Goal: Task Accomplishment & Management: Manage account settings

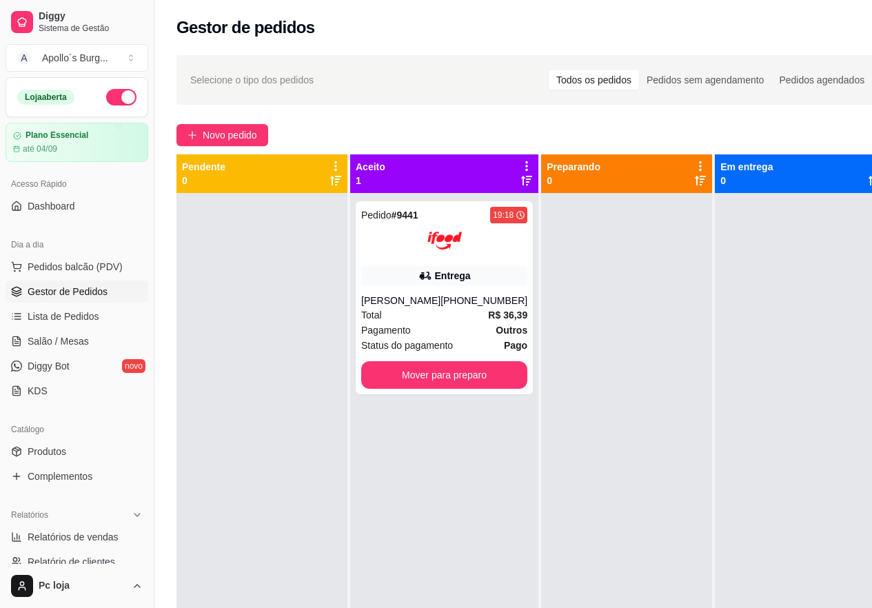
drag, startPoint x: 193, startPoint y: 60, endPoint x: 205, endPoint y: 62, distance: 12.6
click at [197, 61] on div "Selecione o tipo dos pedidos Todos os pedidos Pedidos sem agendamento Pedidos a…" at bounding box center [532, 80] width 711 height 50
click at [374, 390] on div "Pedido # 9441 19:18 Entrega [PERSON_NAME] [PHONE_NUMBER] Total R$ 36,39 Pagamen…" at bounding box center [444, 297] width 177 height 193
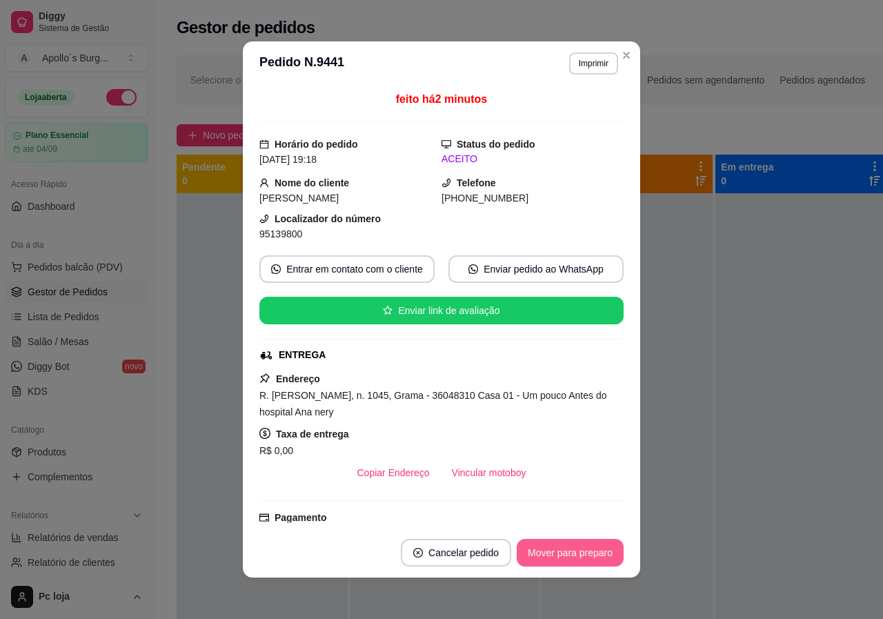
click at [593, 552] on button "Mover para preparo" at bounding box center [569, 553] width 107 height 28
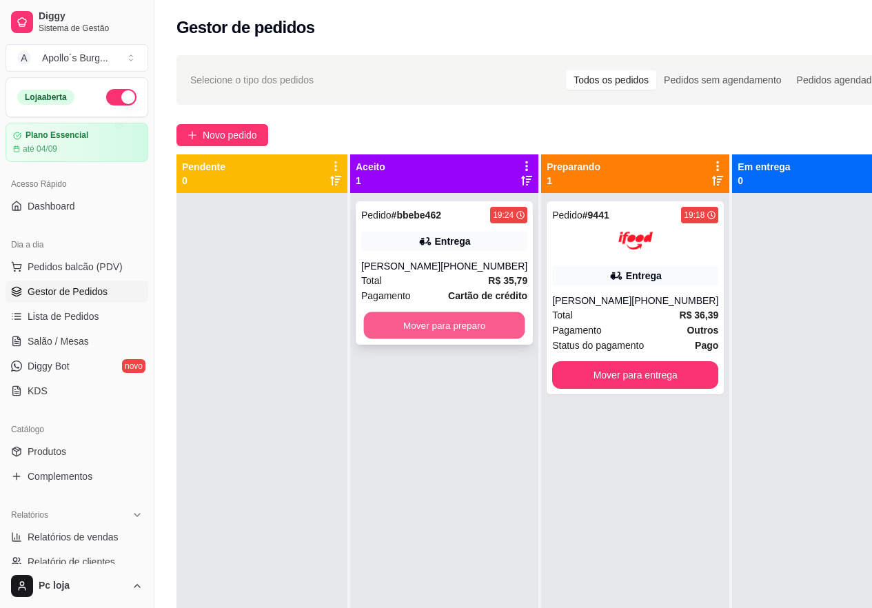
click at [428, 323] on button "Mover para preparo" at bounding box center [444, 325] width 161 height 27
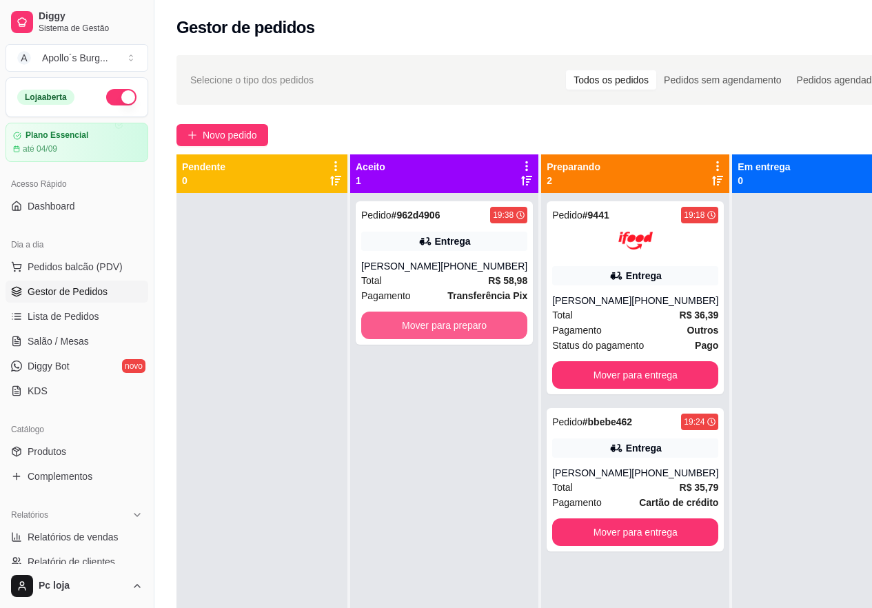
click at [431, 322] on button "Mover para preparo" at bounding box center [444, 326] width 166 height 28
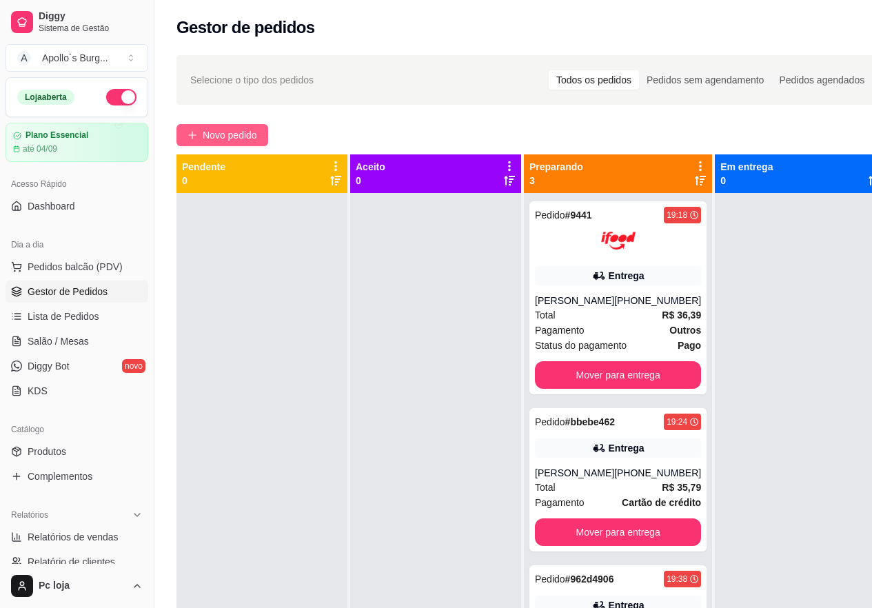
click at [228, 136] on span "Novo pedido" at bounding box center [230, 135] width 54 height 15
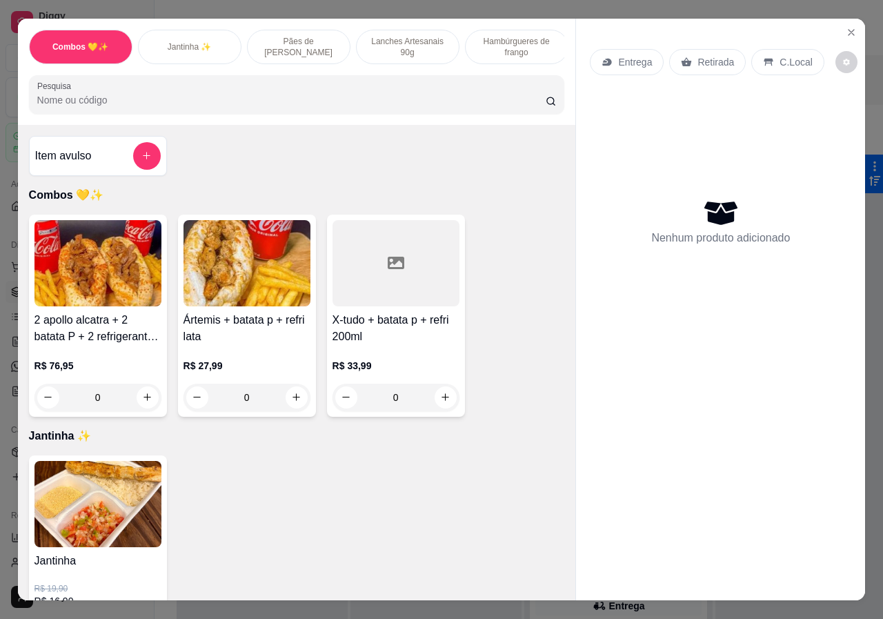
click at [396, 47] on p "Lanches Artesanais 90g" at bounding box center [408, 47] width 80 height 22
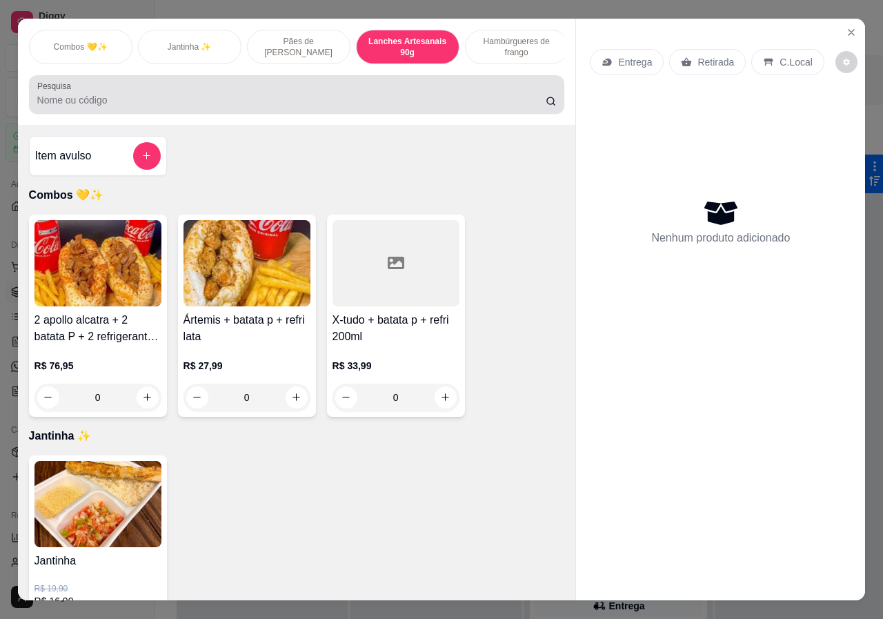
scroll to position [31, 0]
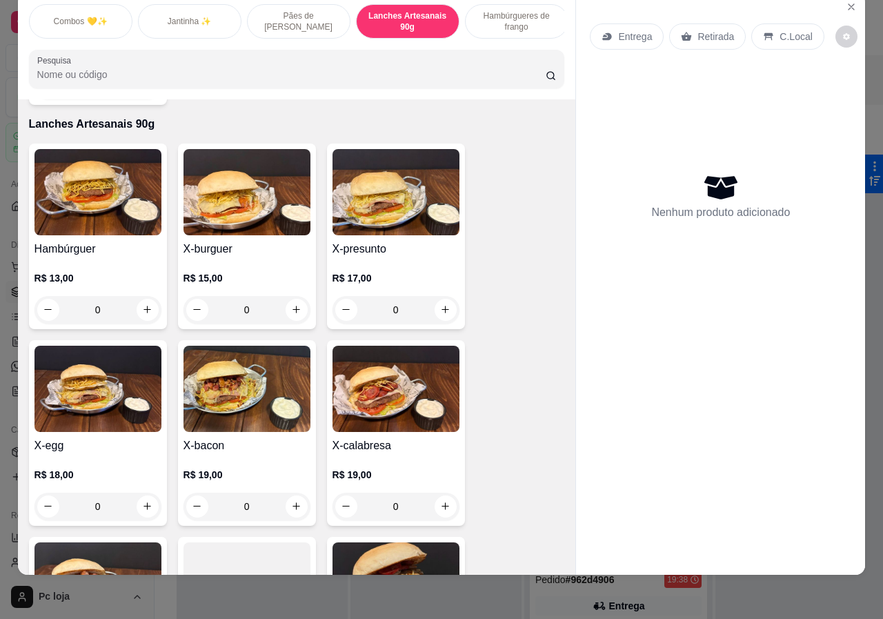
click at [243, 241] on h4 "X-burguer" at bounding box center [246, 249] width 127 height 17
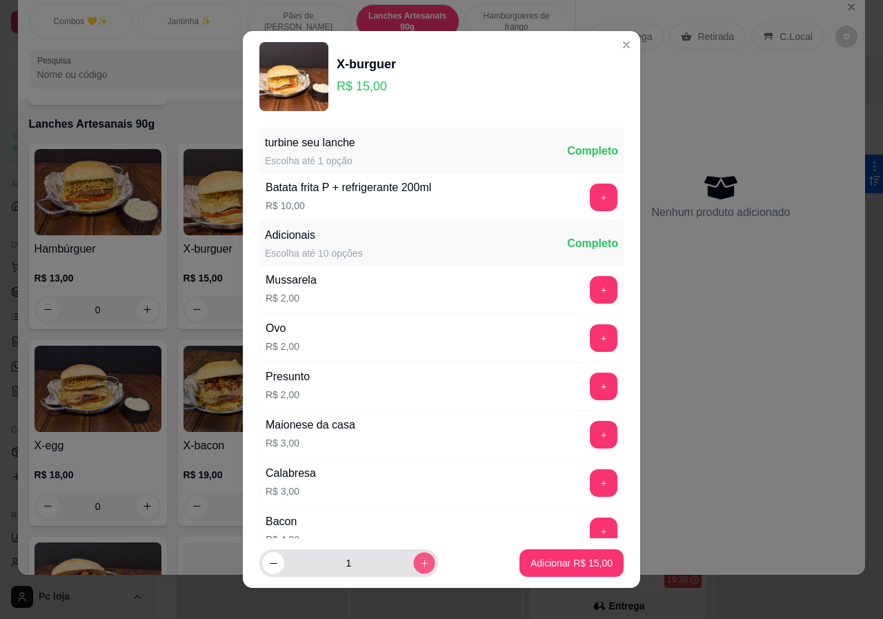
click at [419, 566] on icon "increase-product-quantity" at bounding box center [424, 563] width 10 height 10
type input "2"
click at [546, 560] on p "Adicionar R$ 30,00" at bounding box center [572, 562] width 80 height 13
type input "2"
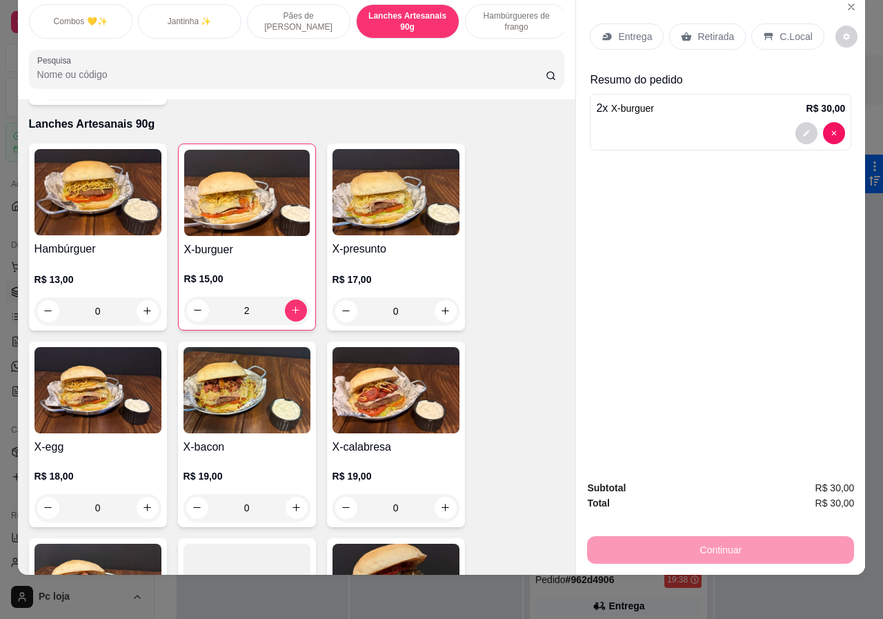
click at [789, 30] on p "C.Local" at bounding box center [795, 37] width 32 height 14
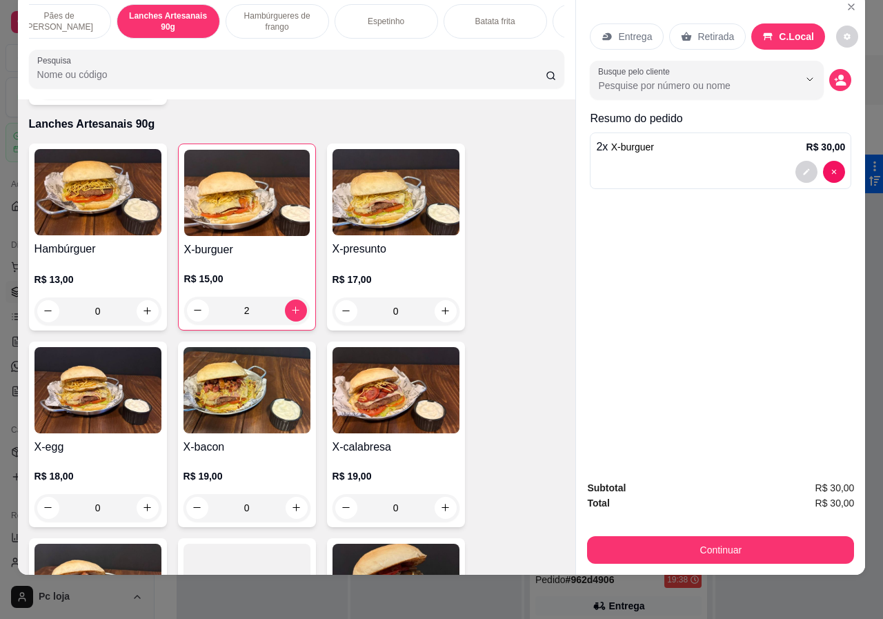
scroll to position [0, 330]
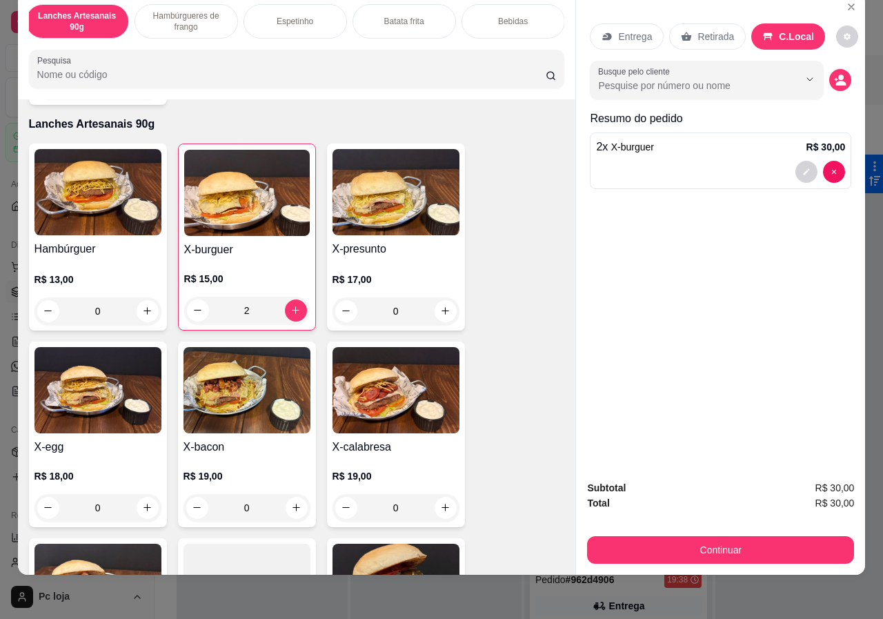
click at [498, 16] on p "Bebidas" at bounding box center [513, 21] width 30 height 11
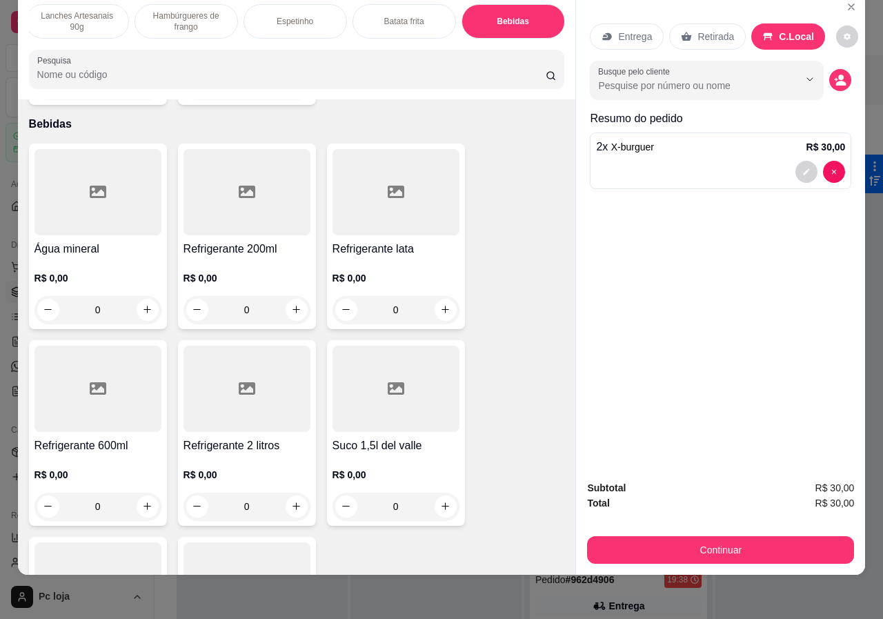
click at [112, 468] on p "R$ 0,00" at bounding box center [97, 475] width 127 height 14
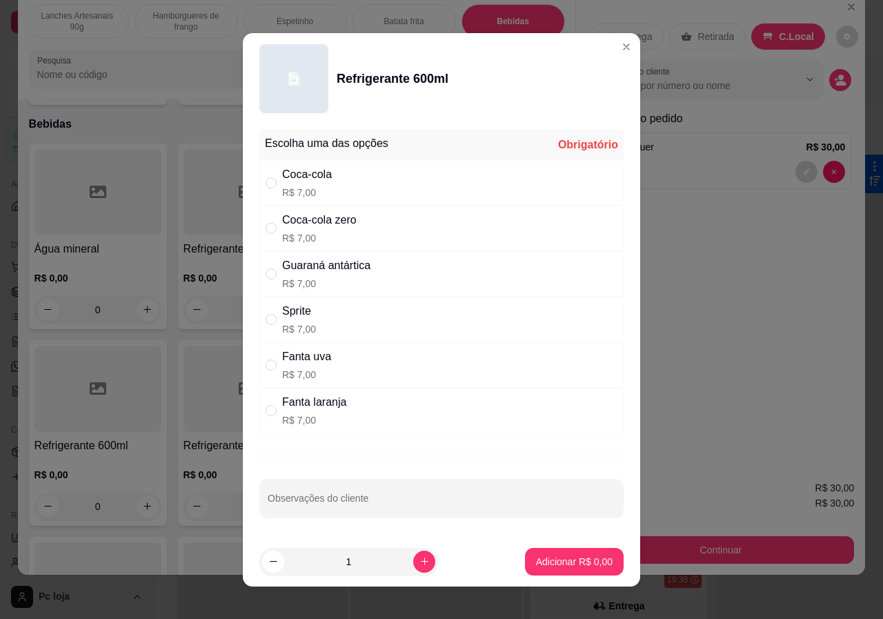
click at [292, 412] on div "Fanta laranja R$ 7,00" at bounding box center [314, 410] width 64 height 33
radio input "true"
click at [293, 370] on p "R$ 7,00" at bounding box center [306, 375] width 49 height 14
radio input "true"
radio input "false"
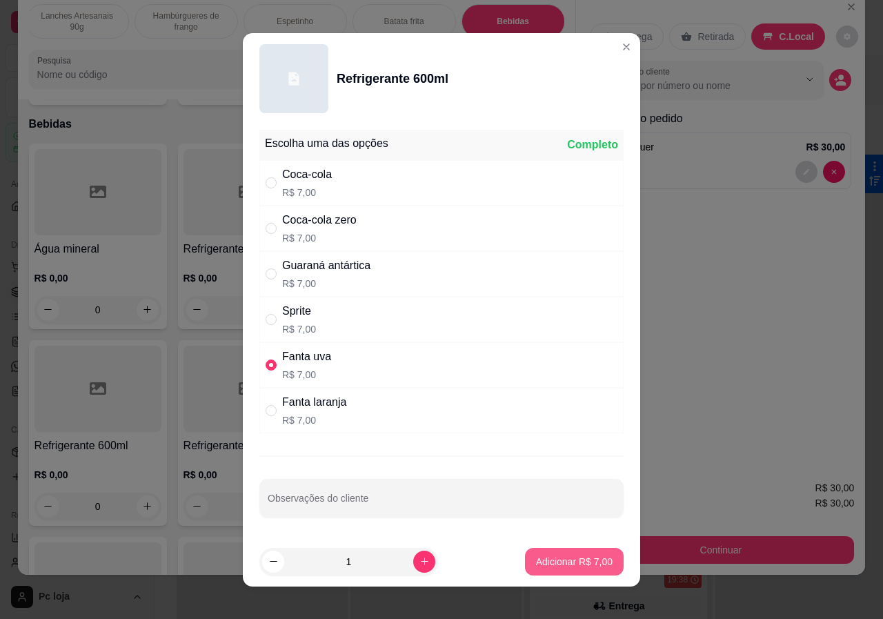
click at [552, 550] on button "Adicionar R$ 7,00" at bounding box center [574, 561] width 99 height 28
type input "1"
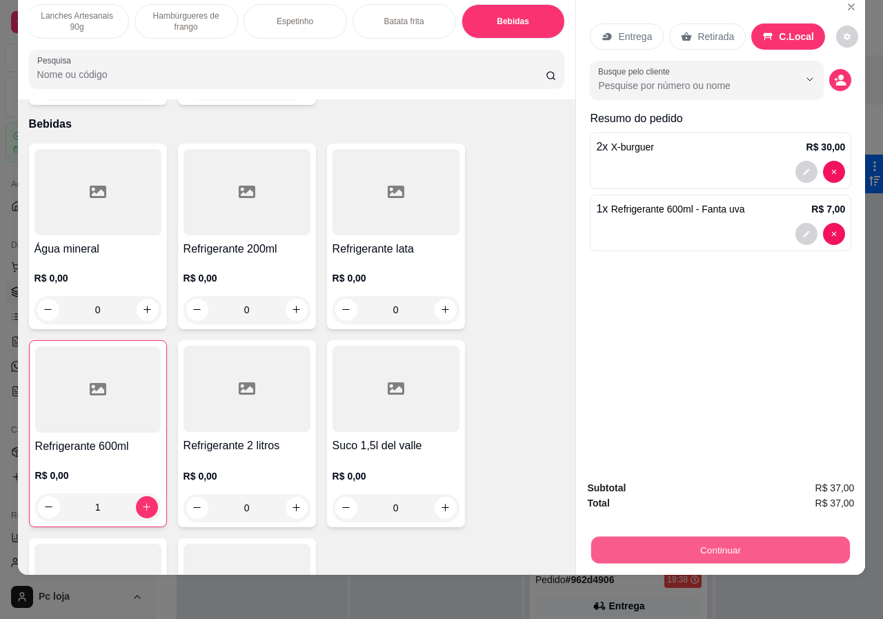
click at [647, 536] on button "Continuar" at bounding box center [720, 549] width 259 height 27
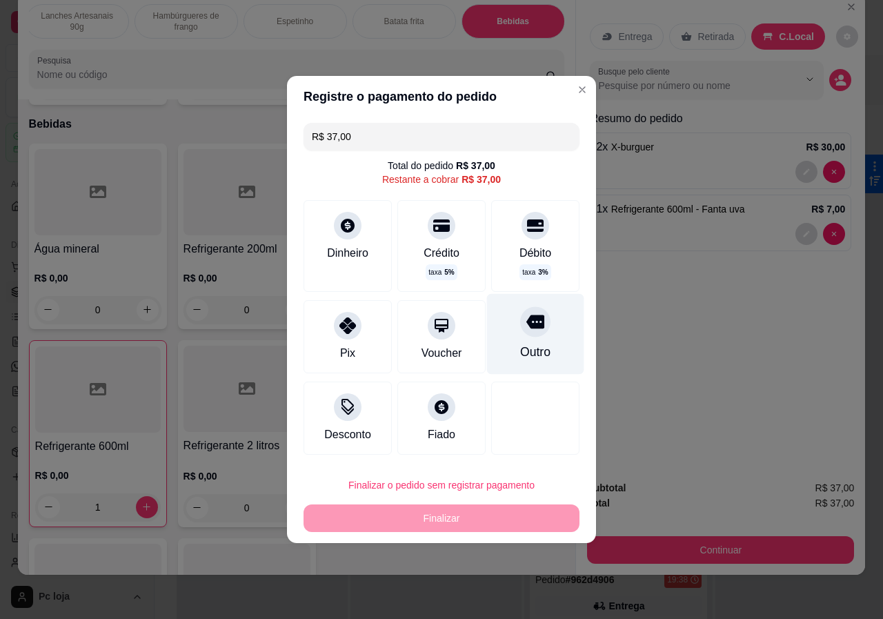
click at [536, 347] on div "Outro" at bounding box center [535, 352] width 30 height 18
type input "R$ 0,00"
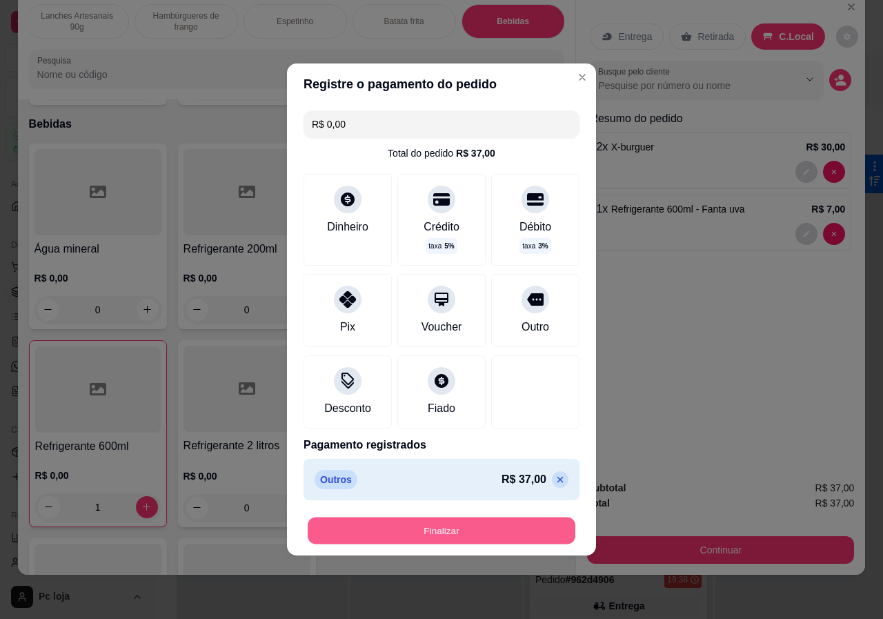
click at [475, 531] on button "Finalizar" at bounding box center [442, 530] width 268 height 27
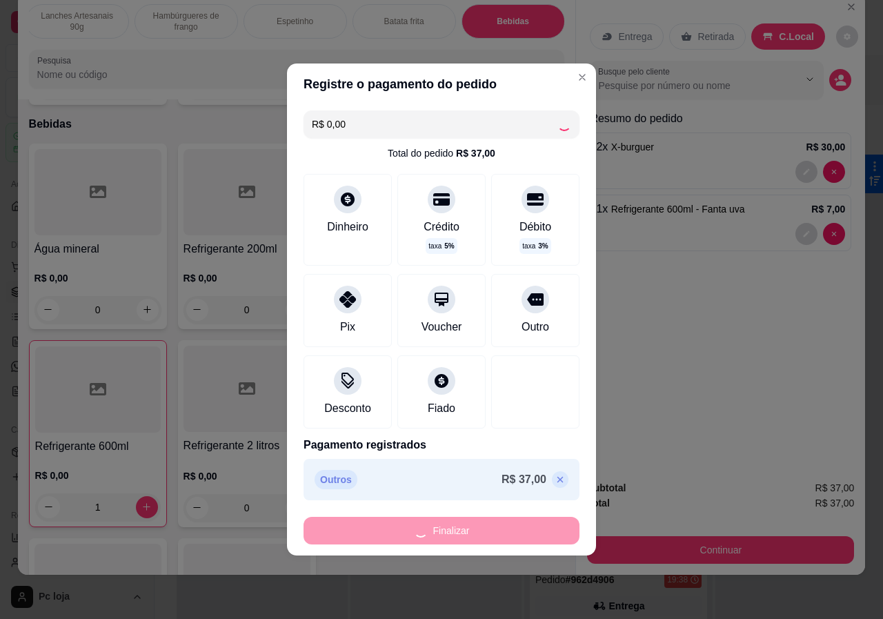
type input "0"
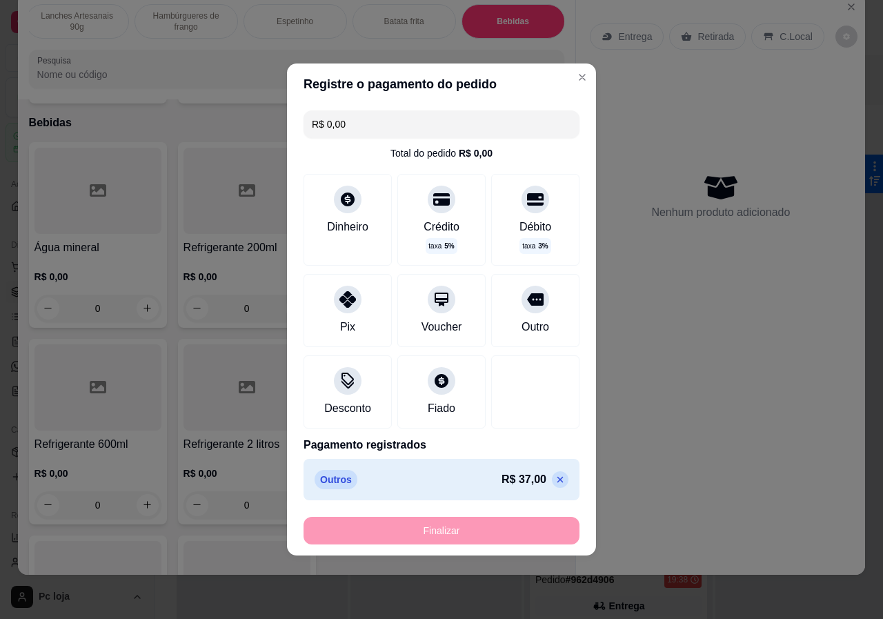
type input "-R$ 37,00"
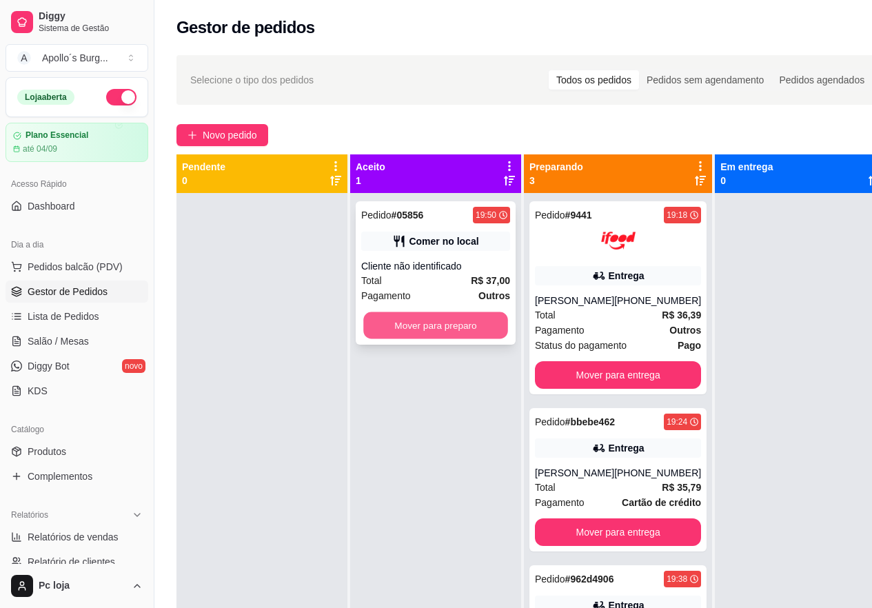
click at [406, 314] on button "Mover para preparo" at bounding box center [435, 325] width 145 height 27
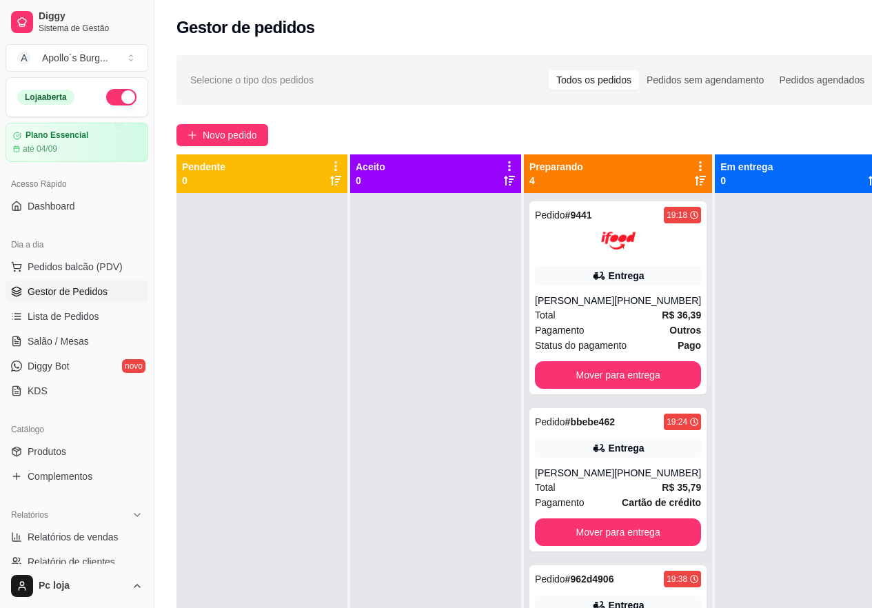
drag, startPoint x: 406, startPoint y: 314, endPoint x: 503, endPoint y: 292, distance: 99.0
click at [432, 312] on div at bounding box center [435, 497] width 171 height 608
click at [654, 243] on div at bounding box center [618, 240] width 166 height 34
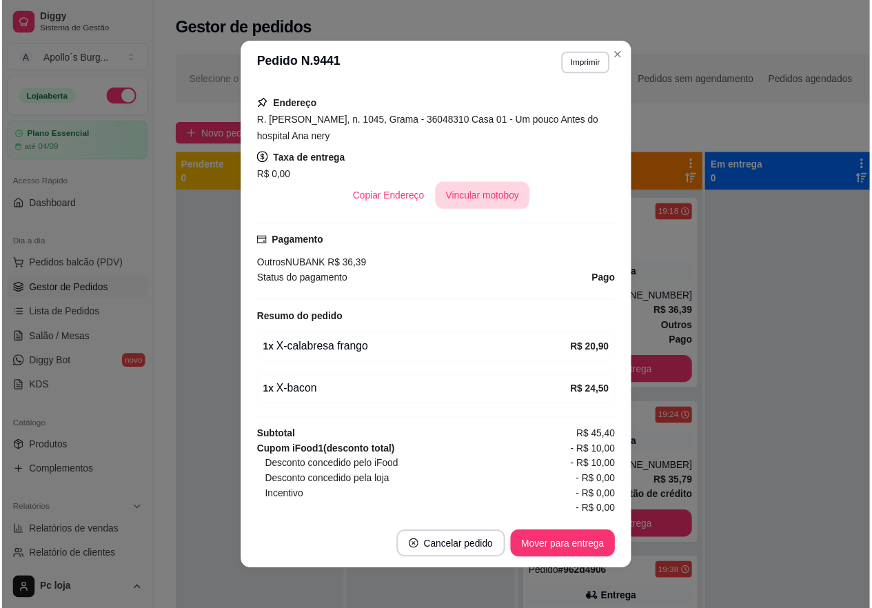
scroll to position [306, 0]
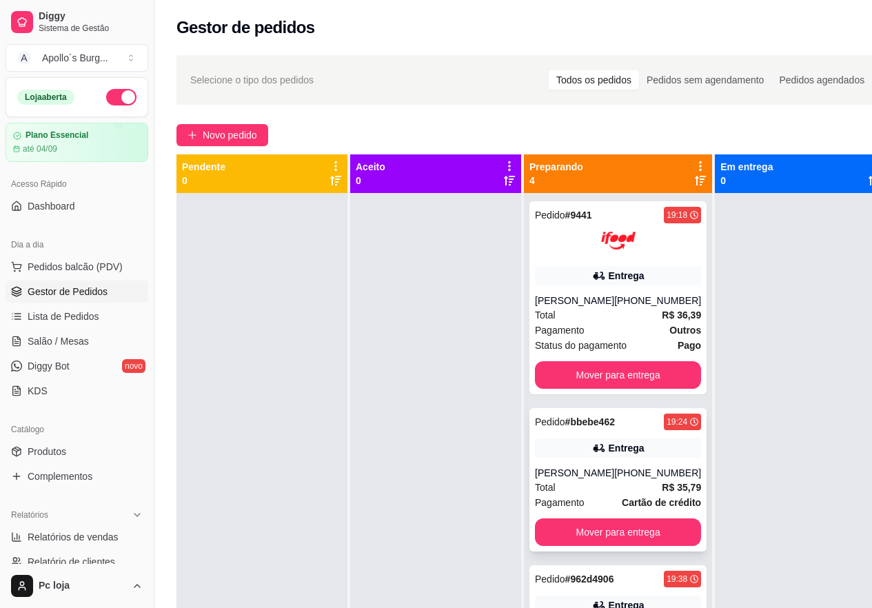
click at [618, 463] on div "Pedido # bbebe462 19:24 Entrega [PERSON_NAME] [PHONE_NUMBER] Total R$ 35,79 Pag…" at bounding box center [618, 479] width 177 height 143
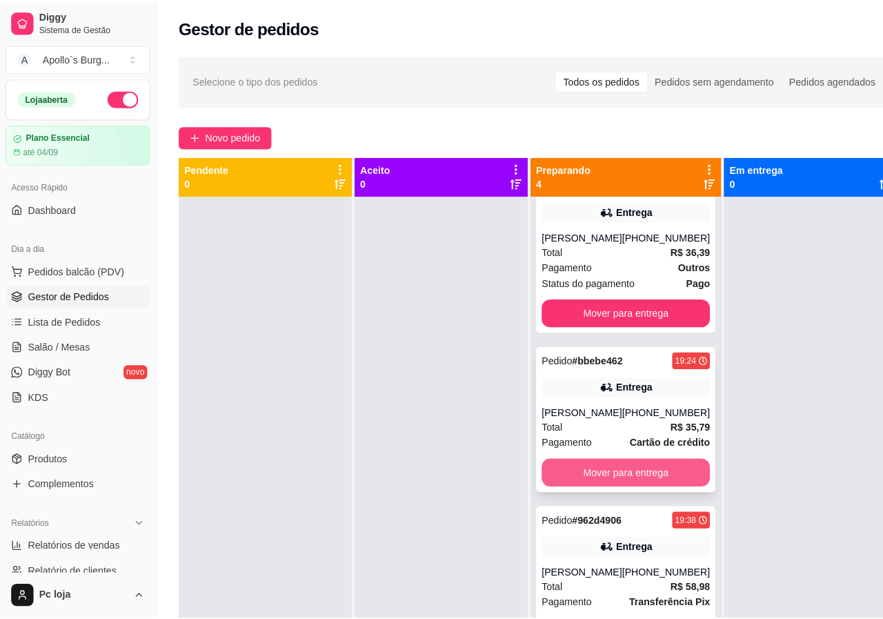
scroll to position [74, 0]
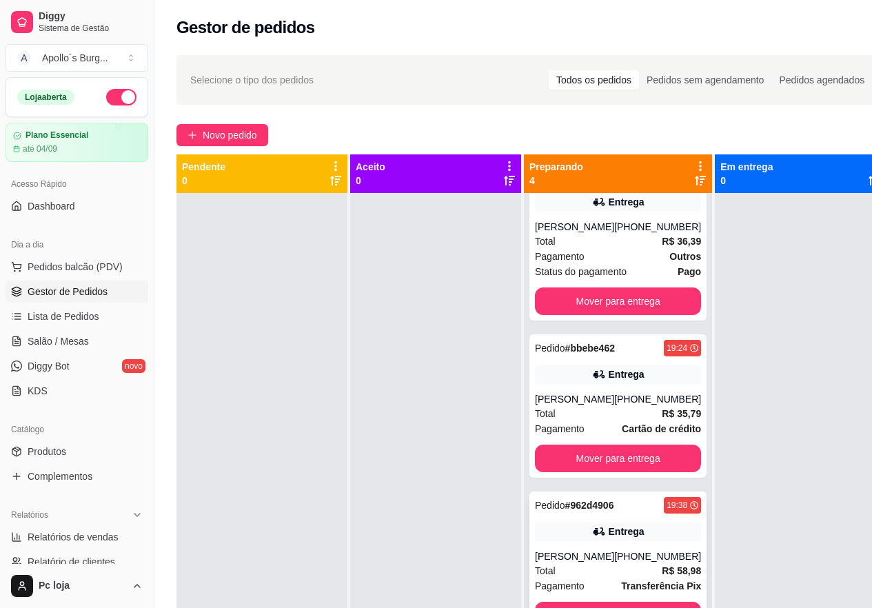
click at [614, 536] on div "Entrega" at bounding box center [627, 532] width 36 height 14
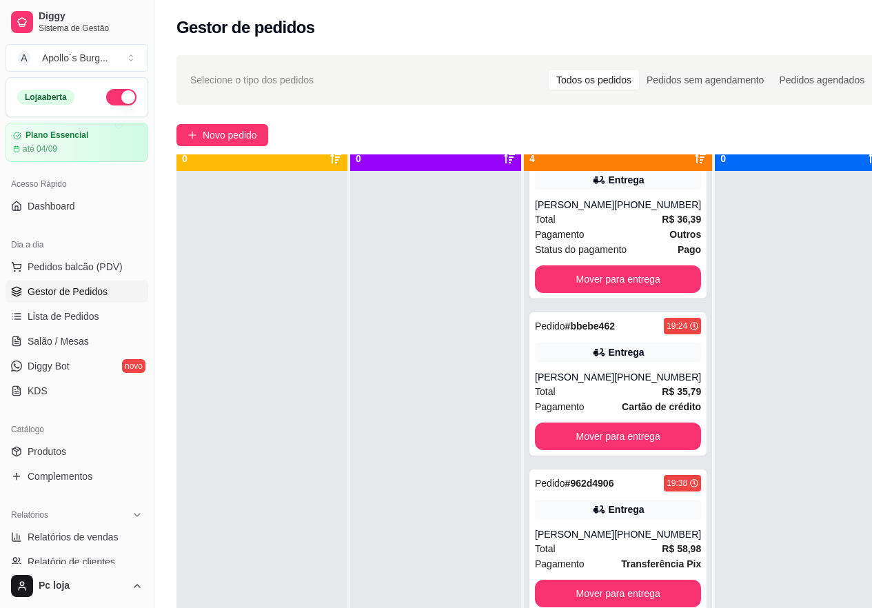
scroll to position [49, 0]
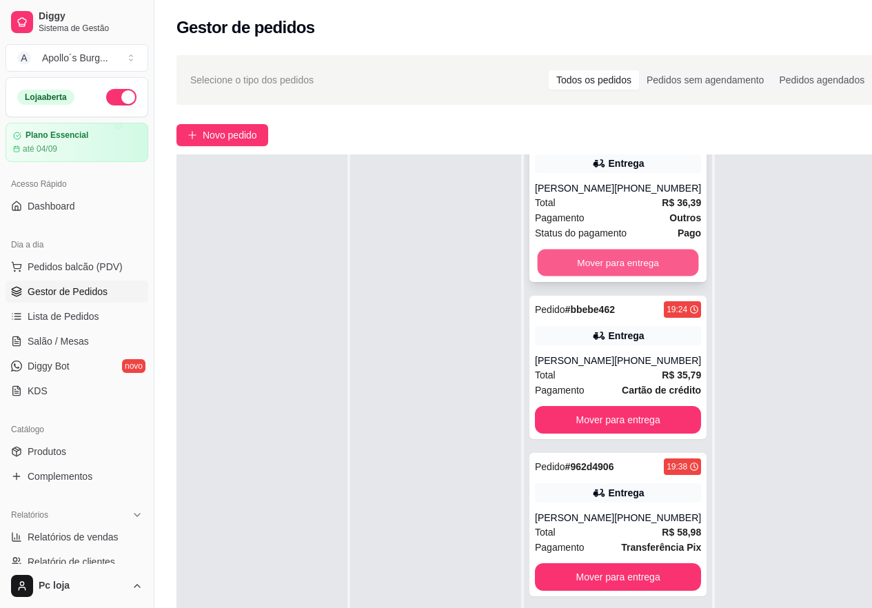
click at [655, 250] on button "Mover para entrega" at bounding box center [618, 263] width 161 height 27
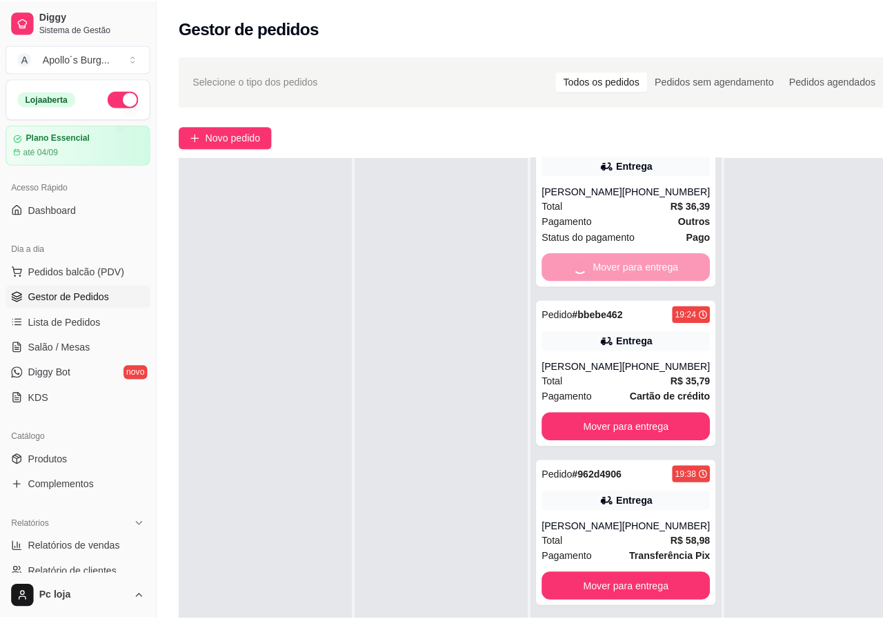
scroll to position [0, 0]
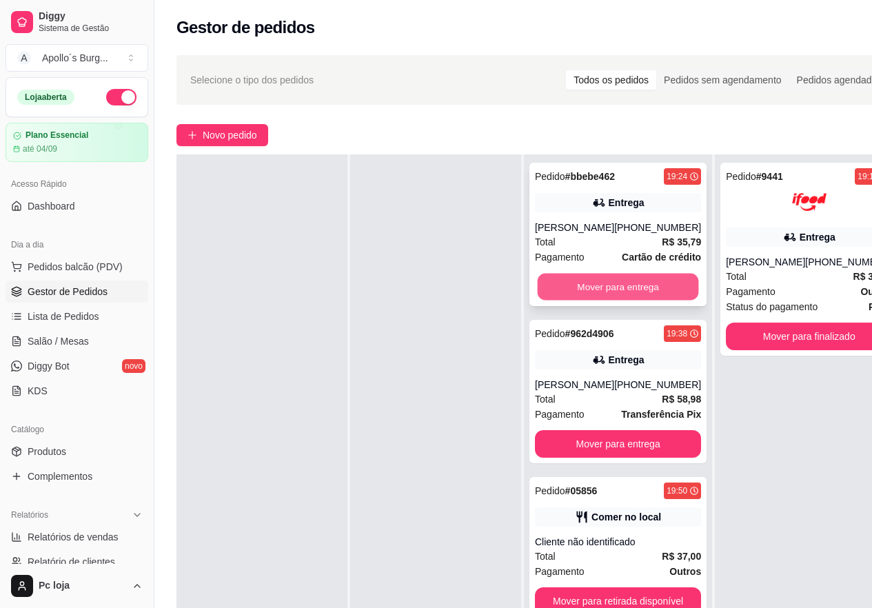
click at [626, 290] on button "Mover para entrega" at bounding box center [618, 287] width 161 height 27
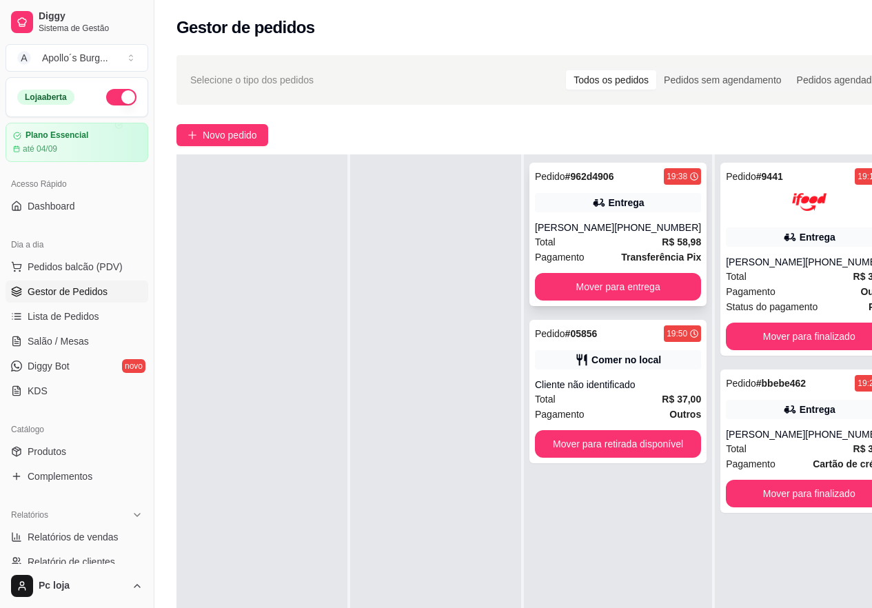
click at [601, 233] on div "[PERSON_NAME]" at bounding box center [574, 228] width 79 height 14
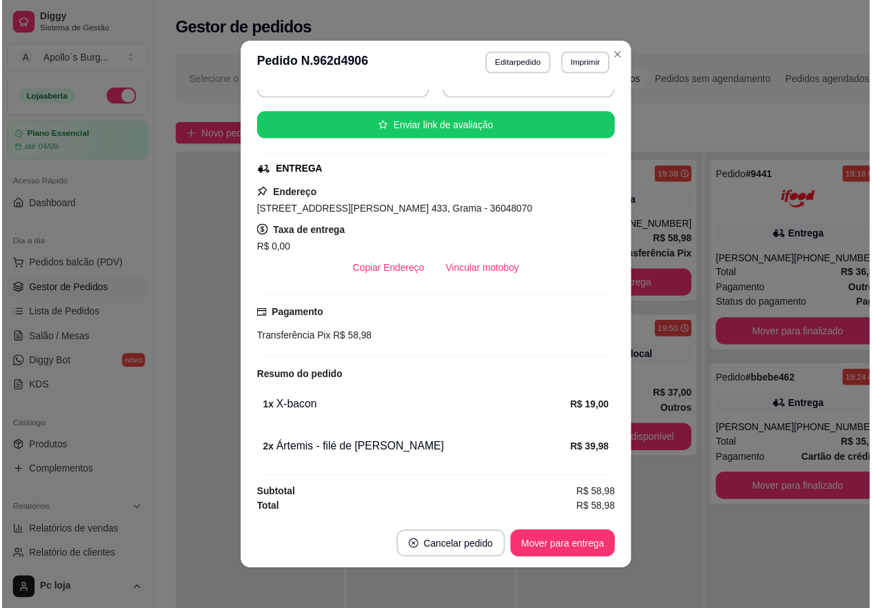
scroll to position [3, 0]
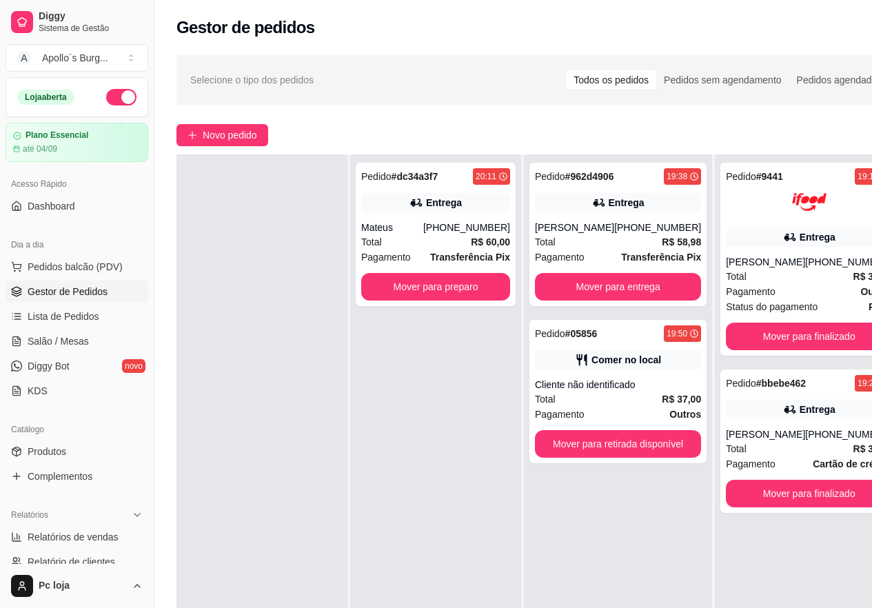
click at [434, 423] on div "Pedido # dc34a3f7 20:11 Entrega Mateus [PHONE_NUMBER] Total R$ 60,00 Pagamento …" at bounding box center [435, 458] width 171 height 608
click at [386, 285] on button "Mover para preparo" at bounding box center [435, 287] width 145 height 27
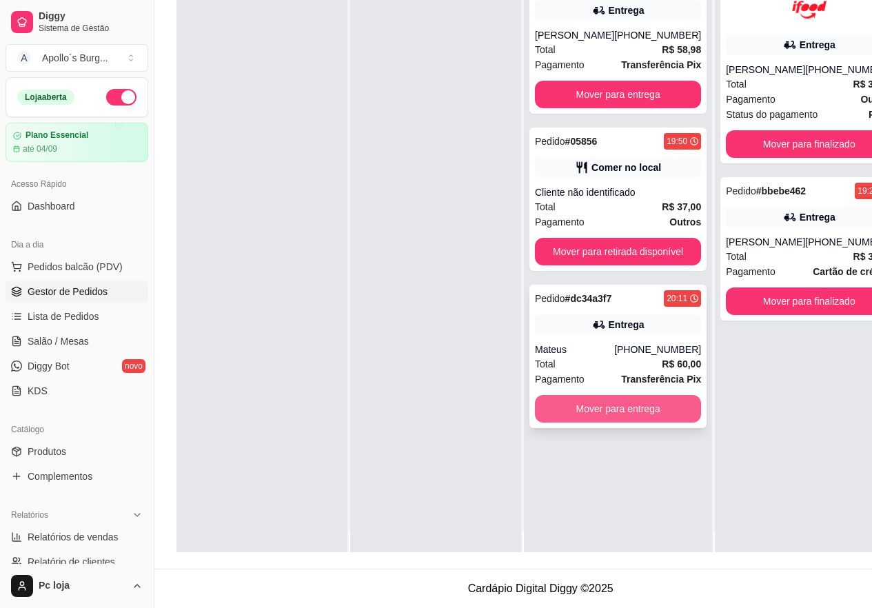
scroll to position [0, 0]
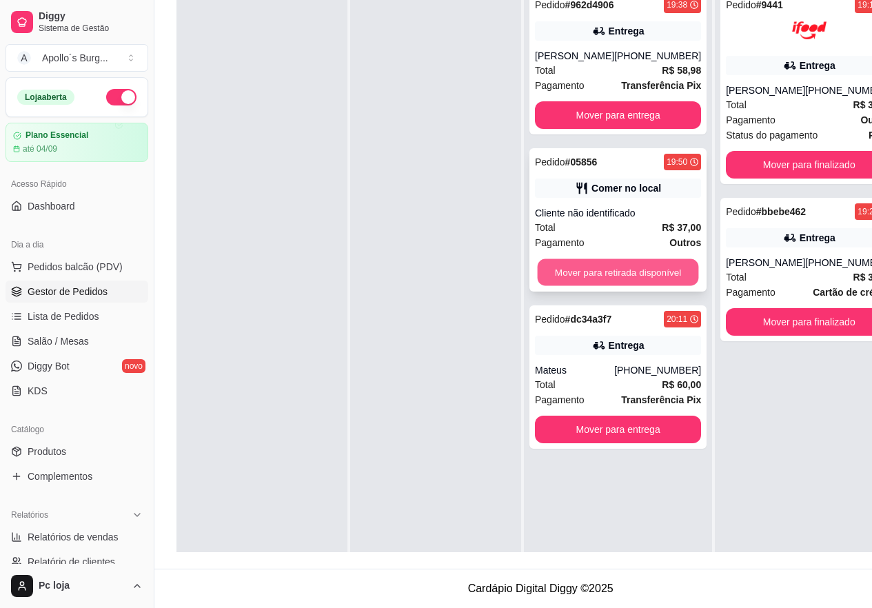
click at [612, 259] on button "Mover para retirada disponível" at bounding box center [618, 272] width 161 height 27
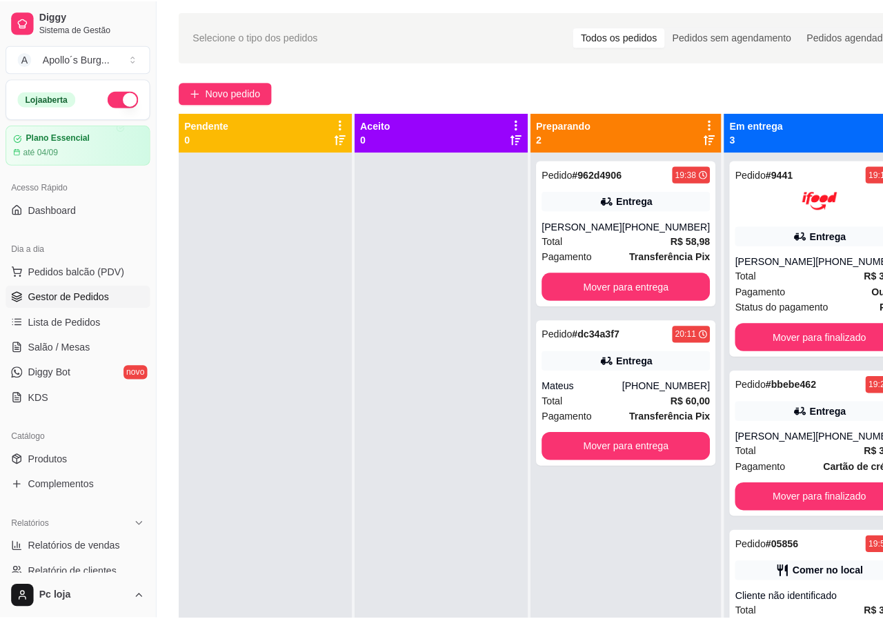
scroll to position [14, 0]
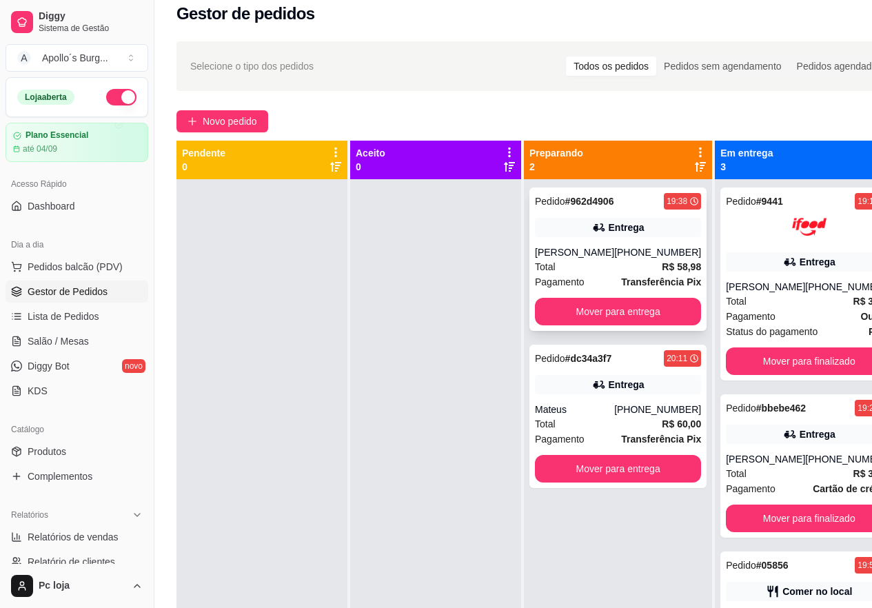
click at [593, 268] on div "Total R$ 58,98" at bounding box center [618, 266] width 166 height 15
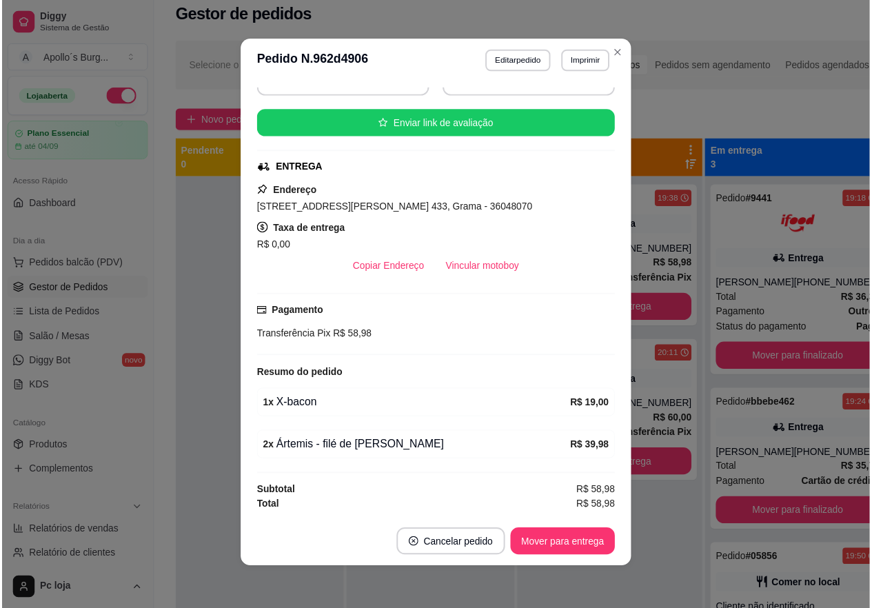
scroll to position [3, 0]
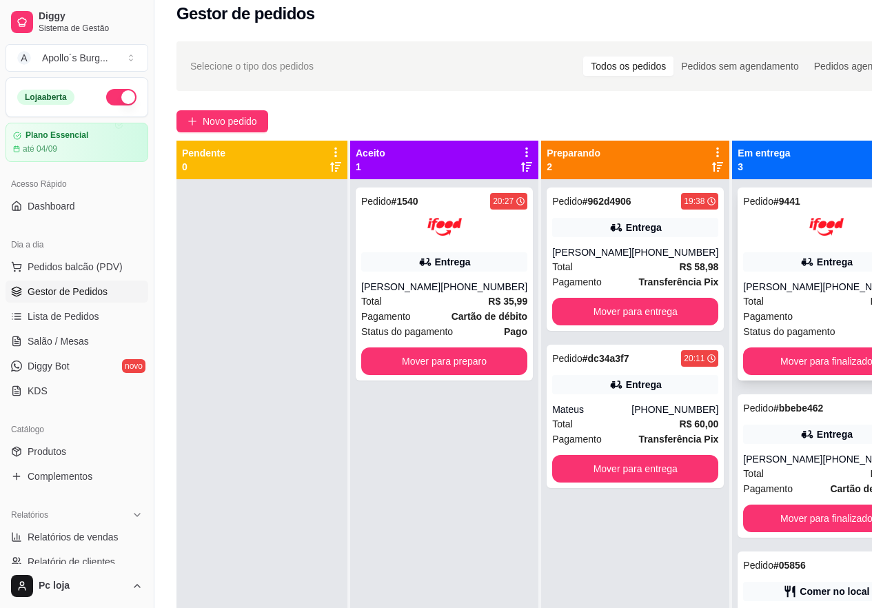
click at [743, 210] on div at bounding box center [826, 227] width 166 height 34
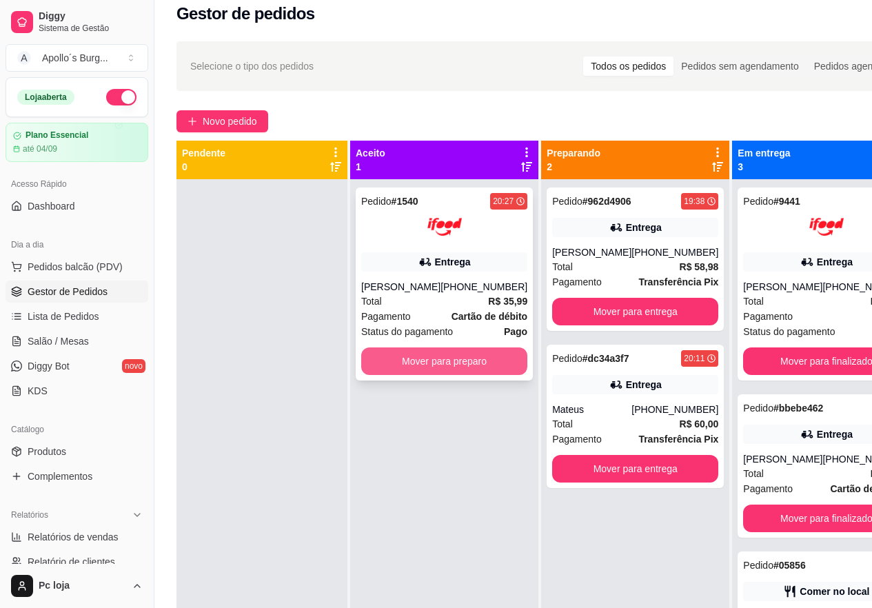
click at [421, 358] on button "Mover para preparo" at bounding box center [444, 362] width 166 height 28
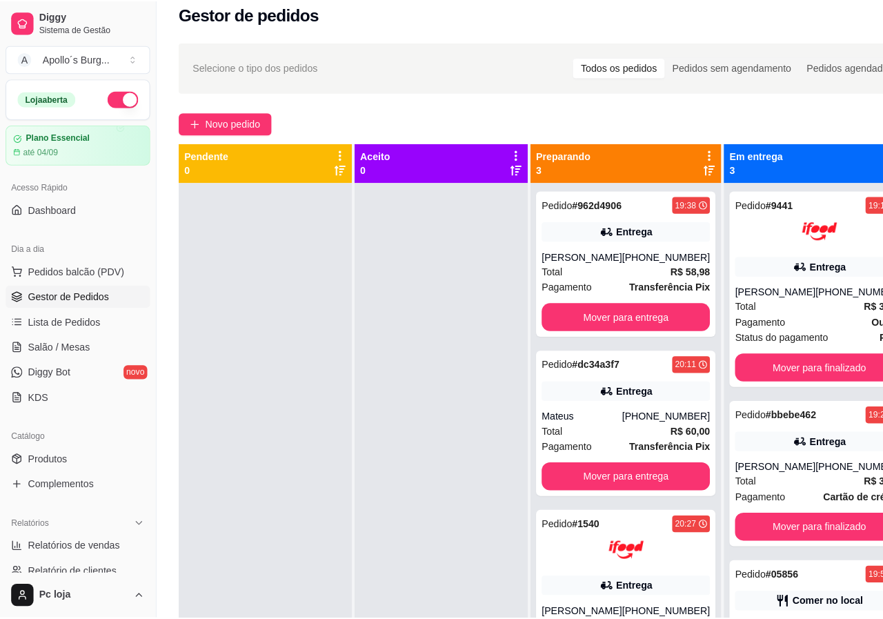
scroll to position [39, 0]
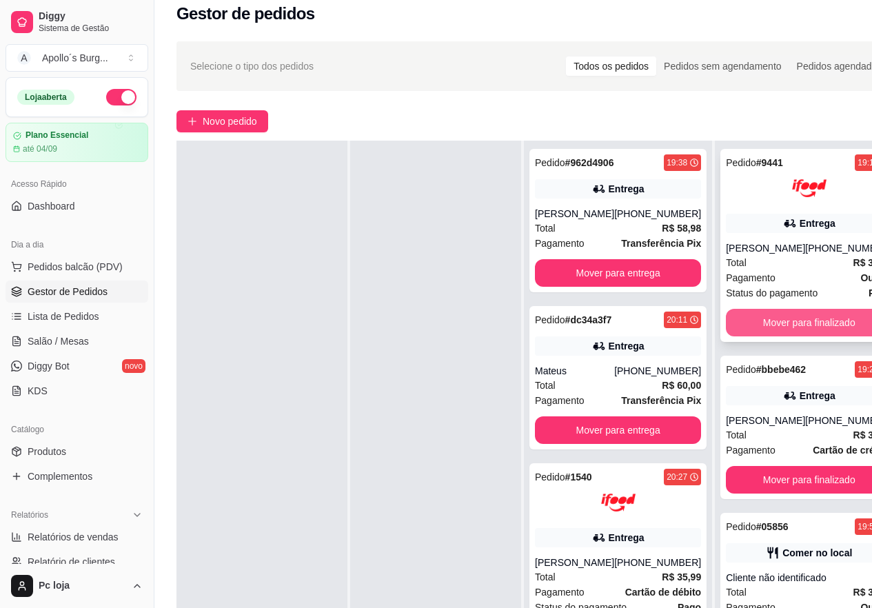
click at [792, 314] on button "Mover para finalizado" at bounding box center [809, 323] width 166 height 28
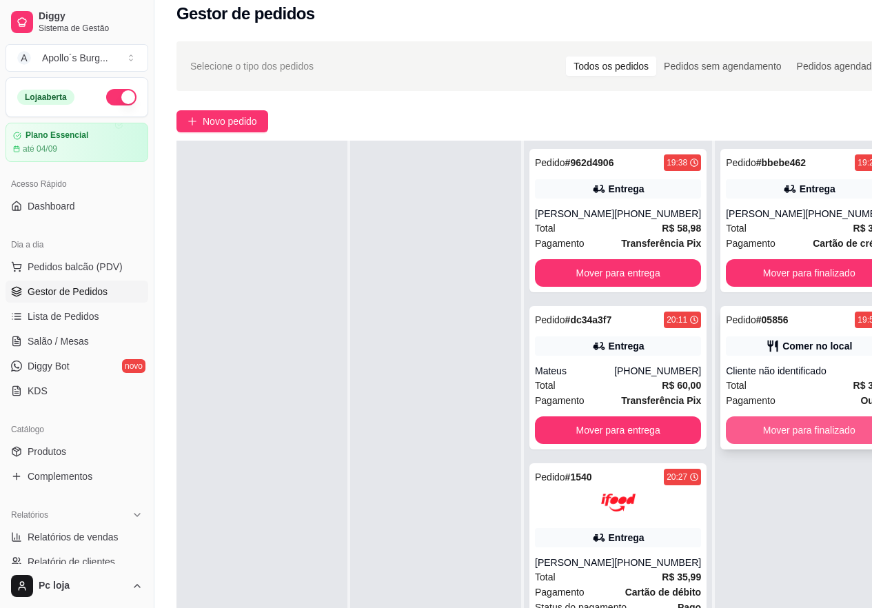
click at [764, 431] on button "Mover para finalizado" at bounding box center [809, 430] width 166 height 28
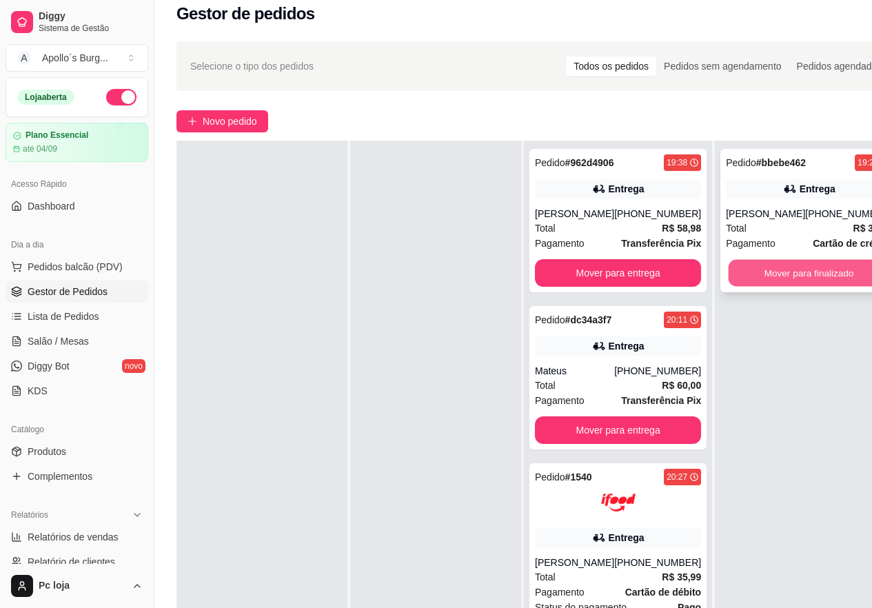
click at [747, 269] on button "Mover para finalizado" at bounding box center [809, 273] width 161 height 27
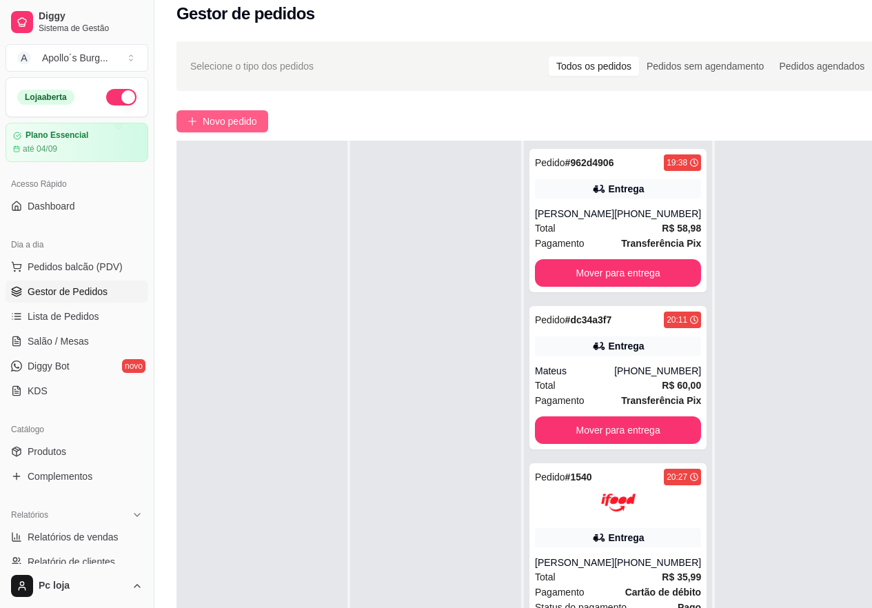
click at [226, 112] on button "Novo pedido" at bounding box center [223, 121] width 92 height 22
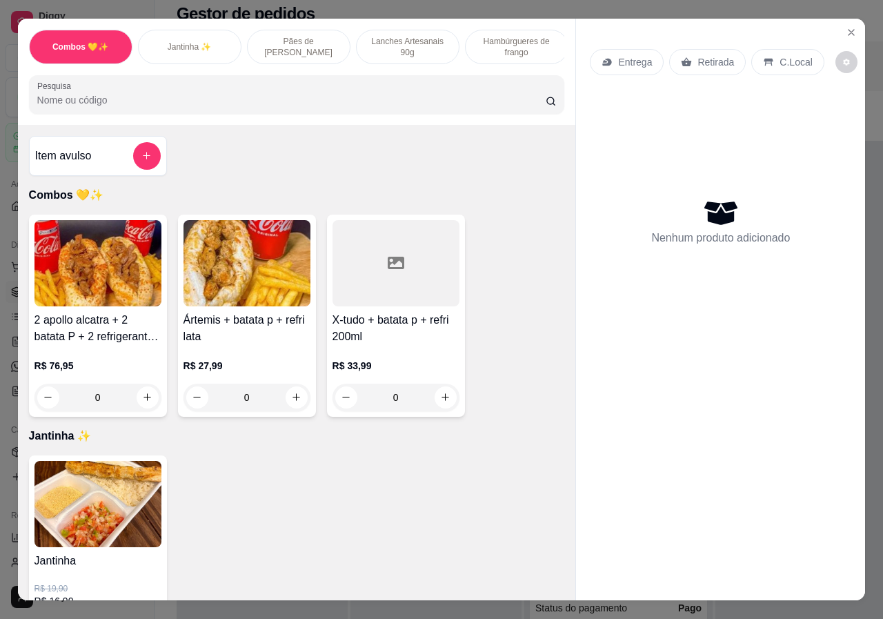
scroll to position [138, 0]
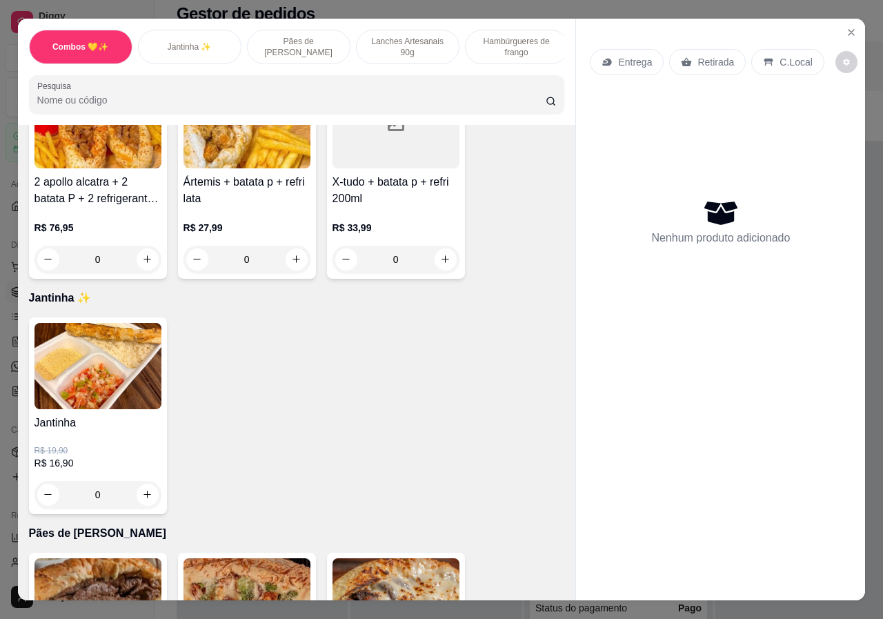
click at [143, 496] on div "0" at bounding box center [97, 495] width 127 height 28
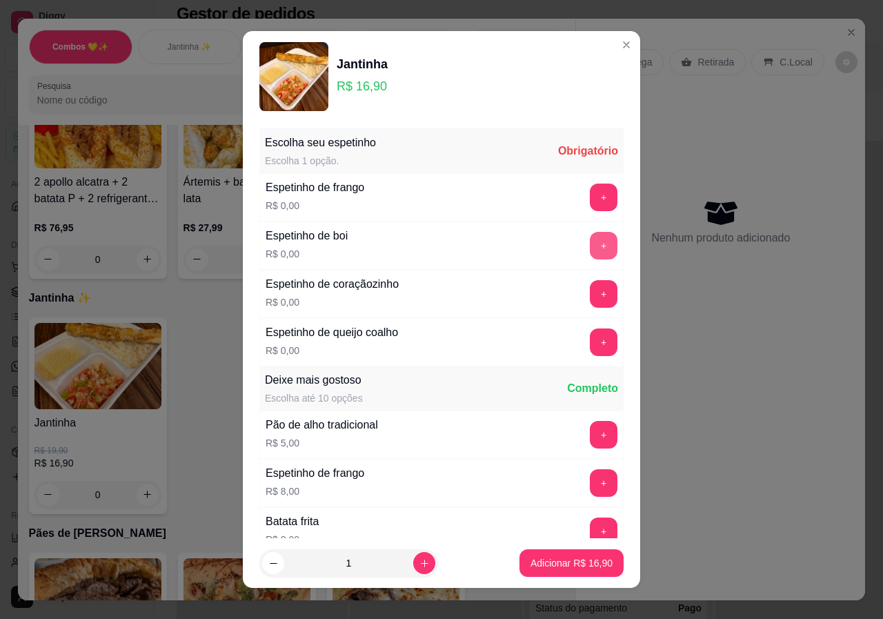
click at [590, 247] on button "+" at bounding box center [604, 246] width 28 height 28
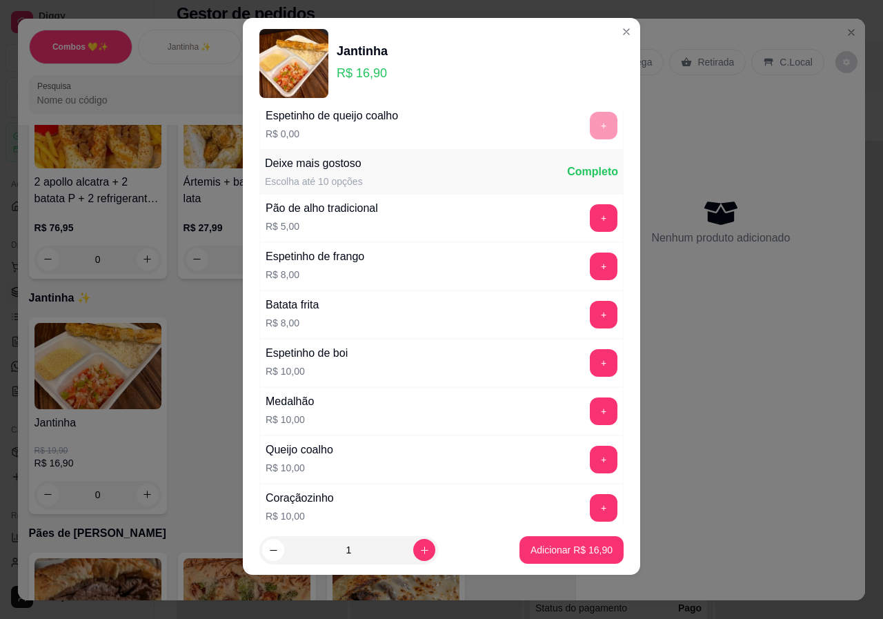
scroll to position [244, 0]
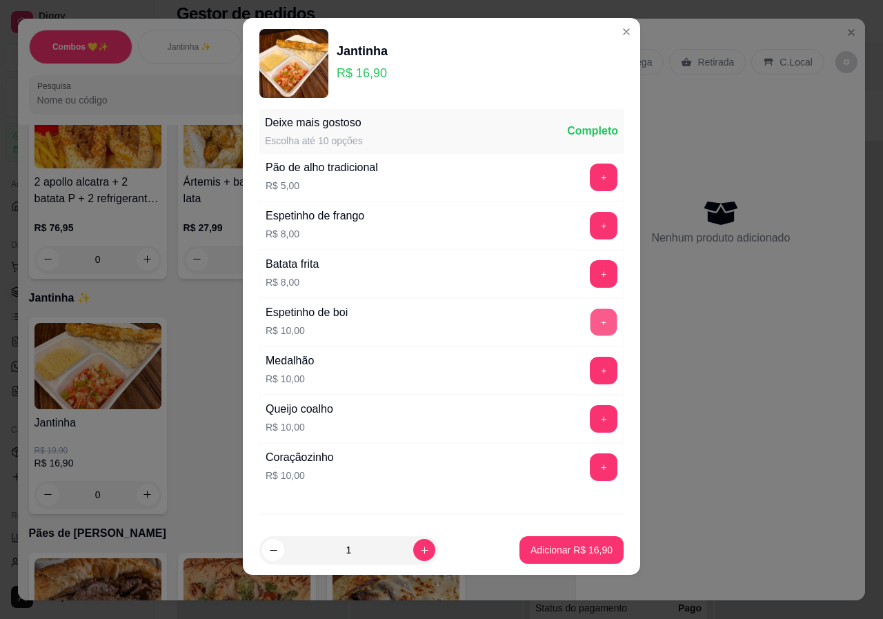
click at [590, 325] on button "+" at bounding box center [603, 321] width 27 height 27
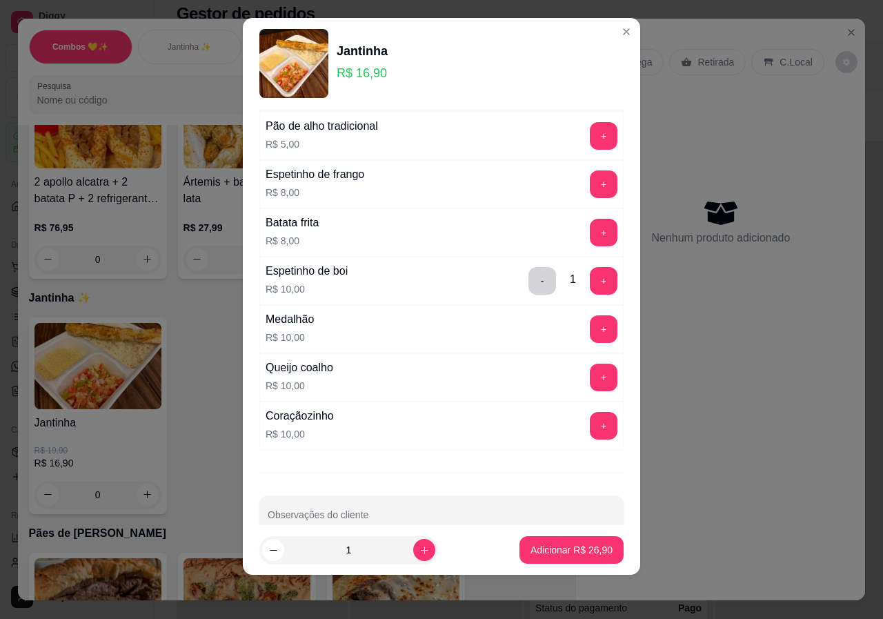
scroll to position [314, 0]
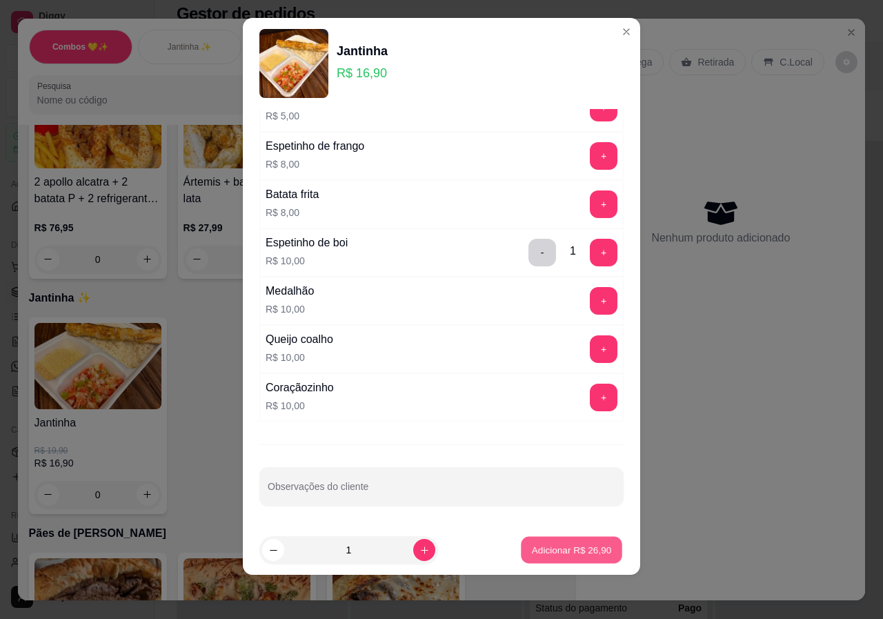
click at [545, 548] on p "Adicionar R$ 26,90" at bounding box center [572, 549] width 80 height 13
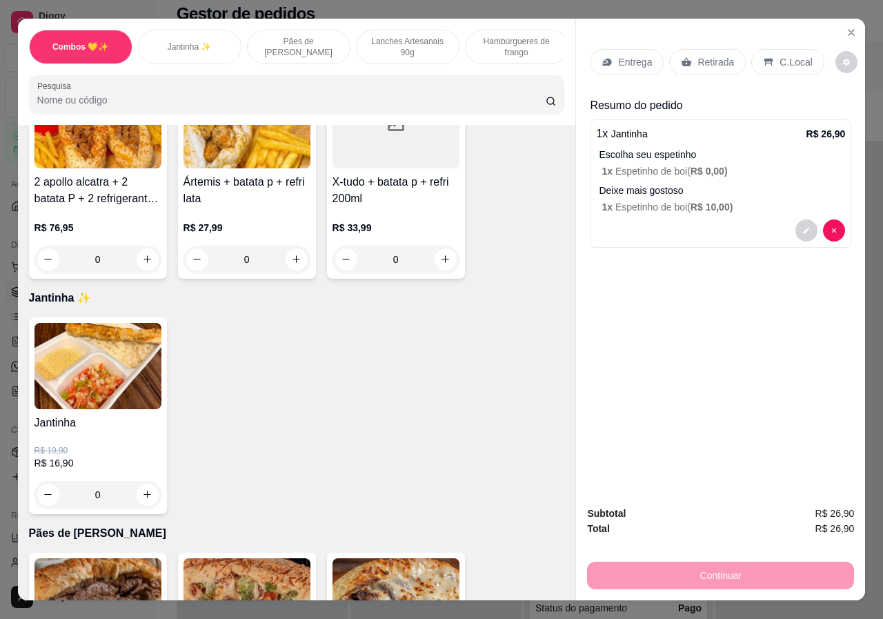
click at [154, 500] on div "0" at bounding box center [97, 495] width 127 height 28
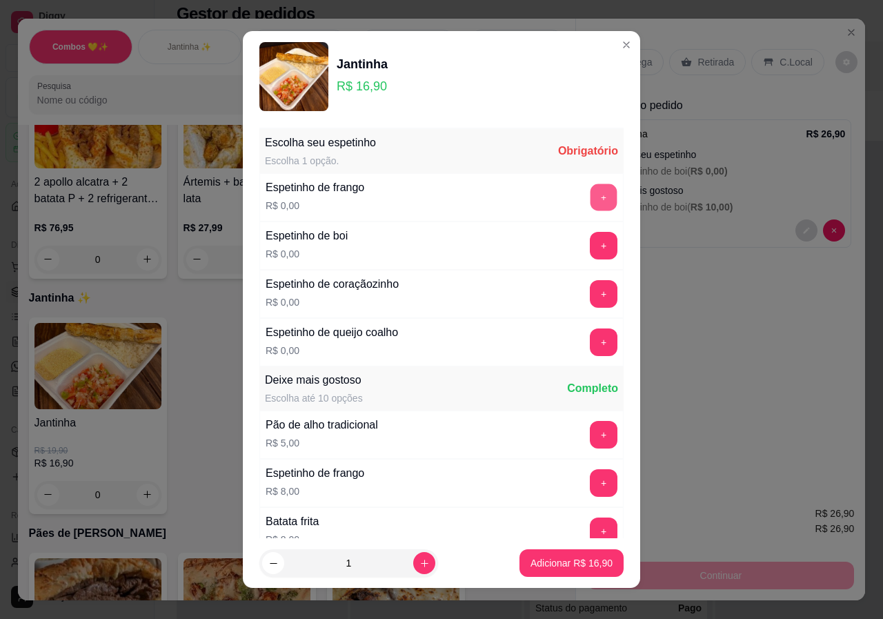
click at [590, 194] on button "+" at bounding box center [603, 196] width 27 height 27
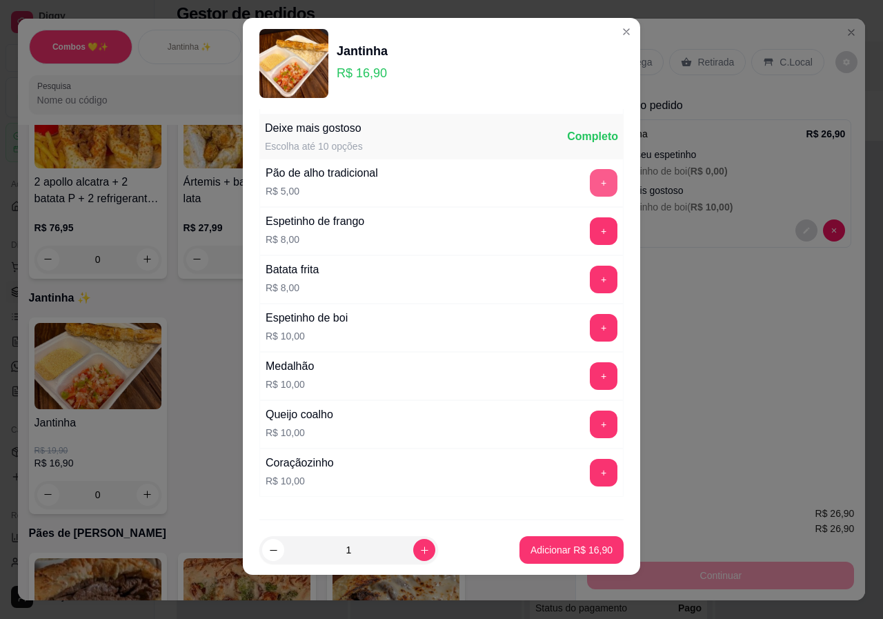
scroll to position [244, 0]
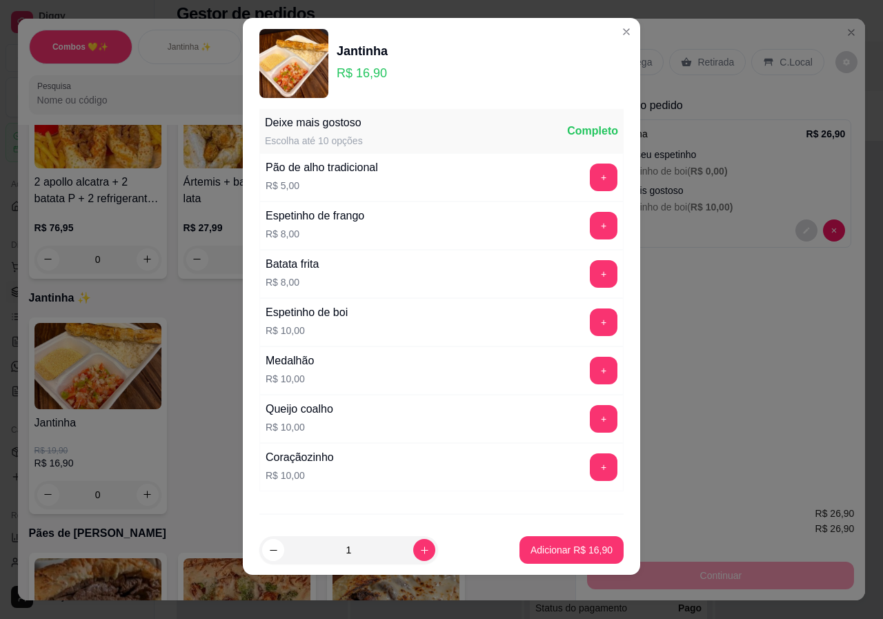
click at [584, 316] on div "+" at bounding box center [603, 322] width 39 height 28
click at [590, 319] on button "+" at bounding box center [604, 322] width 28 height 28
click at [532, 545] on p "Adicionar R$ 26,90" at bounding box center [572, 549] width 80 height 13
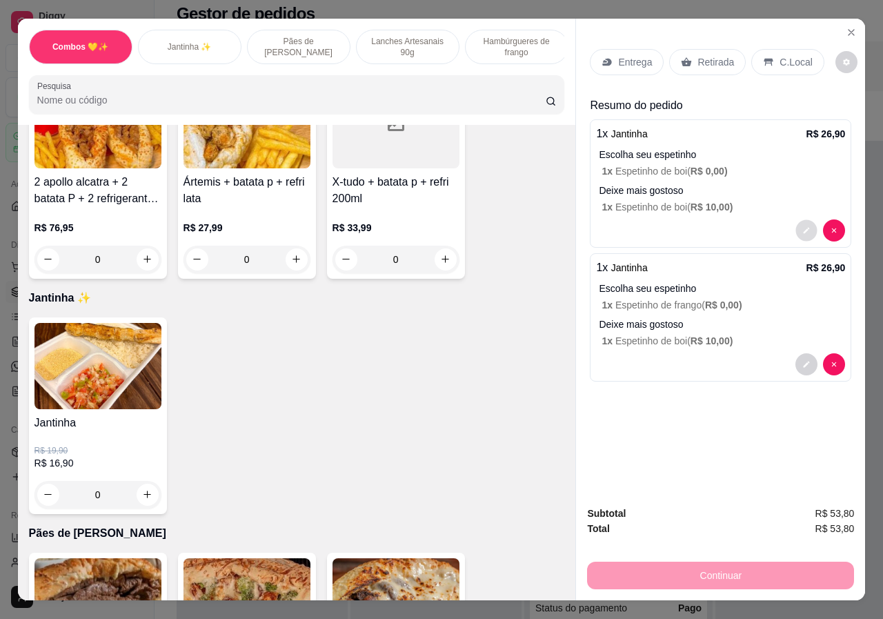
click at [803, 226] on icon "decrease-product-quantity" at bounding box center [807, 230] width 8 height 8
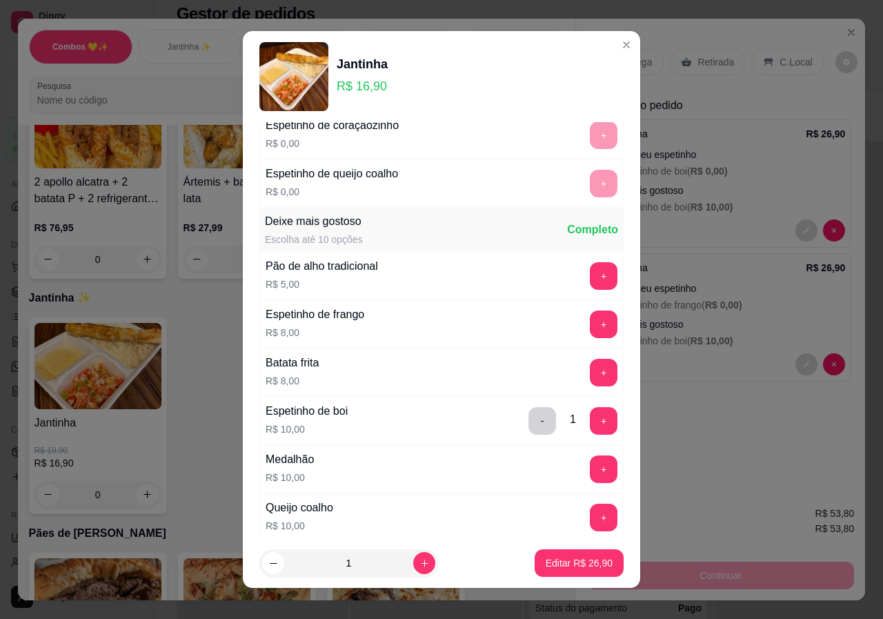
scroll to position [276, 0]
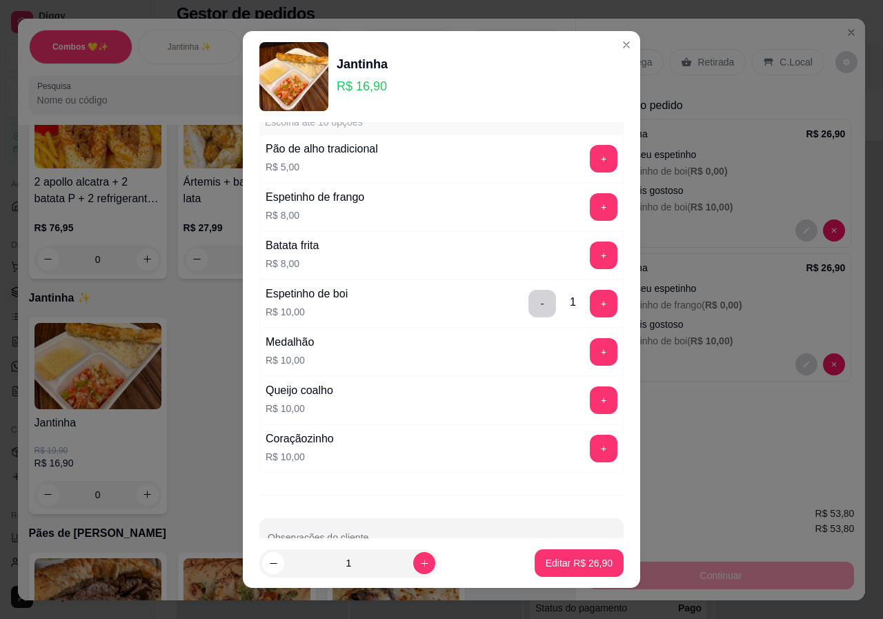
click at [403, 441] on div "Coraçãozinho R$ 10,00 +" at bounding box center [441, 448] width 364 height 48
click at [529, 307] on button "-" at bounding box center [542, 303] width 27 height 27
click at [491, 452] on div "Coraçãozinho R$ 10,00 +" at bounding box center [441, 448] width 364 height 48
click at [590, 449] on button "+" at bounding box center [603, 447] width 27 height 27
click at [565, 564] on p "Editar R$ 26,90" at bounding box center [578, 562] width 65 height 13
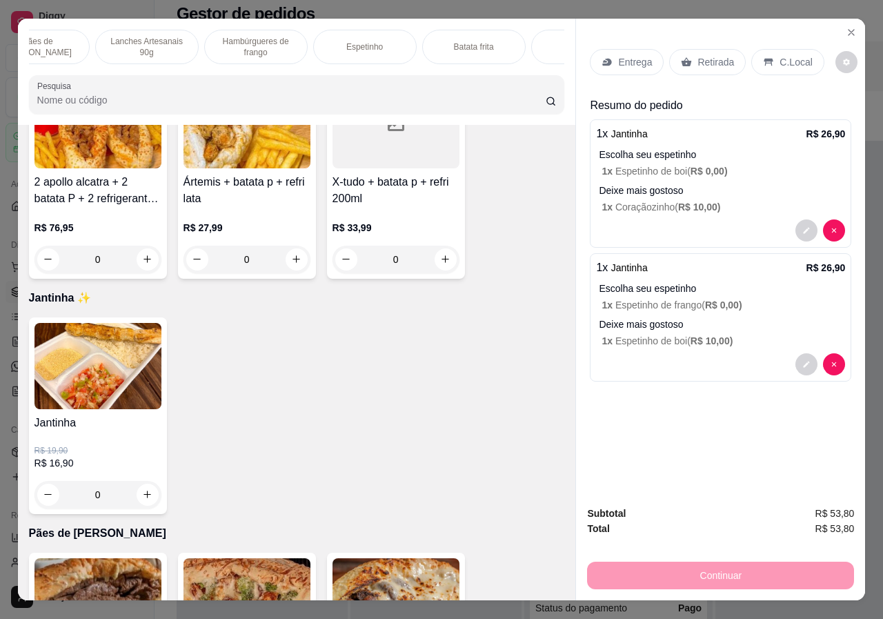
scroll to position [0, 330]
click at [509, 45] on p "Bebidas" at bounding box center [513, 46] width 30 height 11
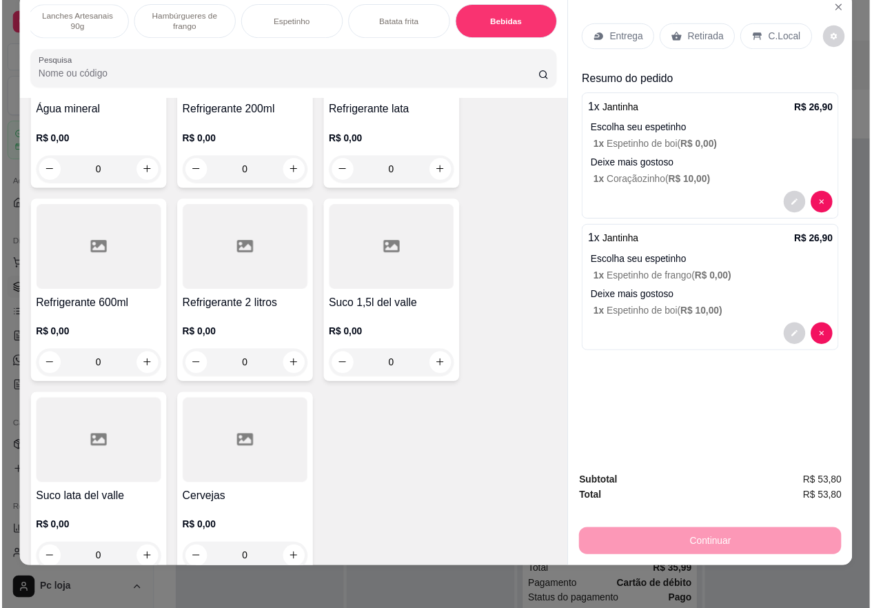
scroll to position [2826, 0]
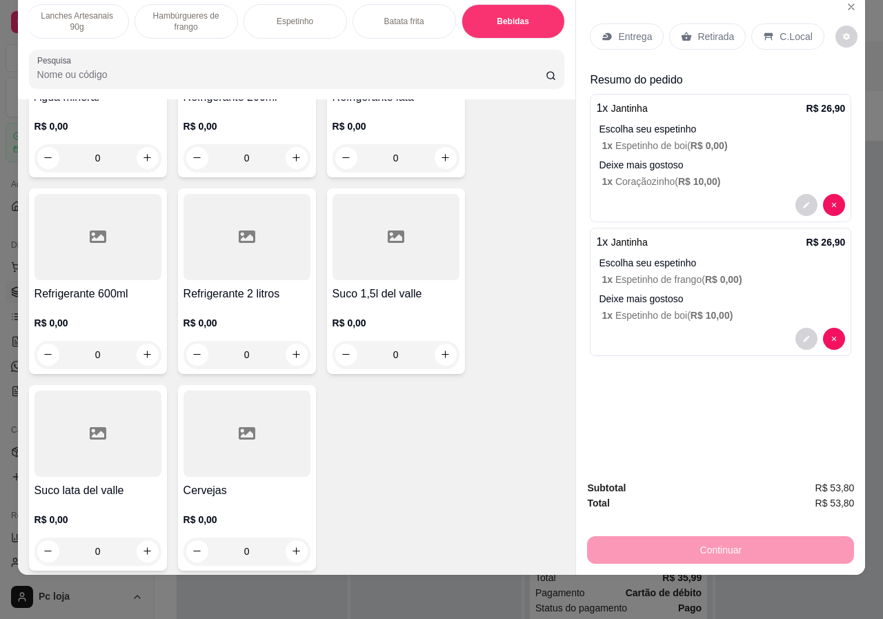
click at [221, 302] on div "R$ 0,00 0" at bounding box center [246, 335] width 127 height 66
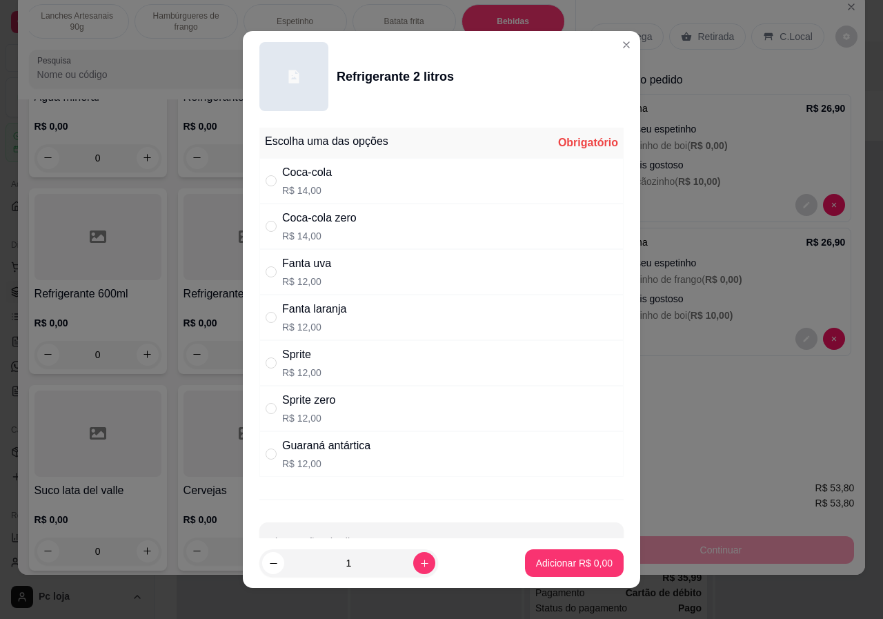
click at [274, 181] on div "" at bounding box center [273, 180] width 17 height 15
radio input "true"
click at [539, 564] on p "Adicionar R$ 14,00" at bounding box center [572, 562] width 80 height 13
type input "1"
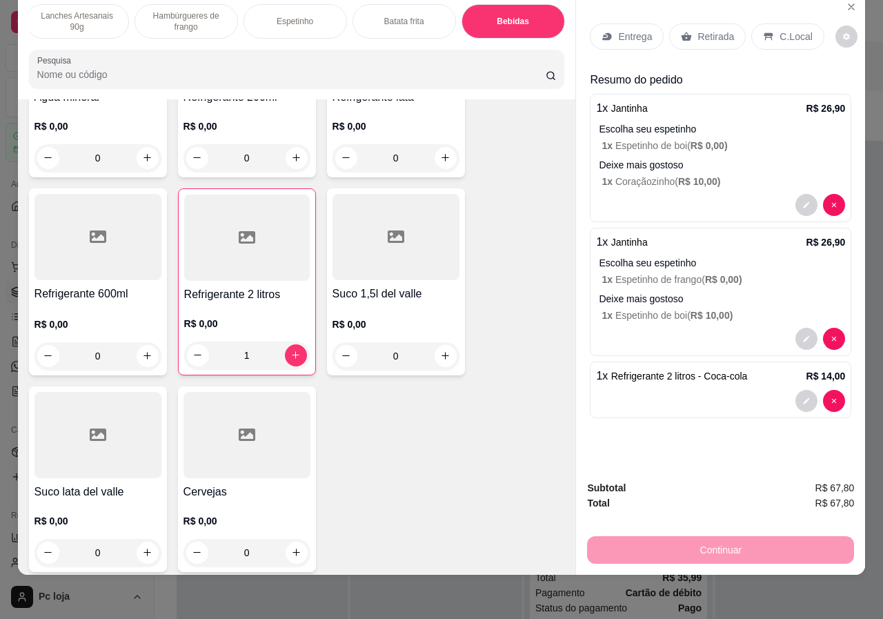
click at [779, 30] on p "C.Local" at bounding box center [795, 37] width 32 height 14
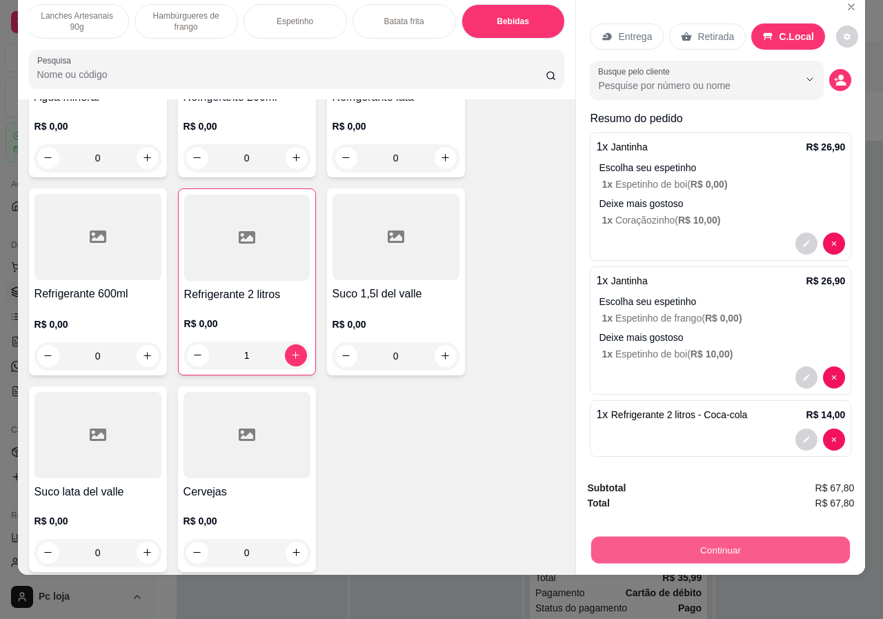
click at [707, 539] on button "Continuar" at bounding box center [720, 549] width 259 height 27
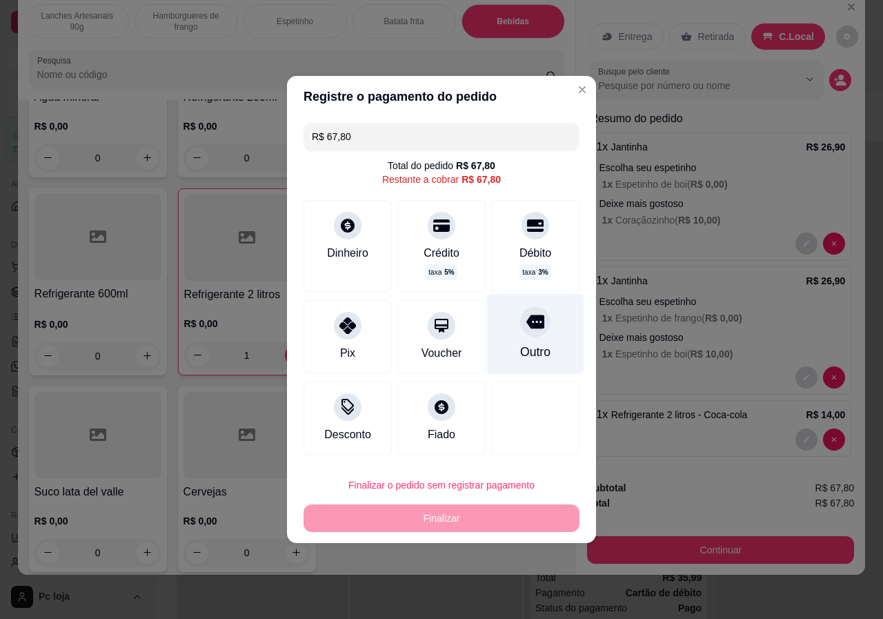
click at [532, 351] on div "Outro" at bounding box center [535, 352] width 30 height 18
type input "R$ 0,00"
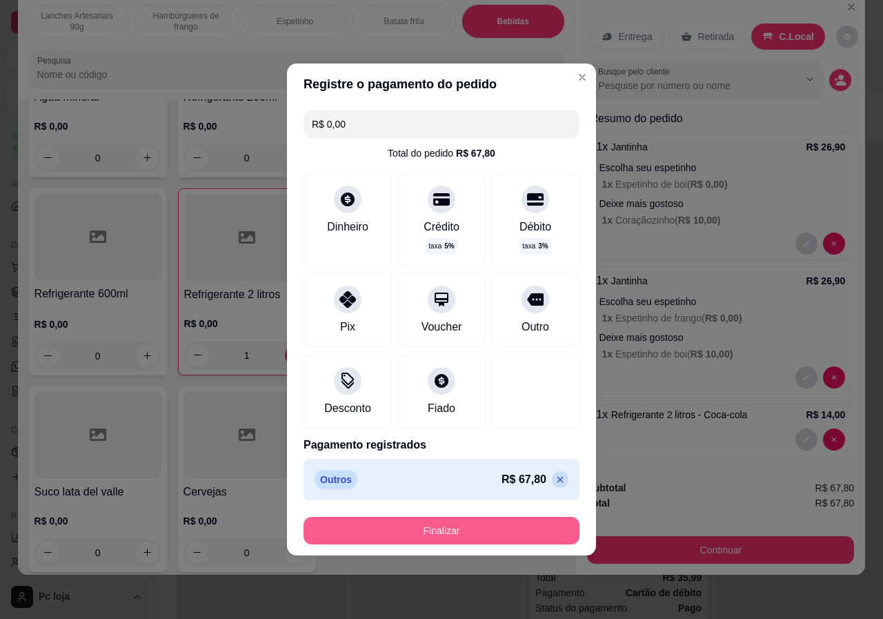
click at [469, 527] on button "Finalizar" at bounding box center [441, 530] width 276 height 28
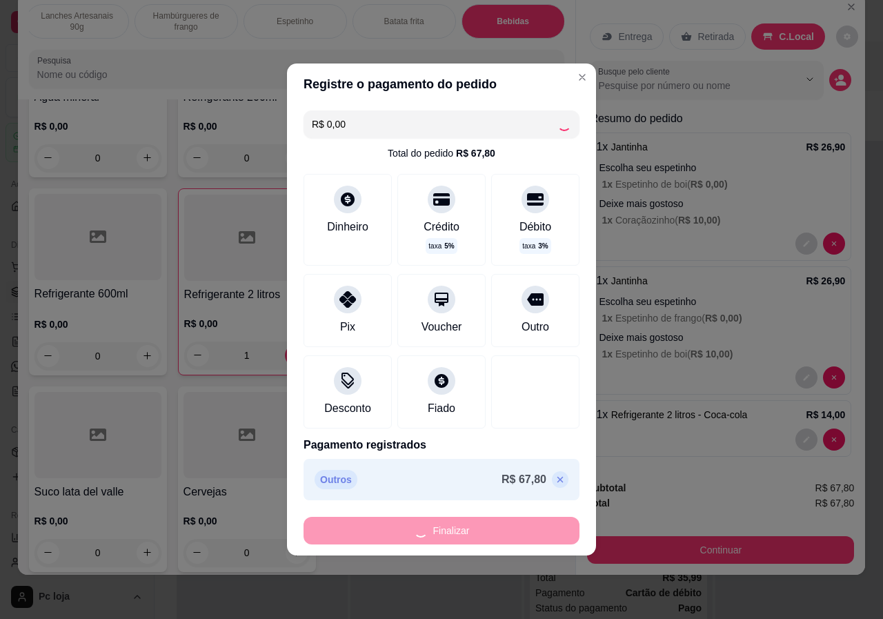
type input "0"
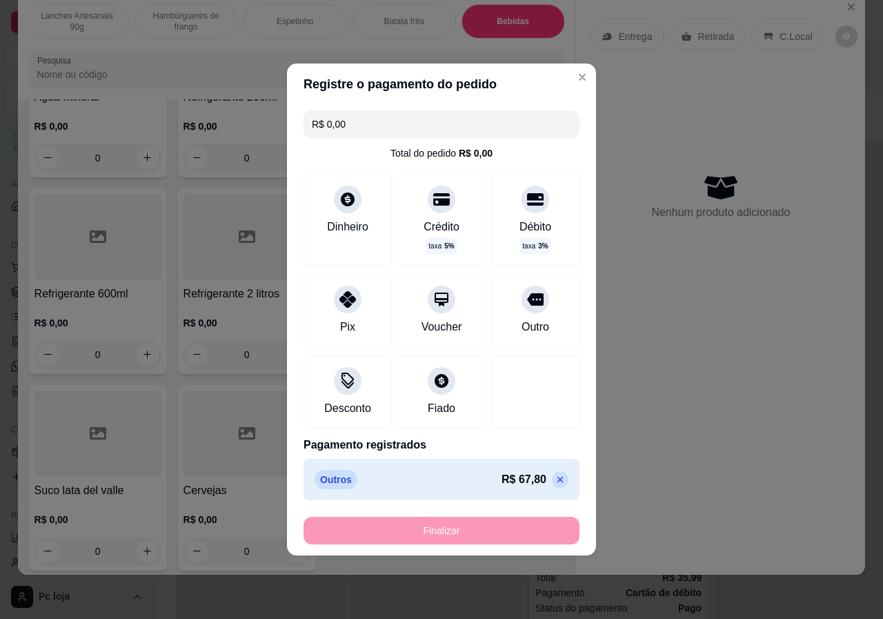
type input "-R$ 67,80"
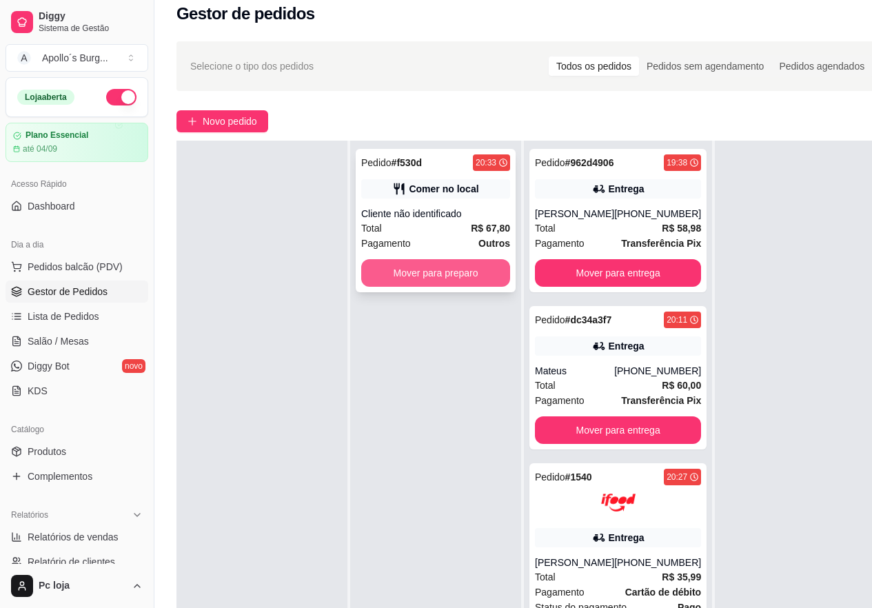
click at [396, 273] on button "Mover para preparo" at bounding box center [435, 273] width 149 height 28
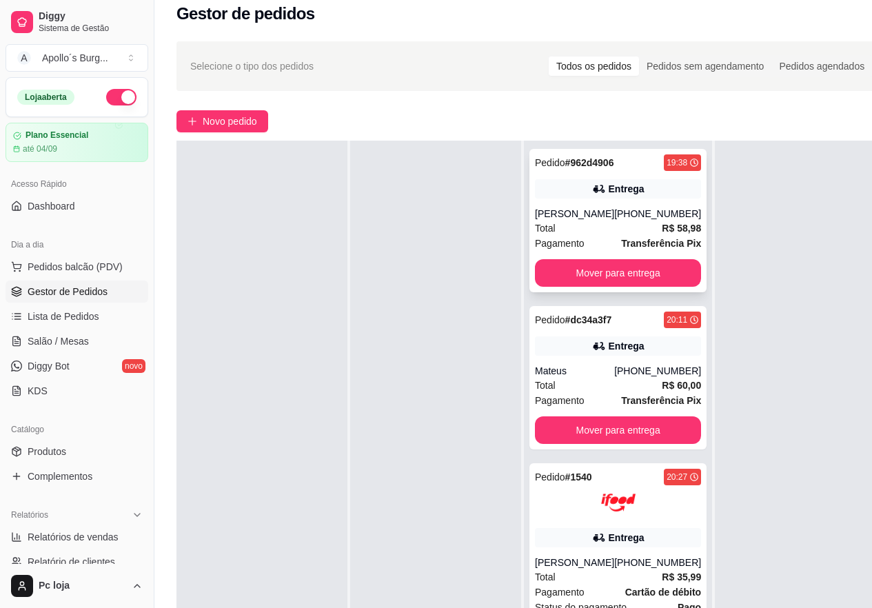
click at [595, 223] on div "Total R$ 58,98" at bounding box center [618, 228] width 166 height 15
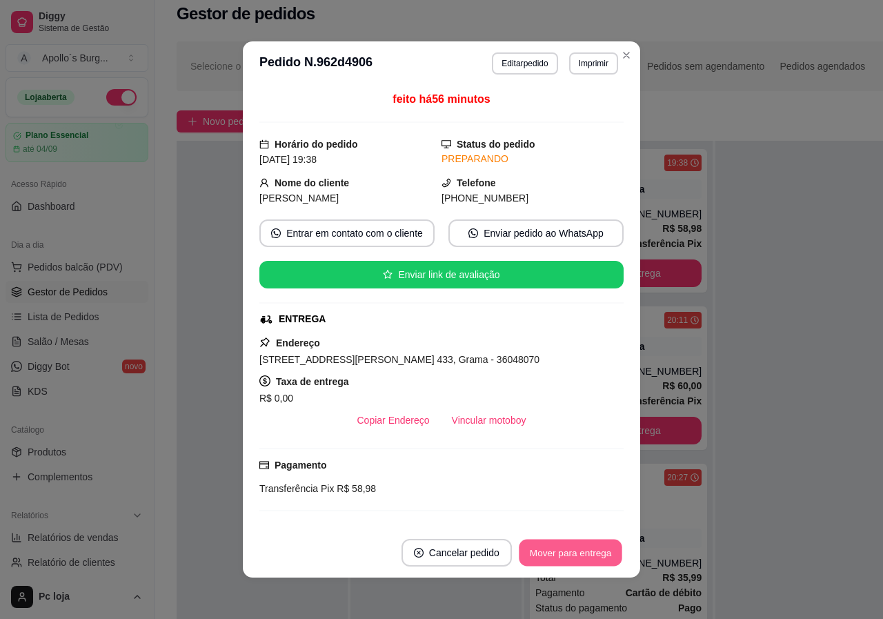
click at [576, 549] on button "Mover para entrega" at bounding box center [570, 552] width 103 height 27
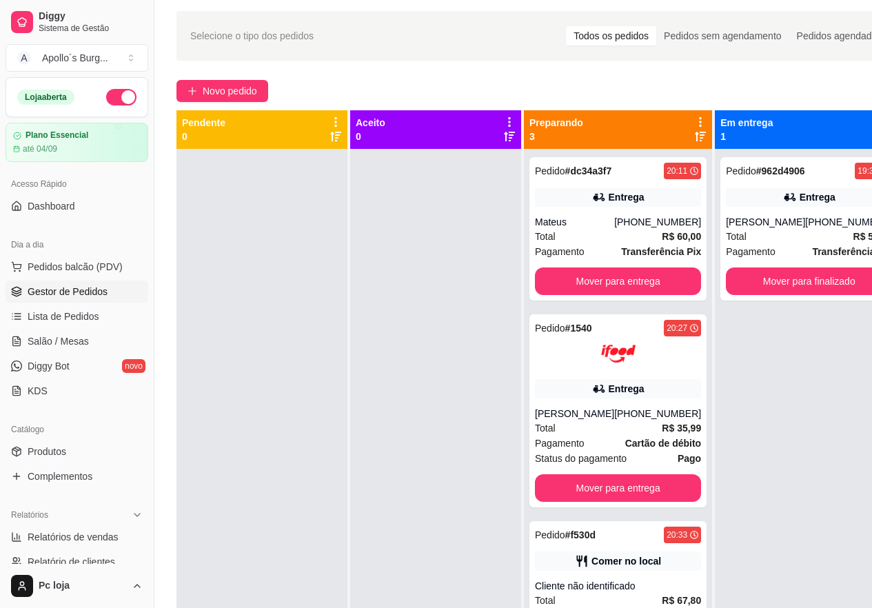
scroll to position [14, 0]
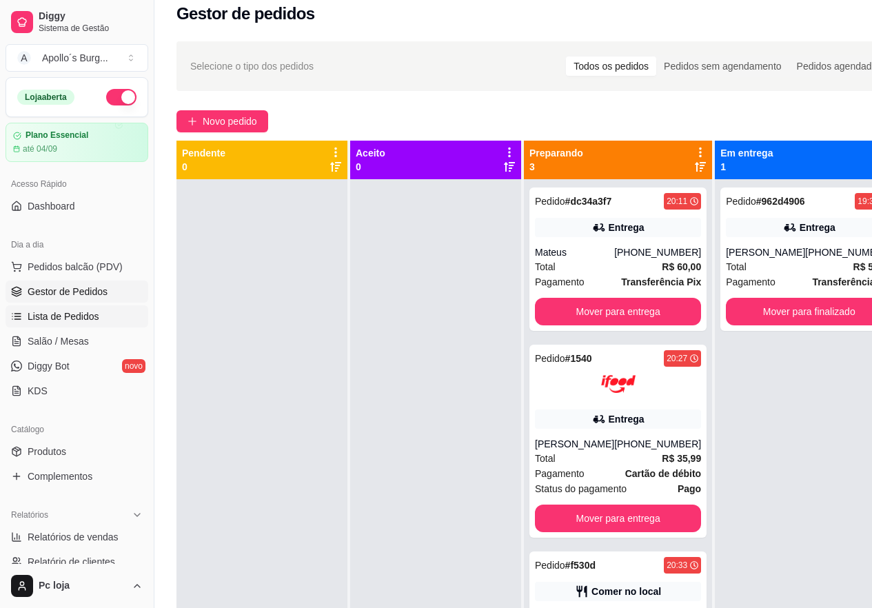
click at [85, 314] on span "Lista de Pedidos" at bounding box center [64, 317] width 72 height 14
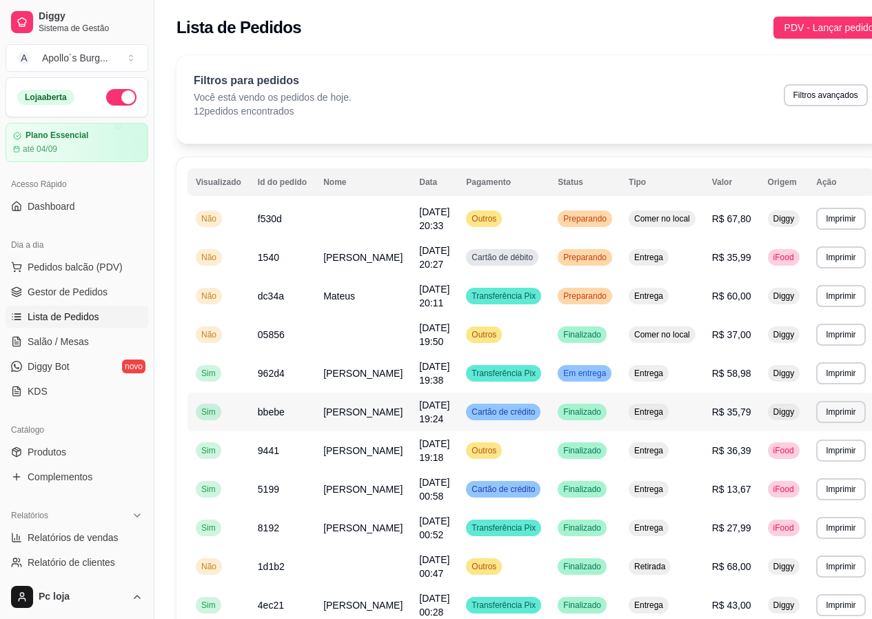
click at [359, 412] on td "[PERSON_NAME]" at bounding box center [363, 411] width 96 height 39
click at [419, 451] on span "[DATE] 19:18" at bounding box center [434, 450] width 30 height 25
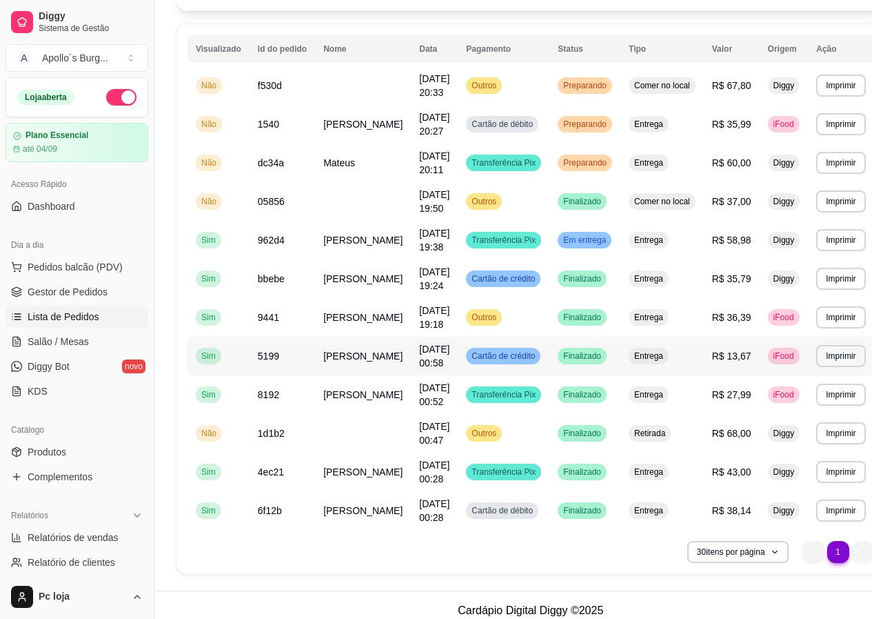
scroll to position [138, 0]
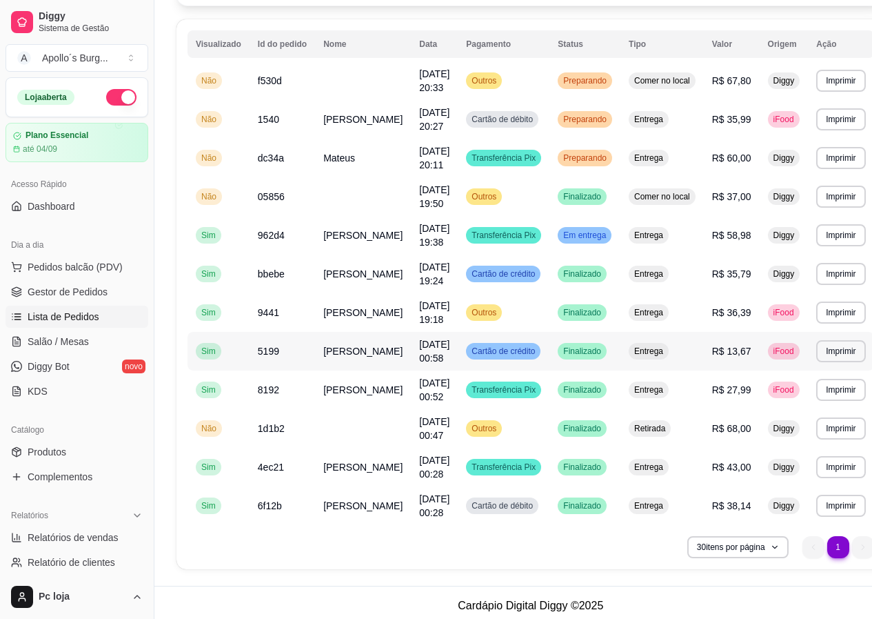
click at [458, 369] on td "Cartão de crédito" at bounding box center [504, 351] width 92 height 39
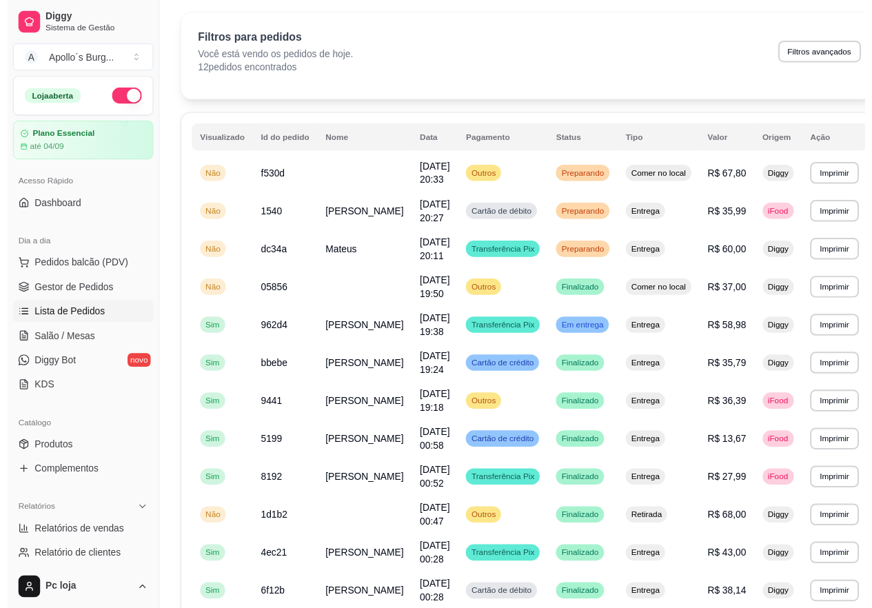
scroll to position [0, 0]
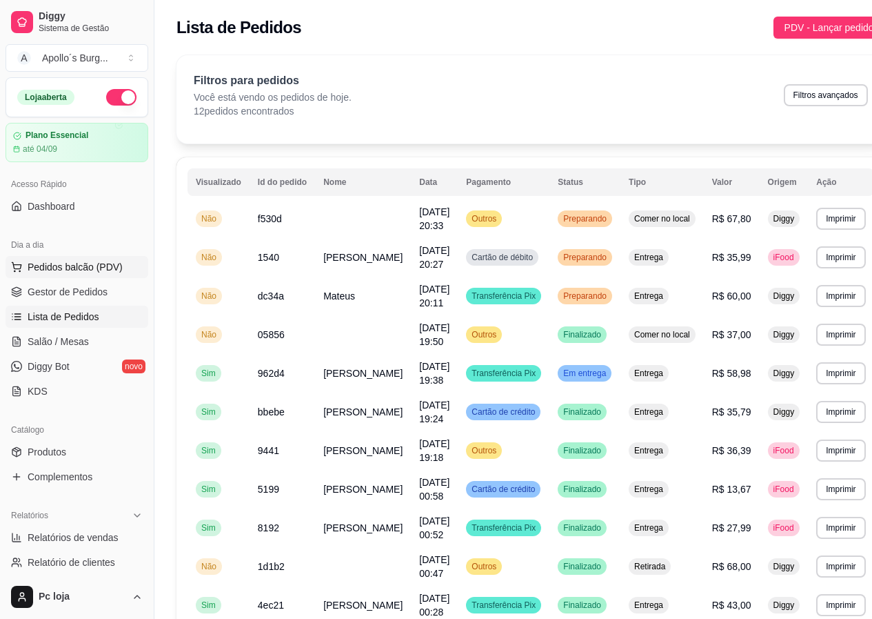
click at [73, 265] on span "Pedidos balcão (PDV)" at bounding box center [75, 267] width 95 height 14
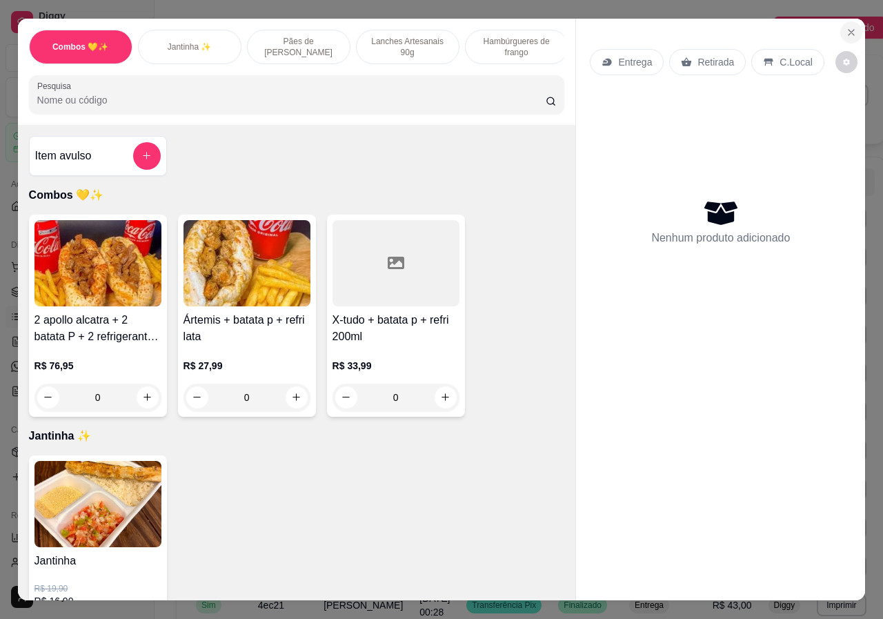
click at [845, 27] on icon "Close" at bounding box center [850, 32] width 11 height 11
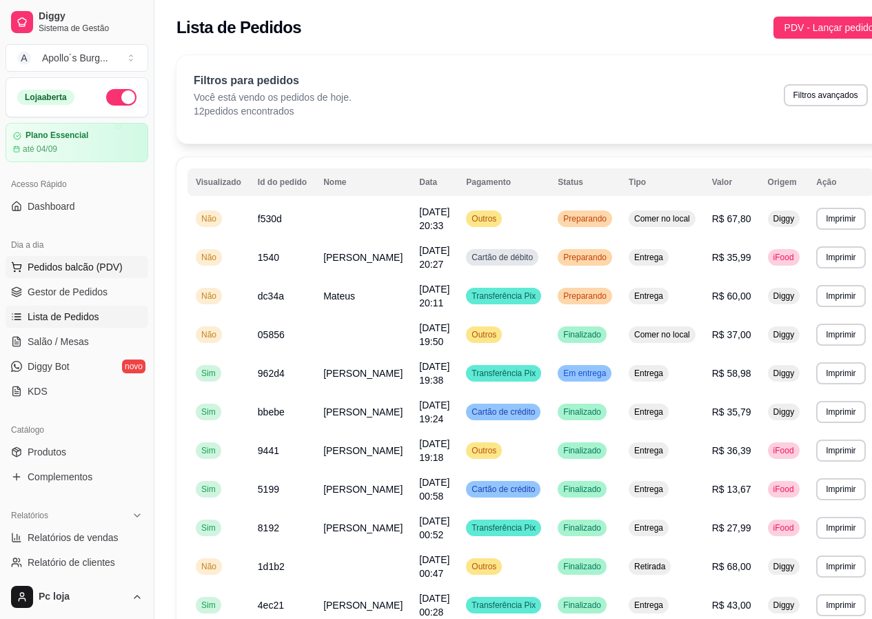
click at [112, 272] on span "Pedidos balcão (PDV)" at bounding box center [75, 267] width 95 height 14
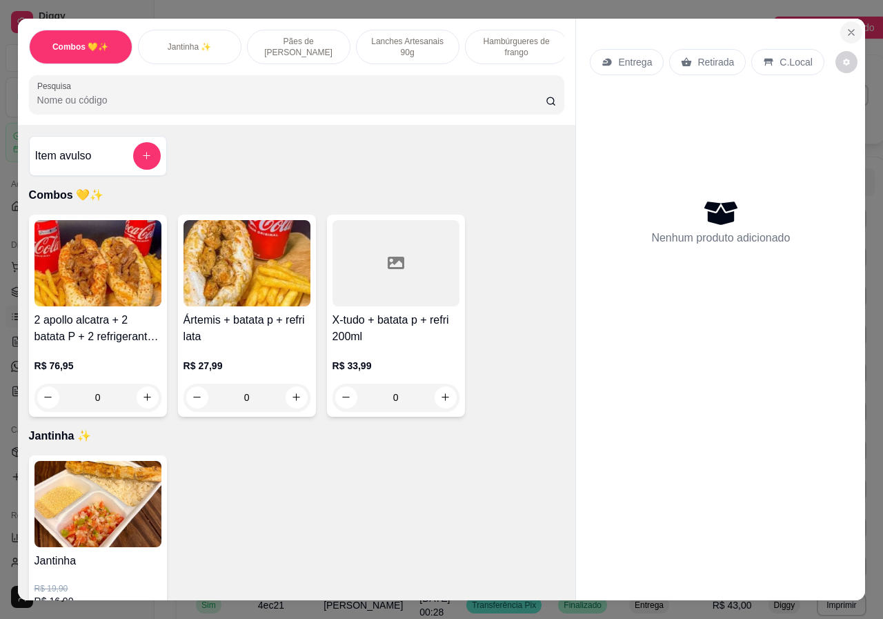
click at [848, 30] on icon "Close" at bounding box center [851, 33] width 6 height 6
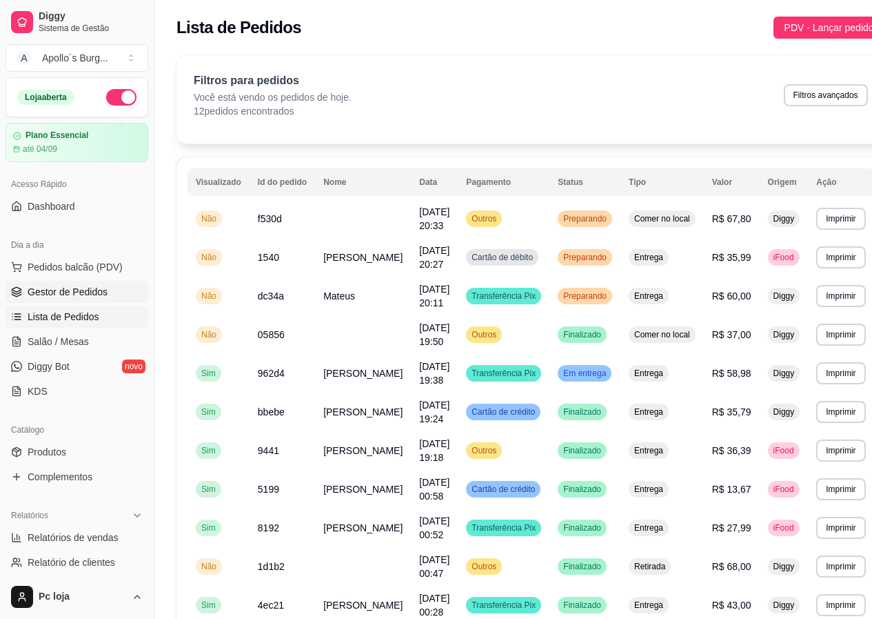
click at [66, 294] on span "Gestor de Pedidos" at bounding box center [68, 292] width 80 height 14
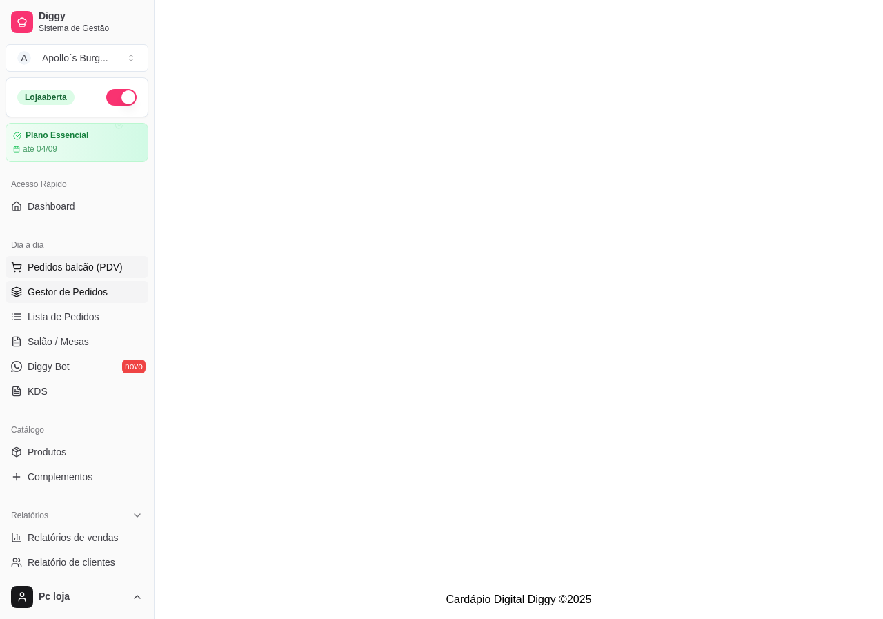
click at [88, 266] on span "Pedidos balcão (PDV)" at bounding box center [75, 267] width 95 height 14
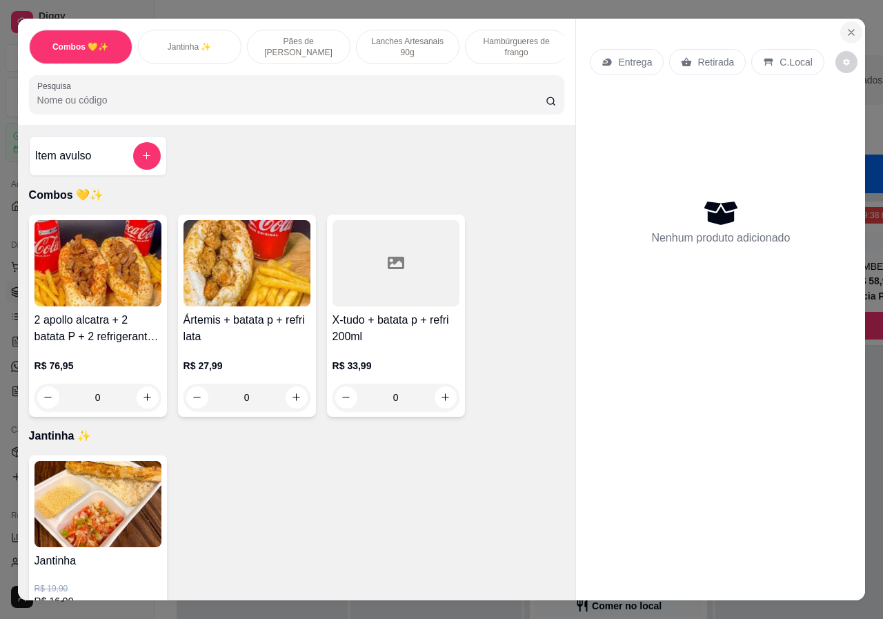
click at [856, 28] on button "Close" at bounding box center [851, 32] width 22 height 22
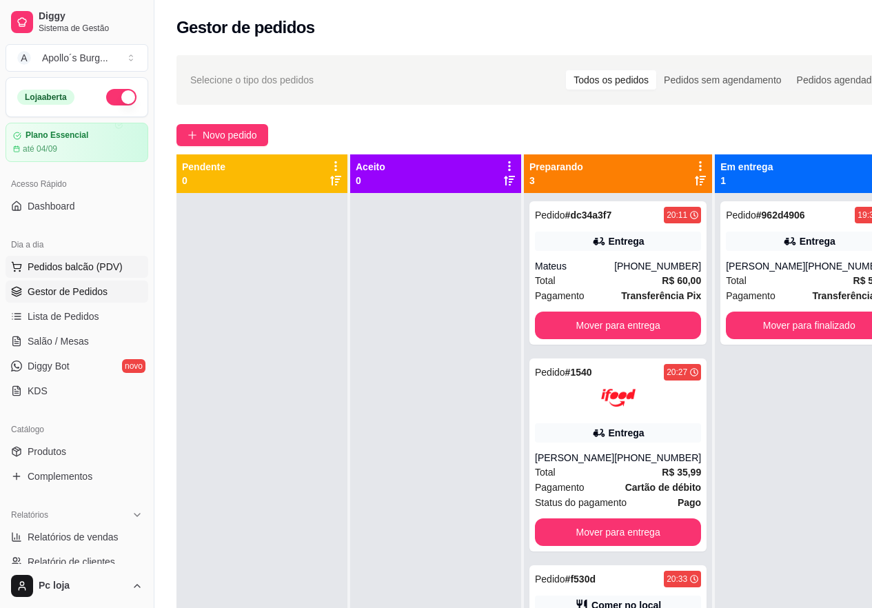
click at [65, 272] on span "Pedidos balcão (PDV)" at bounding box center [75, 267] width 95 height 14
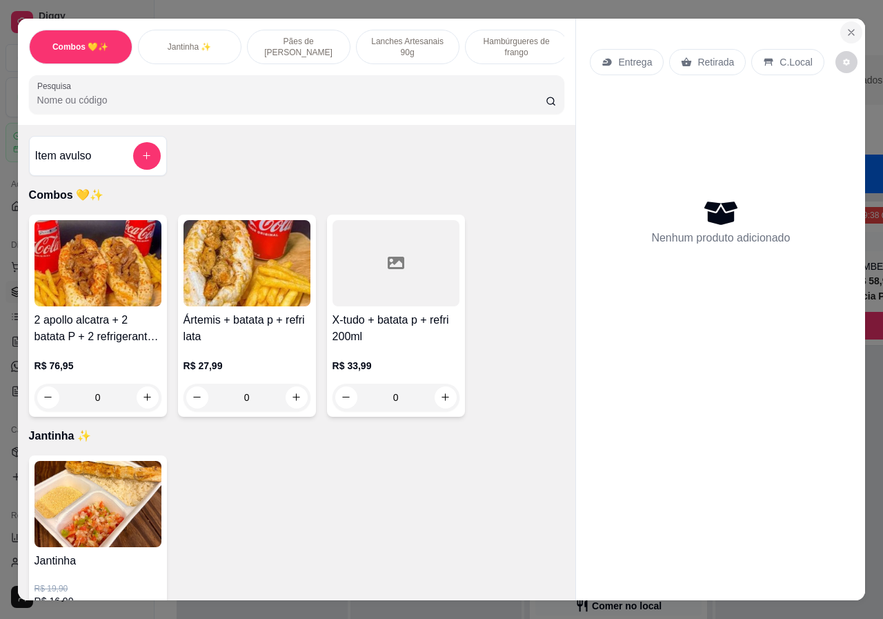
click at [847, 27] on icon "Close" at bounding box center [850, 32] width 11 height 11
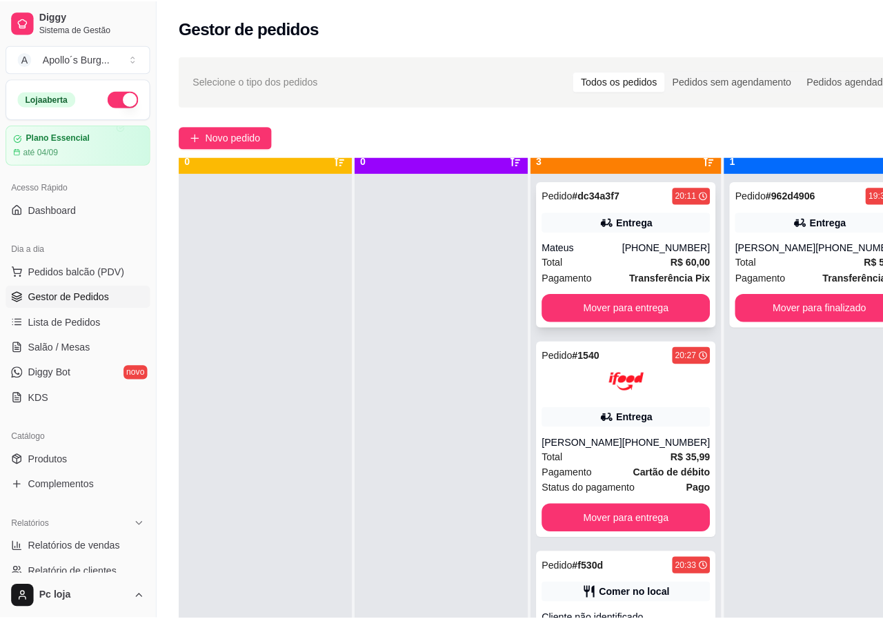
scroll to position [49, 0]
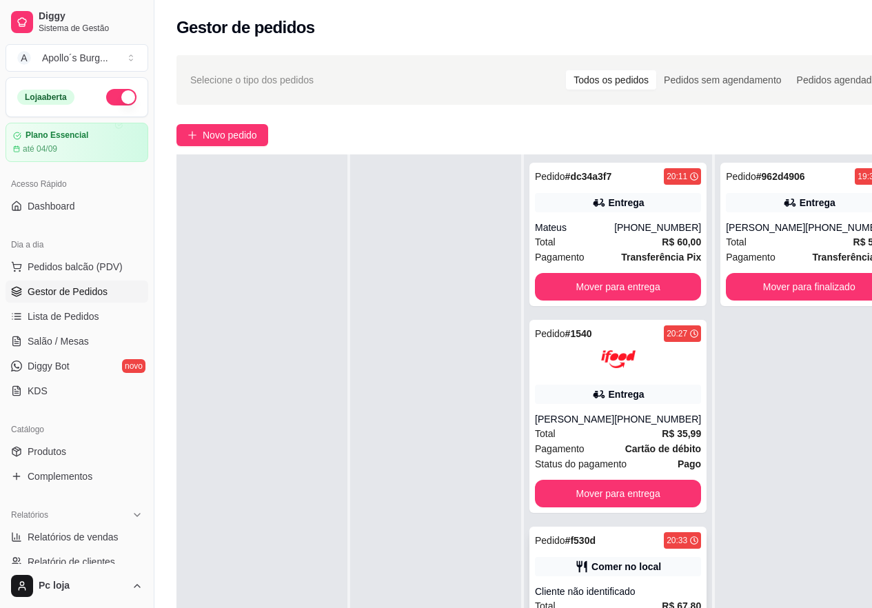
click at [615, 563] on div "Comer no local" at bounding box center [618, 566] width 166 height 19
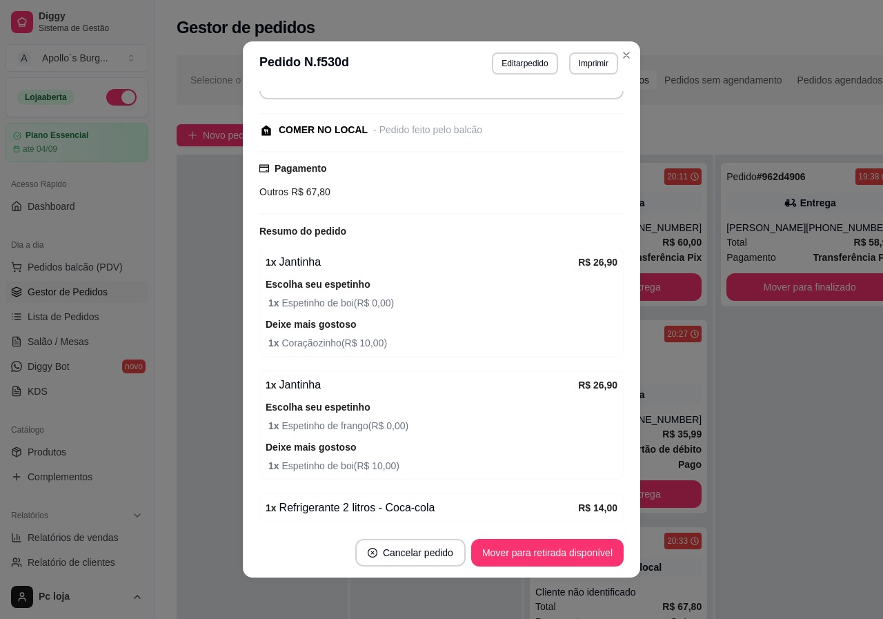
scroll to position [171, 0]
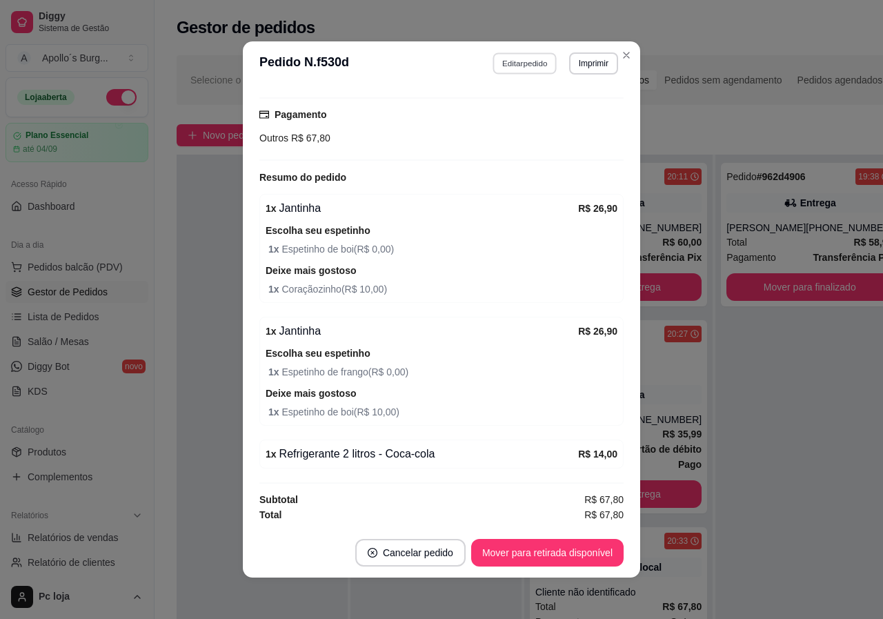
click at [519, 65] on button "Editar pedido" at bounding box center [525, 62] width 64 height 21
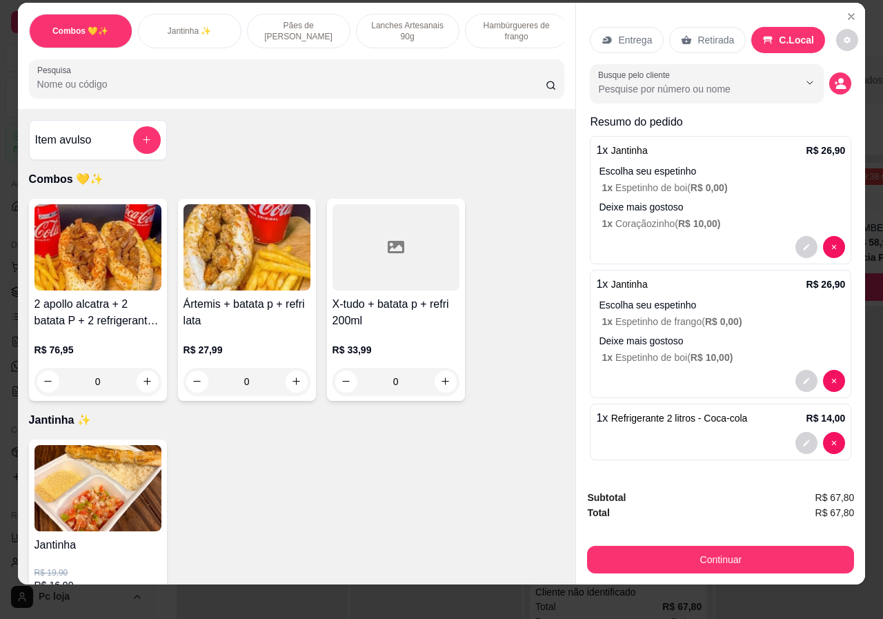
scroll to position [31, 0]
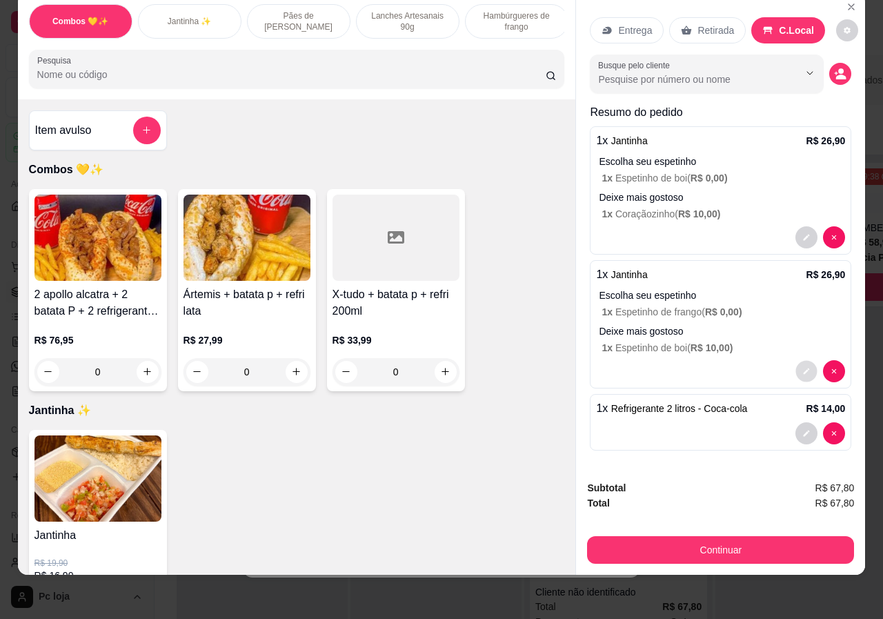
click at [803, 367] on icon "decrease-product-quantity" at bounding box center [807, 371] width 8 height 8
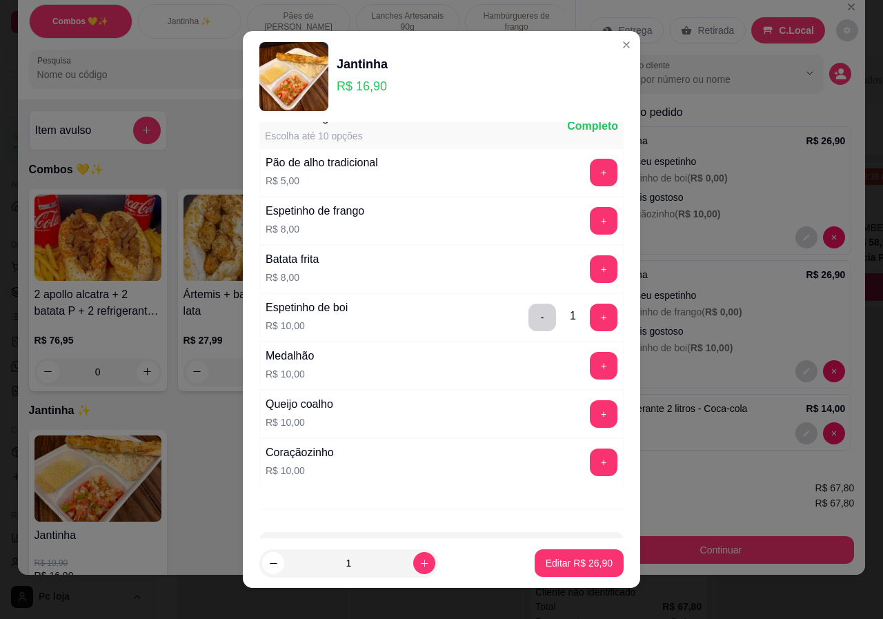
scroll to position [276, 0]
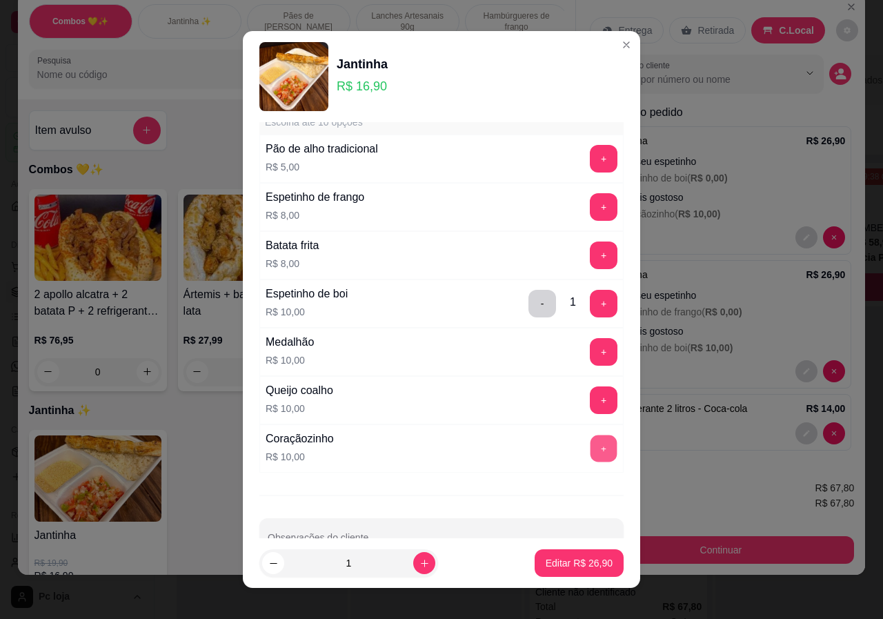
click at [590, 448] on button "+" at bounding box center [603, 447] width 27 height 27
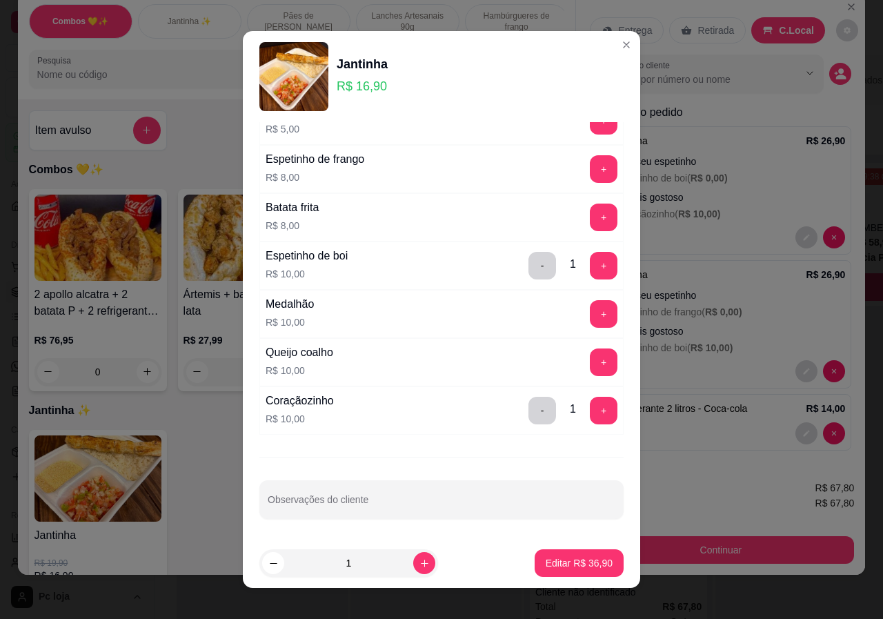
scroll to position [245, 0]
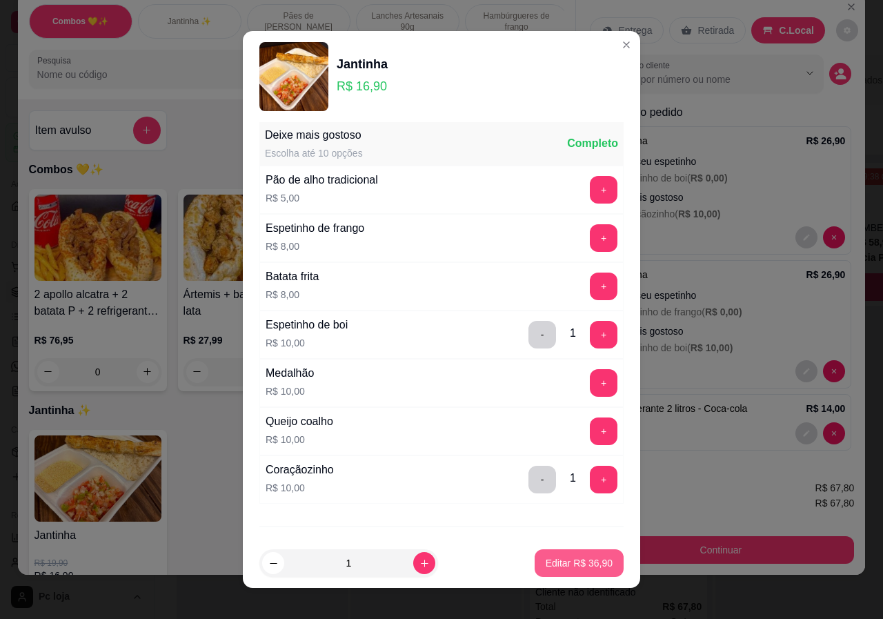
click at [555, 570] on button "Editar R$ 36,90" at bounding box center [578, 563] width 89 height 28
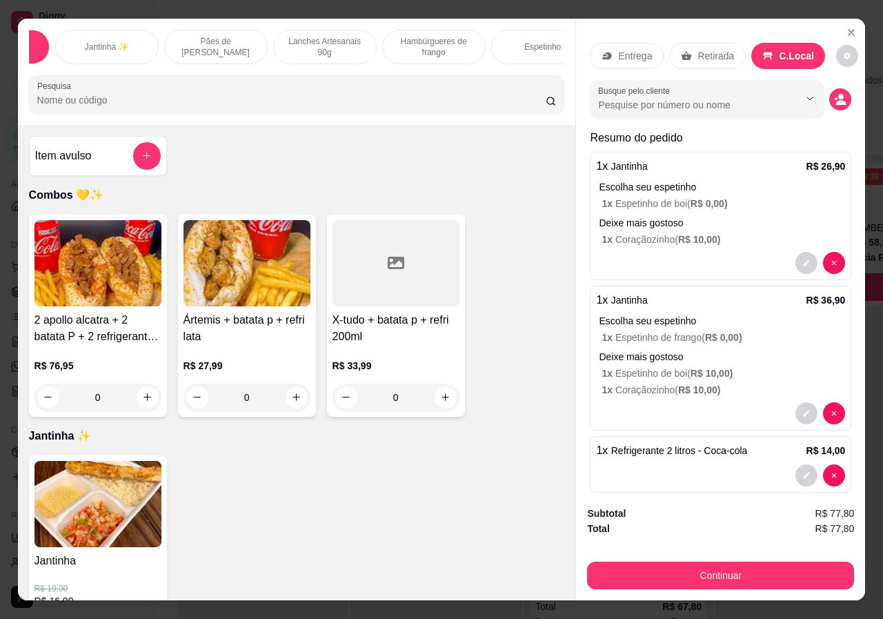
scroll to position [0, 110]
click at [187, 43] on p "Pães de [PERSON_NAME]" at bounding box center [188, 47] width 80 height 22
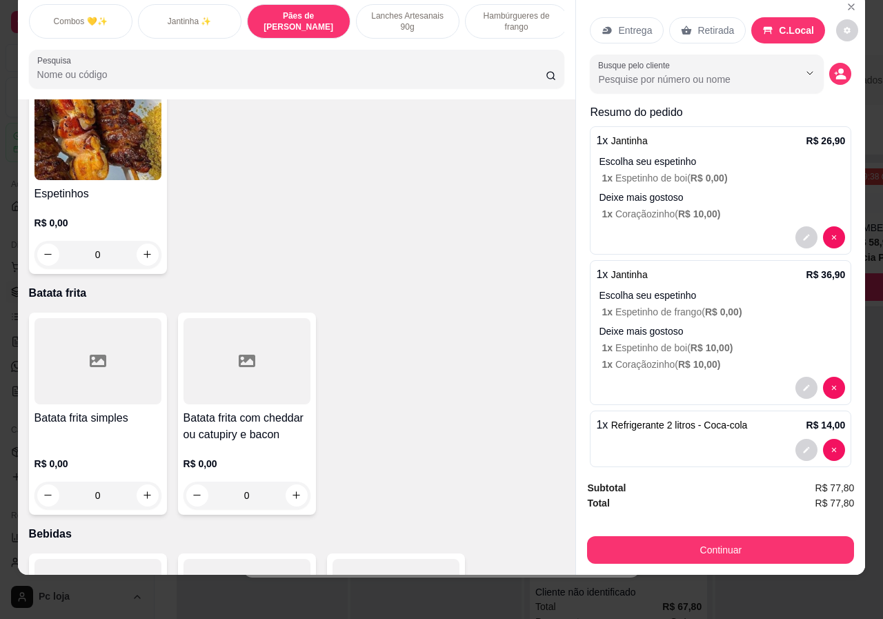
scroll to position [2138, 0]
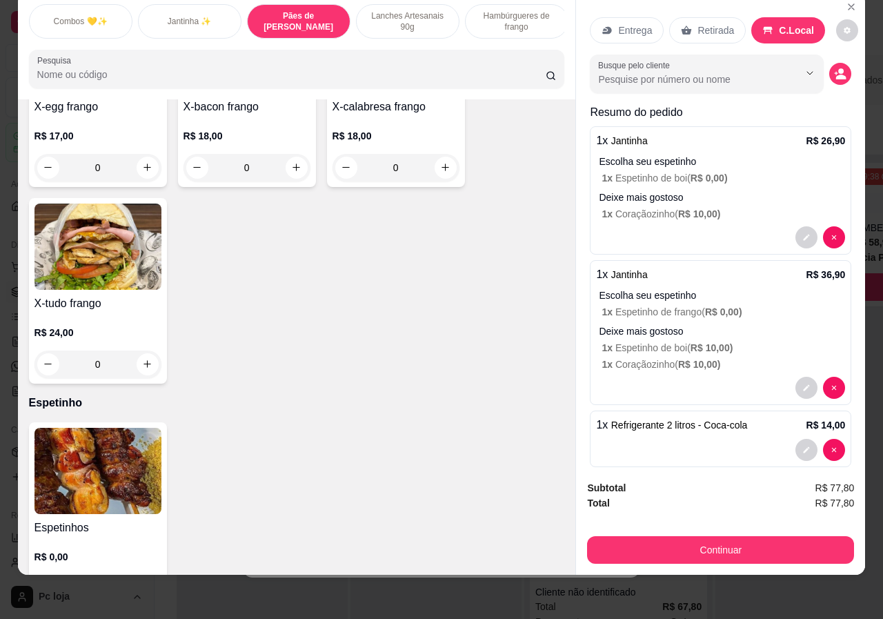
click at [177, 16] on p "Jantinha ✨" at bounding box center [190, 21] width 44 height 11
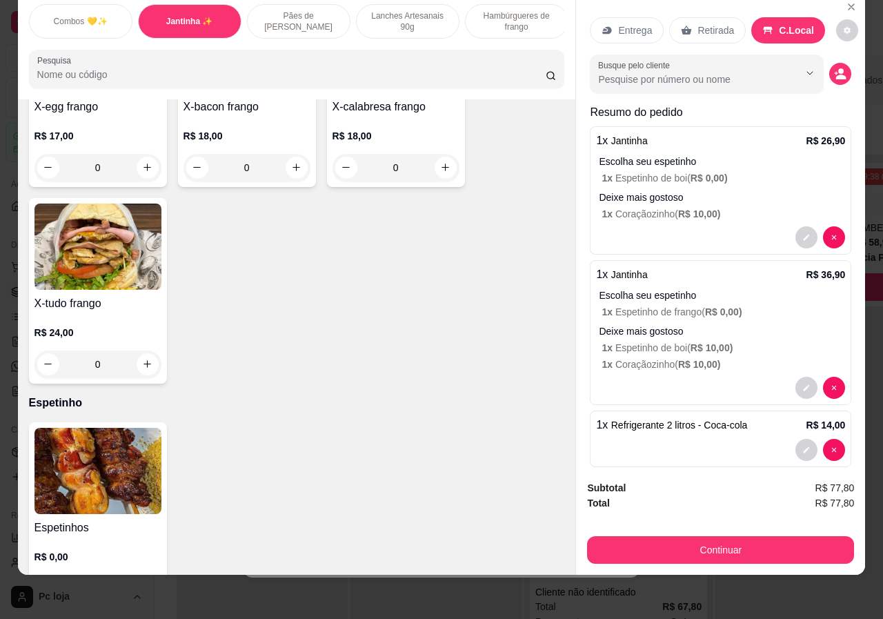
scroll to position [303, 0]
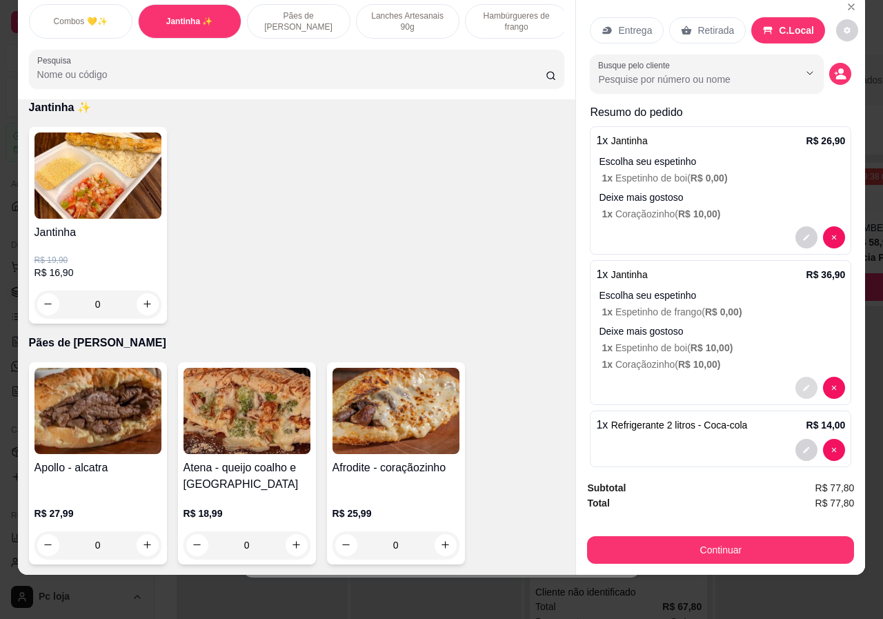
click at [802, 383] on icon "decrease-product-quantity" at bounding box center [806, 387] width 8 height 8
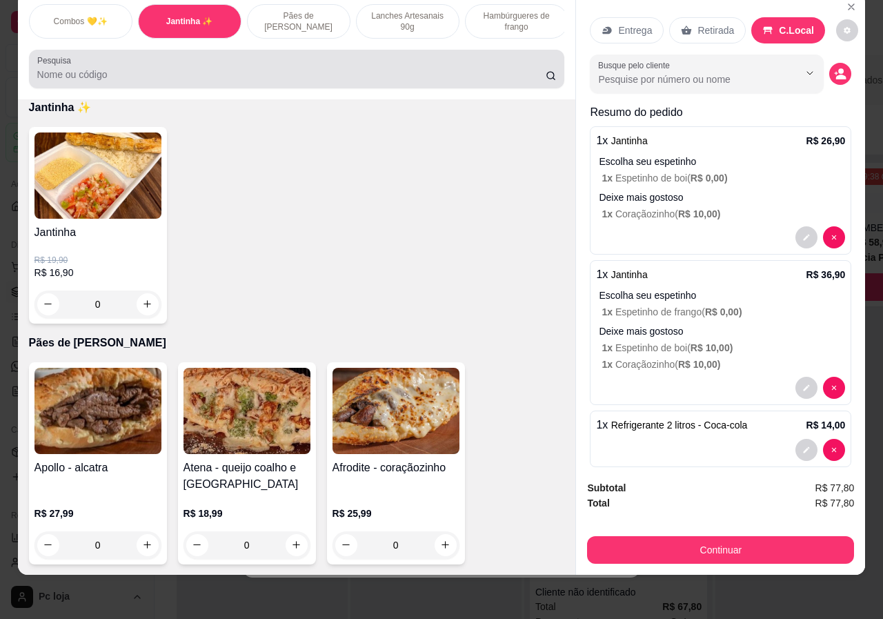
scroll to position [0, 0]
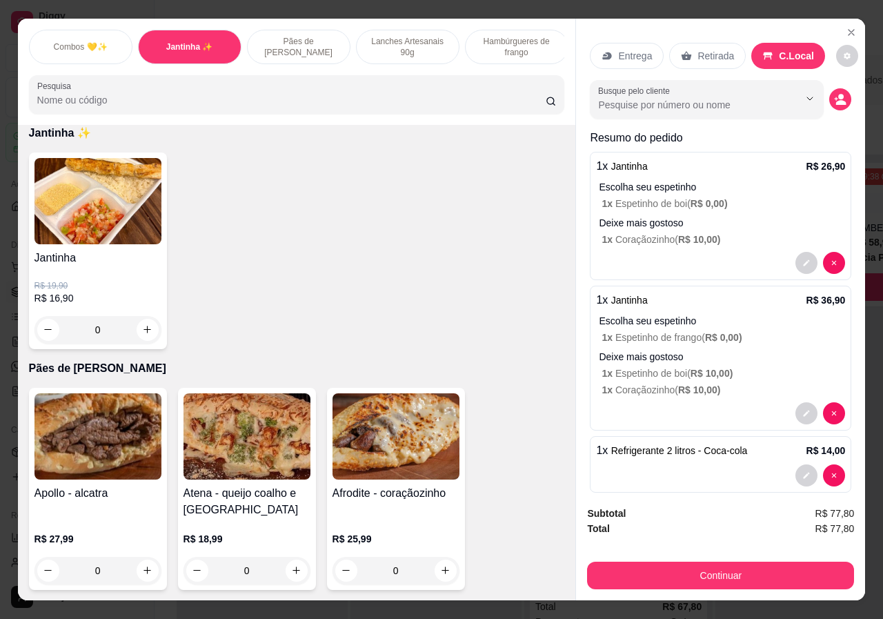
click at [296, 45] on p "Pães de [PERSON_NAME]" at bounding box center [299, 47] width 80 height 22
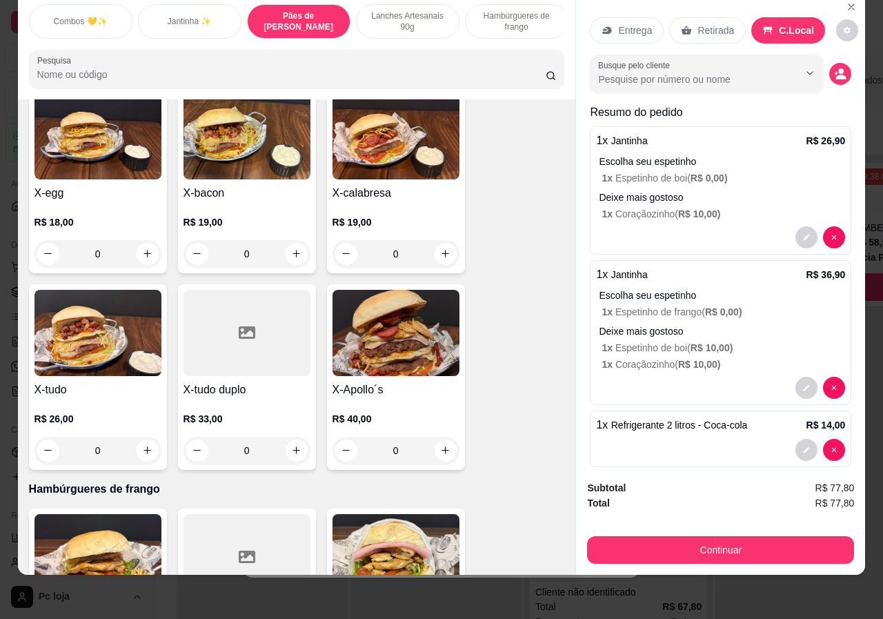
scroll to position [23, 0]
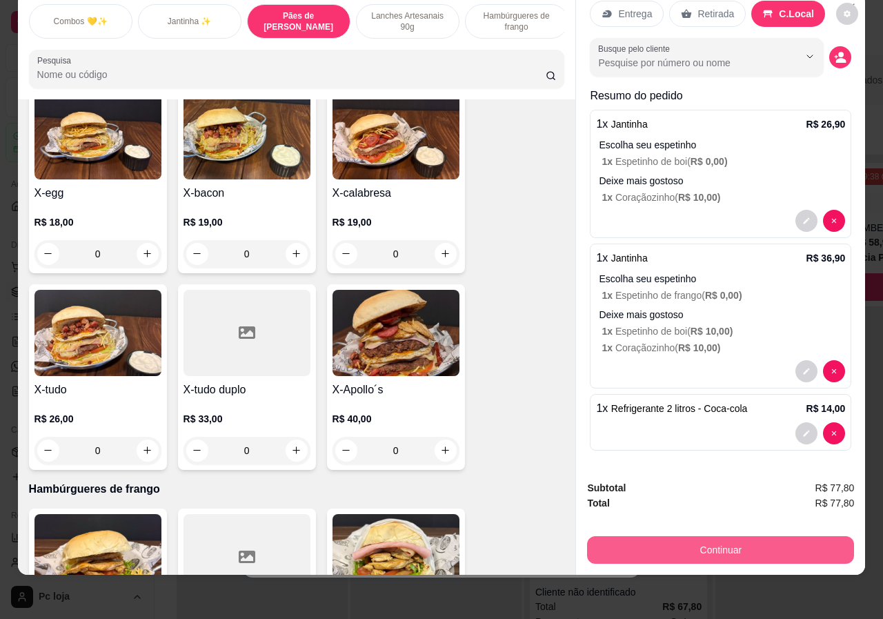
click at [718, 543] on button "Continuar" at bounding box center [720, 550] width 267 height 28
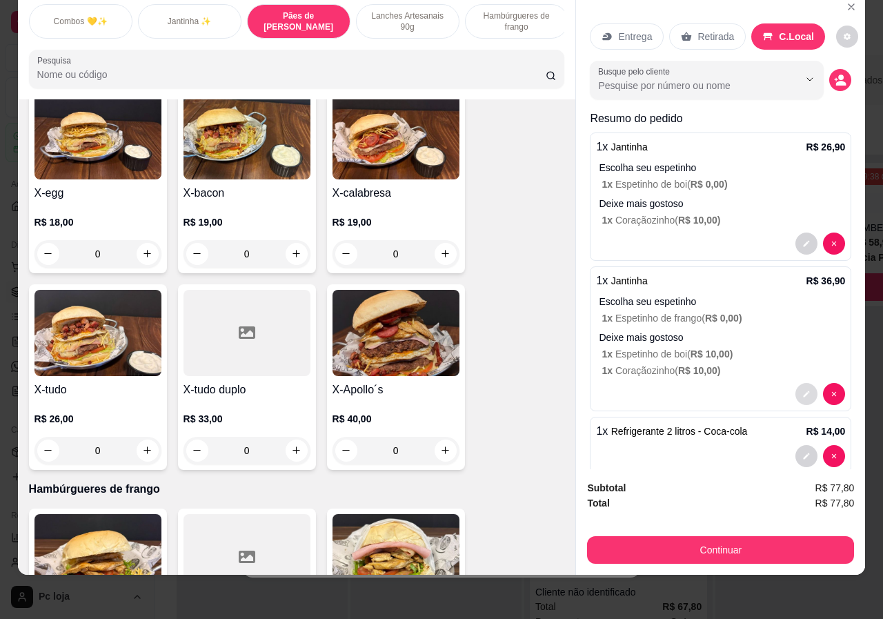
click at [795, 383] on button "decrease-product-quantity" at bounding box center [806, 394] width 22 height 22
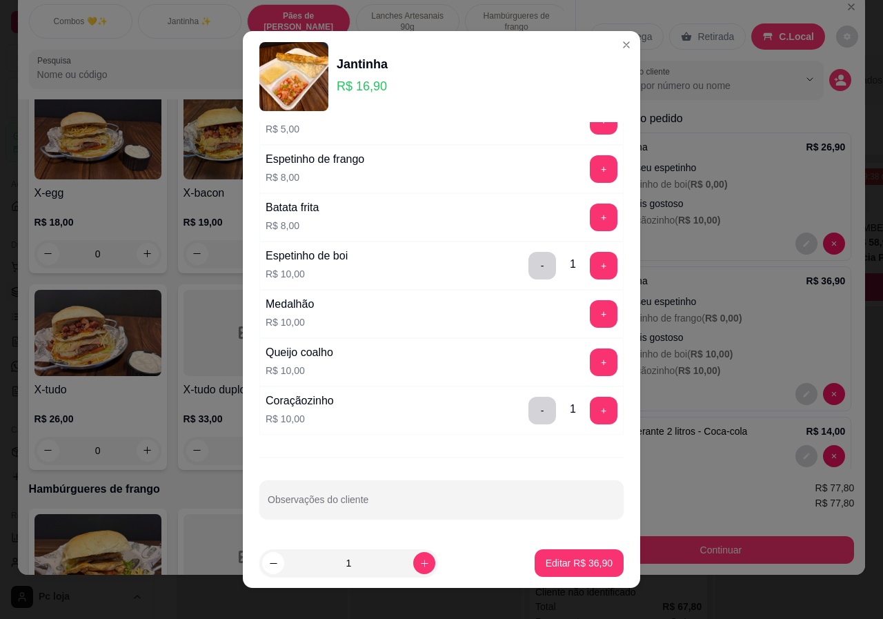
scroll to position [13, 0]
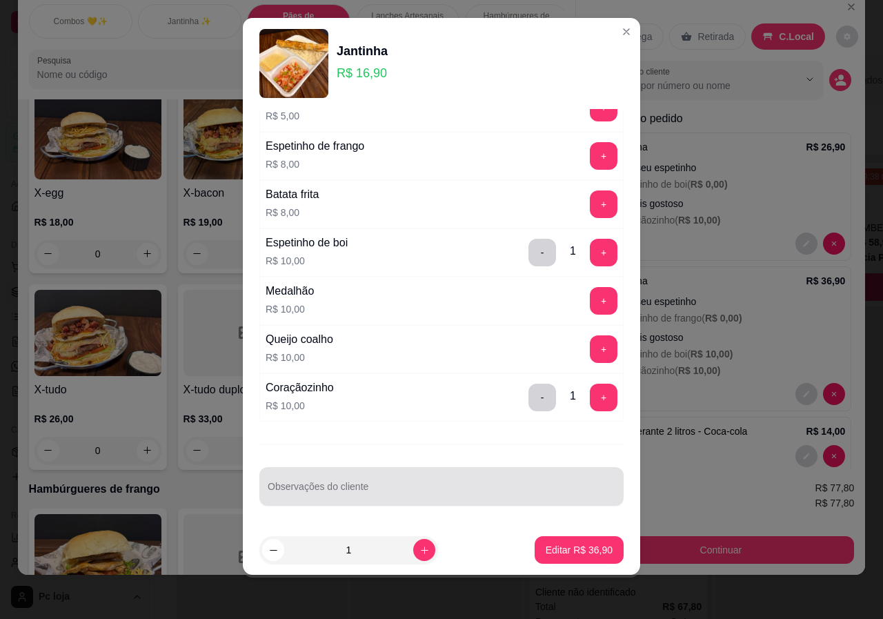
click at [420, 481] on div at bounding box center [442, 486] width 348 height 28
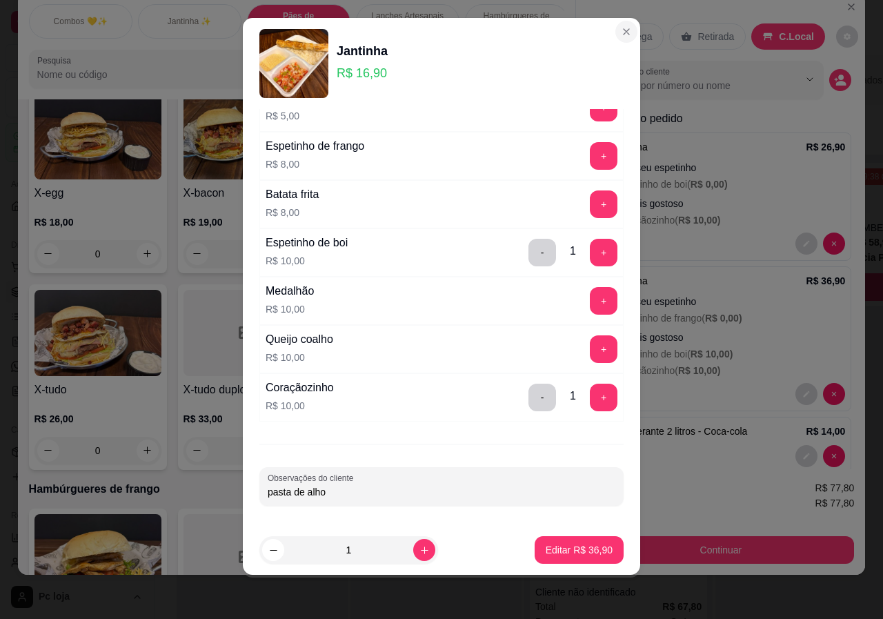
type input "pasta de alho"
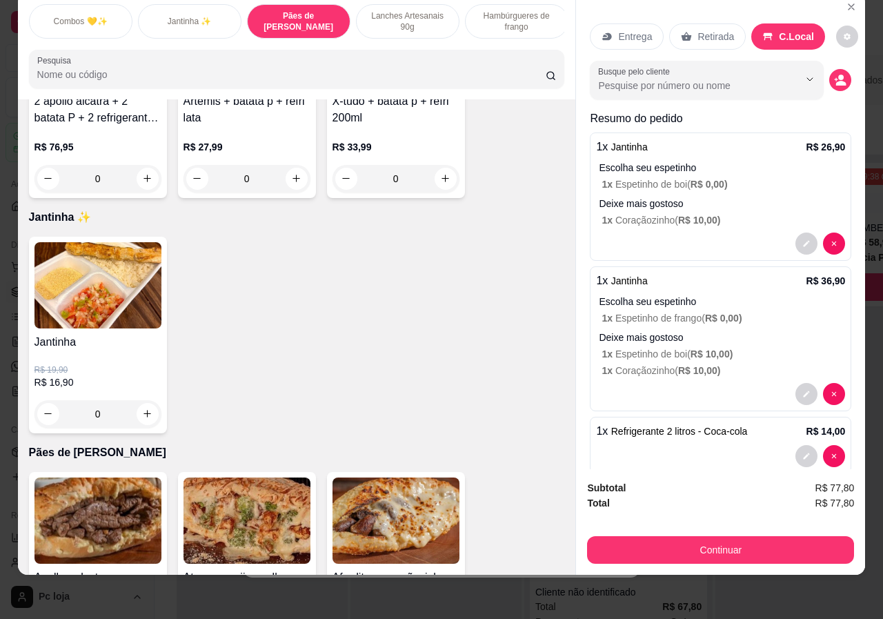
scroll to position [469, 0]
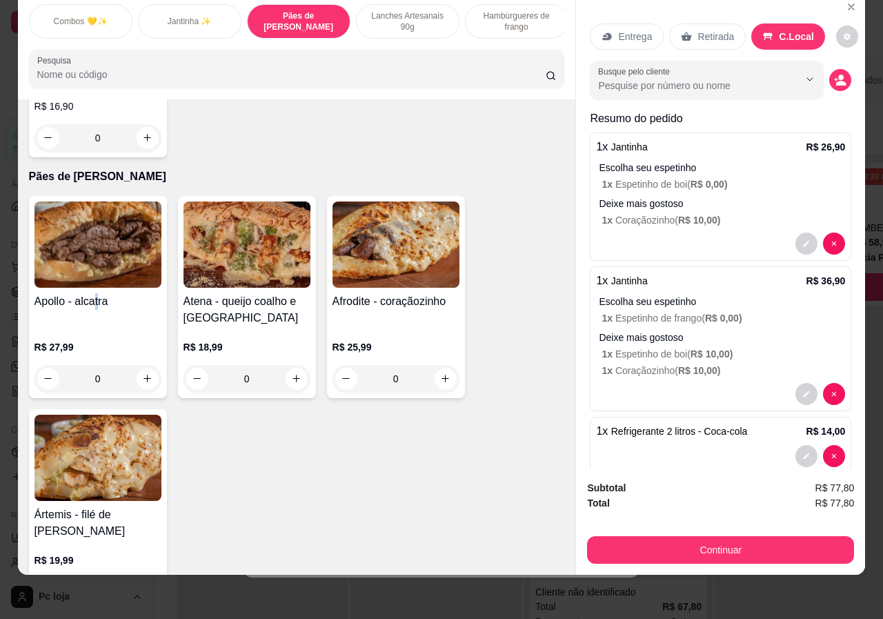
click at [92, 322] on div "Apollo - alcatra" at bounding box center [97, 309] width 127 height 33
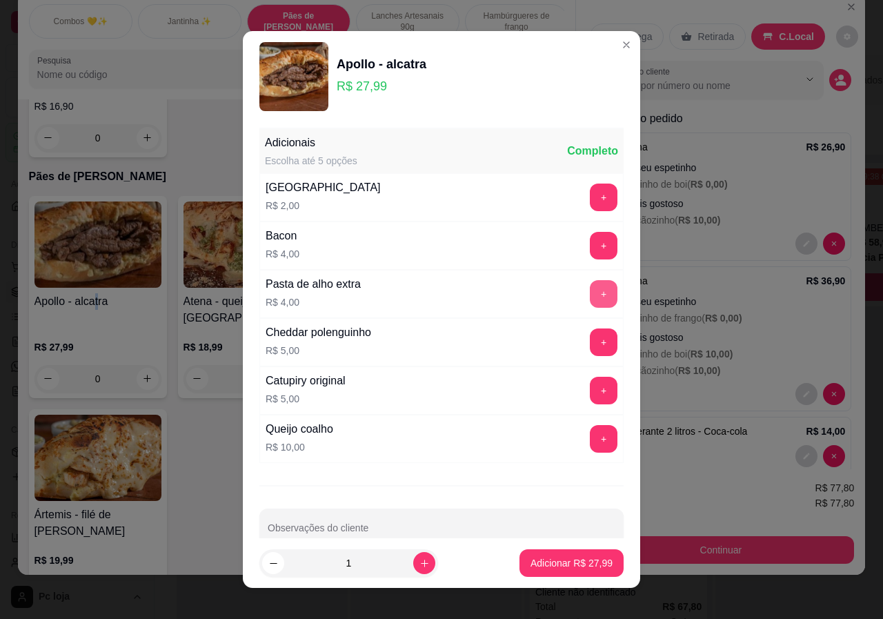
click at [590, 289] on button "+" at bounding box center [604, 294] width 28 height 28
click at [270, 563] on icon "decrease-product-quantity" at bounding box center [273, 563] width 10 height 10
type input "0"
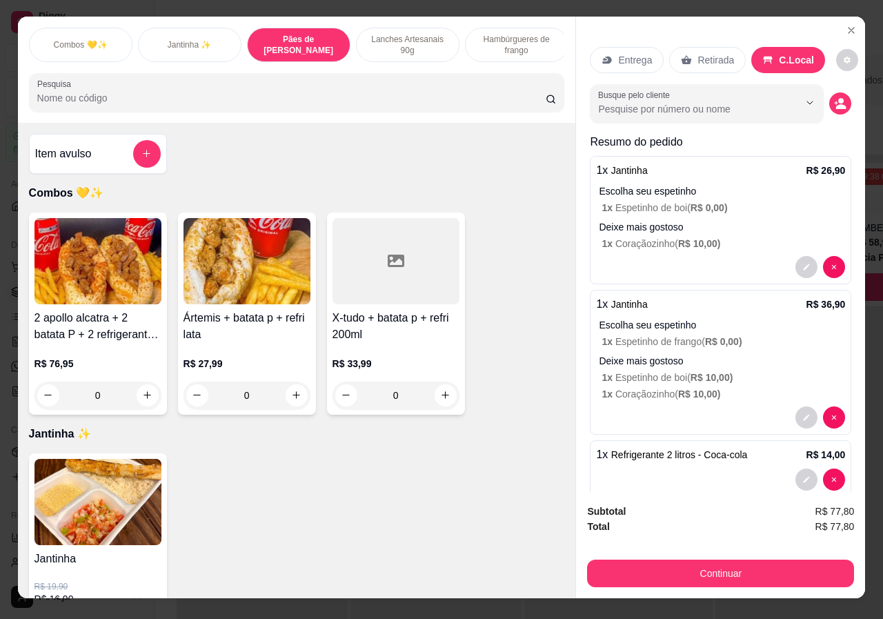
scroll to position [0, 0]
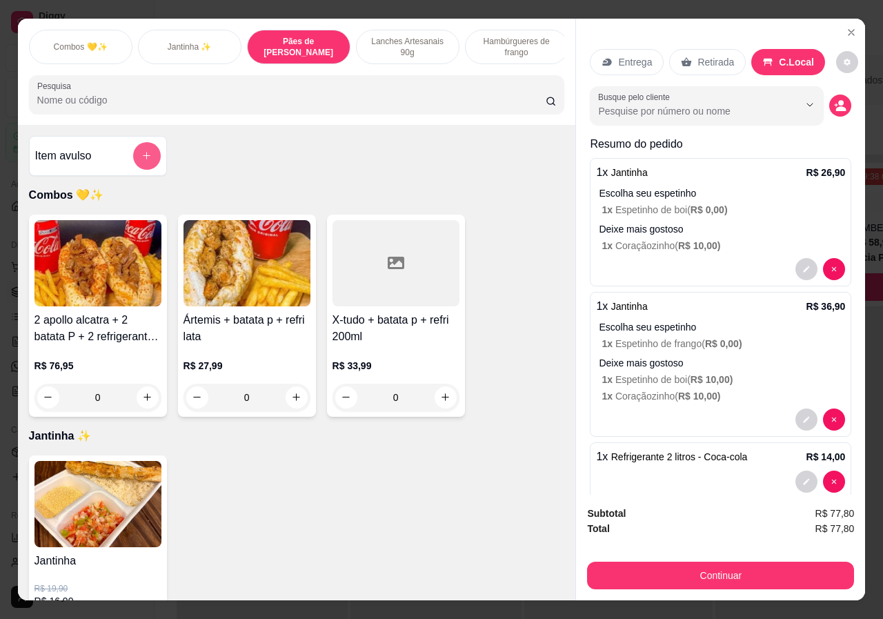
click at [147, 170] on button "add-separate-item" at bounding box center [147, 156] width 28 height 28
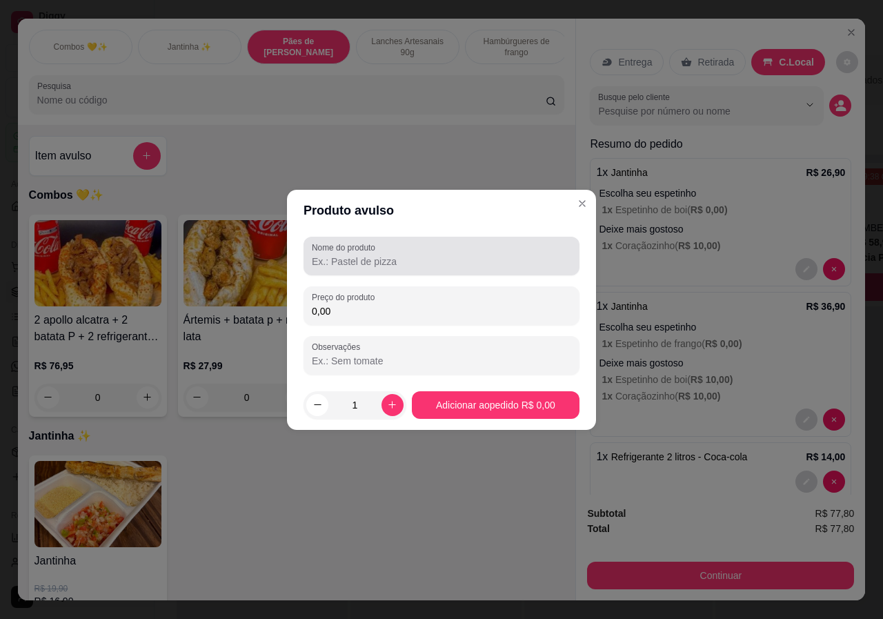
click at [370, 265] on input "Nome do produto" at bounding box center [441, 261] width 259 height 14
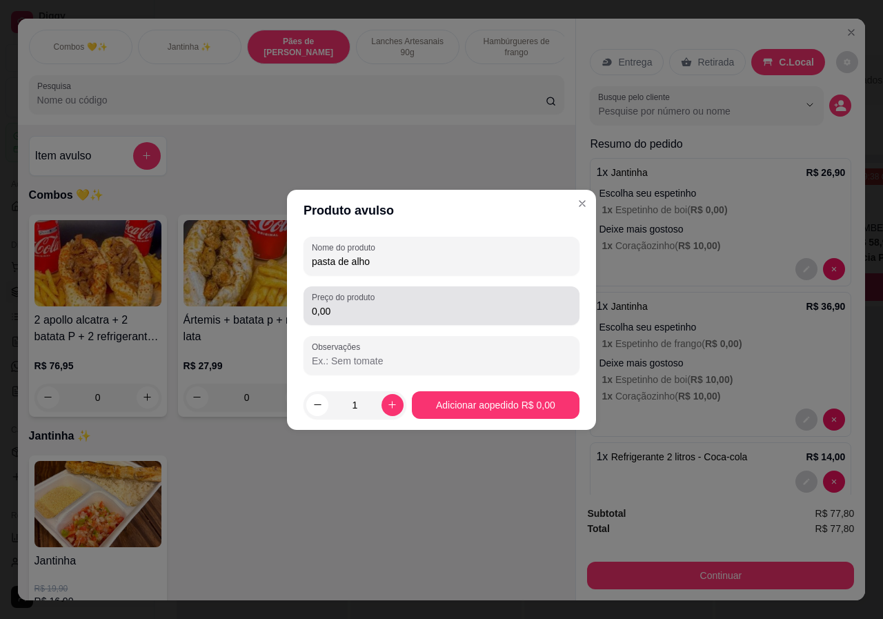
type input "pasta de alho"
drag, startPoint x: 367, startPoint y: 302, endPoint x: 375, endPoint y: 296, distance: 9.9
click at [367, 301] on div "Preço do produto 0,00" at bounding box center [441, 305] width 276 height 39
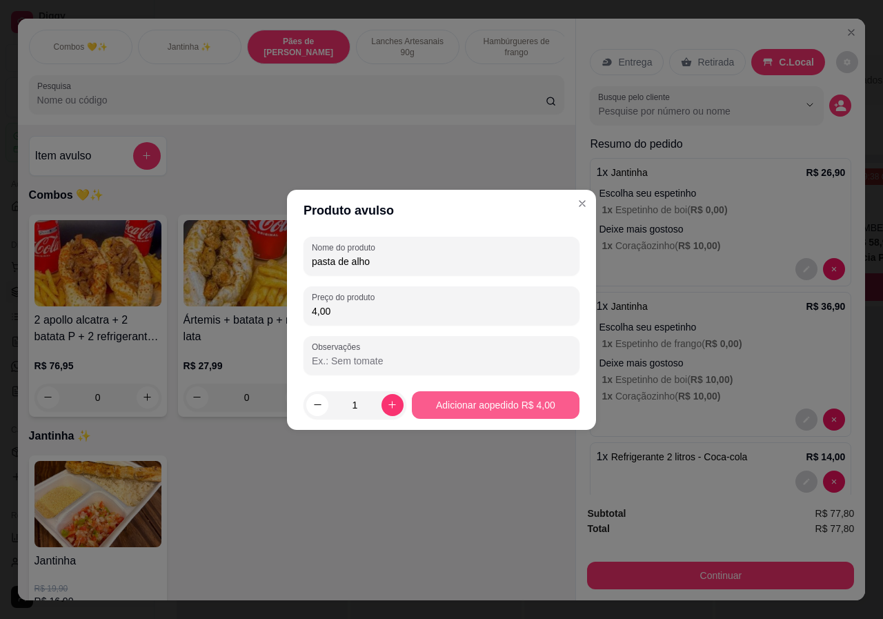
type input "4,00"
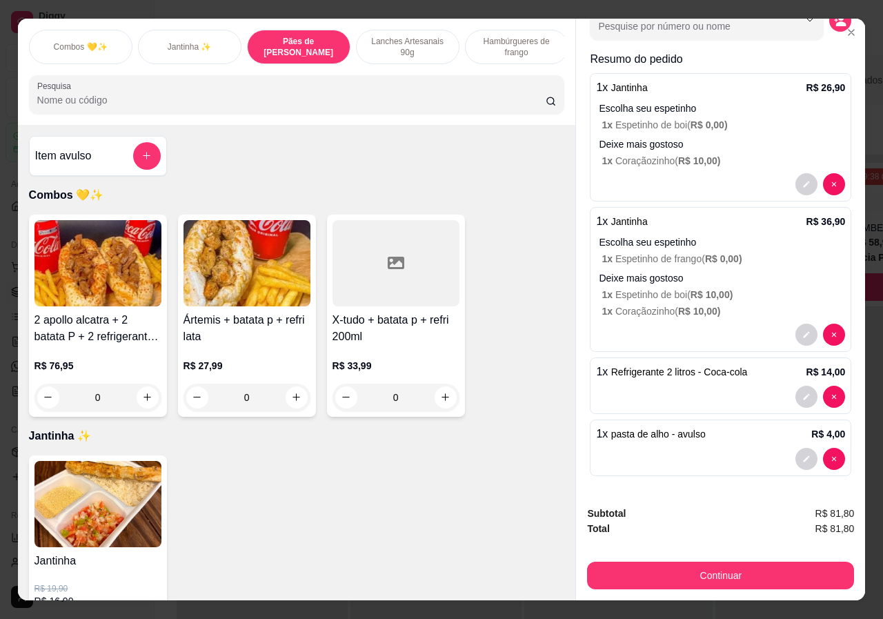
scroll to position [345, 0]
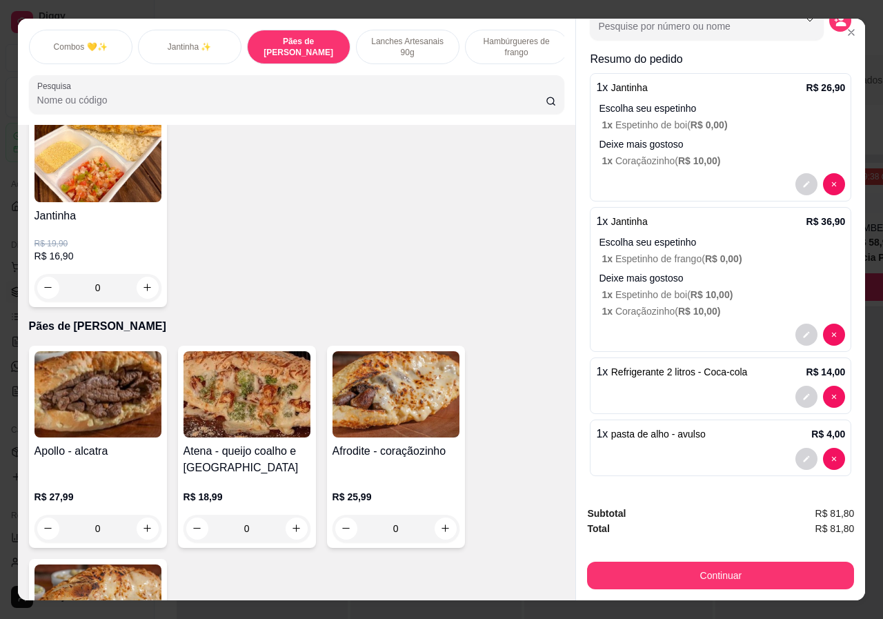
click at [105, 436] on img at bounding box center [97, 394] width 127 height 86
click at [718, 558] on div "Continuar" at bounding box center [720, 573] width 267 height 31
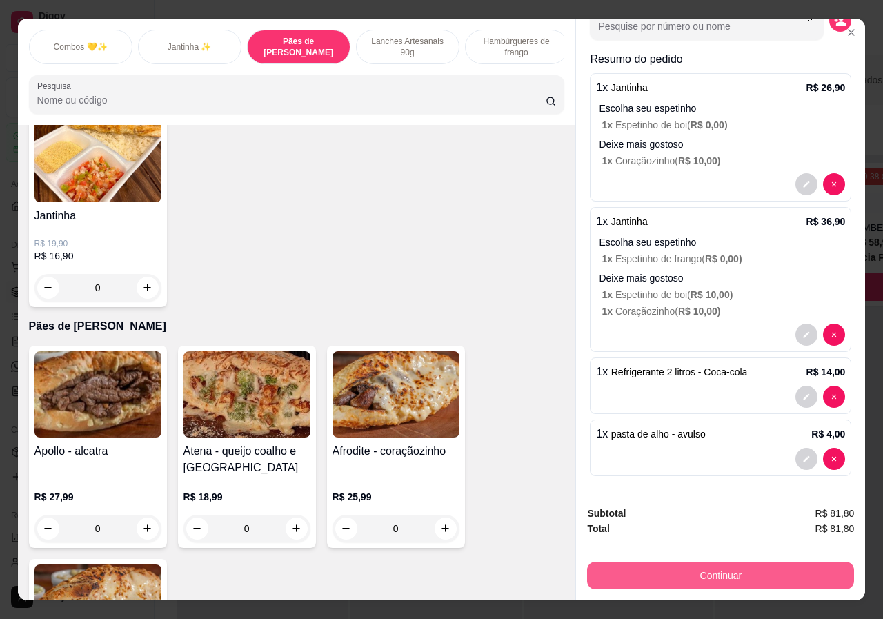
click at [717, 561] on button "Continuar" at bounding box center [720, 575] width 267 height 28
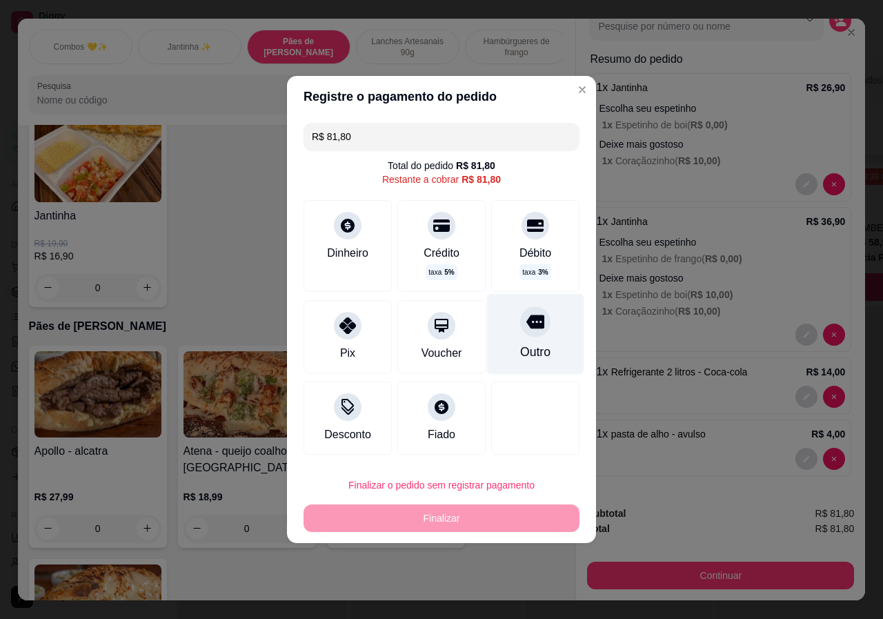
click at [534, 346] on div "Outro" at bounding box center [535, 352] width 30 height 18
type input "R$ 0,00"
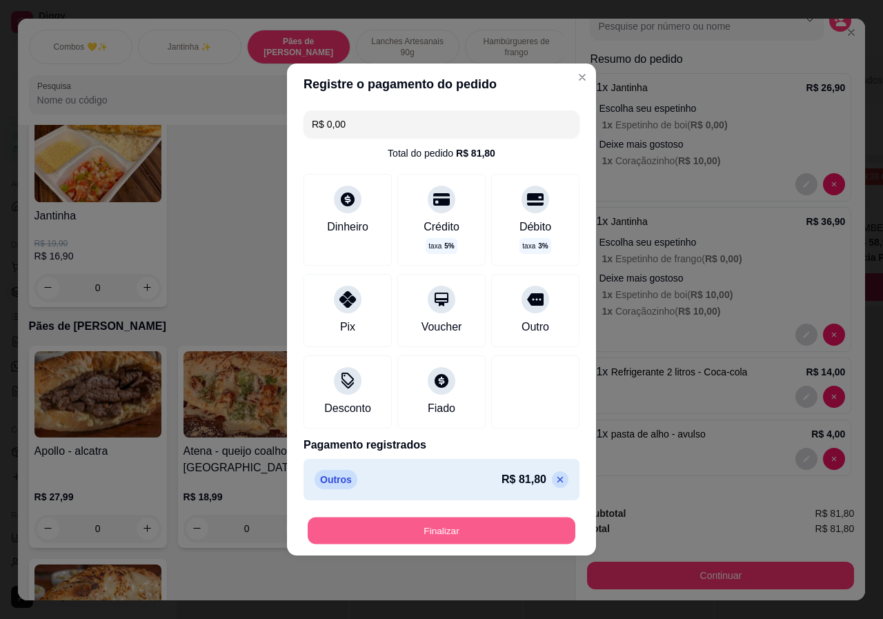
click at [523, 527] on button "Finalizar" at bounding box center [442, 530] width 268 height 27
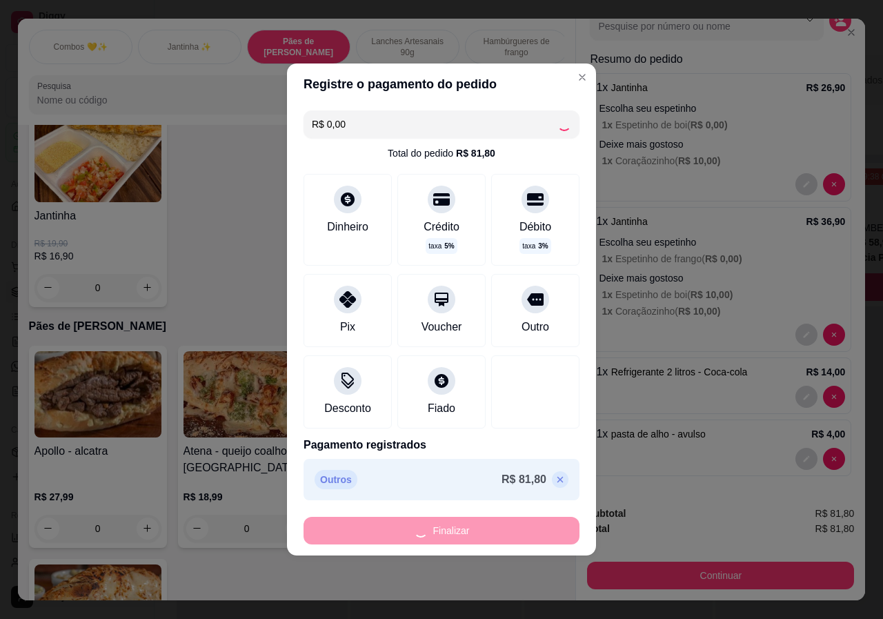
type input "0"
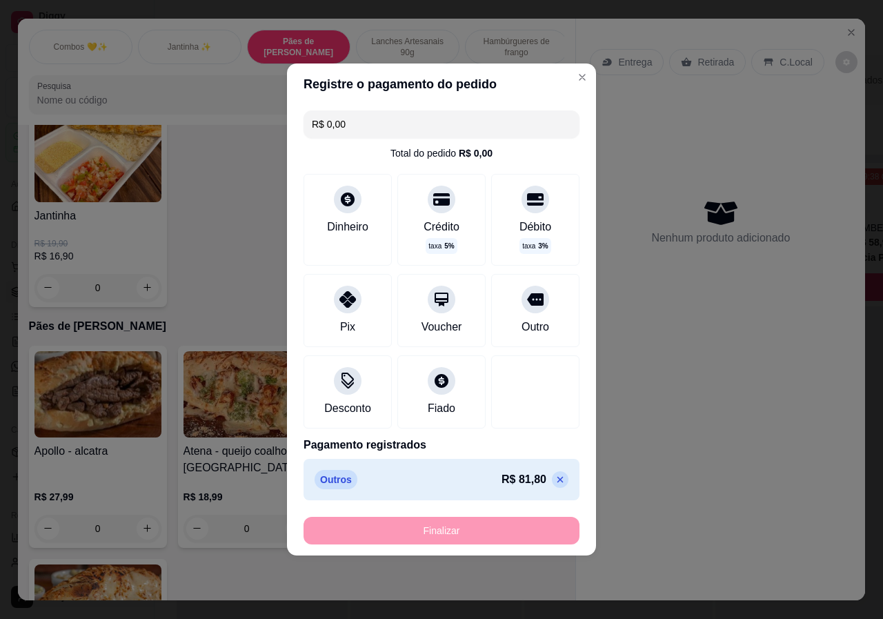
type input "-R$ 81,80"
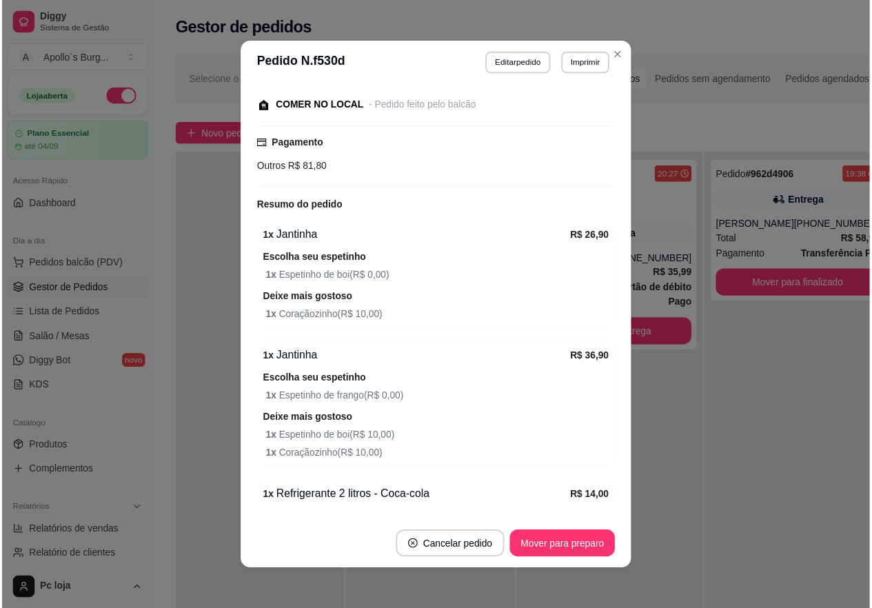
scroll to position [201, 0]
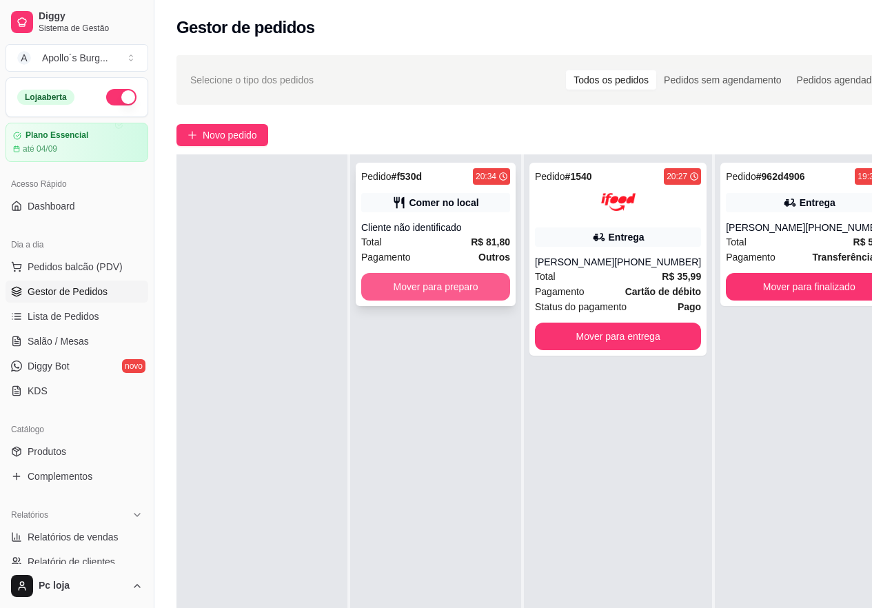
click at [436, 289] on button "Mover para preparo" at bounding box center [435, 287] width 149 height 28
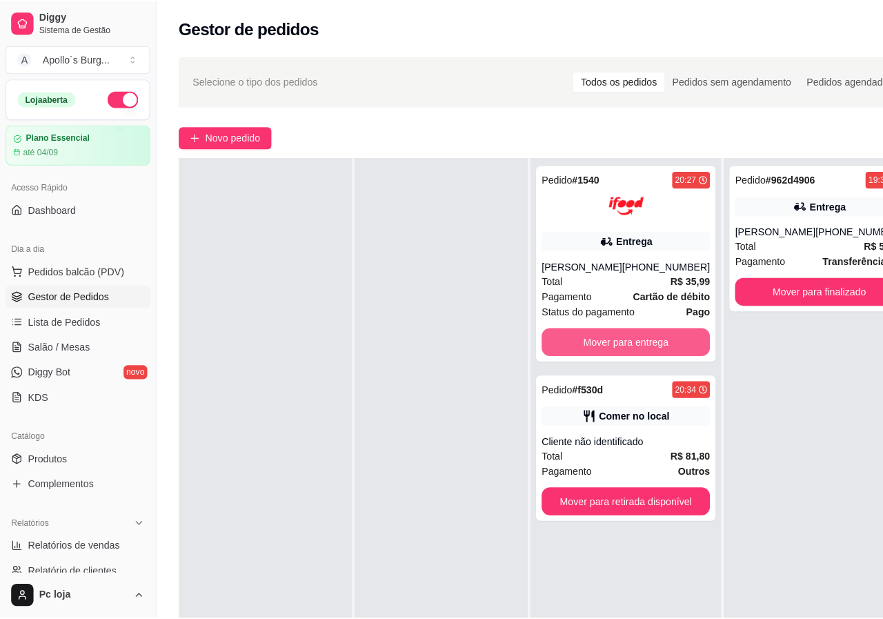
scroll to position [0, 0]
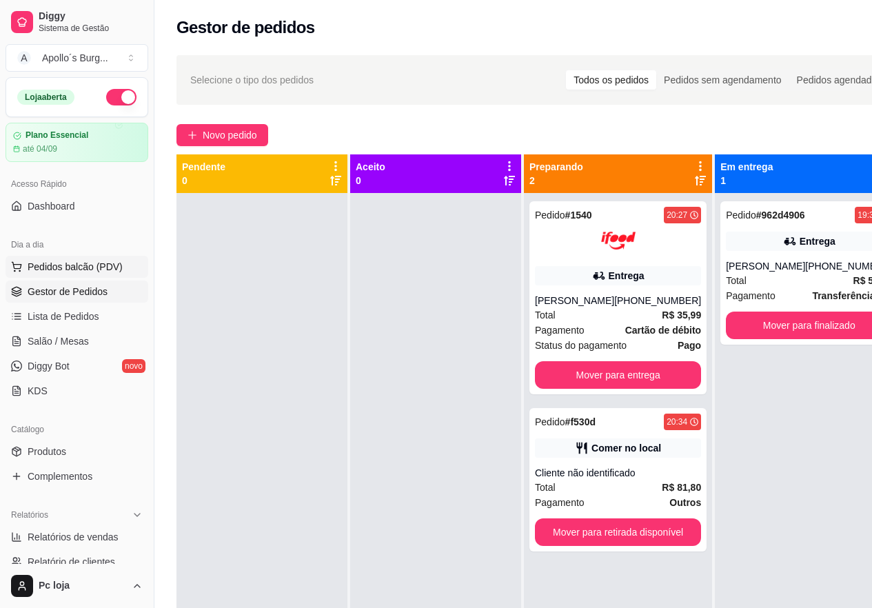
click at [72, 267] on span "Pedidos balcão (PDV)" at bounding box center [75, 267] width 95 height 14
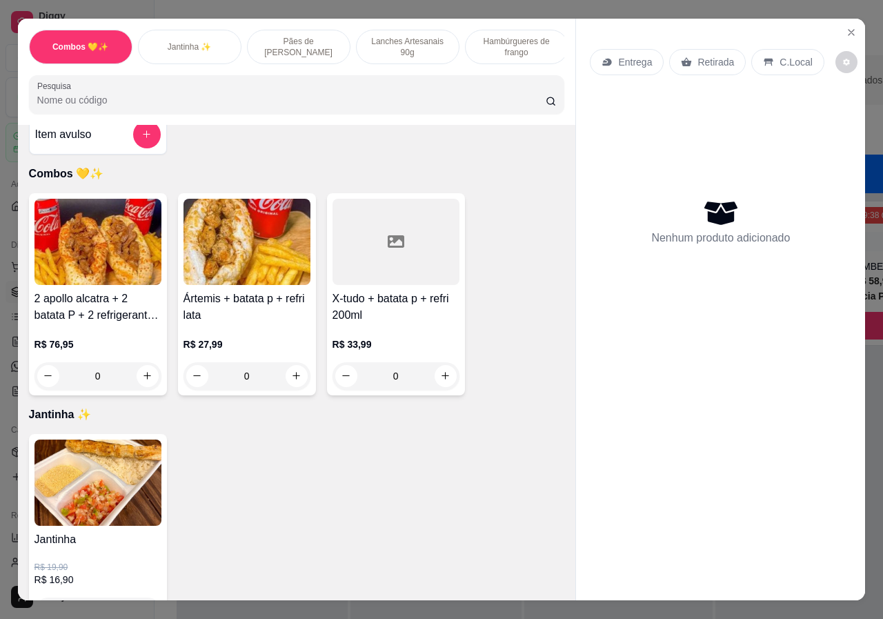
scroll to position [276, 0]
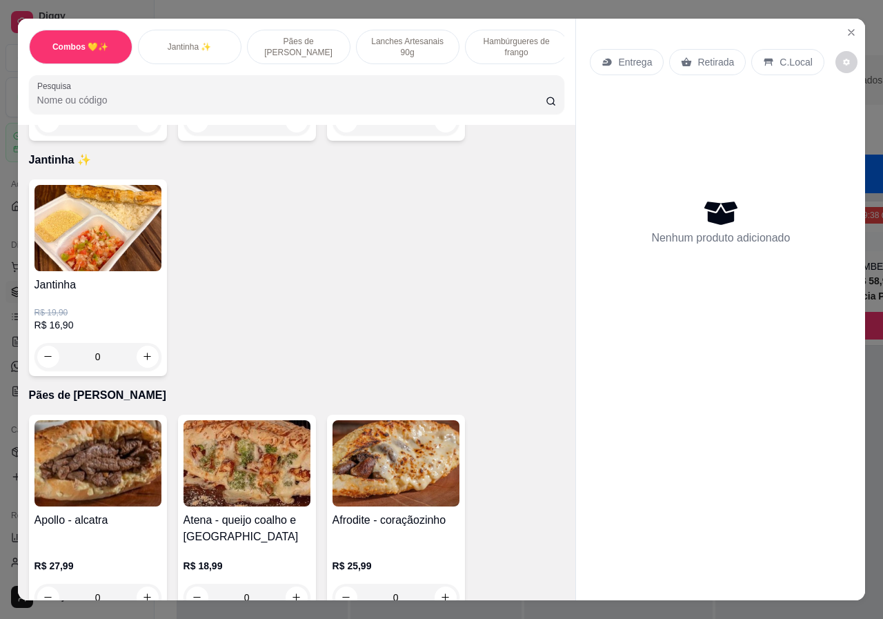
click at [121, 293] on h4 "Jantinha" at bounding box center [97, 285] width 127 height 17
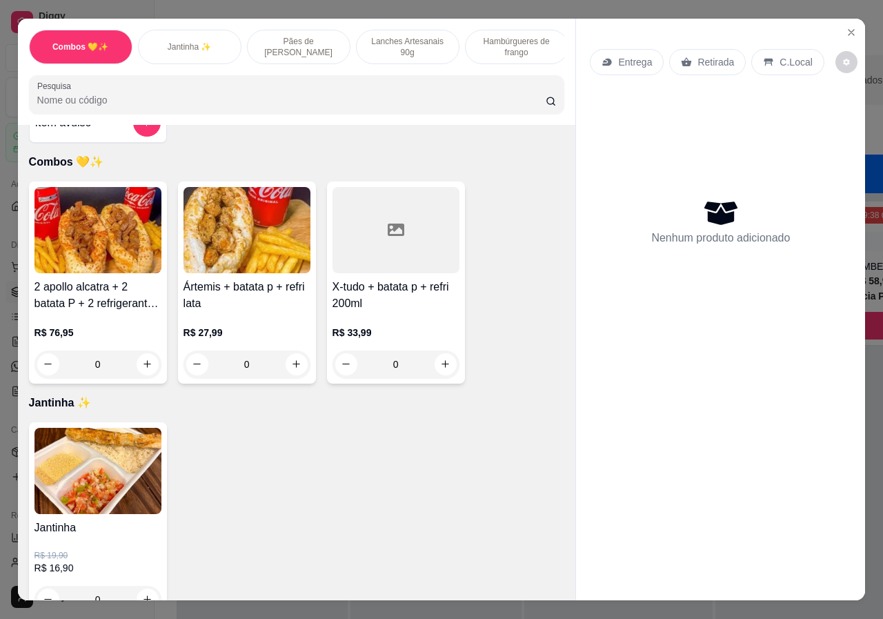
scroll to position [0, 0]
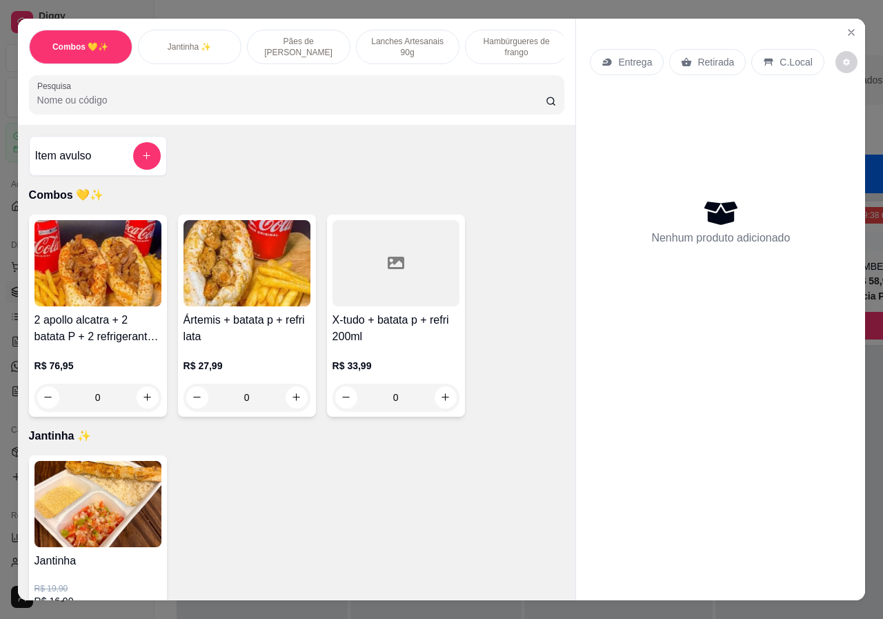
click at [187, 43] on p "Jantinha ✨" at bounding box center [190, 46] width 44 height 11
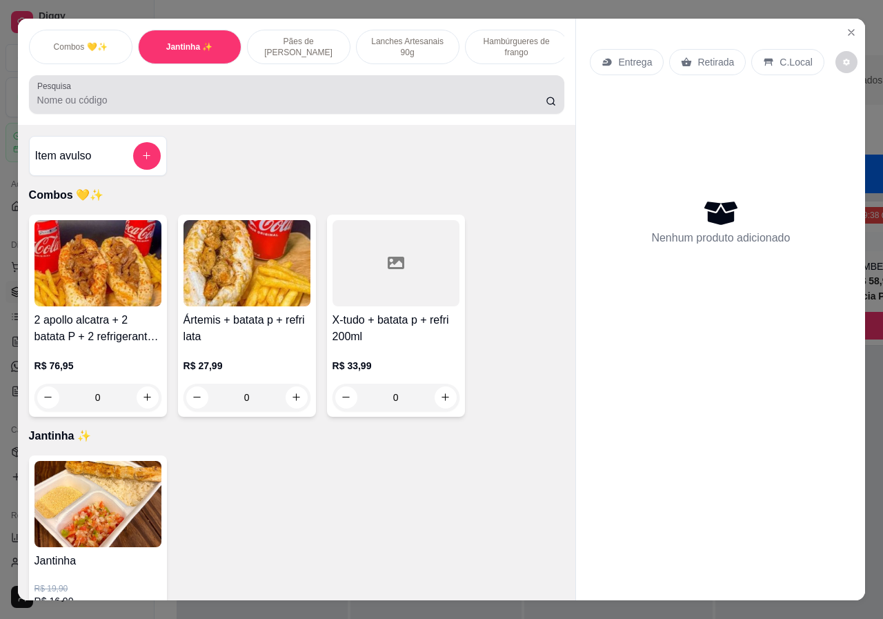
scroll to position [31, 0]
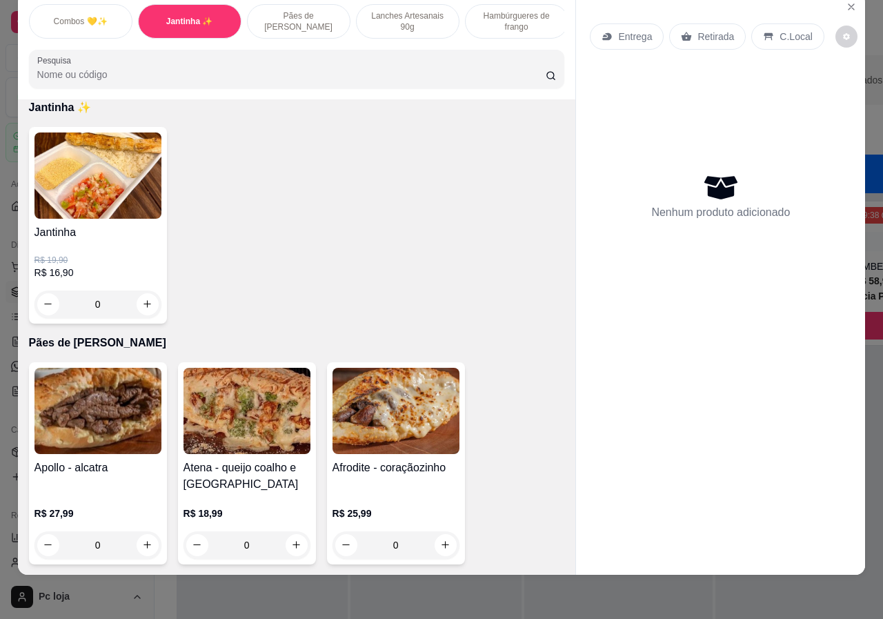
click at [82, 267] on p "R$ 16,90" at bounding box center [97, 272] width 127 height 14
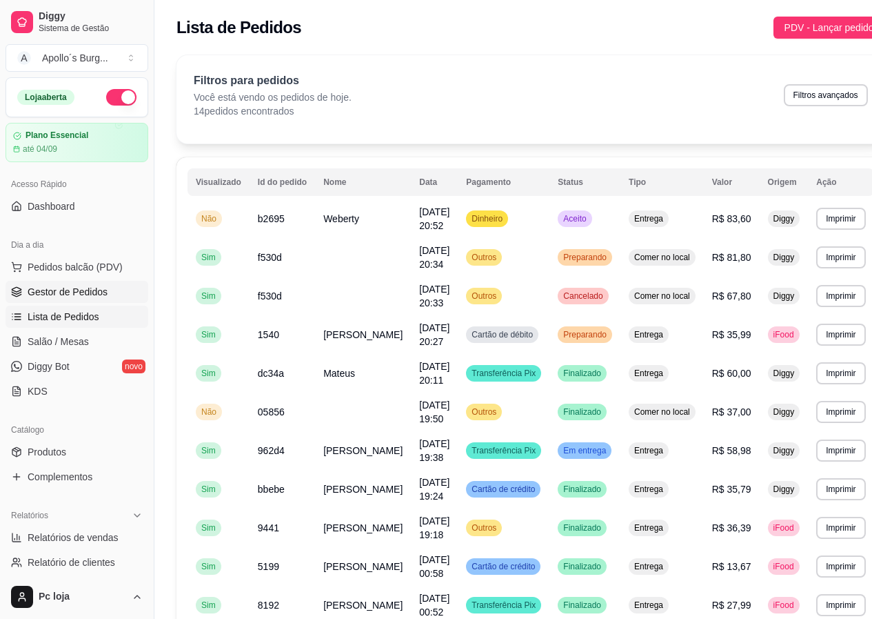
click at [56, 287] on span "Gestor de Pedidos" at bounding box center [68, 292] width 80 height 14
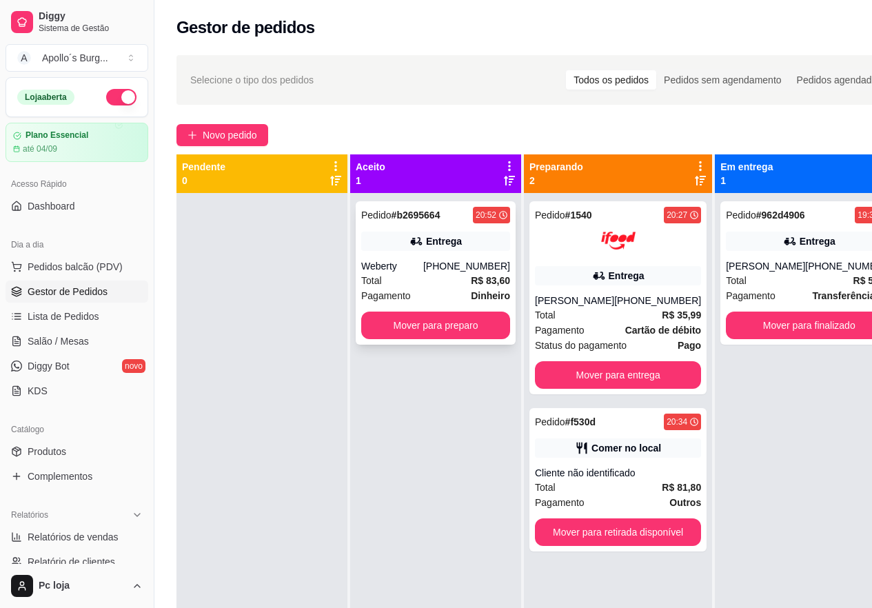
click at [443, 292] on div "Pagamento Dinheiro" at bounding box center [435, 295] width 149 height 15
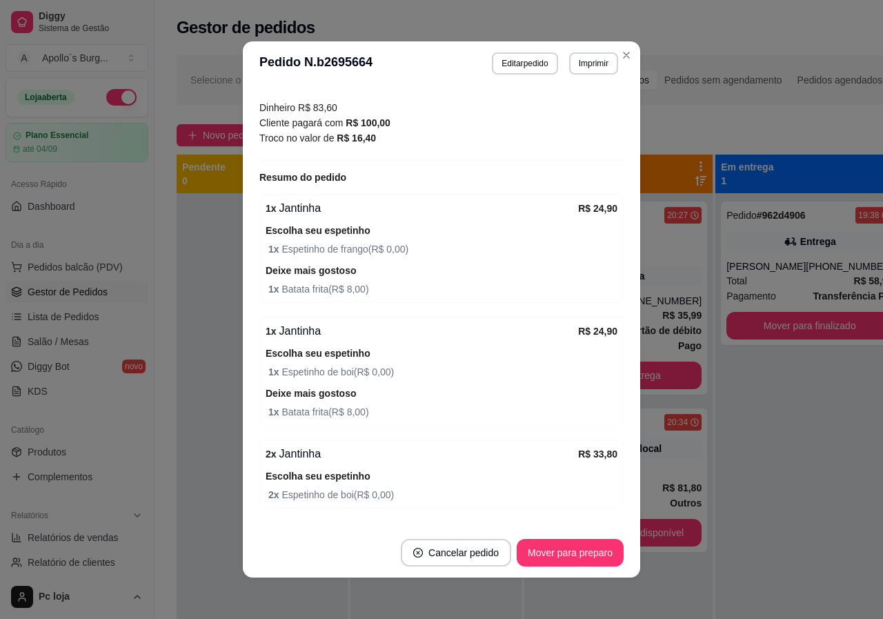
scroll to position [437, 0]
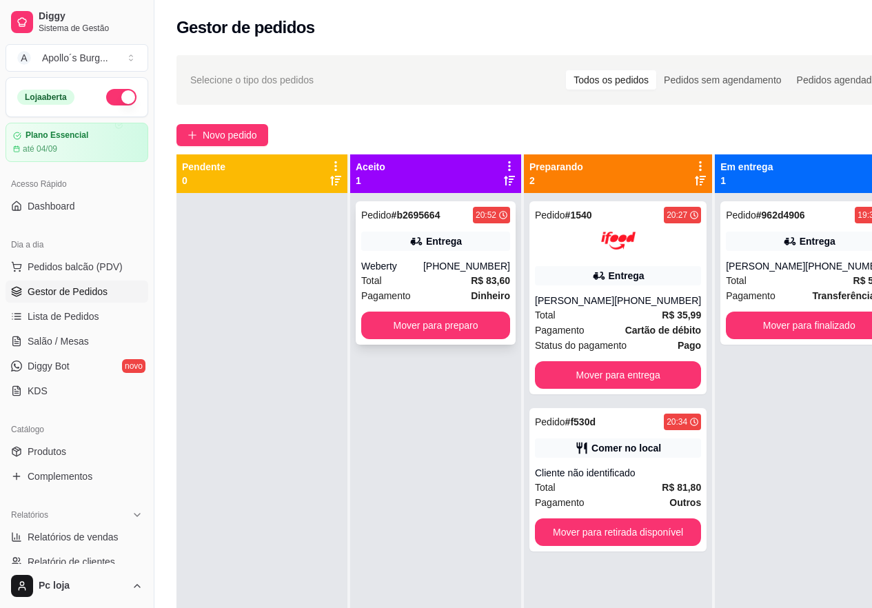
click at [445, 275] on div "Total R$ 83,60" at bounding box center [435, 280] width 149 height 15
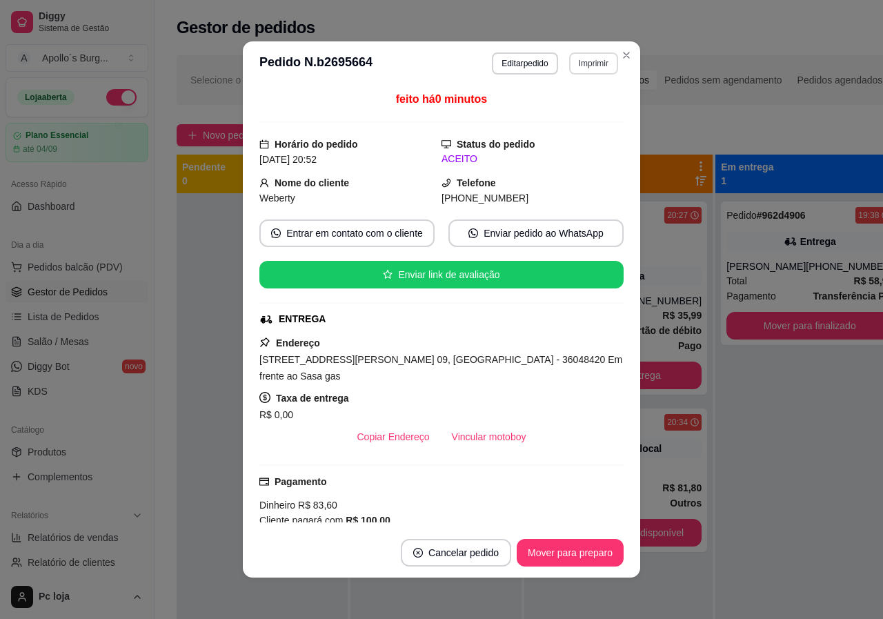
click at [593, 66] on button "Imprimir" at bounding box center [593, 63] width 49 height 22
click at [552, 114] on button "IMPRESSORA" at bounding box center [563, 111] width 97 height 21
click at [576, 61] on button "Imprimir" at bounding box center [593, 63] width 49 height 22
click at [551, 115] on button "IMPRESSORA" at bounding box center [563, 111] width 97 height 21
click at [551, 115] on div "Escolha a impressora IMPRESSORA" at bounding box center [564, 102] width 114 height 47
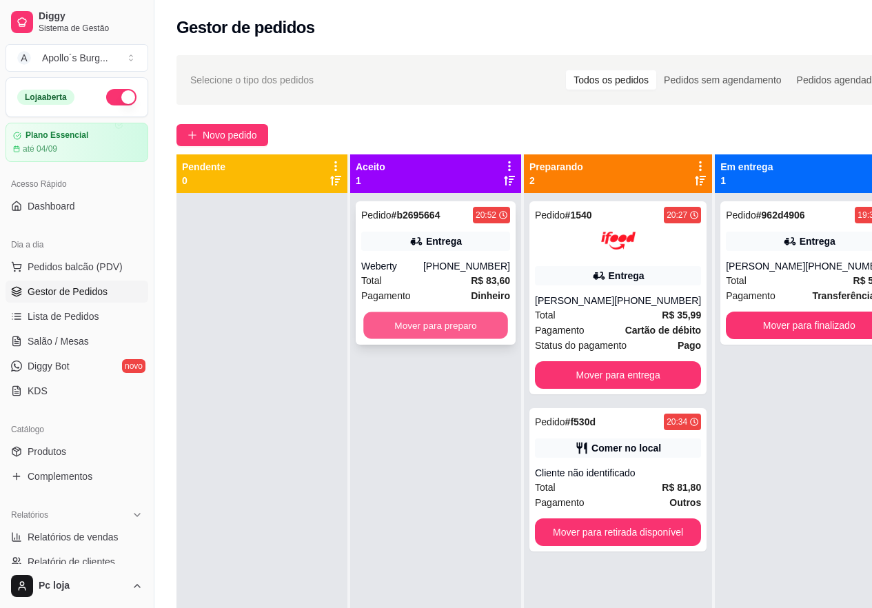
click at [404, 319] on button "Mover para preparo" at bounding box center [435, 325] width 145 height 27
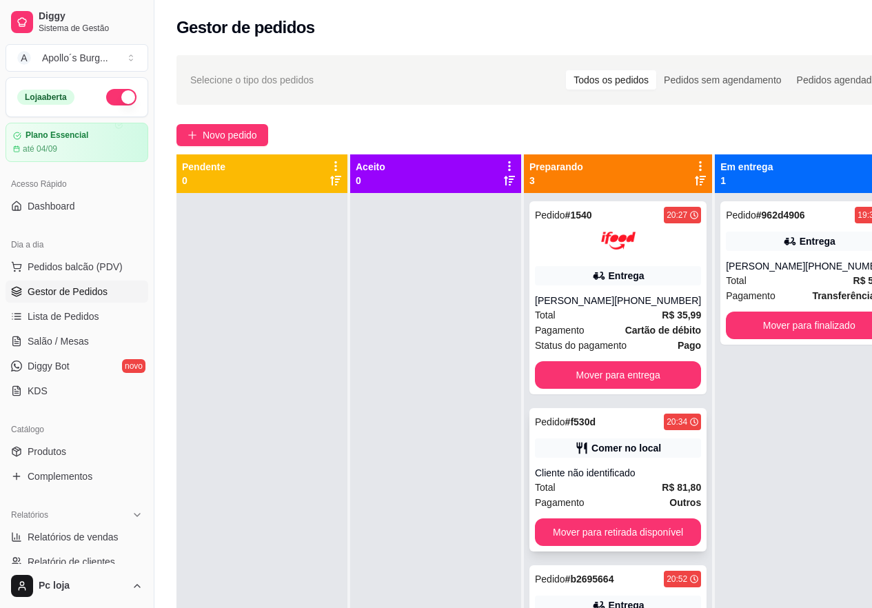
click at [636, 481] on div "Total R$ 81,80" at bounding box center [618, 487] width 166 height 15
click at [613, 279] on div "Entrega" at bounding box center [627, 276] width 36 height 14
click at [613, 289] on div "Pedido # 1540 20:27 Entrega [PERSON_NAME] [PHONE_NUMBER] Total R$ 35,99 Pagamen…" at bounding box center [618, 297] width 177 height 193
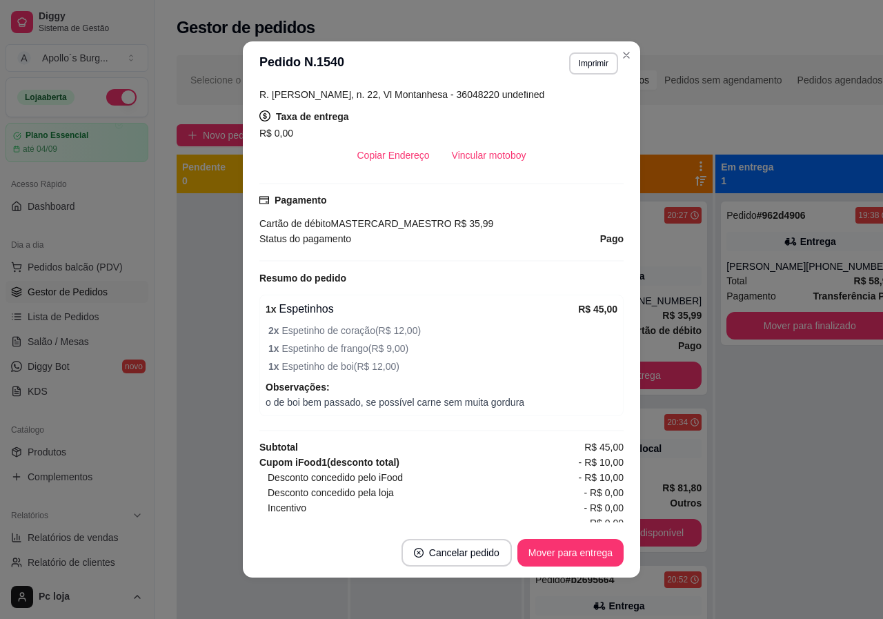
scroll to position [339, 0]
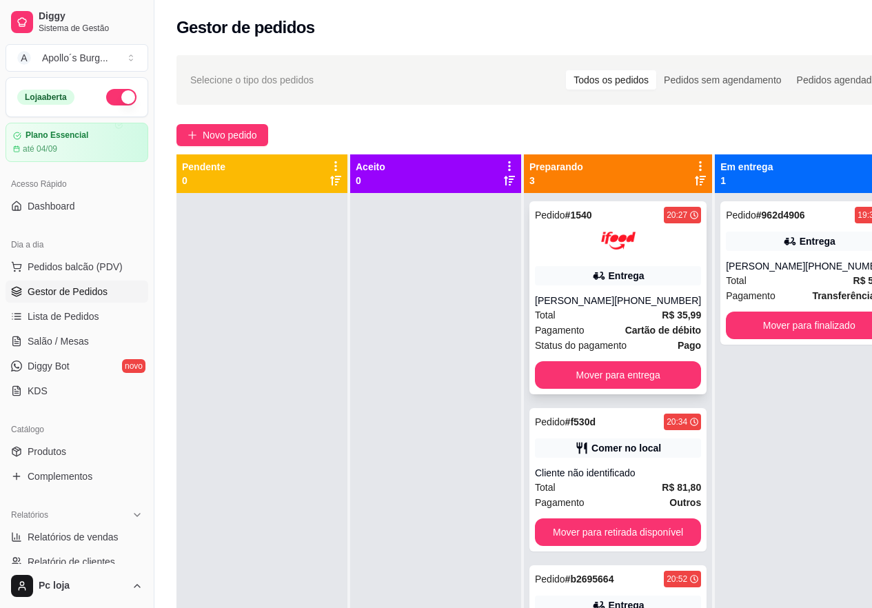
click at [602, 309] on div "Total R$ 35,99" at bounding box center [618, 315] width 166 height 15
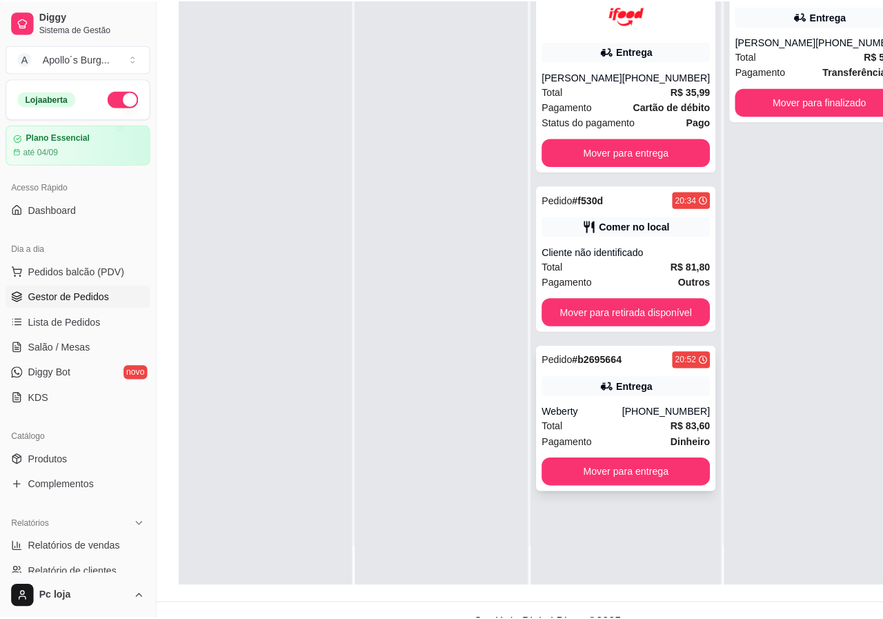
scroll to position [207, 0]
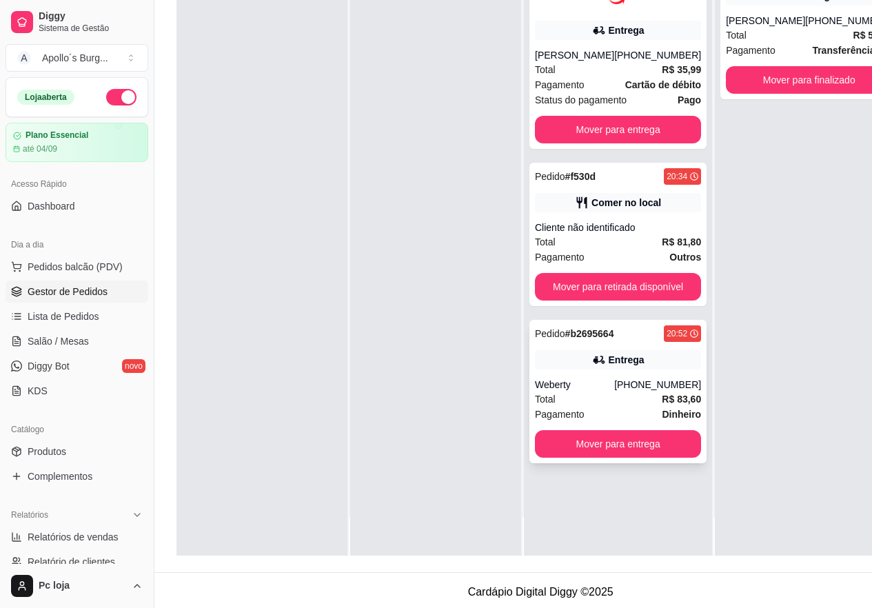
click at [622, 370] on div "Pedido # b2695664 20:52 Entrega Weberty [PHONE_NUMBER] Total R$ 83,60 Pagamento…" at bounding box center [618, 391] width 177 height 143
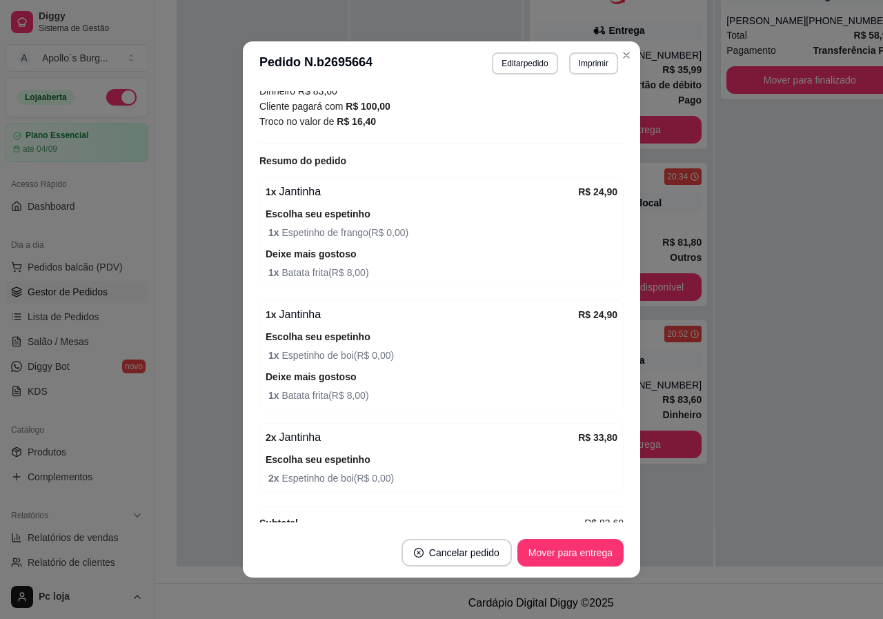
scroll to position [437, 0]
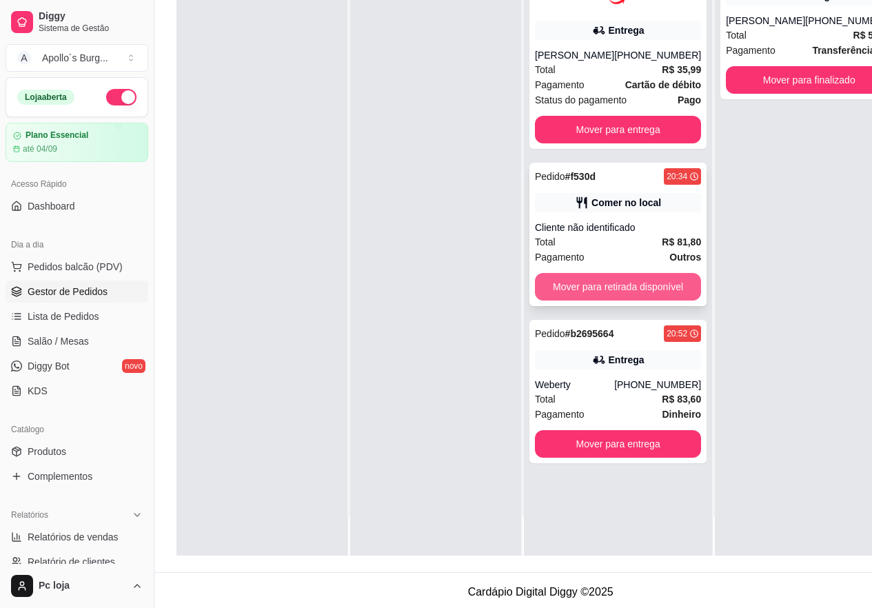
click at [634, 287] on button "Mover para retirada disponível" at bounding box center [618, 287] width 166 height 28
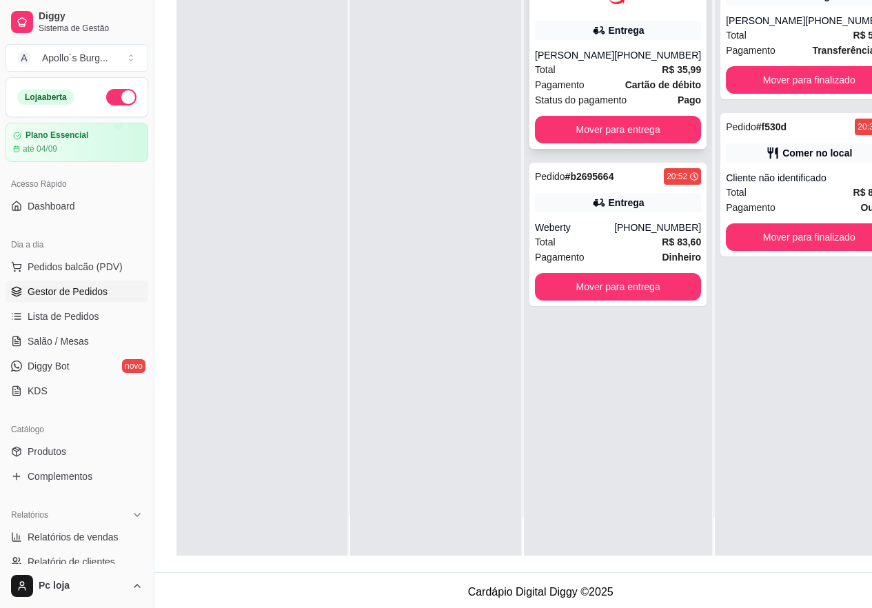
click at [590, 57] on div "[PERSON_NAME]" at bounding box center [574, 55] width 79 height 14
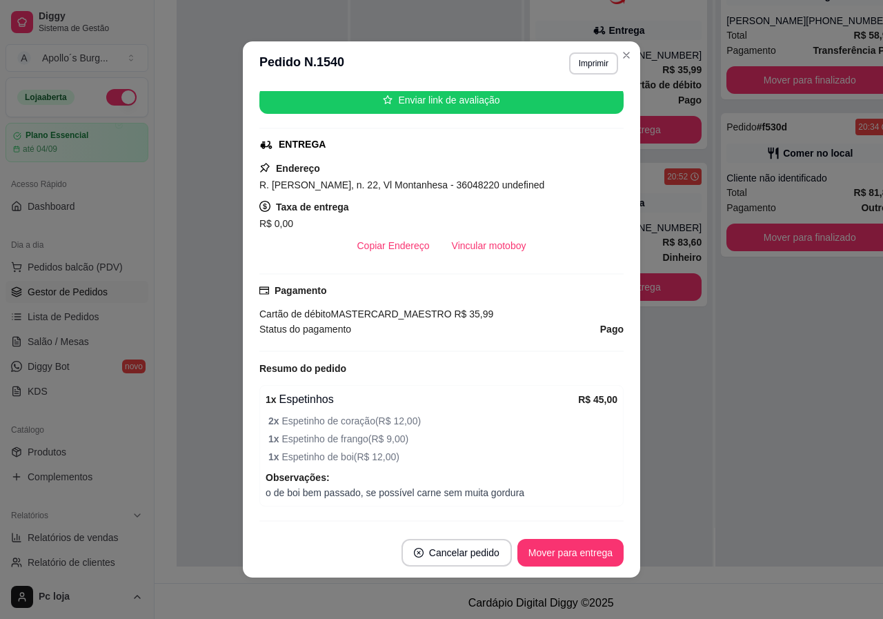
scroll to position [132, 0]
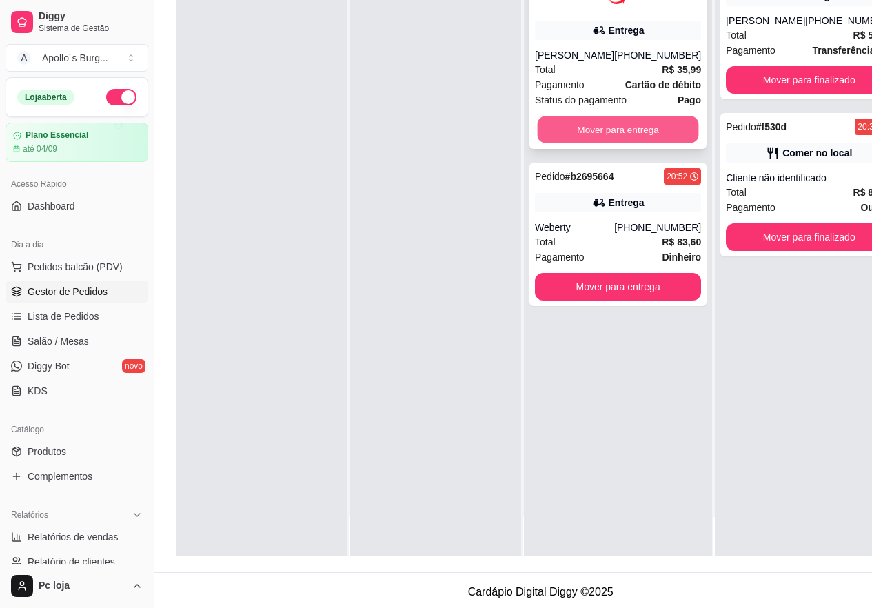
click at [596, 121] on button "Mover para entrega" at bounding box center [618, 130] width 161 height 27
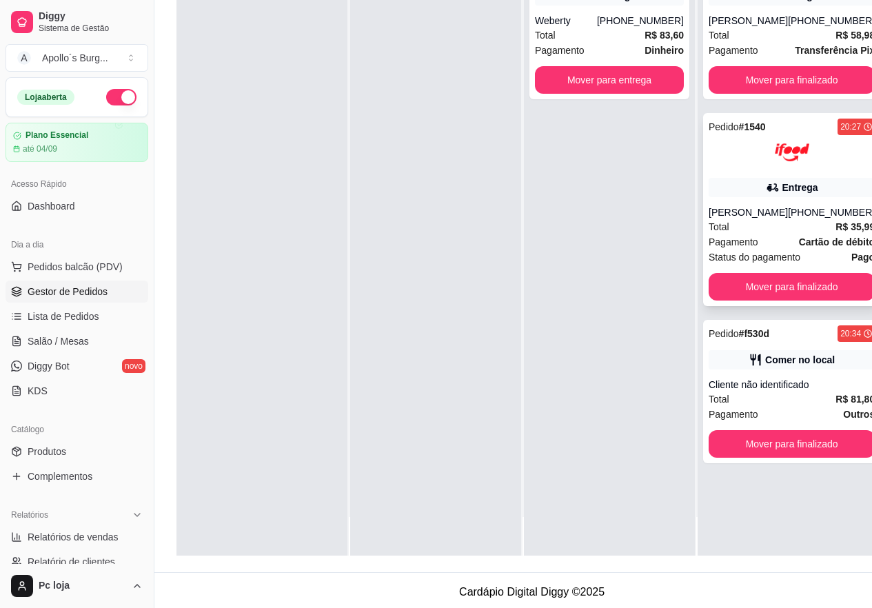
click at [773, 235] on div "Pagamento Cartão de débito" at bounding box center [792, 241] width 166 height 15
click at [763, 226] on div "Total R$ 35,99" at bounding box center [792, 226] width 166 height 15
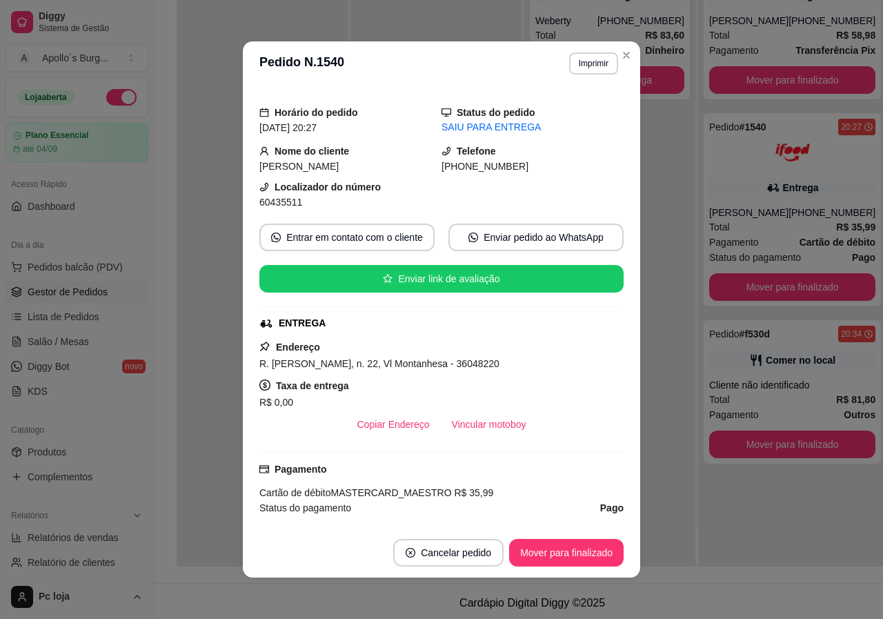
scroll to position [69, 0]
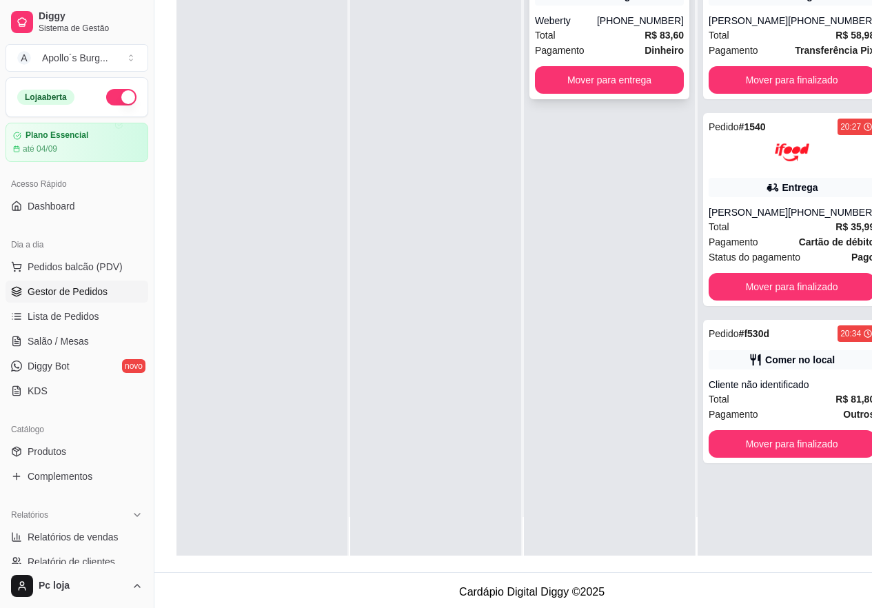
click at [611, 32] on div "Total R$ 83,60" at bounding box center [609, 35] width 149 height 15
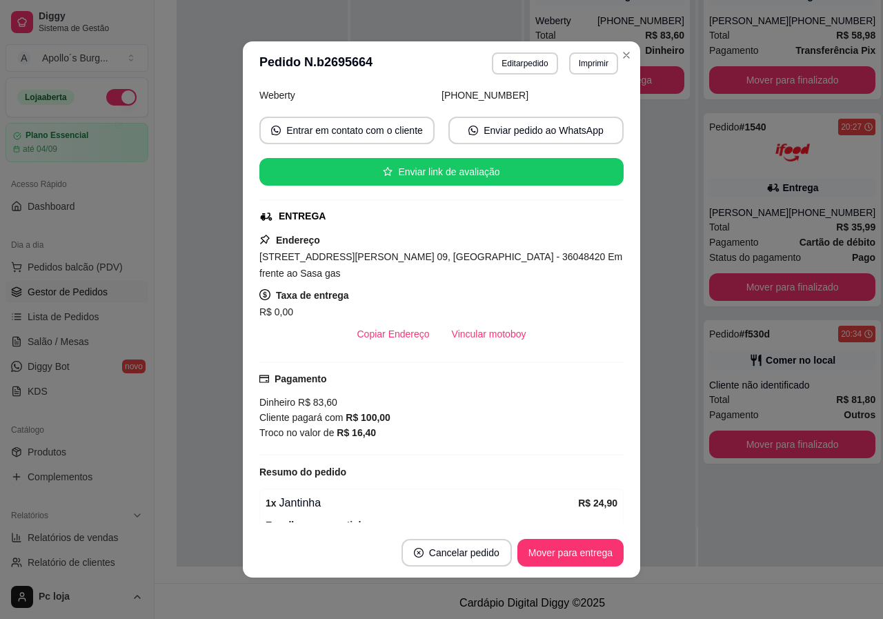
scroll to position [345, 0]
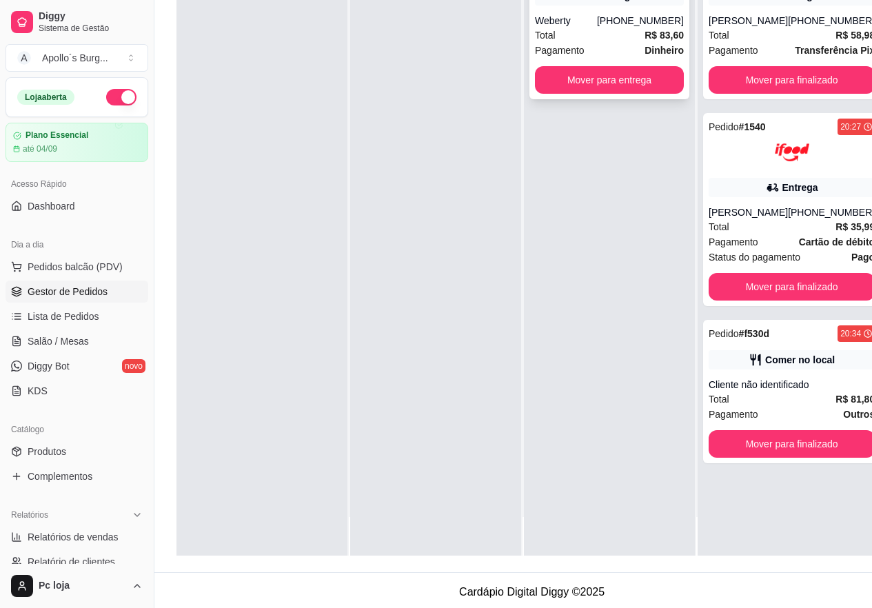
click at [621, 40] on div "Total R$ 83,60" at bounding box center [609, 35] width 149 height 15
click at [756, 224] on div "Total R$ 35,99" at bounding box center [792, 226] width 166 height 15
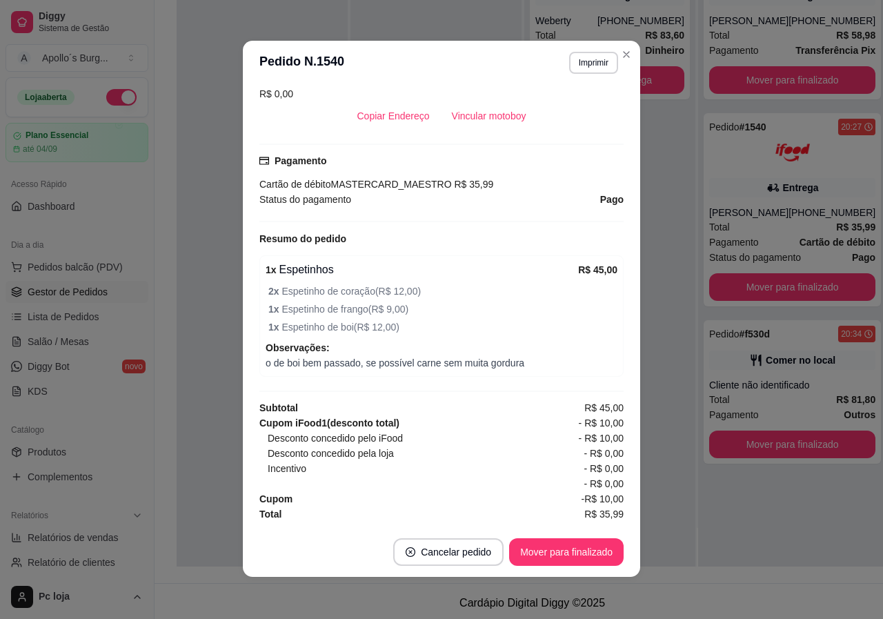
scroll to position [0, 0]
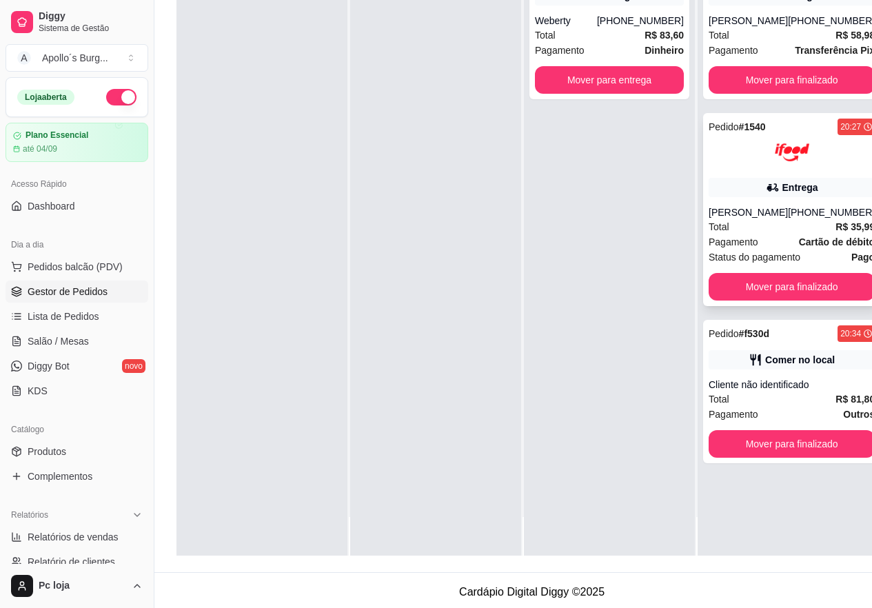
click at [756, 230] on div "Total R$ 35,99" at bounding box center [792, 226] width 166 height 15
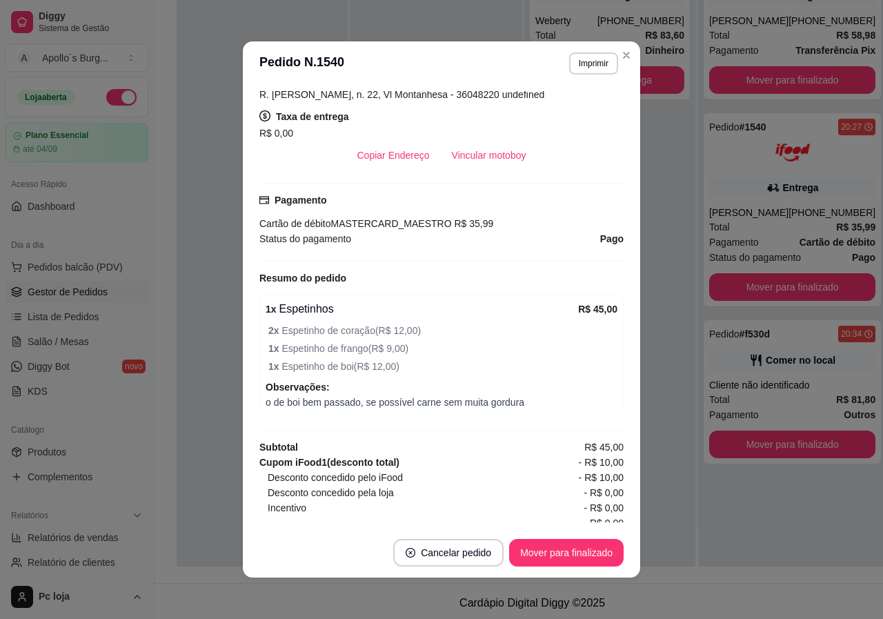
scroll to position [270, 0]
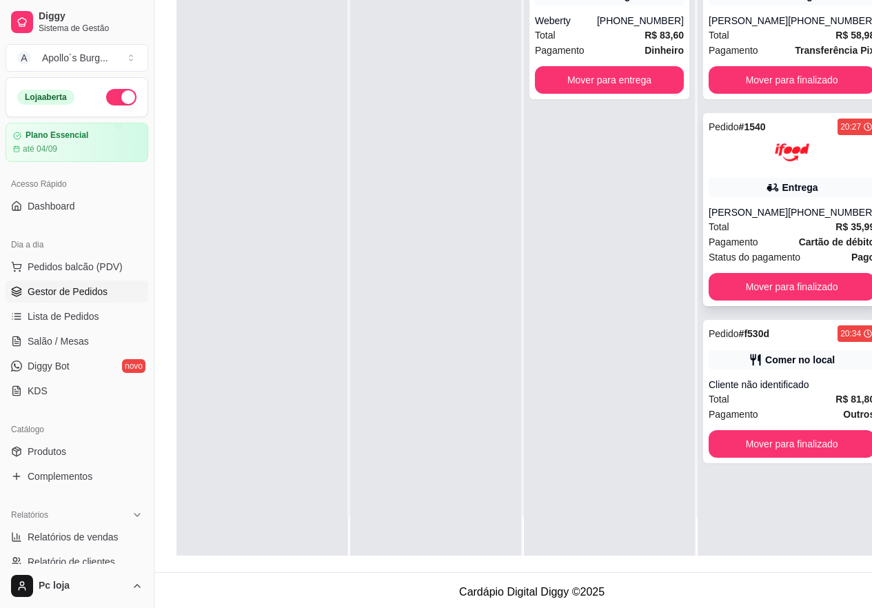
click at [763, 202] on div "Pedido # 1540 20:27 Entrega [PERSON_NAME] [PHONE_NUMBER] Total R$ 35,99 Pagamen…" at bounding box center [791, 209] width 177 height 193
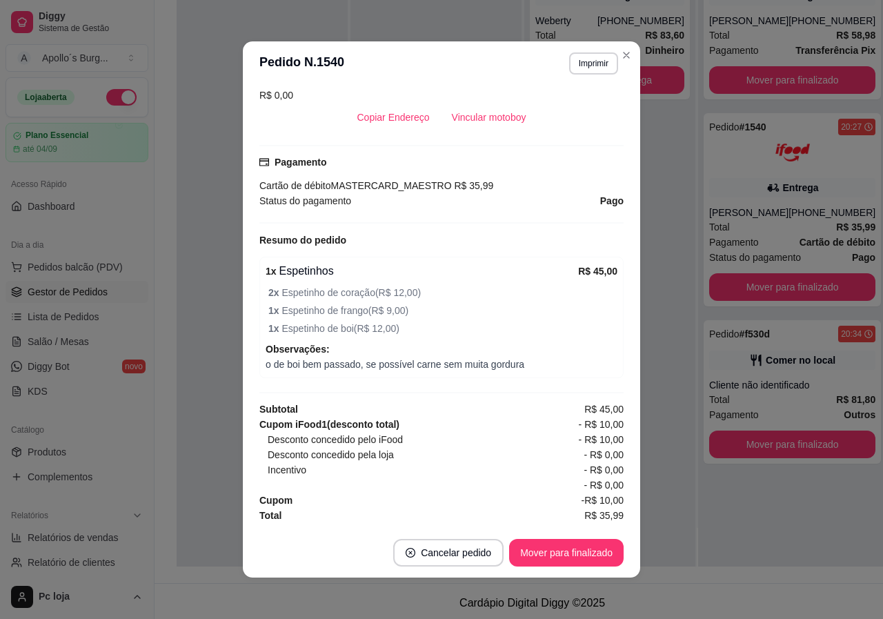
scroll to position [339, 0]
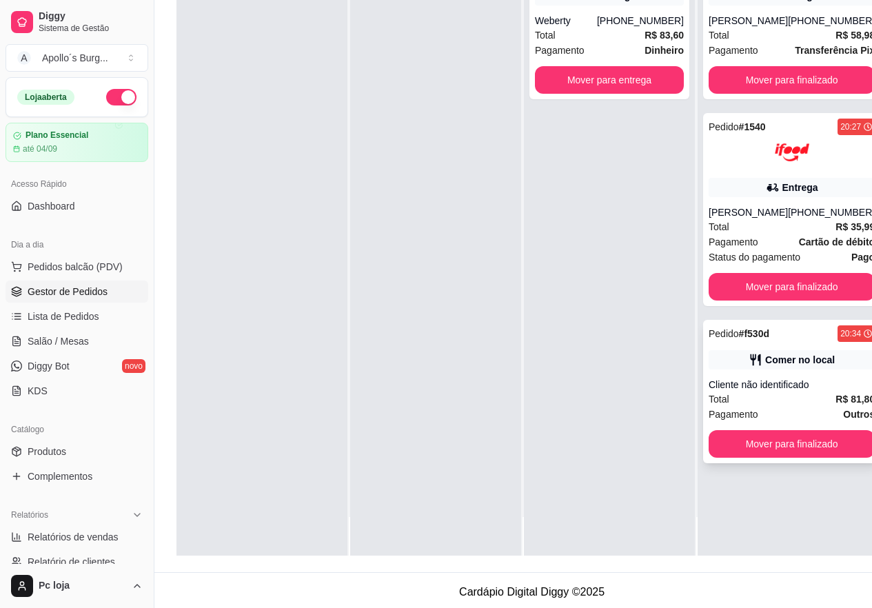
click at [758, 385] on div "Cliente não identificado" at bounding box center [792, 385] width 166 height 14
click at [794, 381] on div "Cliente não identificado" at bounding box center [792, 385] width 166 height 14
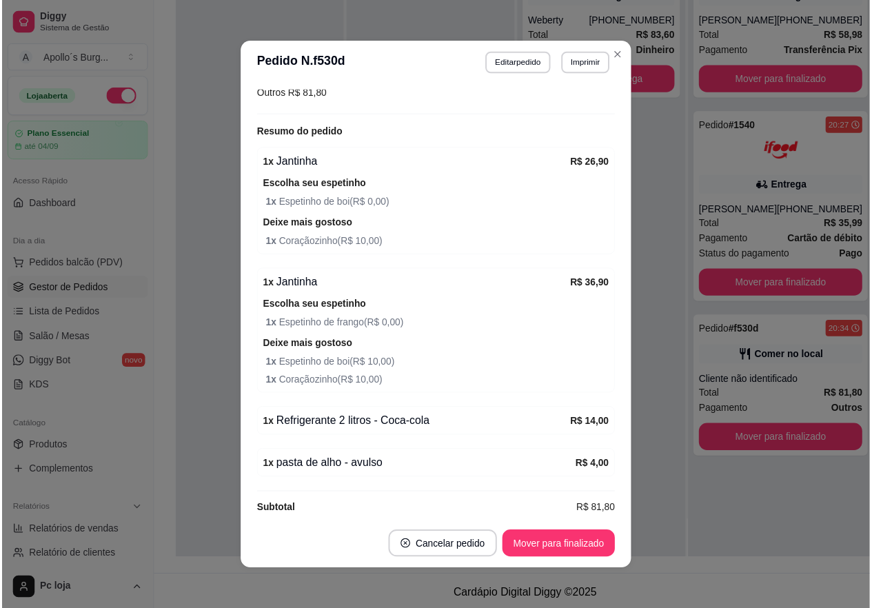
scroll to position [262, 0]
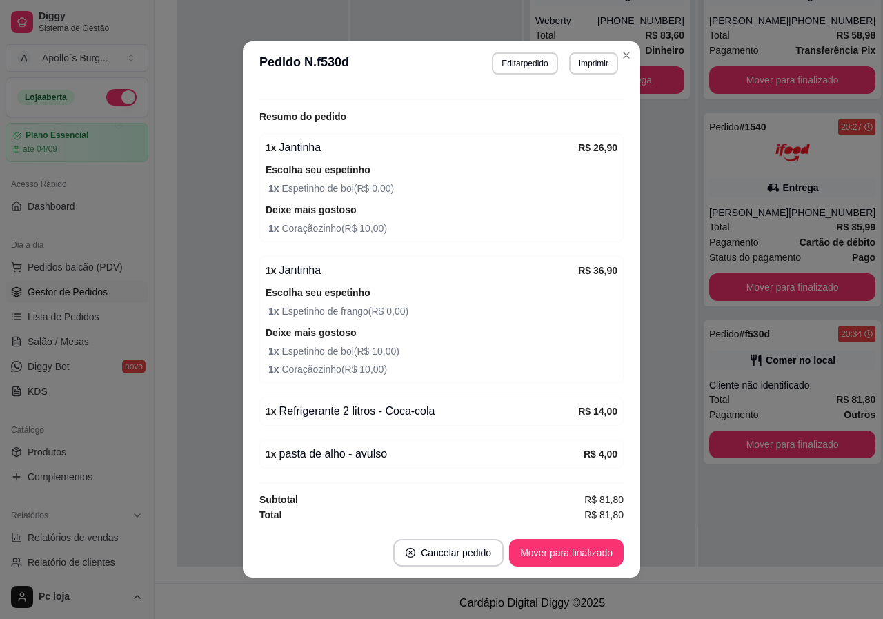
click at [632, 54] on header "**********" at bounding box center [441, 63] width 397 height 44
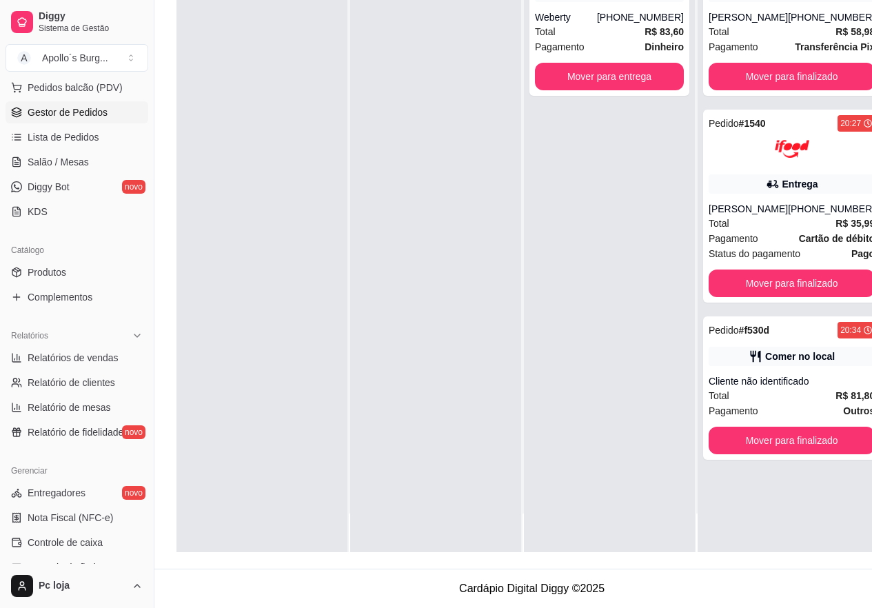
scroll to position [345, 0]
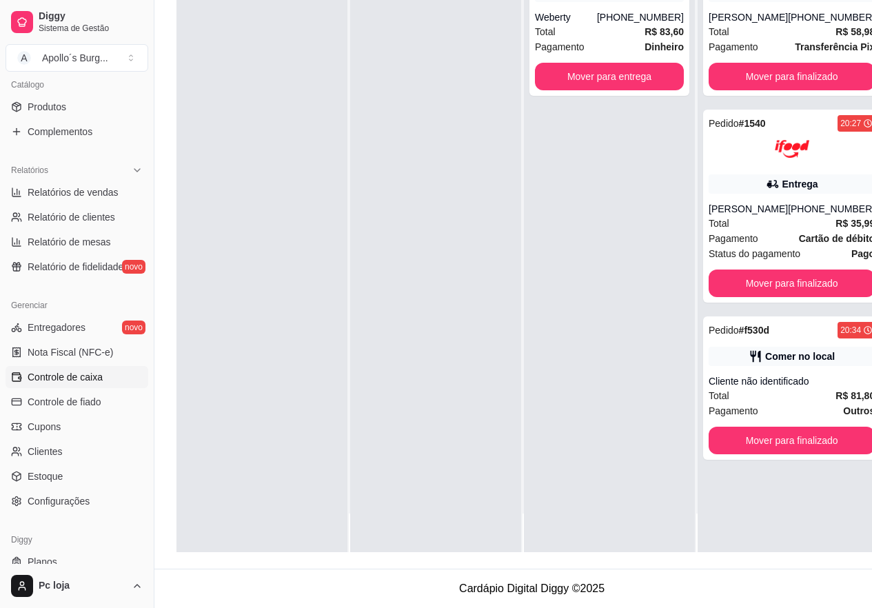
click at [83, 368] on link "Controle de caixa" at bounding box center [77, 377] width 143 height 22
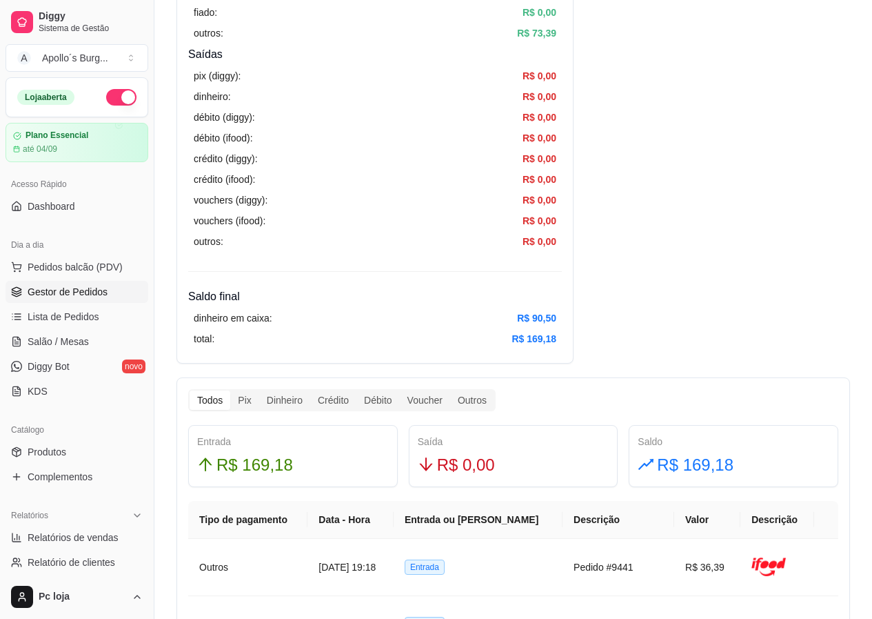
click at [72, 290] on span "Gestor de Pedidos" at bounding box center [68, 292] width 80 height 14
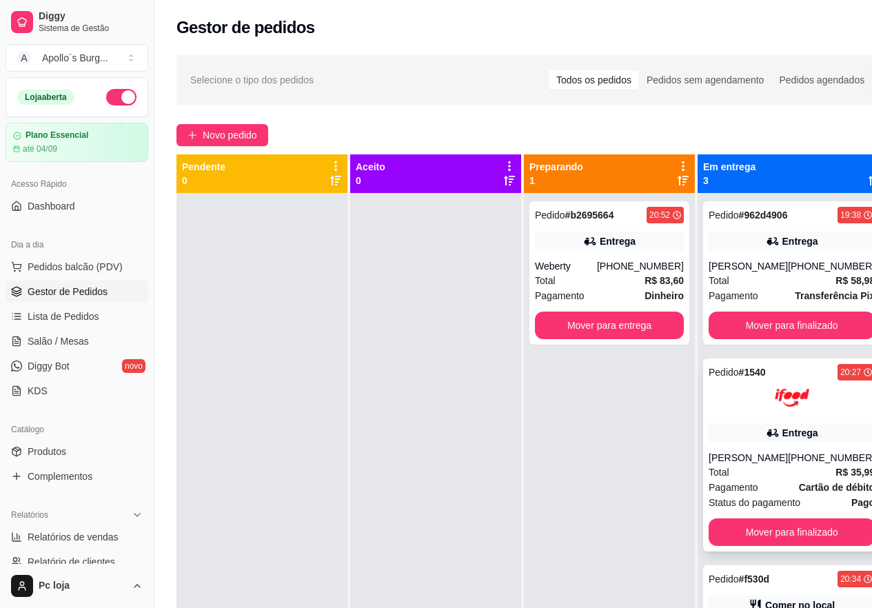
click at [821, 428] on div "Entrega" at bounding box center [792, 432] width 166 height 19
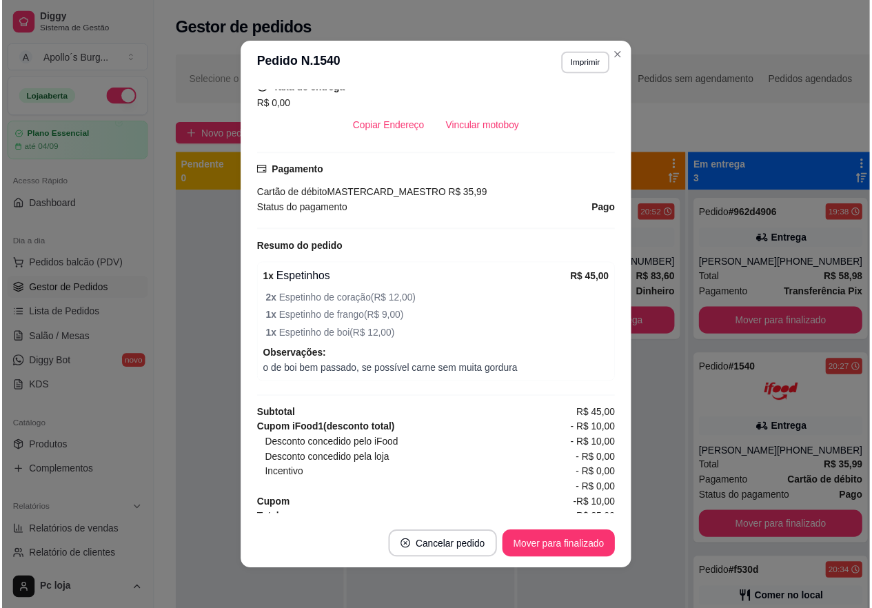
scroll to position [339, 0]
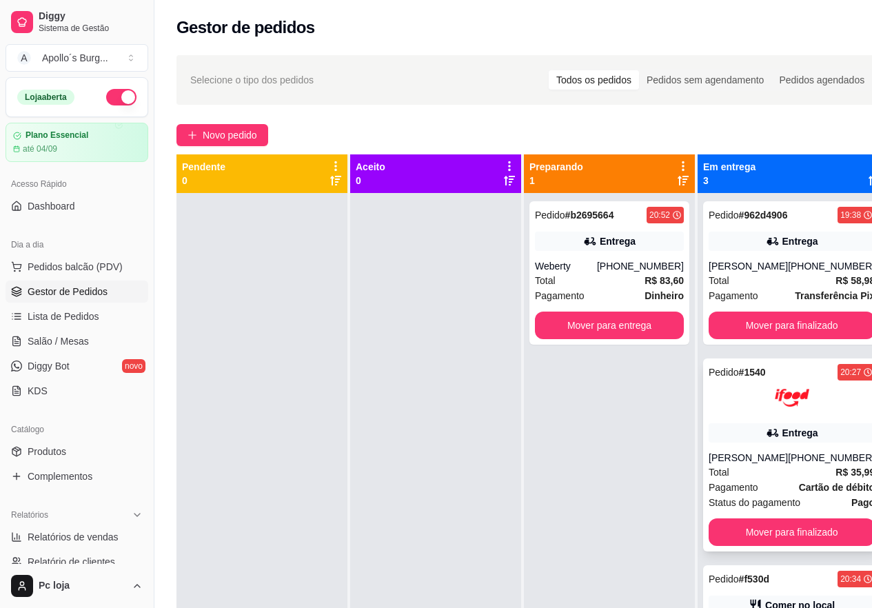
click at [776, 415] on div "Pedido # 1540 20:27 Entrega [PERSON_NAME] [PHONE_NUMBER] Total R$ 35,99 Pagamen…" at bounding box center [791, 455] width 177 height 193
click at [597, 267] on div "Weberty" at bounding box center [566, 266] width 62 height 14
click at [119, 315] on link "Lista de Pedidos" at bounding box center [77, 316] width 143 height 22
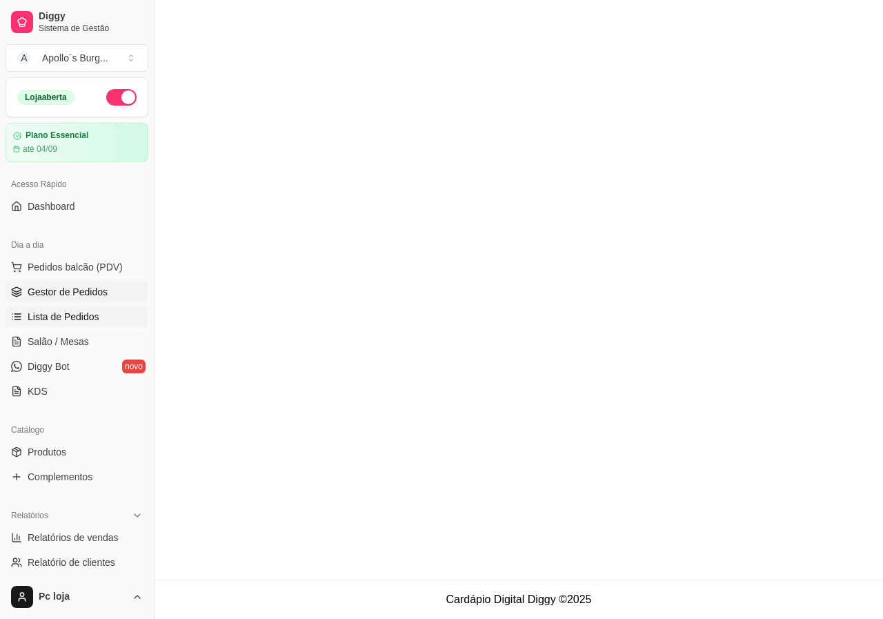
click at [100, 292] on span "Gestor de Pedidos" at bounding box center [68, 292] width 80 height 14
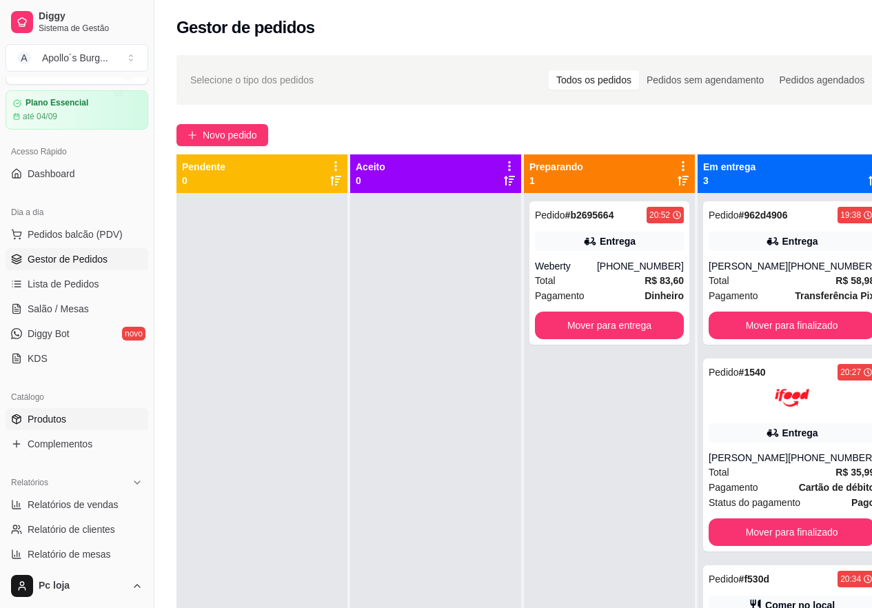
scroll to position [69, 0]
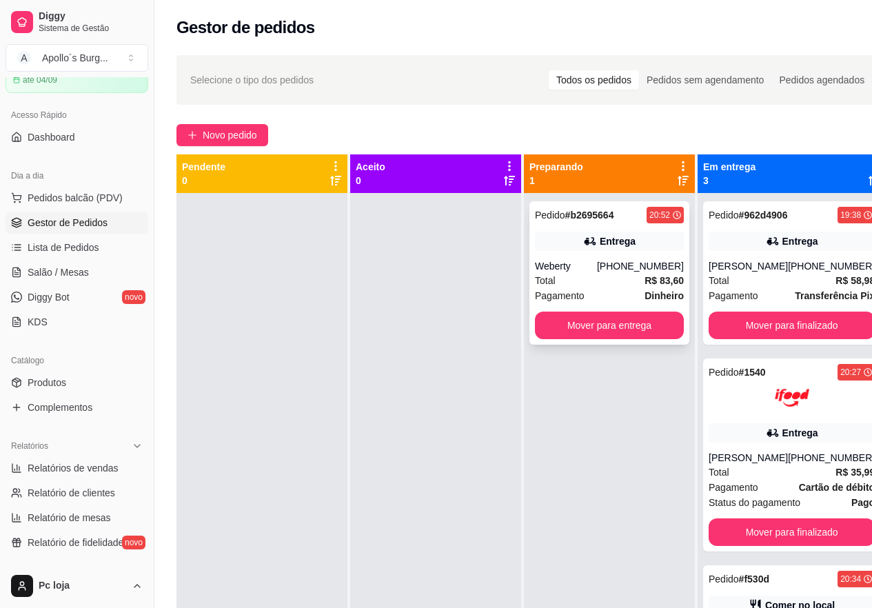
click at [635, 258] on div "Pedido # b2695664 20:52 Entrega Weberty [PHONE_NUMBER] Total R$ 83,60 Pagamento…" at bounding box center [610, 272] width 160 height 143
click at [206, 128] on span "Novo pedido" at bounding box center [230, 135] width 54 height 15
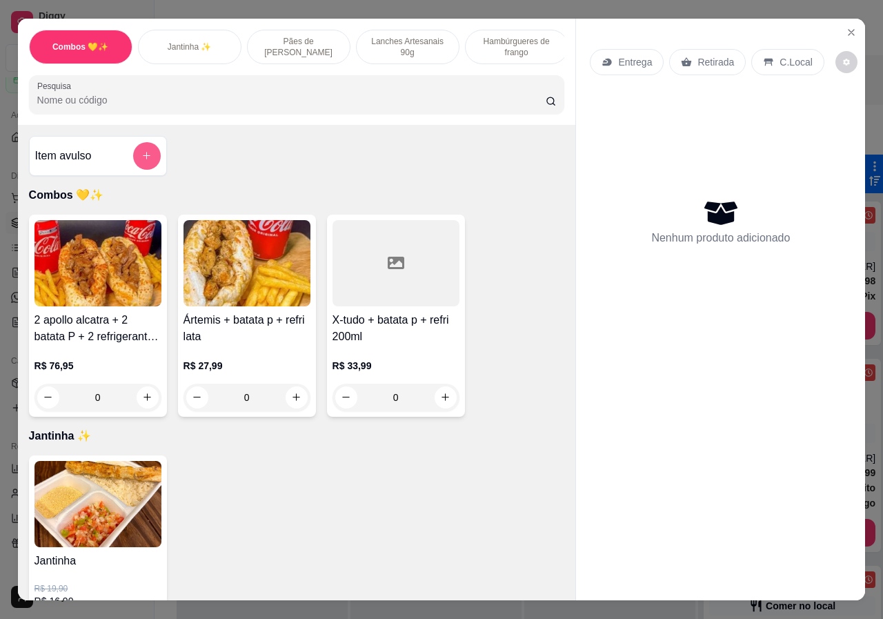
click at [133, 149] on div at bounding box center [147, 156] width 28 height 28
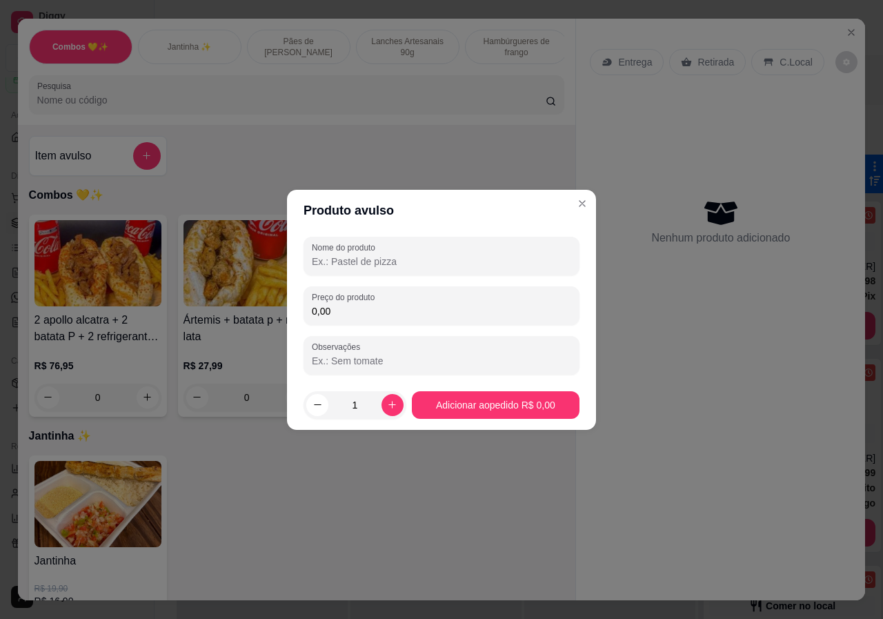
click at [388, 263] on input "Nome do produto" at bounding box center [441, 261] width 259 height 14
type input "3"
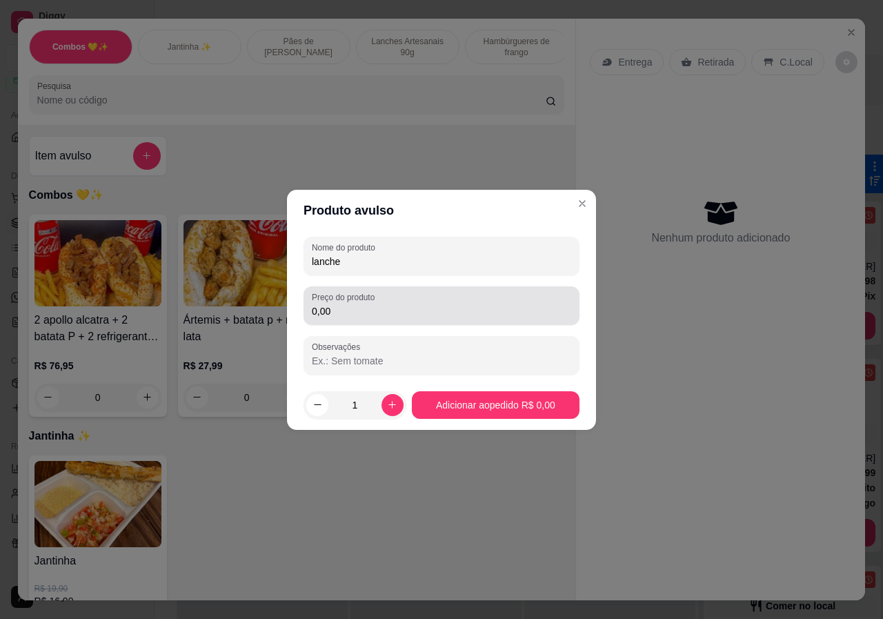
type input "lanche"
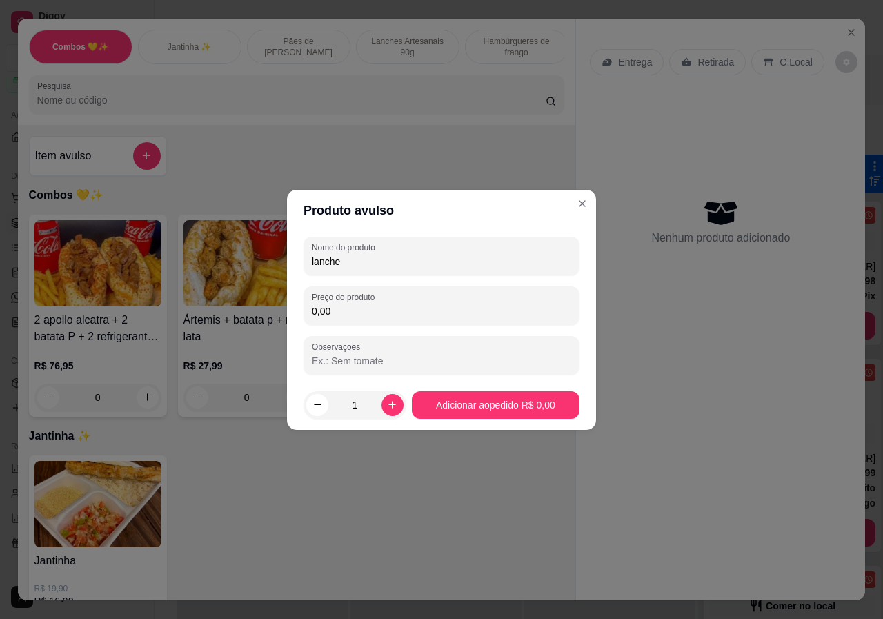
click at [358, 314] on input "0,00" at bounding box center [441, 311] width 259 height 14
type input "34,00"
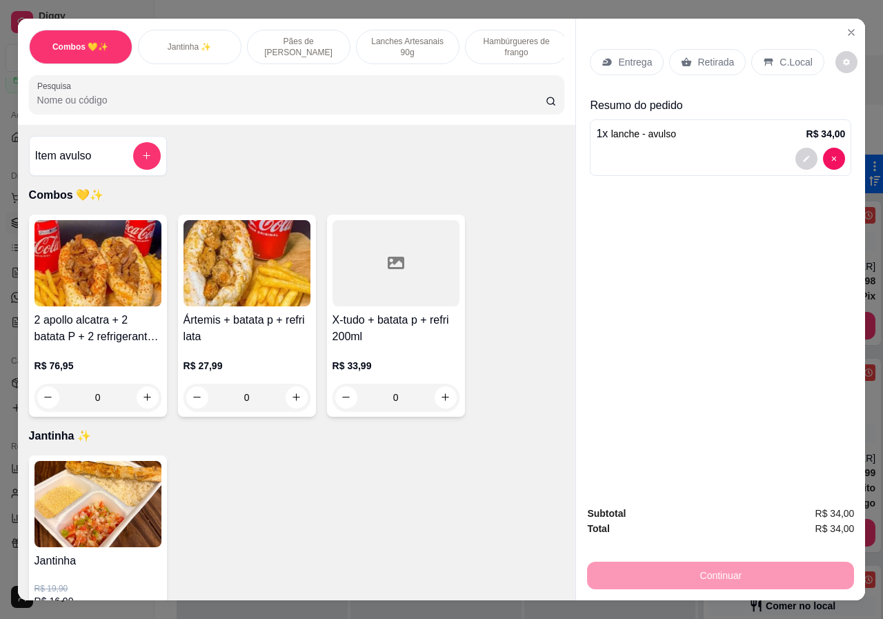
click at [713, 55] on p "Retirada" at bounding box center [715, 62] width 37 height 14
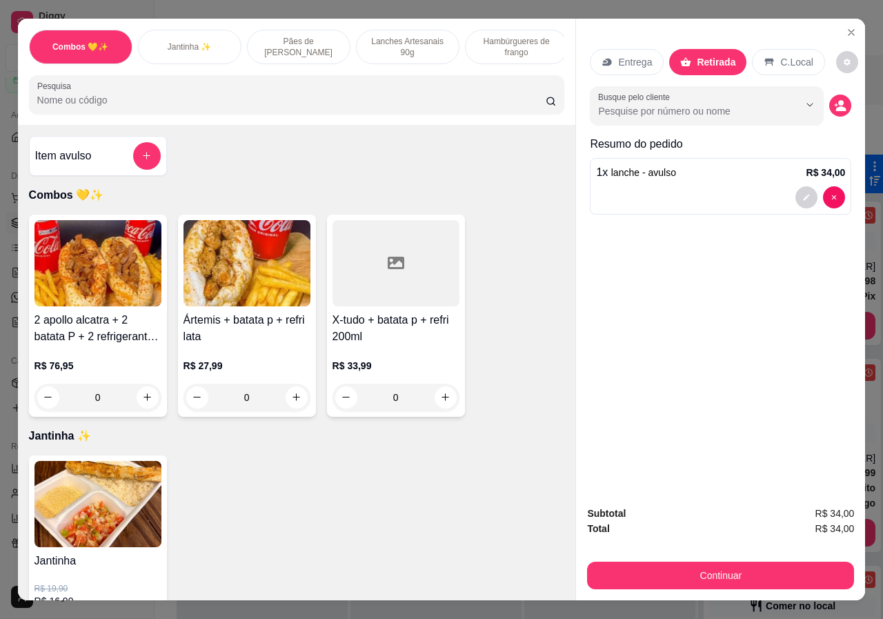
click at [717, 585] on div "Subtotal R$ 34,00 Total R$ 34,00 Continuar" at bounding box center [720, 546] width 289 height 105
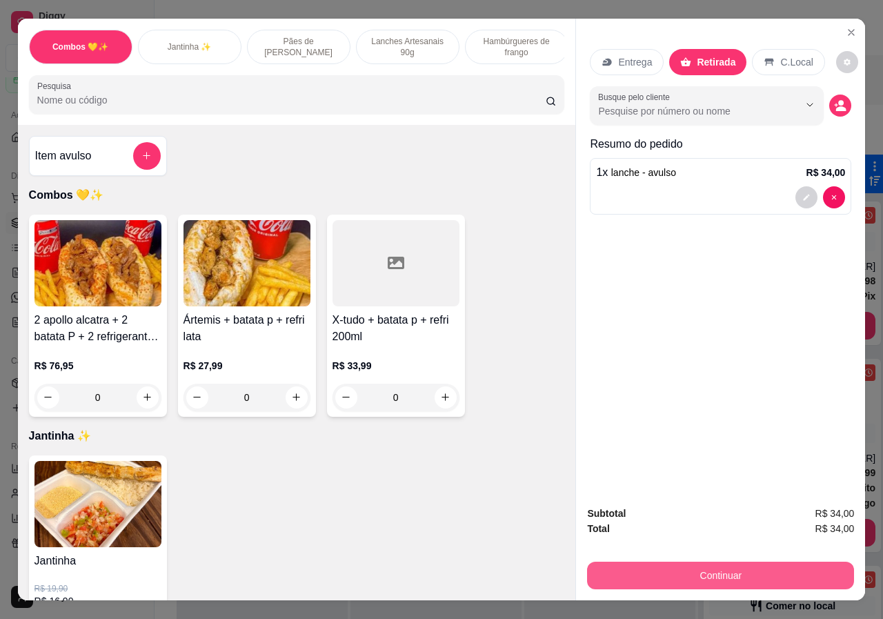
click at [715, 581] on button "Continuar" at bounding box center [720, 575] width 267 height 28
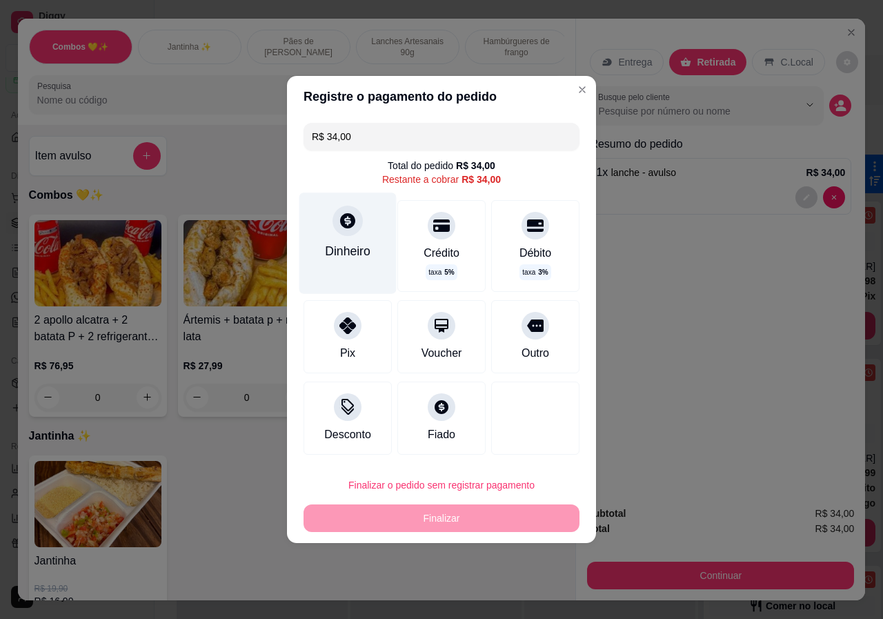
click at [368, 250] on div "Dinheiro" at bounding box center [348, 251] width 46 height 18
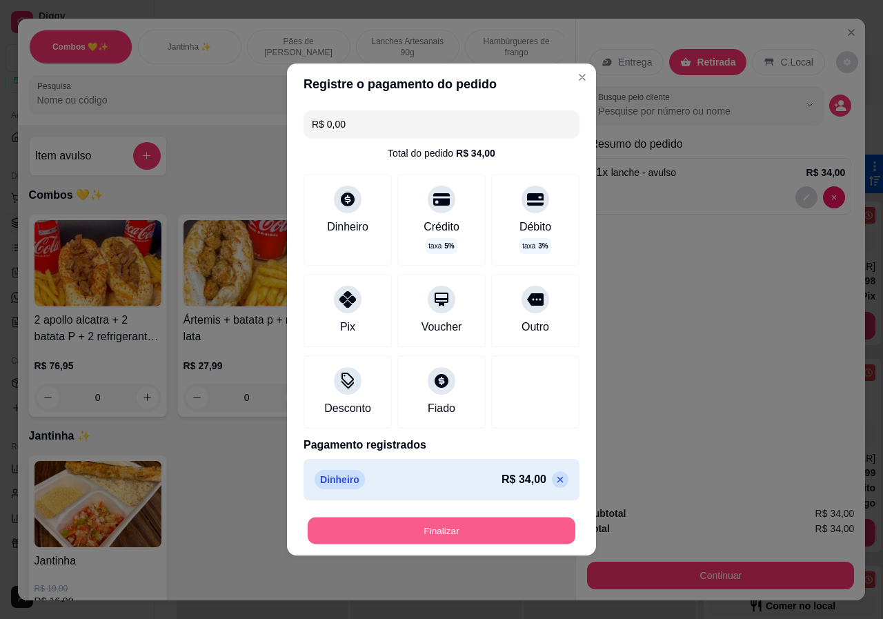
click at [482, 532] on button "Finalizar" at bounding box center [442, 530] width 268 height 27
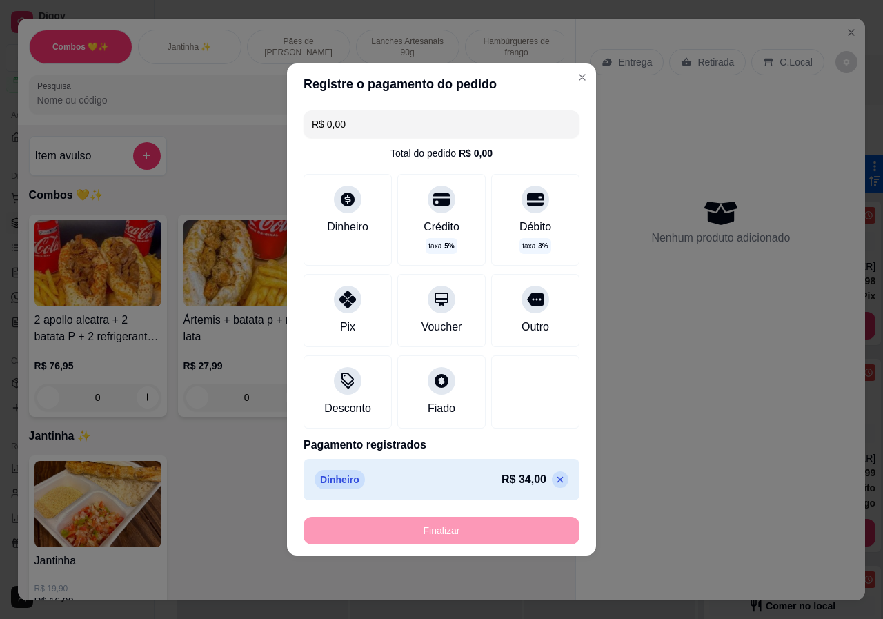
type input "-R$ 34,00"
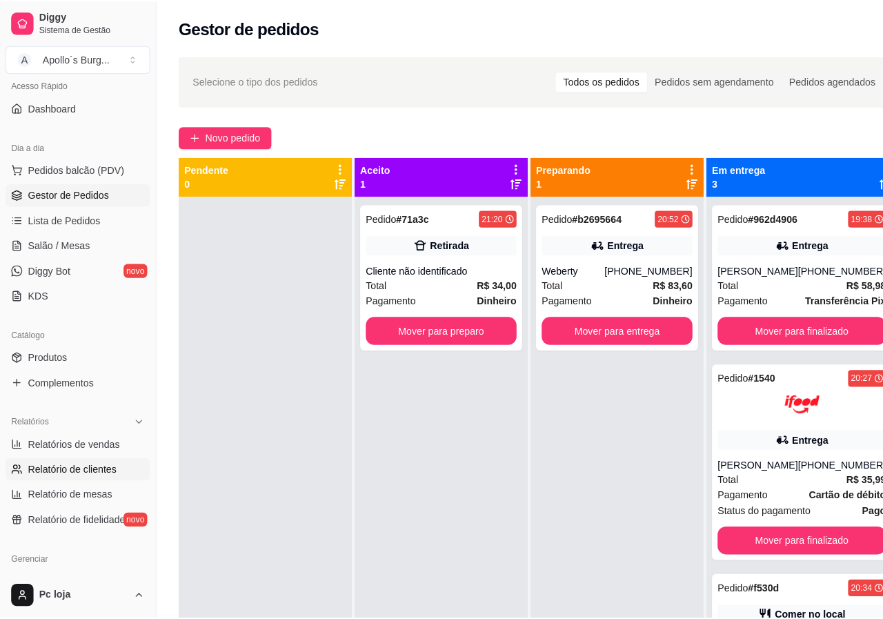
scroll to position [138, 0]
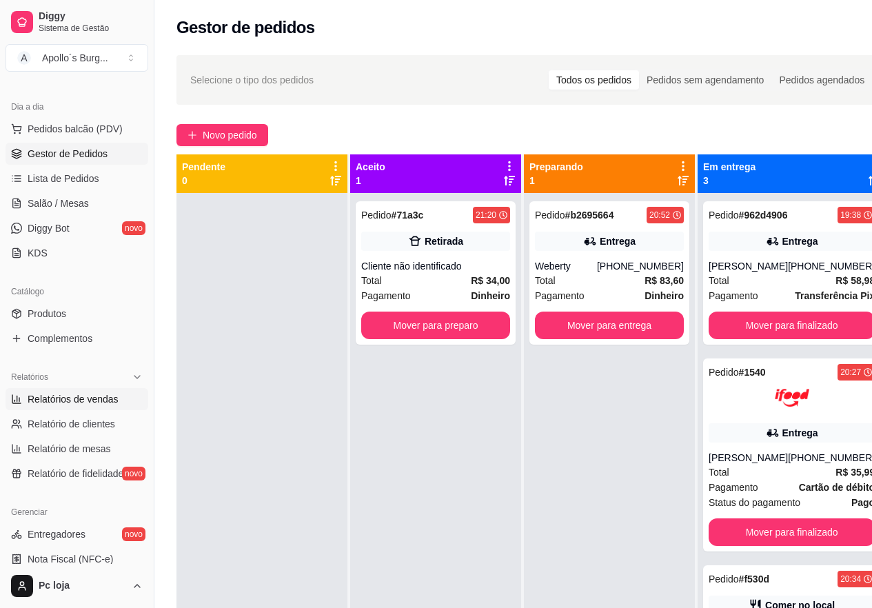
click at [83, 396] on span "Relatórios de vendas" at bounding box center [73, 399] width 91 height 14
select select "ALL"
select select "0"
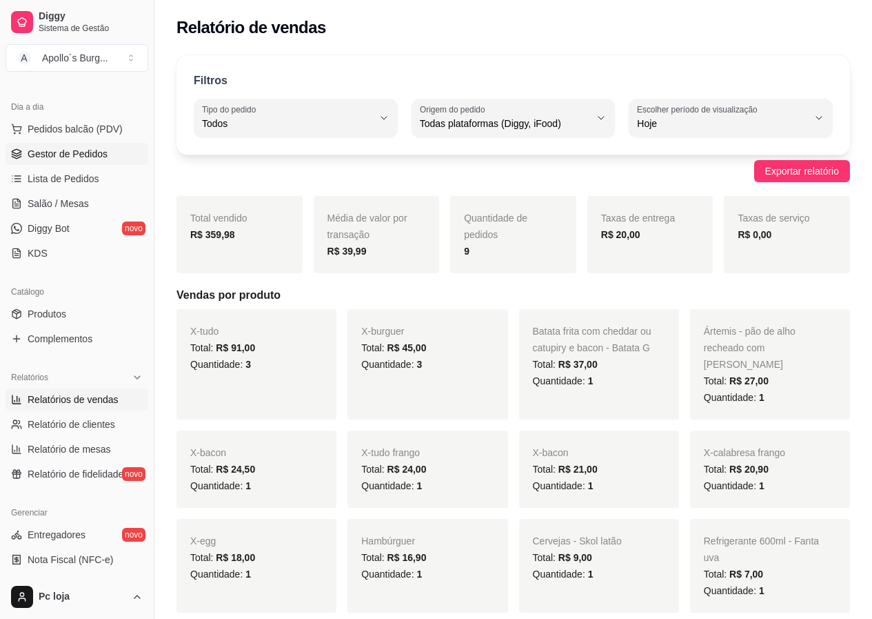
click at [90, 148] on span "Gestor de Pedidos" at bounding box center [68, 154] width 80 height 14
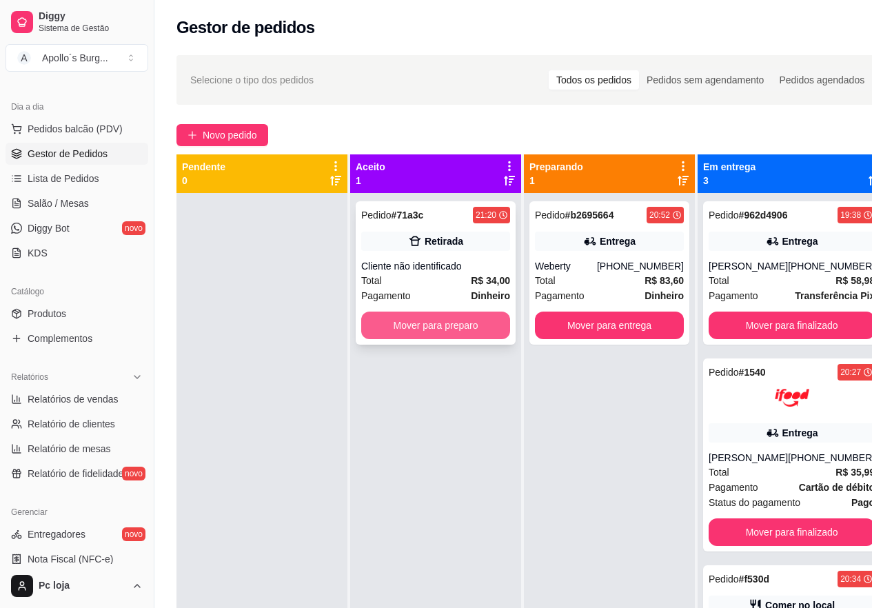
click at [485, 321] on button "Mover para preparo" at bounding box center [435, 326] width 149 height 28
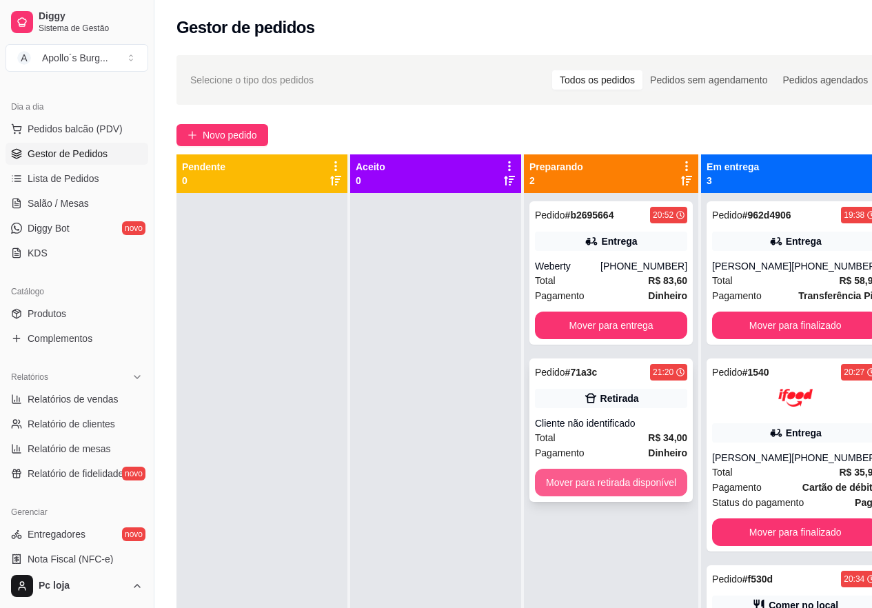
click at [641, 481] on button "Mover para retirada disponível" at bounding box center [611, 483] width 152 height 28
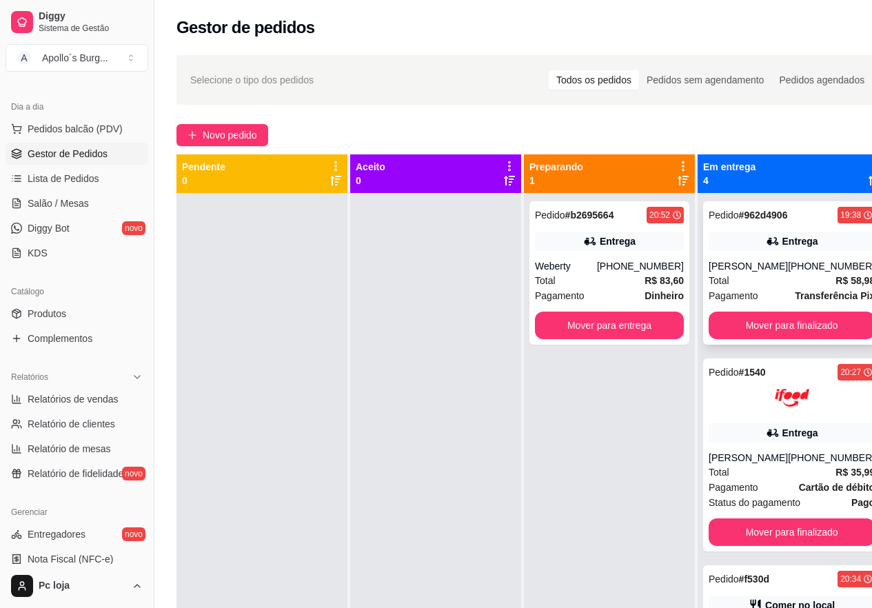
click at [778, 277] on div "Total R$ 58,98" at bounding box center [792, 280] width 166 height 15
click at [804, 326] on button "Mover para finalizado" at bounding box center [792, 325] width 161 height 27
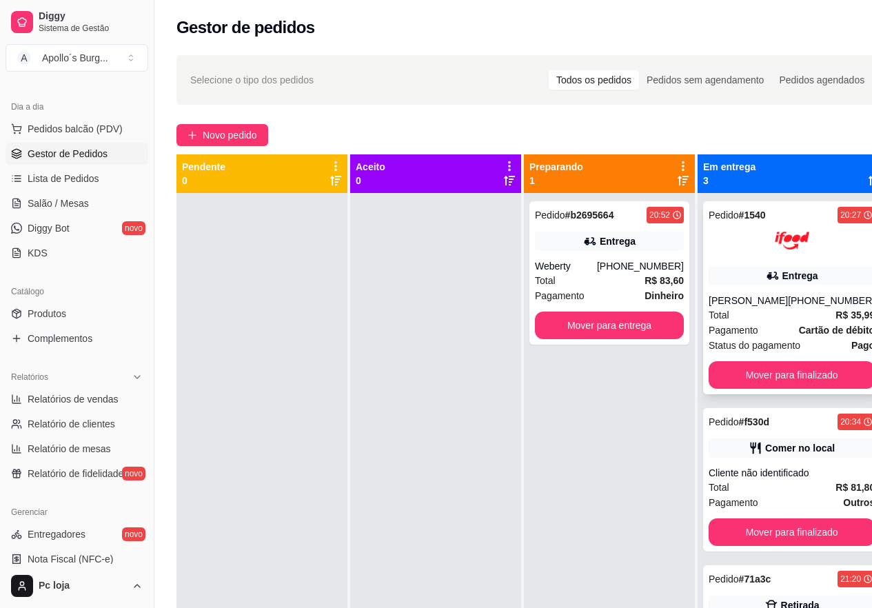
click at [760, 296] on div "[PERSON_NAME]" at bounding box center [748, 301] width 79 height 14
click at [805, 285] on div "Entrega" at bounding box center [792, 275] width 166 height 19
click at [780, 527] on button "Mover para finalizado" at bounding box center [792, 533] width 166 height 28
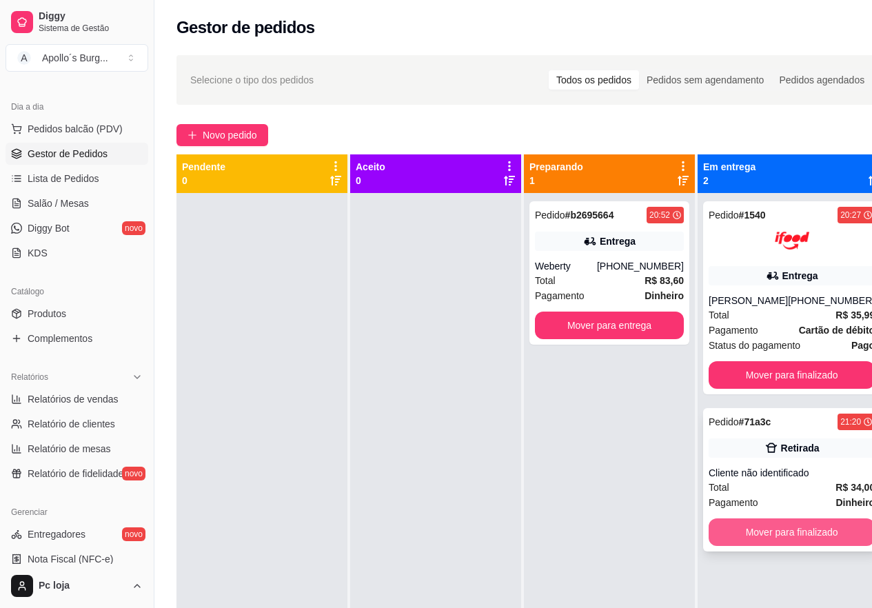
click at [781, 525] on button "Mover para finalizado" at bounding box center [792, 533] width 166 height 28
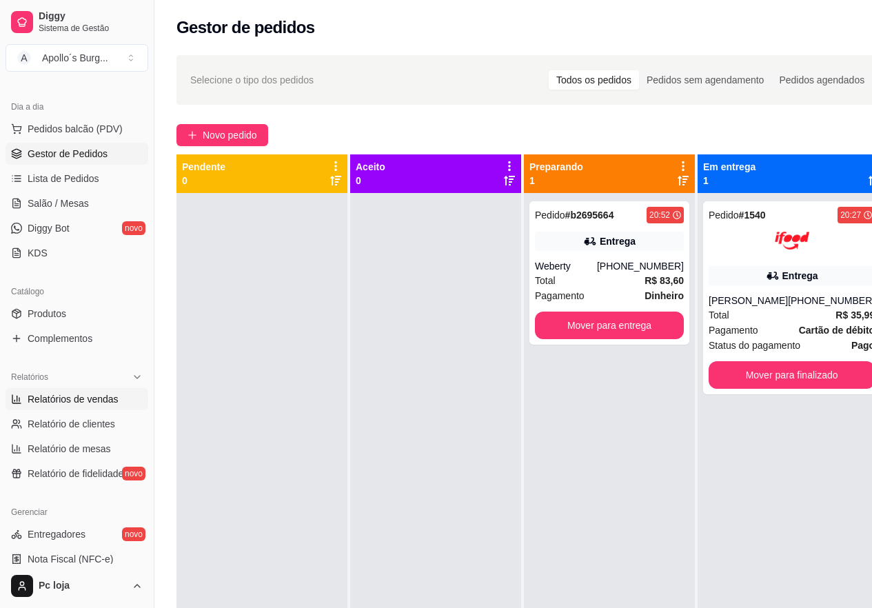
click at [77, 401] on span "Relatórios de vendas" at bounding box center [73, 399] width 91 height 14
select select "ALL"
select select "0"
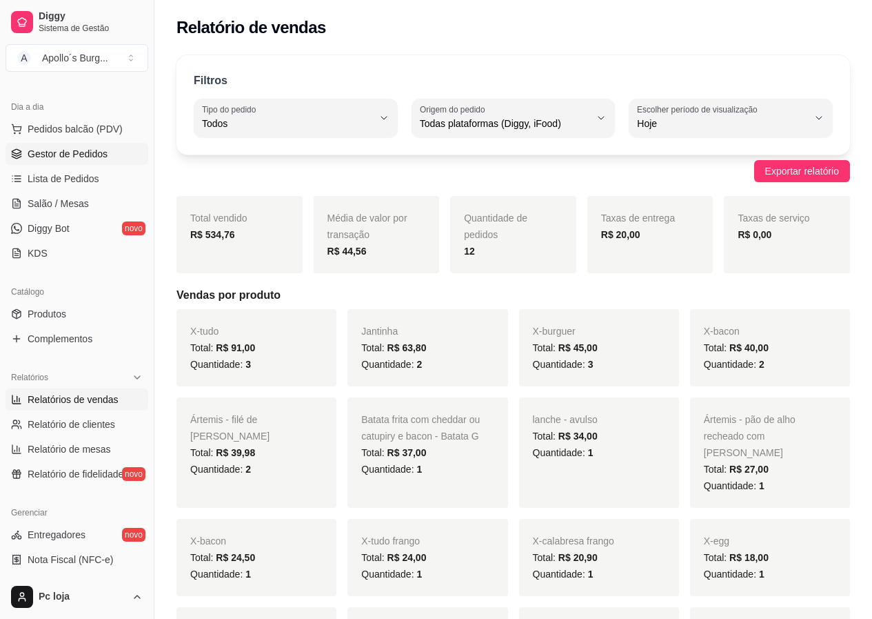
click at [72, 146] on link "Gestor de Pedidos" at bounding box center [77, 154] width 143 height 22
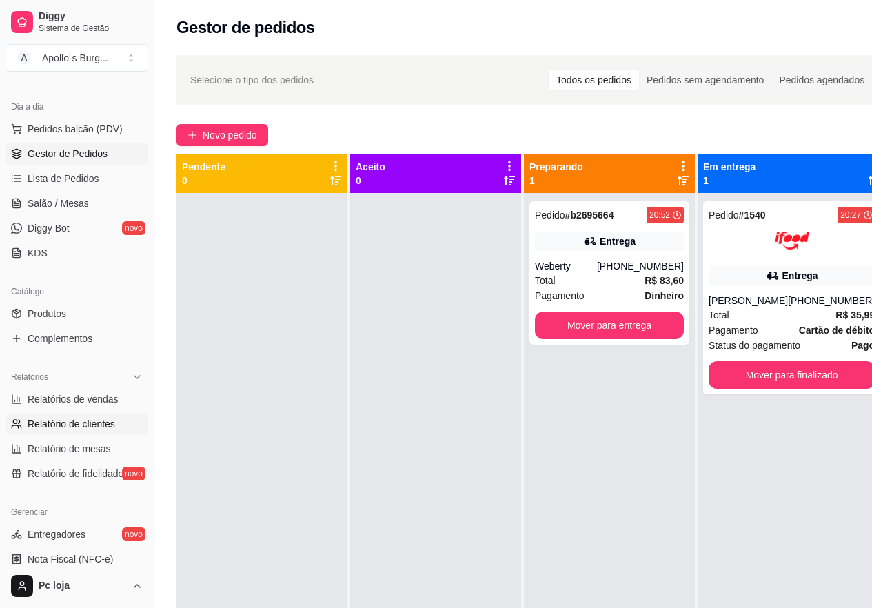
click at [41, 417] on span "Relatório de clientes" at bounding box center [72, 424] width 88 height 14
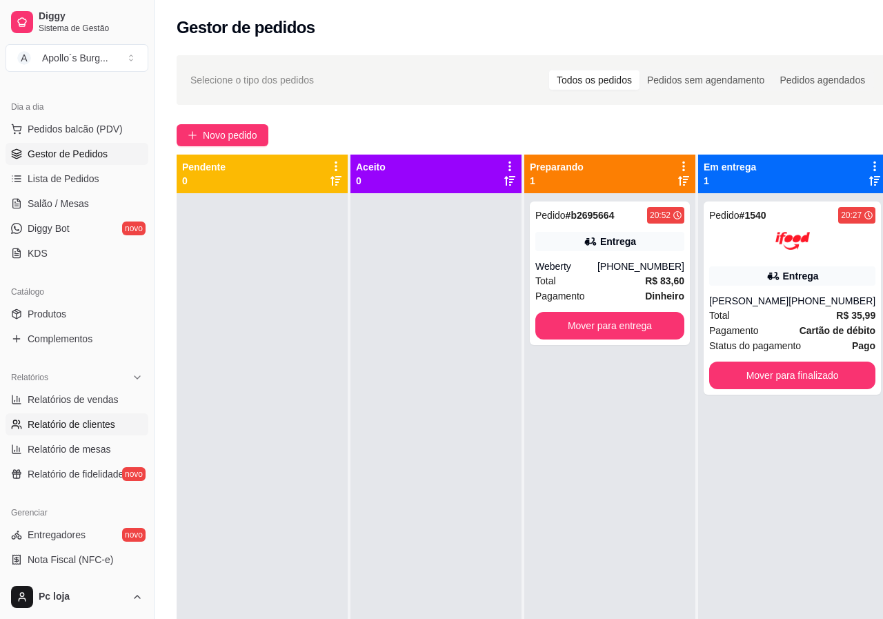
select select "30"
select select "HIGHEST_TOTAL_SPENT_WITH_ORDERS"
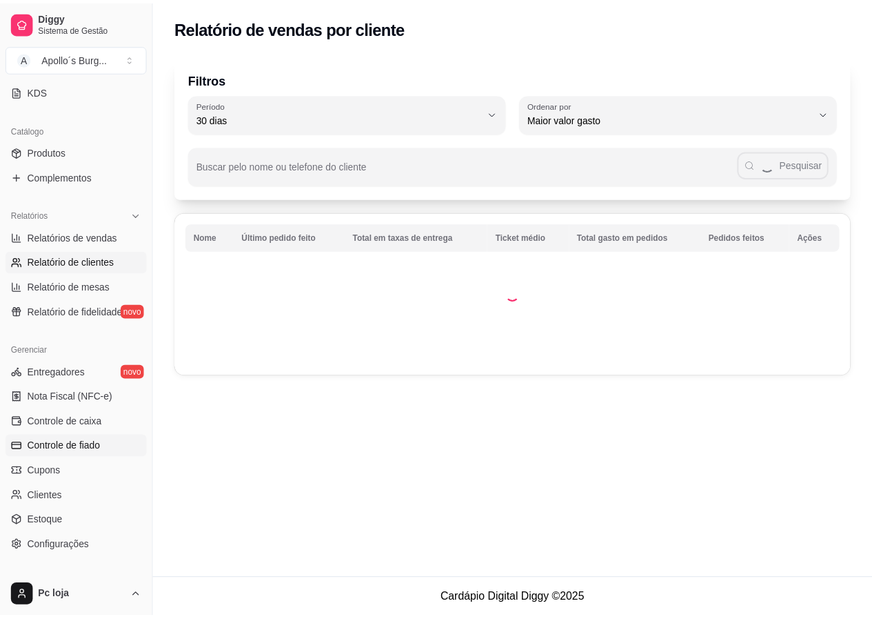
scroll to position [345, 0]
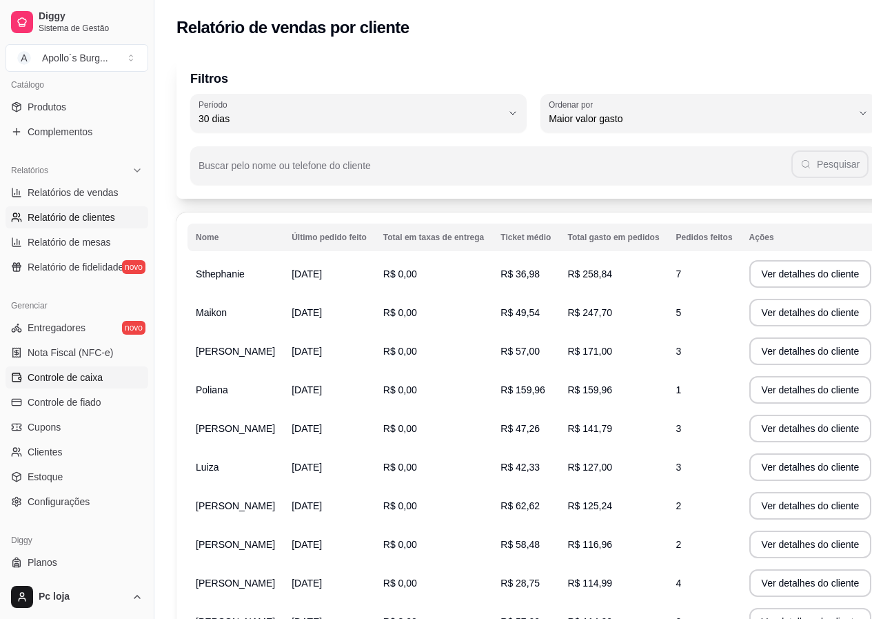
click at [90, 373] on span "Controle de caixa" at bounding box center [65, 377] width 75 height 14
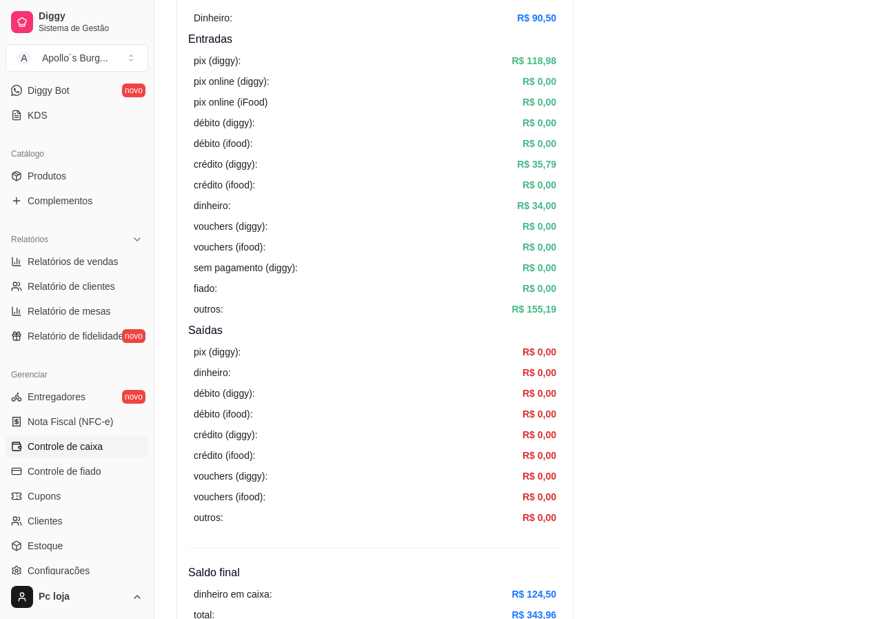
scroll to position [69, 0]
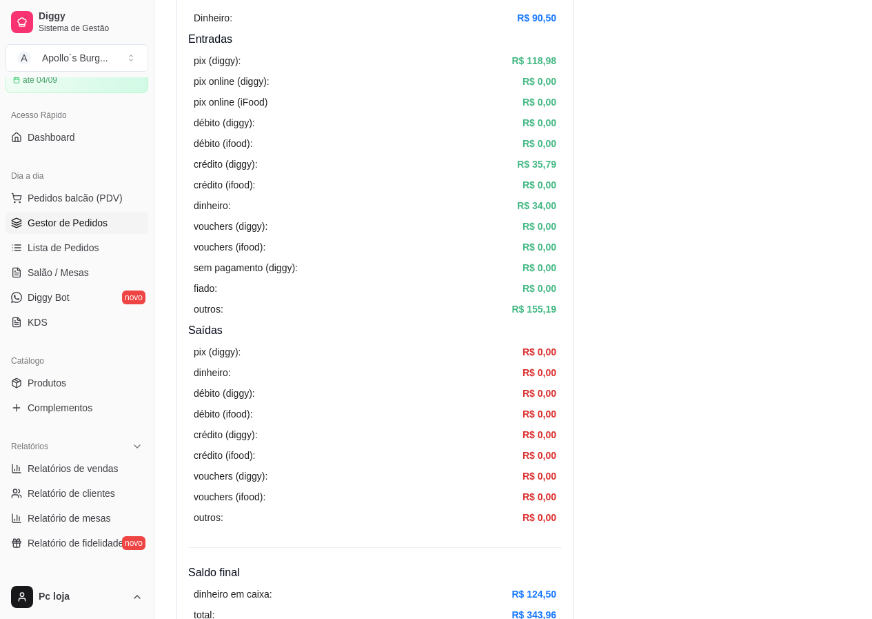
click at [74, 219] on span "Gestor de Pedidos" at bounding box center [68, 223] width 80 height 14
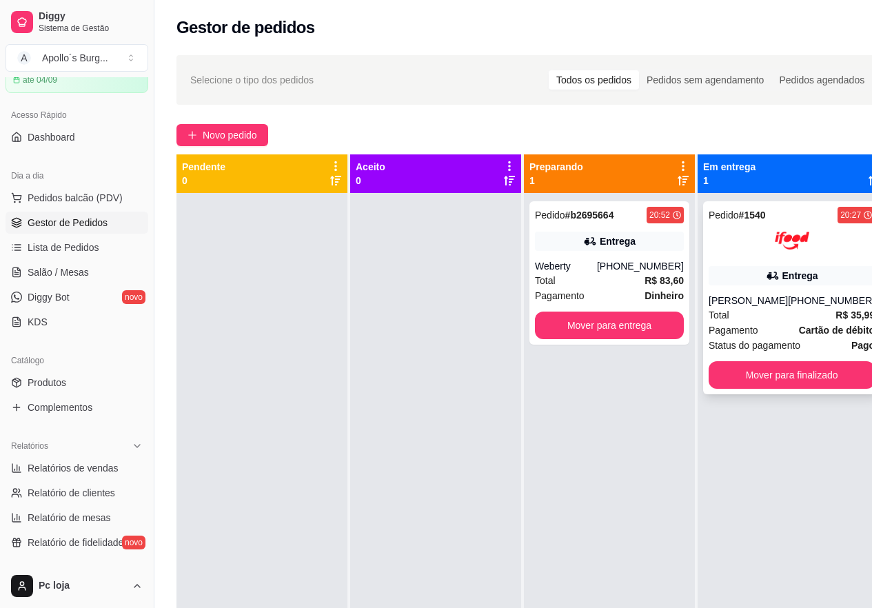
click at [764, 301] on div "[PERSON_NAME]" at bounding box center [748, 301] width 79 height 14
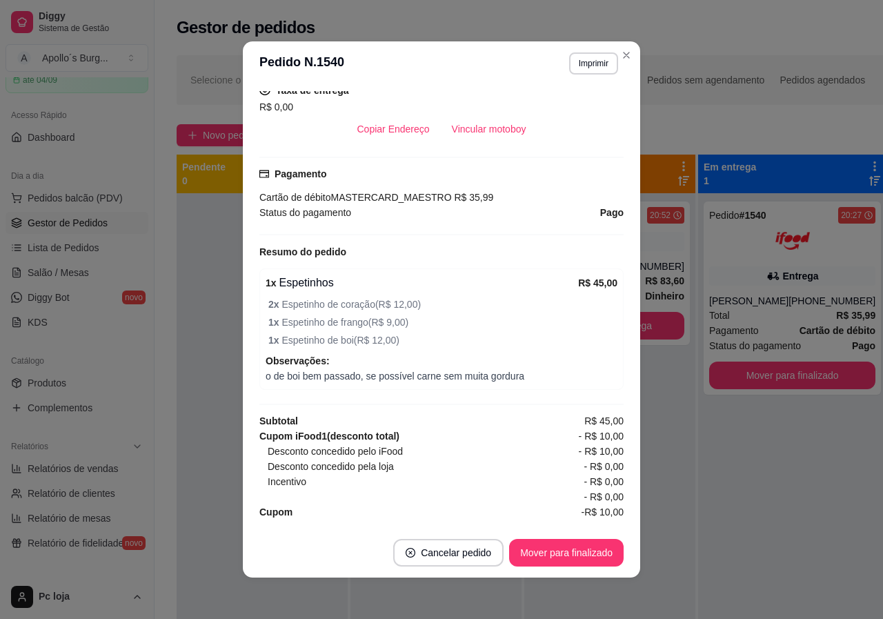
scroll to position [339, 0]
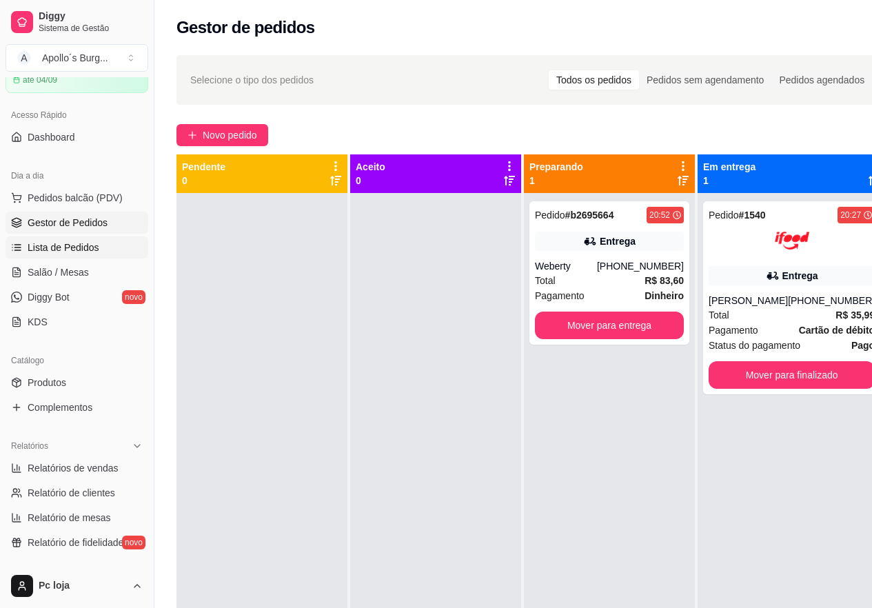
click at [84, 253] on span "Lista de Pedidos" at bounding box center [64, 248] width 72 height 14
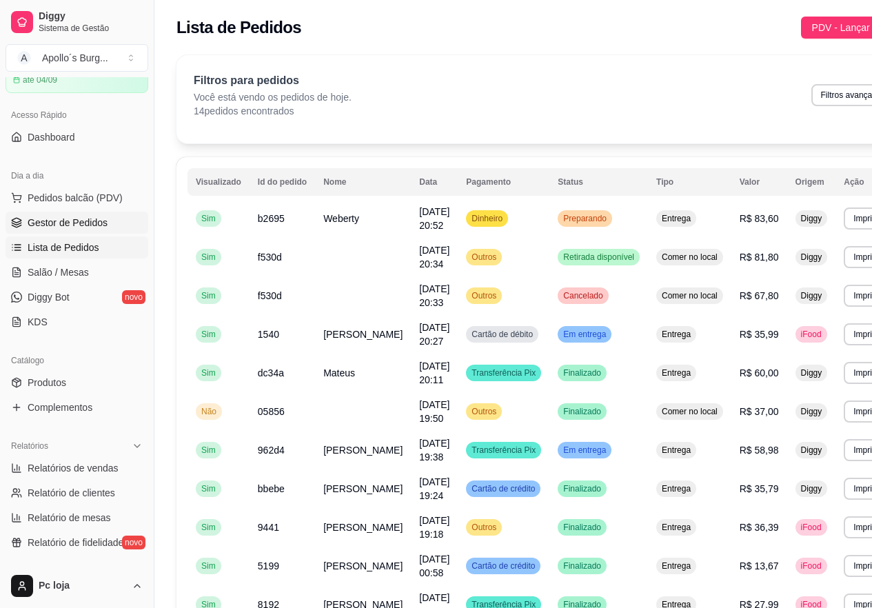
click at [85, 215] on link "Gestor de Pedidos" at bounding box center [77, 223] width 143 height 22
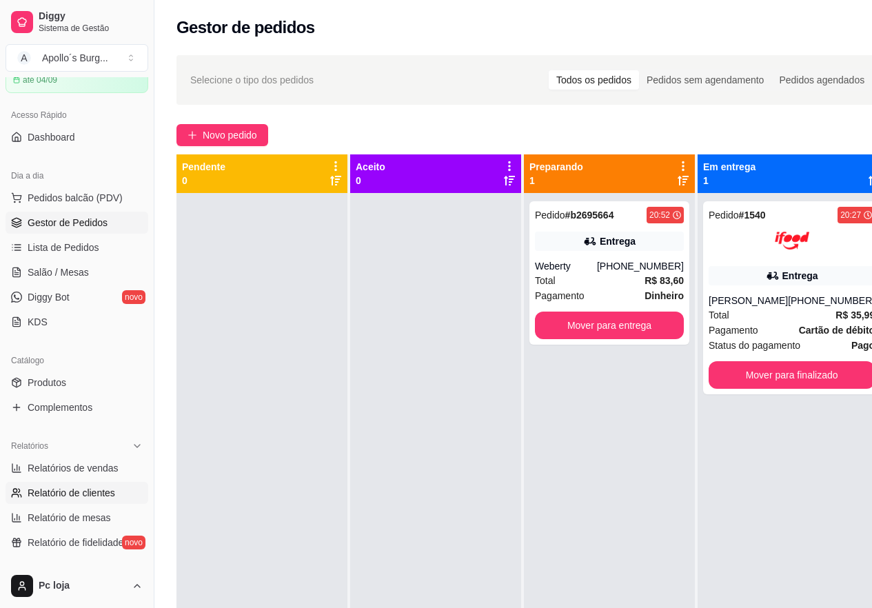
click at [89, 492] on span "Relatório de clientes" at bounding box center [72, 493] width 88 height 14
select select "30"
select select "HIGHEST_TOTAL_SPENT_WITH_ORDERS"
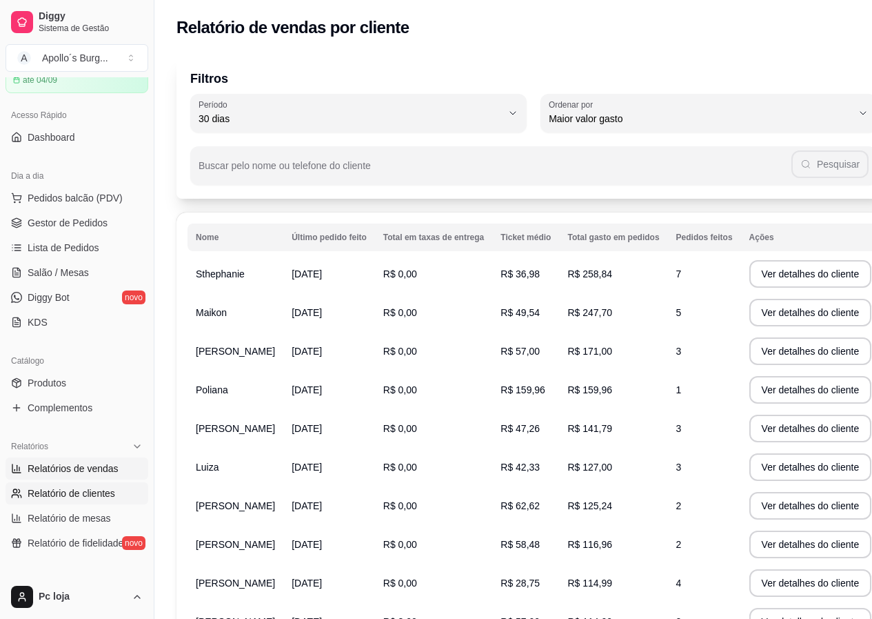
click at [80, 474] on span "Relatórios de vendas" at bounding box center [73, 468] width 91 height 14
select select "ALL"
select select "0"
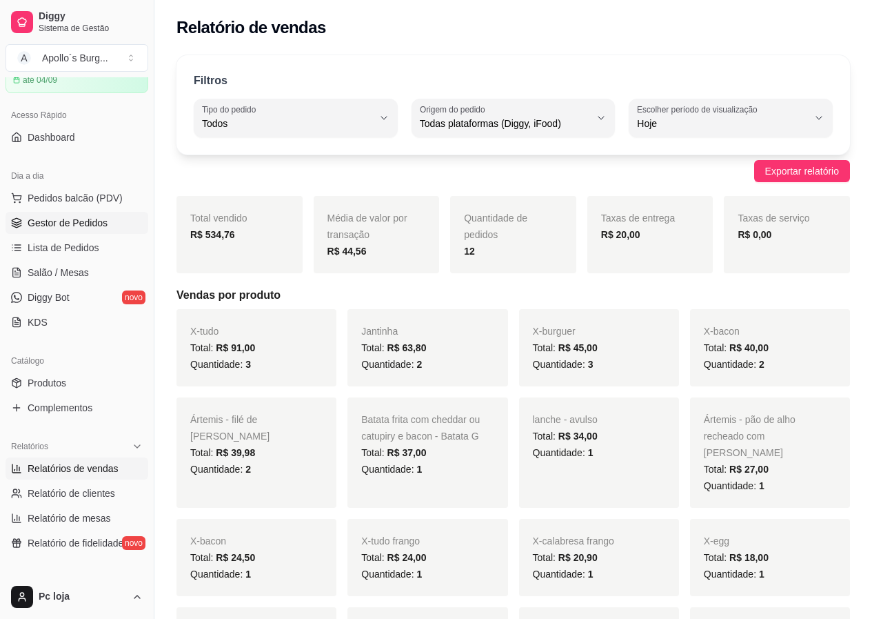
click at [81, 221] on span "Gestor de Pedidos" at bounding box center [68, 223] width 80 height 14
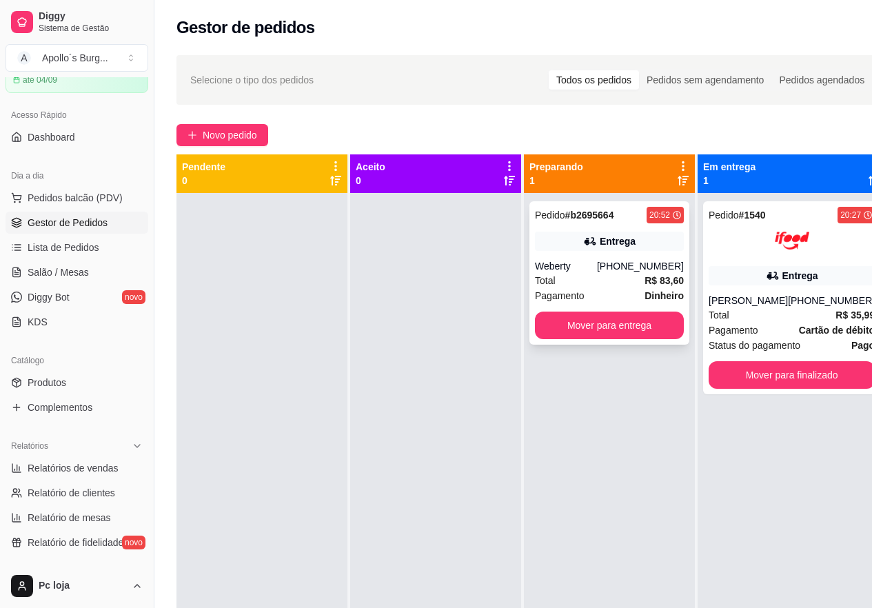
click at [561, 261] on div "Weberty" at bounding box center [566, 266] width 62 height 14
click at [775, 256] on img at bounding box center [792, 240] width 34 height 34
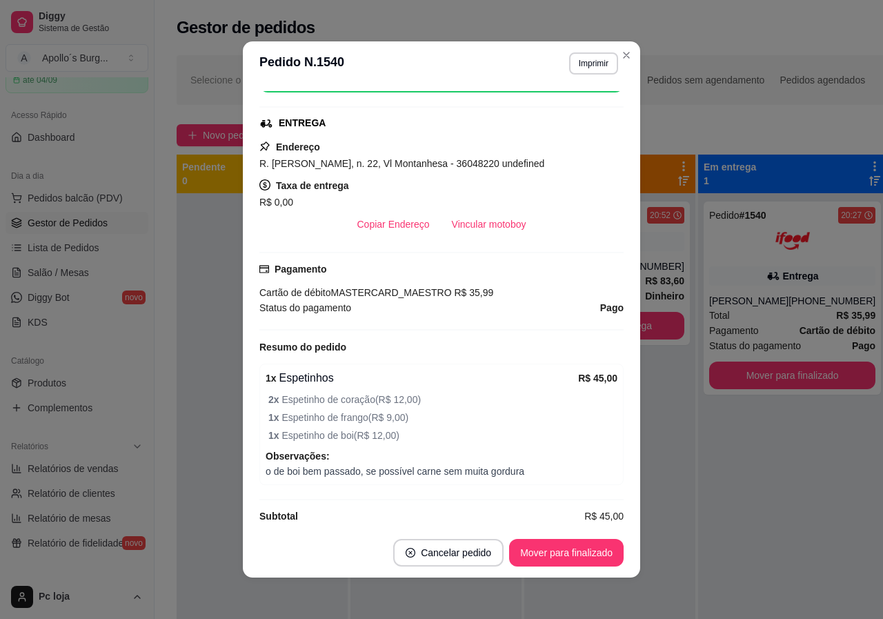
scroll to position [339, 0]
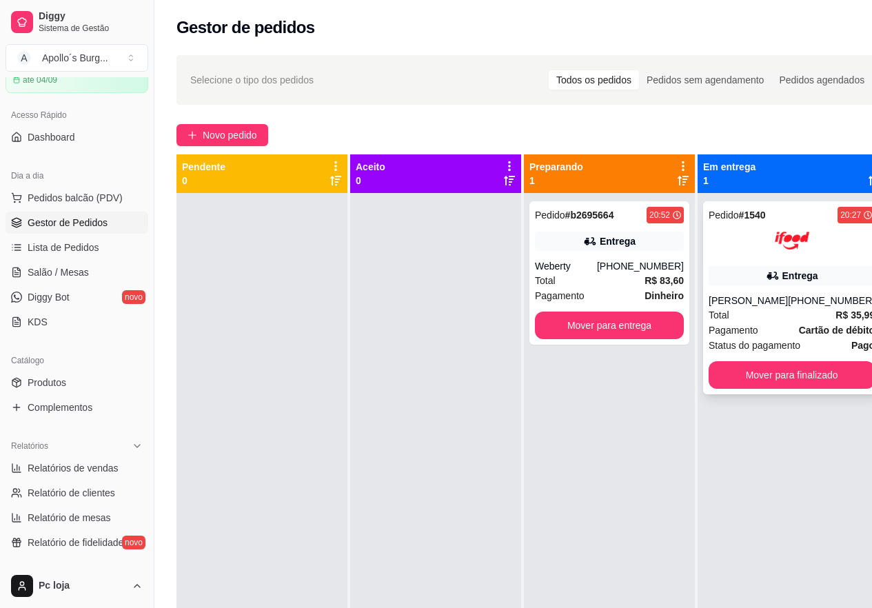
click at [781, 303] on div "[PERSON_NAME]" at bounding box center [748, 301] width 79 height 14
click at [577, 279] on div "Total R$ 83,60" at bounding box center [609, 280] width 149 height 15
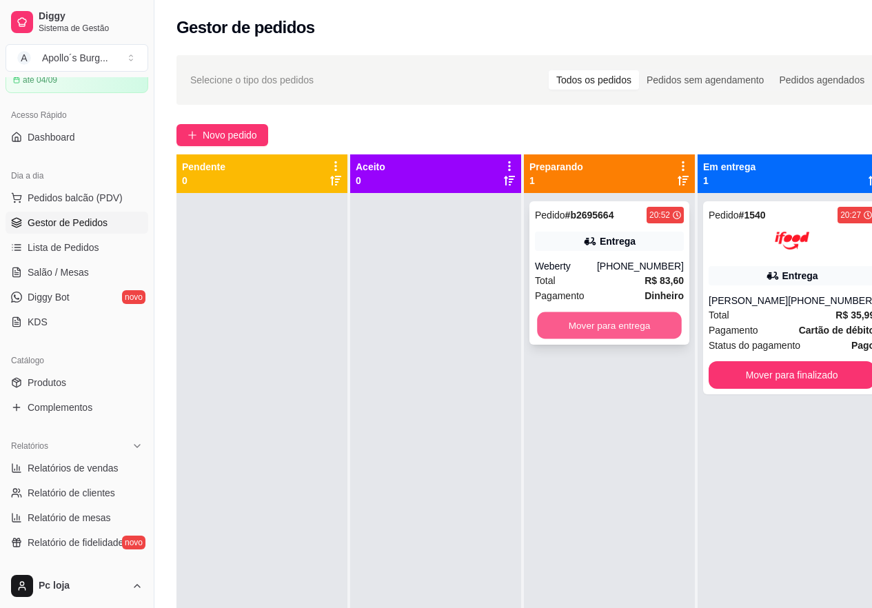
click at [638, 323] on button "Mover para entrega" at bounding box center [609, 325] width 145 height 27
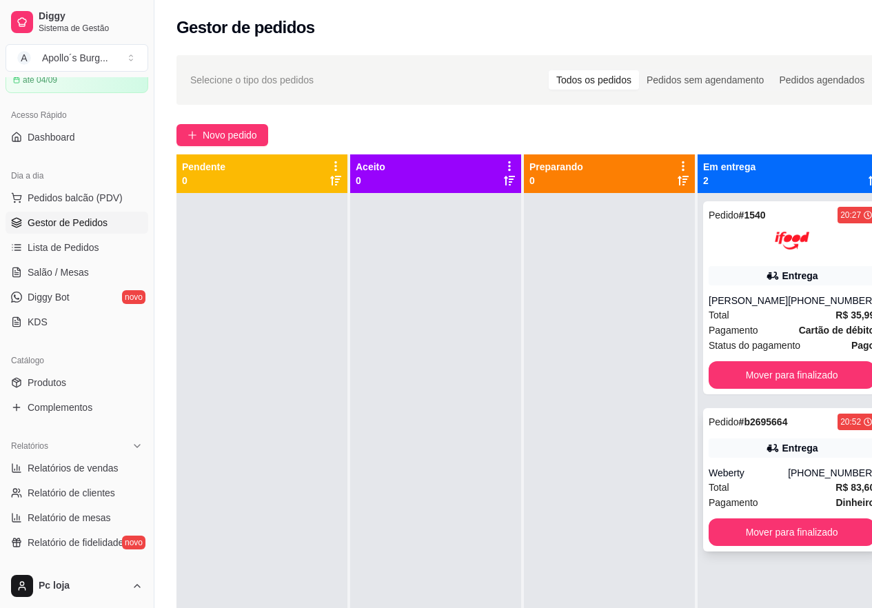
click at [777, 478] on div "Weberty" at bounding box center [748, 473] width 79 height 14
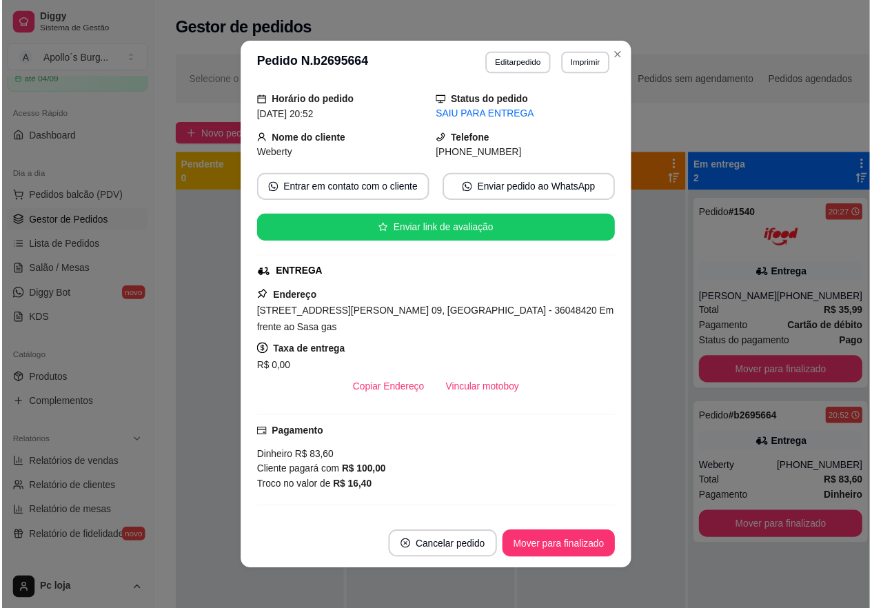
scroll to position [138, 0]
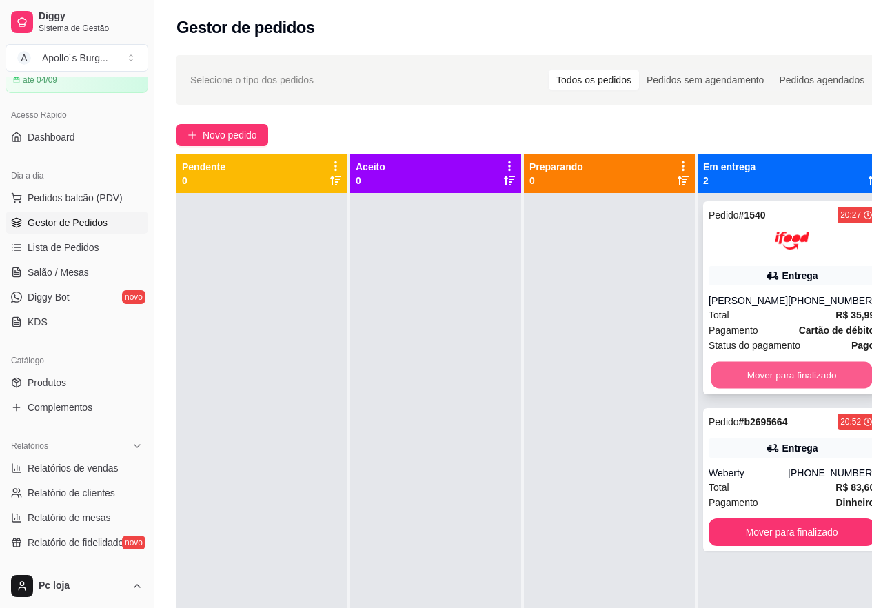
click at [730, 381] on button "Mover para finalizado" at bounding box center [792, 375] width 161 height 27
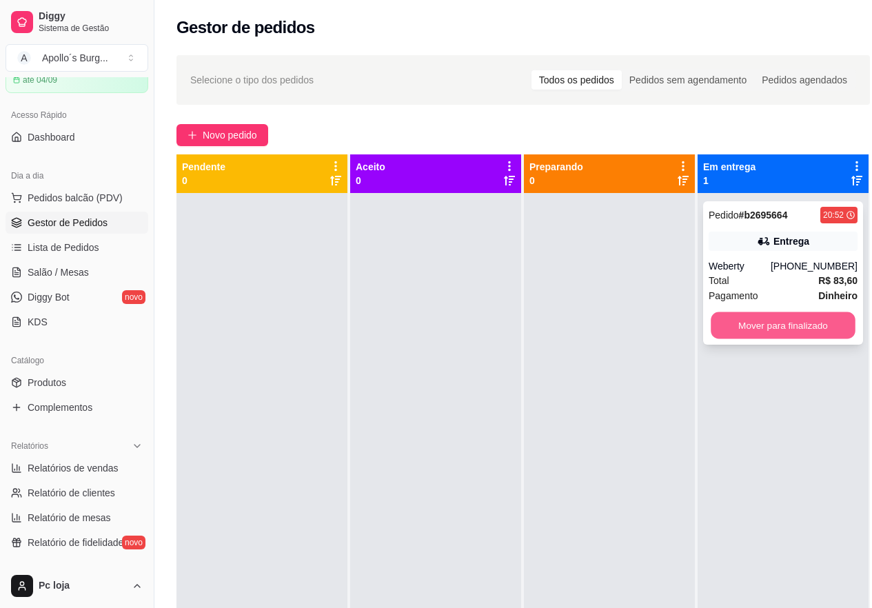
click at [740, 334] on button "Mover para finalizado" at bounding box center [783, 325] width 145 height 27
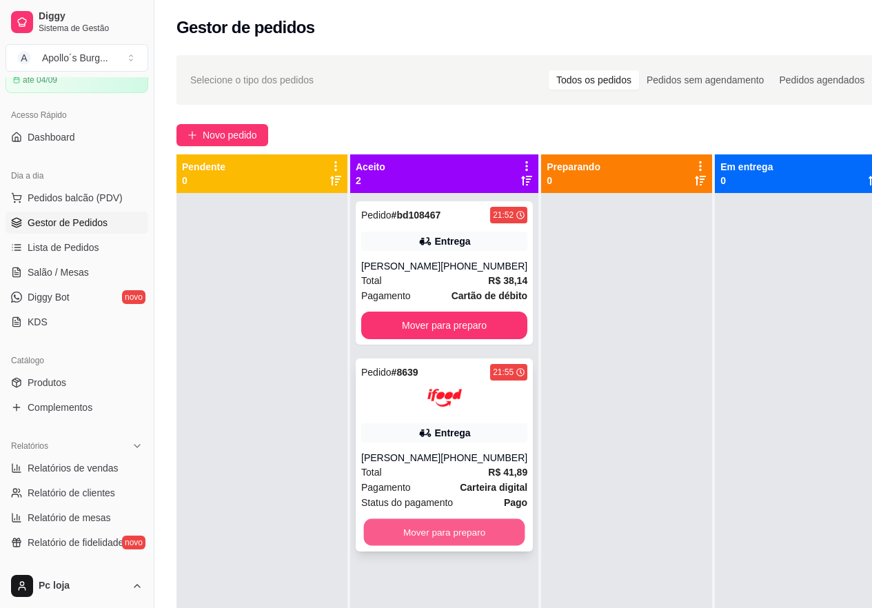
click at [481, 542] on button "Mover para preparo" at bounding box center [444, 532] width 161 height 27
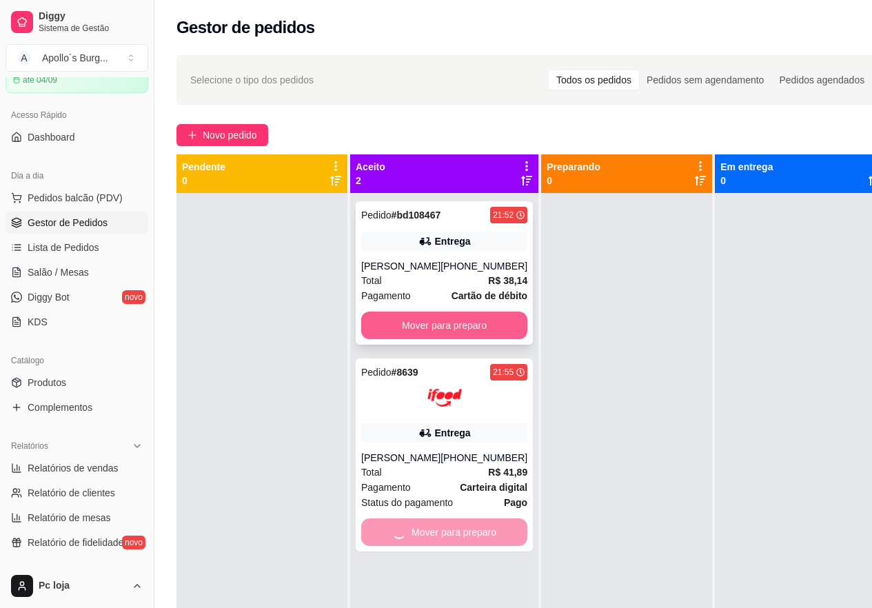
click at [446, 328] on button "Mover para preparo" at bounding box center [444, 326] width 166 height 28
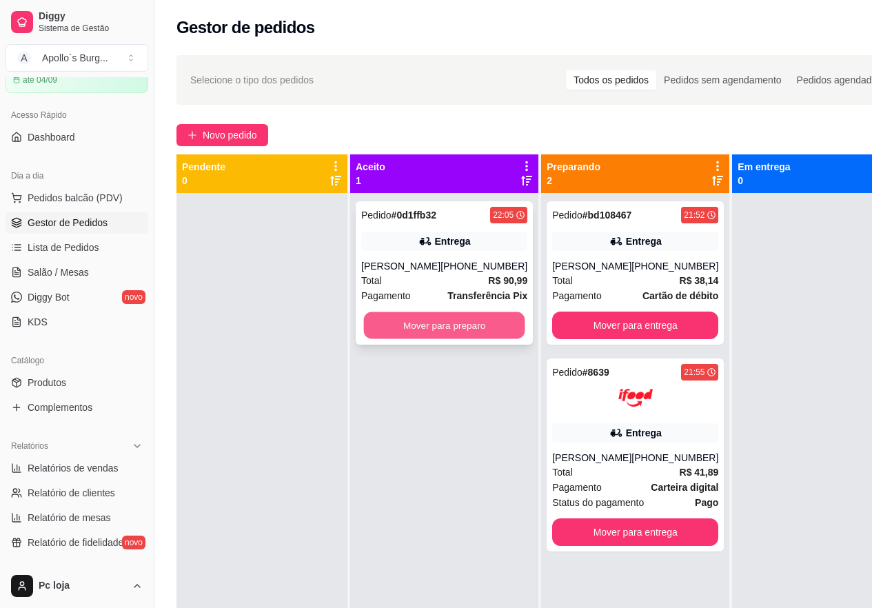
click at [388, 337] on button "Mover para preparo" at bounding box center [444, 325] width 161 height 27
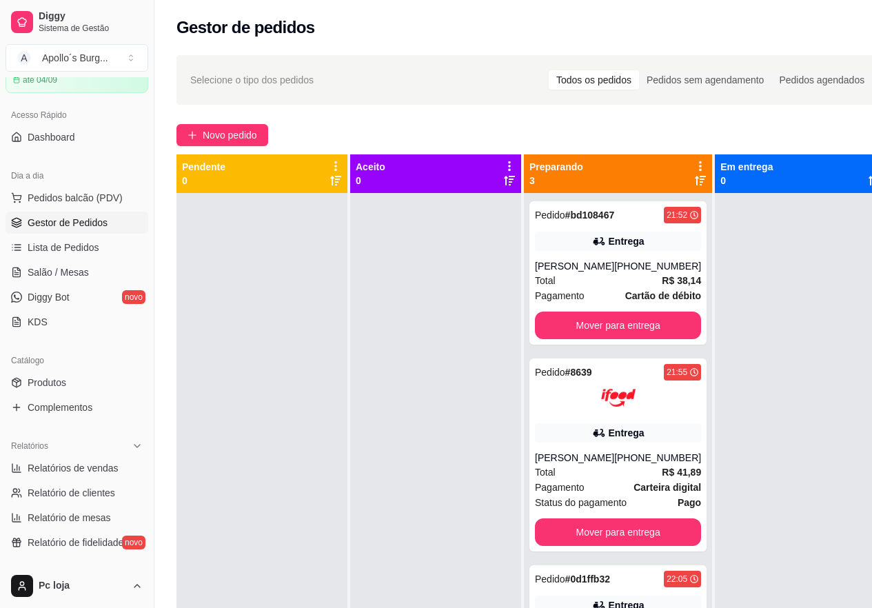
click at [389, 338] on div at bounding box center [435, 497] width 171 height 608
click at [664, 221] on div "21:52" at bounding box center [682, 215] width 37 height 17
click at [667, 377] on div "21:55" at bounding box center [677, 372] width 21 height 11
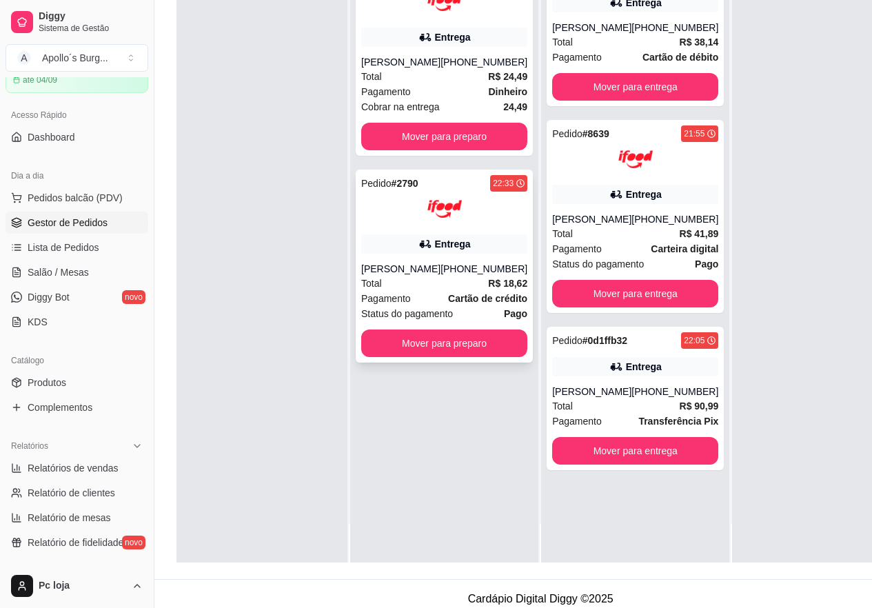
scroll to position [207, 0]
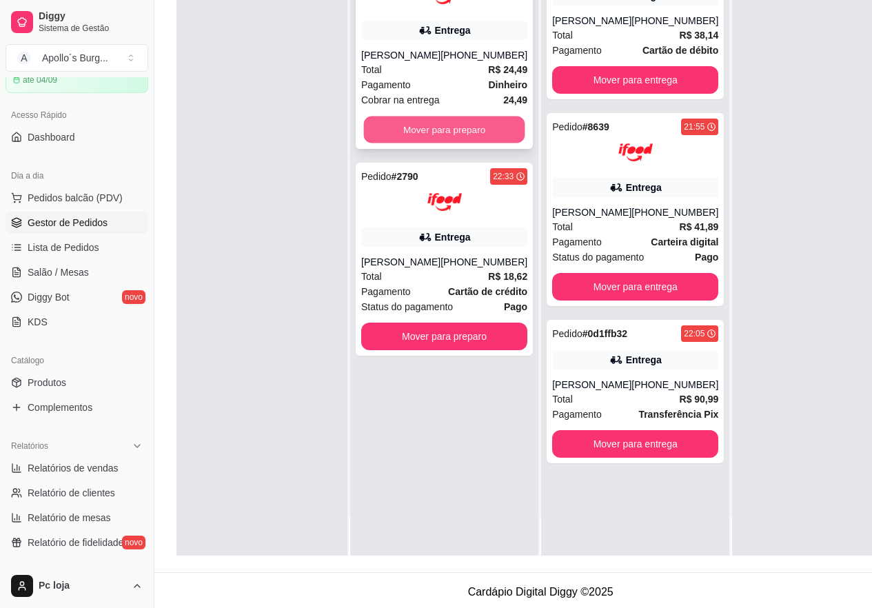
click at [481, 143] on button "Mover para preparo" at bounding box center [444, 130] width 161 height 27
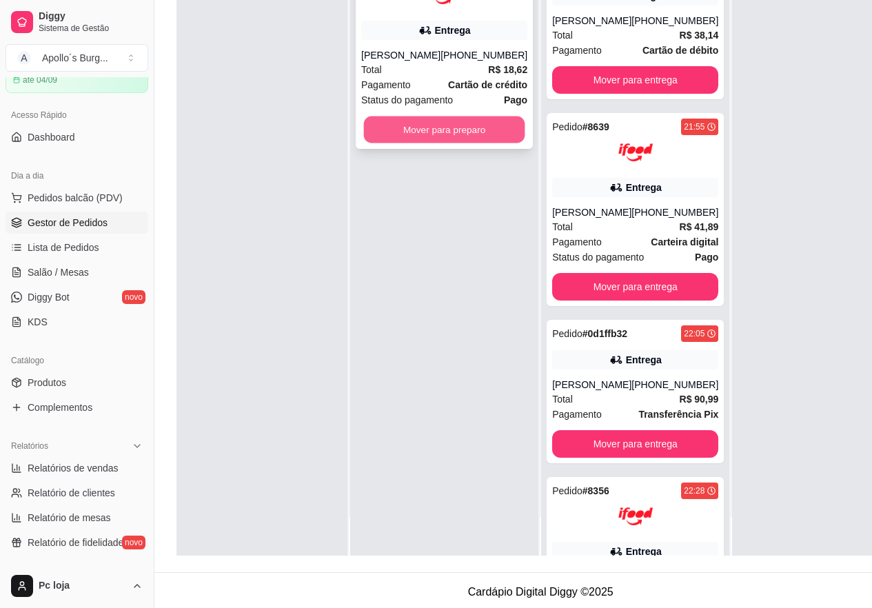
click at [492, 139] on button "Mover para preparo" at bounding box center [444, 130] width 161 height 27
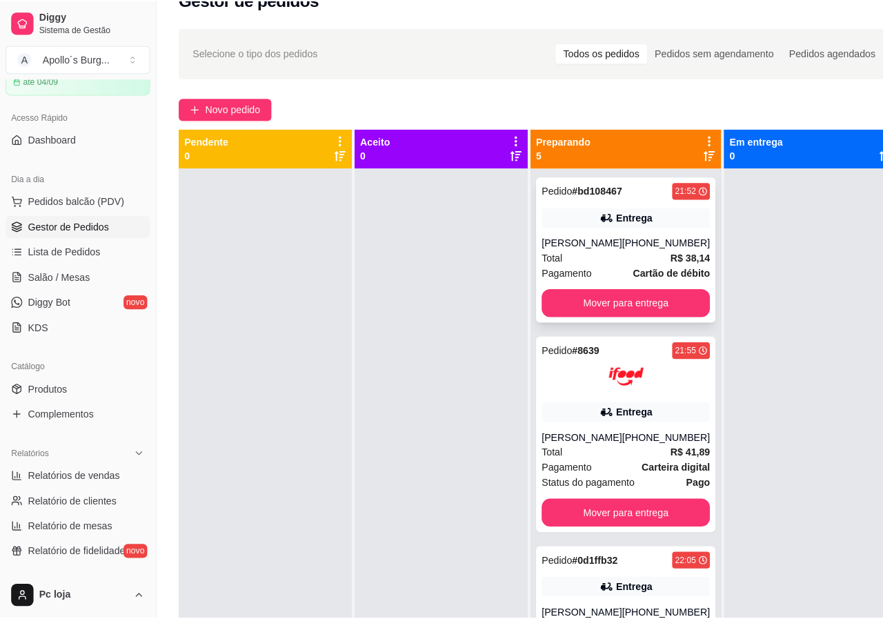
scroll to position [0, 0]
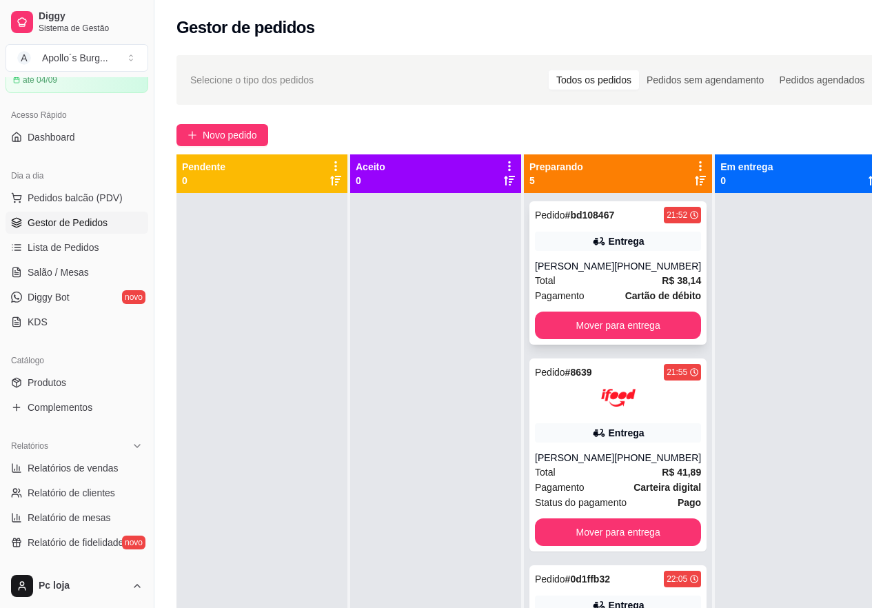
click at [643, 230] on div "Pedido # bd108467 21:52 Entrega [PERSON_NAME] [PHONE_NUMBER] Total R$ 38,14 Pag…" at bounding box center [618, 272] width 177 height 143
click at [627, 319] on button "Mover para entrega" at bounding box center [618, 326] width 166 height 28
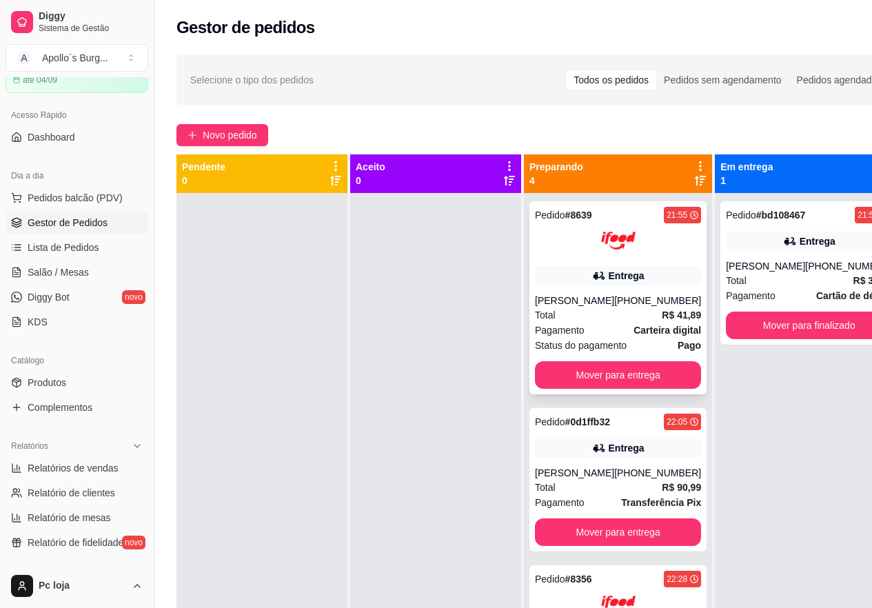
click at [637, 251] on div at bounding box center [618, 240] width 166 height 34
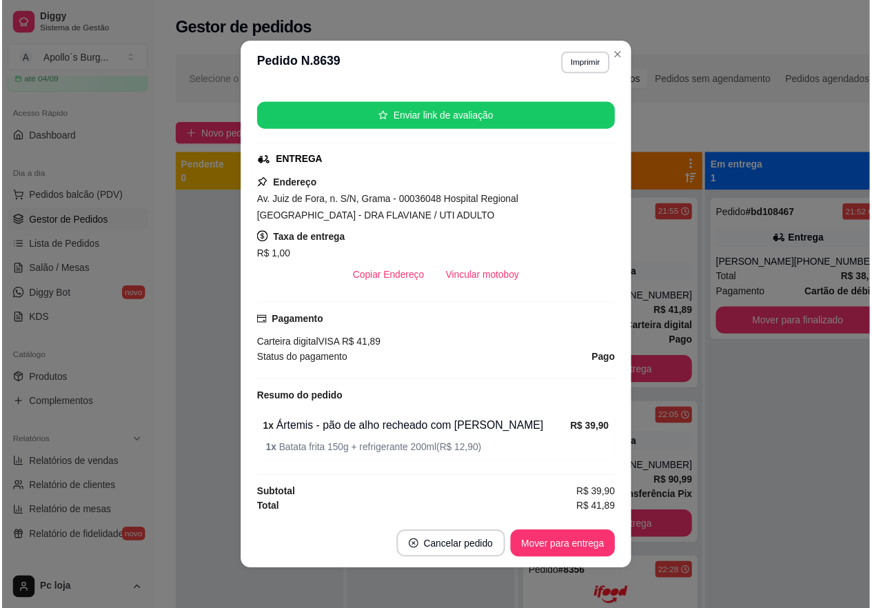
scroll to position [3, 0]
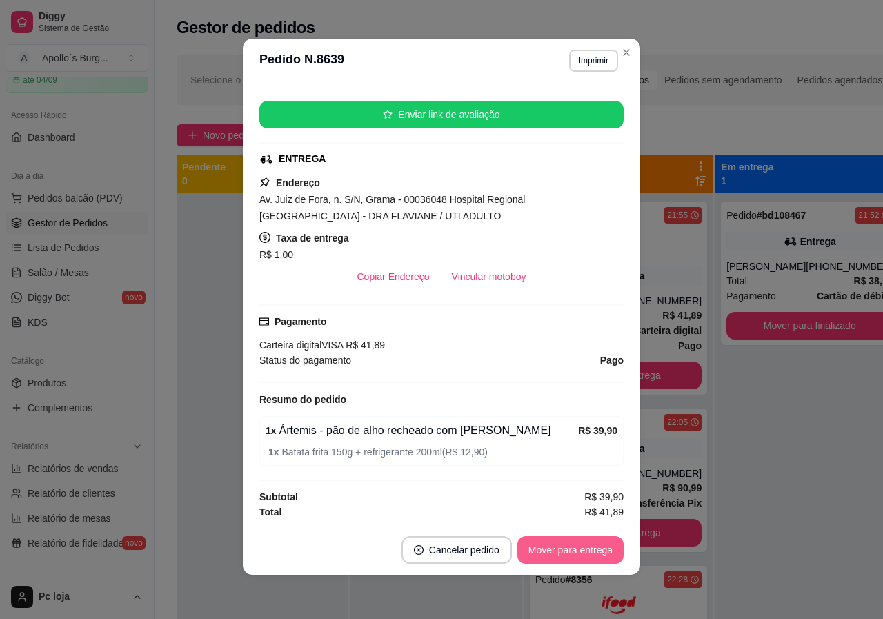
click at [593, 545] on button "Mover para entrega" at bounding box center [570, 550] width 106 height 28
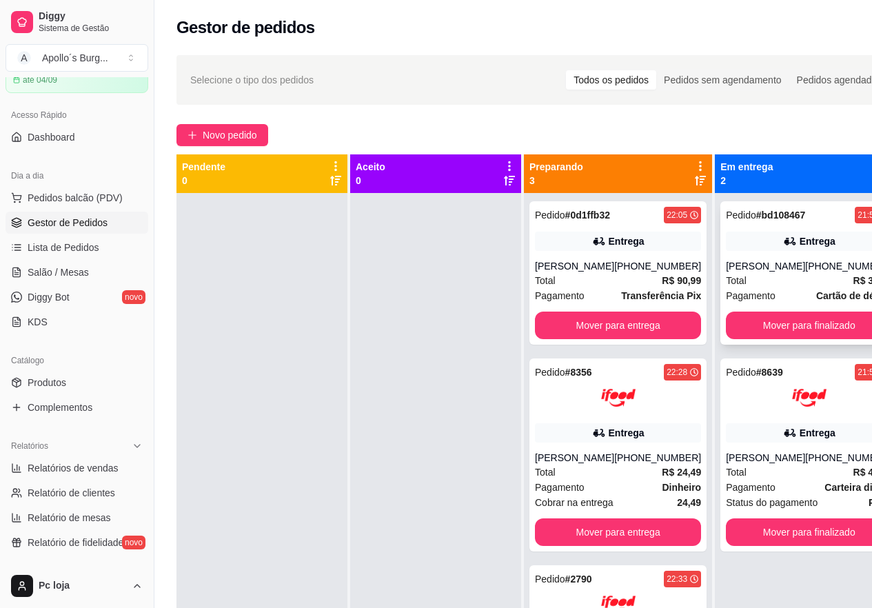
click at [858, 215] on div "21:52" at bounding box center [868, 215] width 21 height 11
click at [858, 368] on div "21:55" at bounding box center [868, 372] width 21 height 11
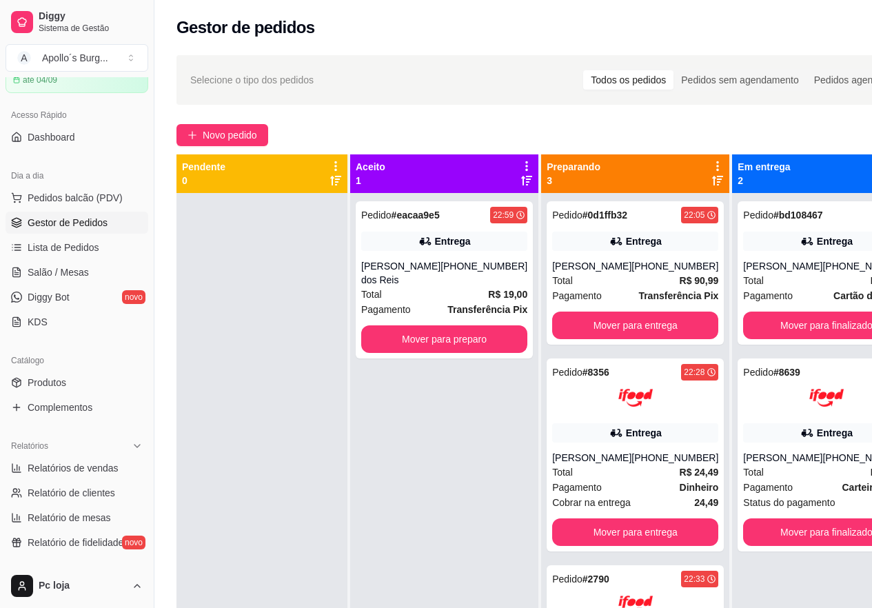
click at [754, 116] on div "Selecione o tipo dos pedidos Todos os pedidos Pedidos sem agendamento Pedidos a…" at bounding box center [549, 413] width 790 height 732
click at [407, 337] on button "Mover para preparo" at bounding box center [444, 339] width 161 height 27
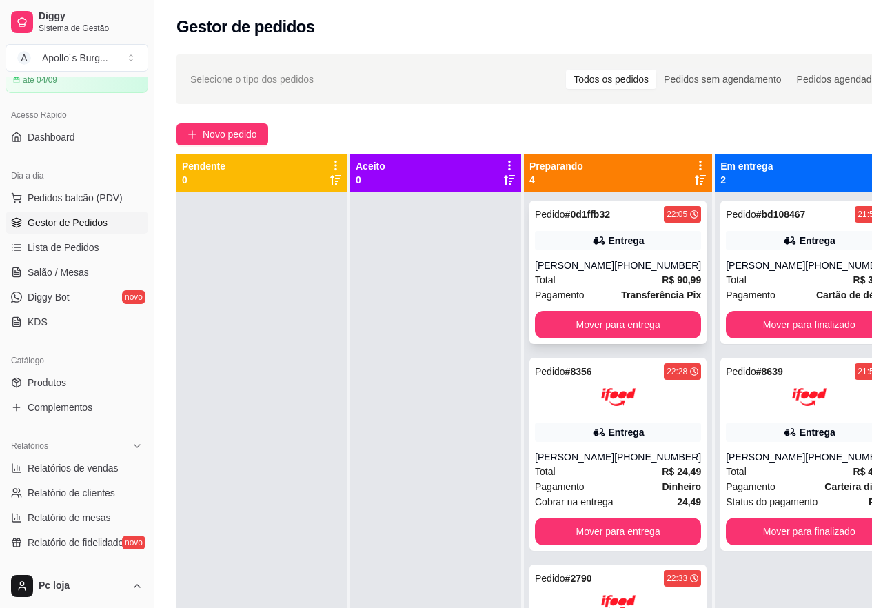
scroll to position [0, 0]
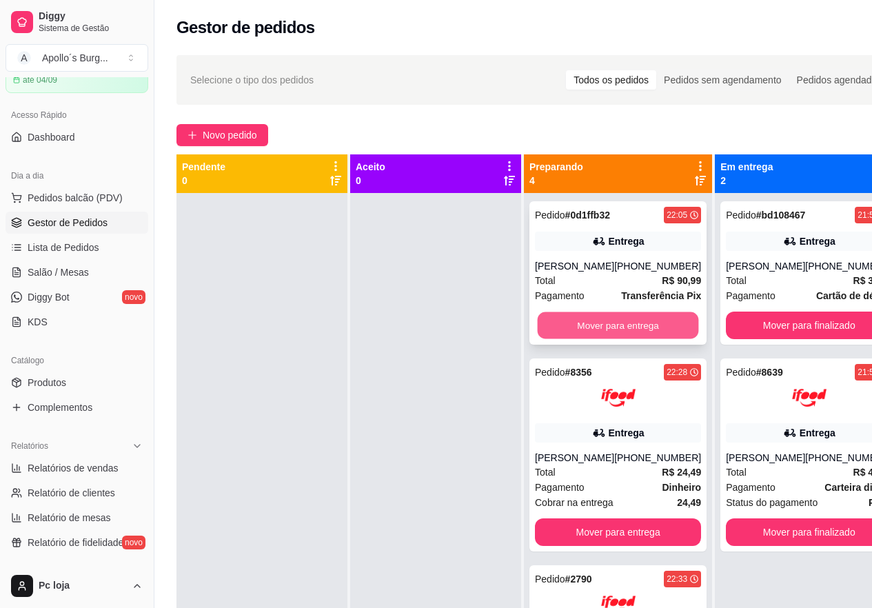
click at [586, 339] on button "Mover para entrega" at bounding box center [618, 325] width 161 height 27
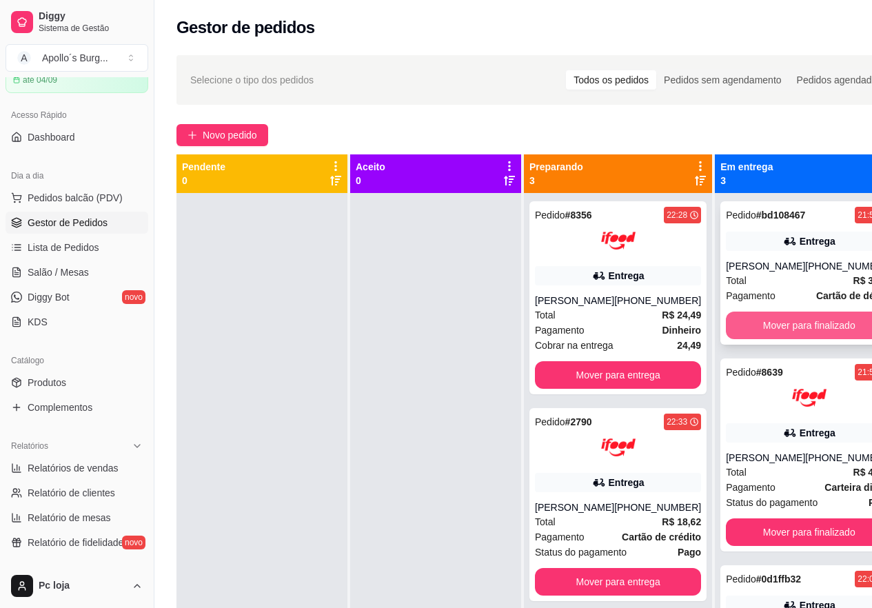
click at [780, 325] on button "Mover para finalizado" at bounding box center [809, 326] width 166 height 28
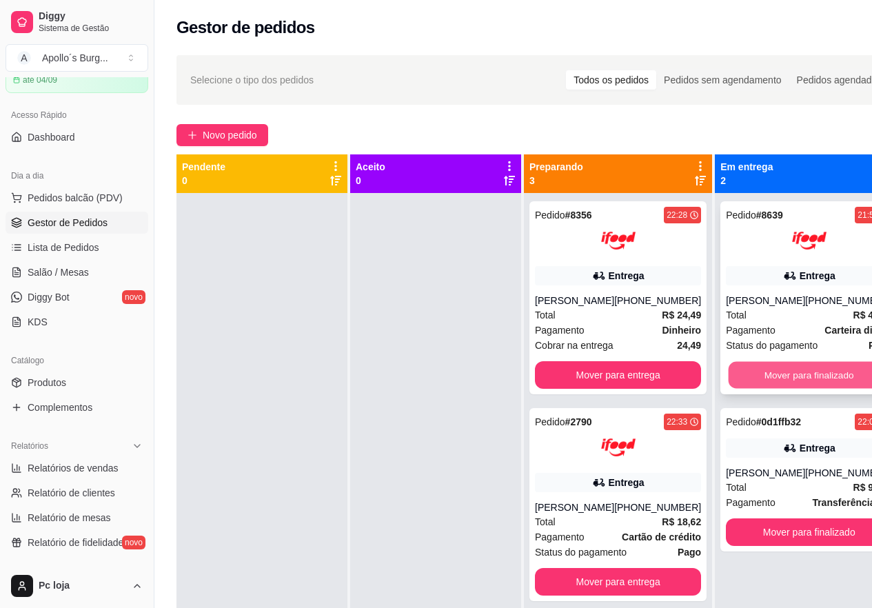
click at [797, 377] on button "Mover para finalizado" at bounding box center [809, 375] width 161 height 27
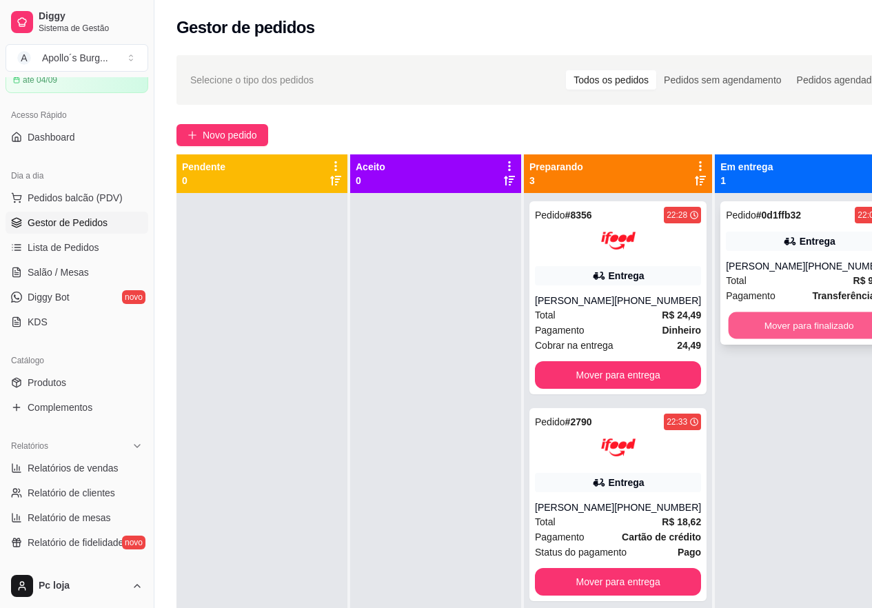
click at [793, 339] on button "Mover para finalizado" at bounding box center [809, 325] width 161 height 27
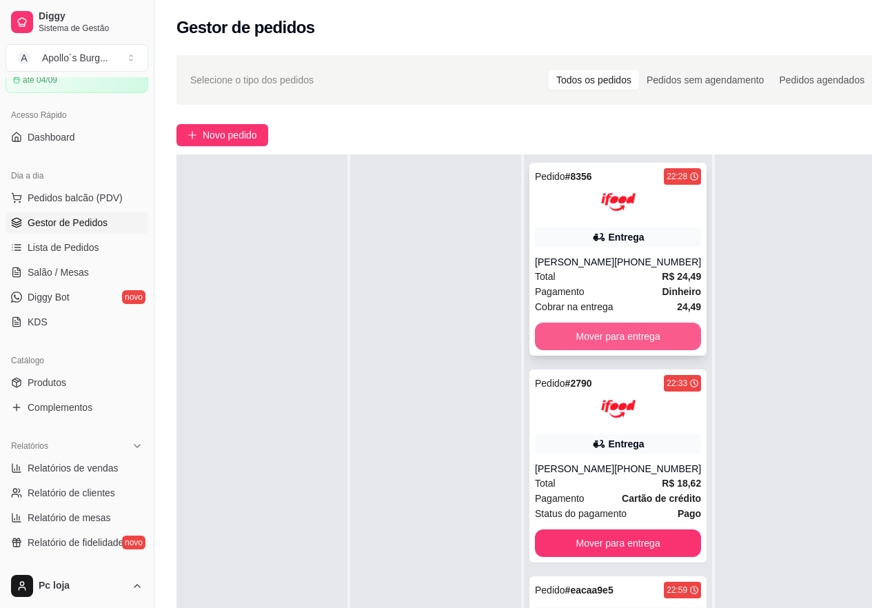
click at [615, 349] on button "Mover para entrega" at bounding box center [618, 337] width 166 height 28
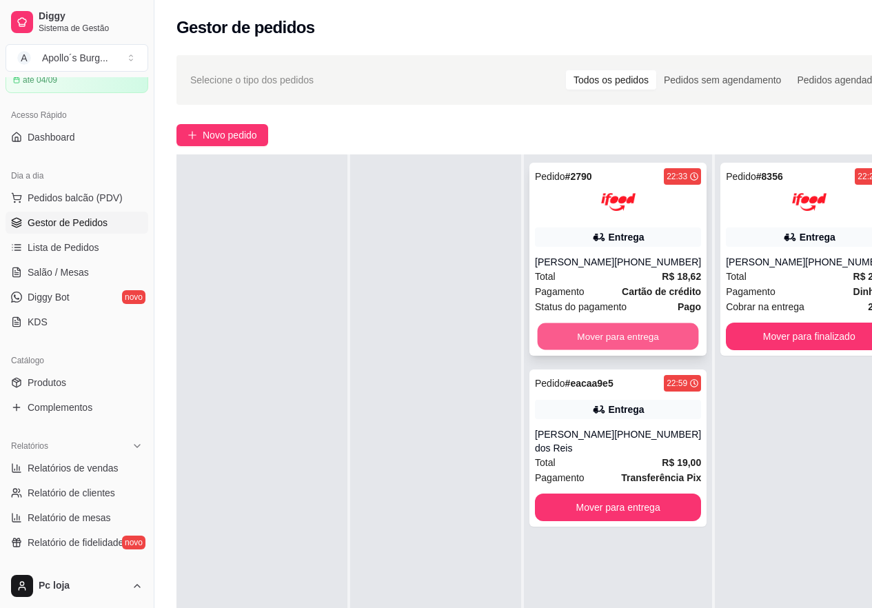
click at [615, 350] on button "Mover para entrega" at bounding box center [618, 336] width 161 height 27
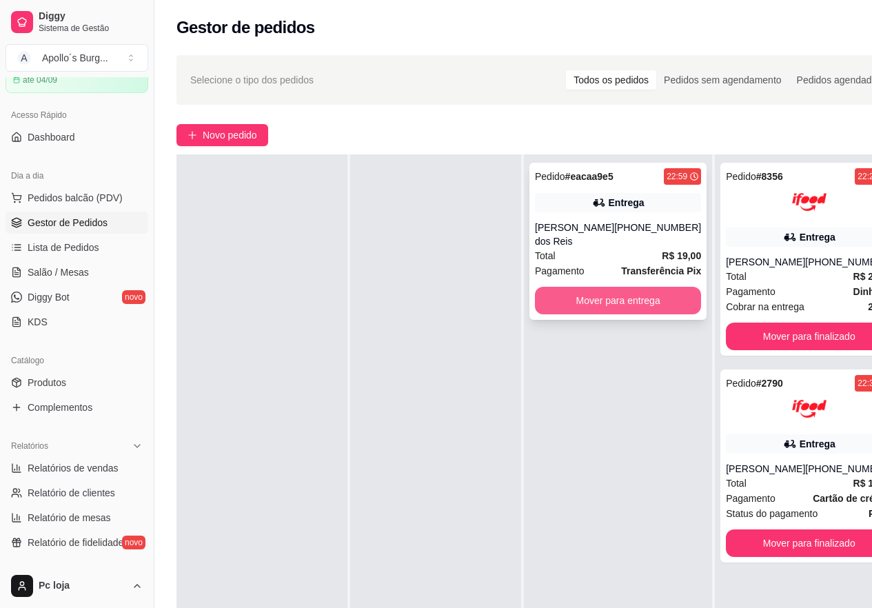
click at [640, 301] on button "Mover para entrega" at bounding box center [618, 301] width 166 height 28
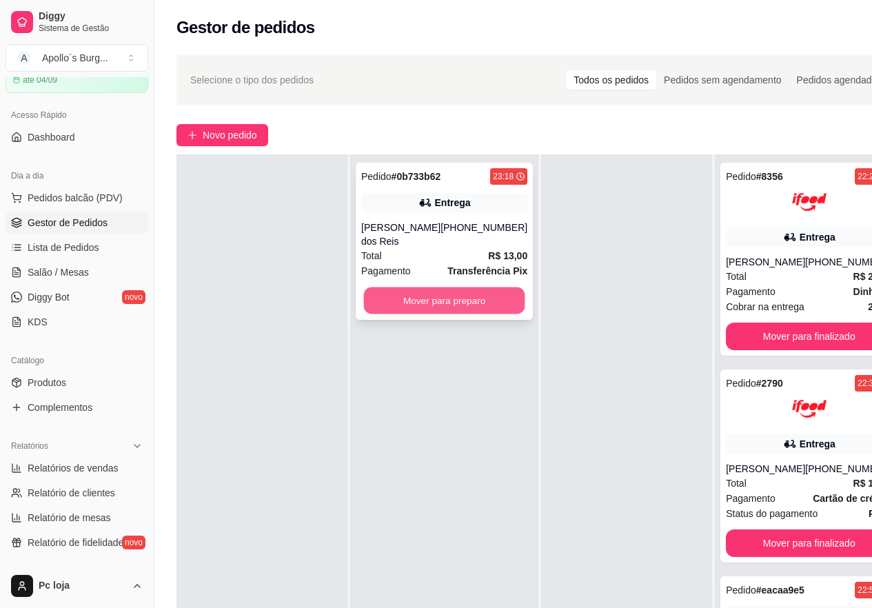
click at [417, 292] on button "Mover para preparo" at bounding box center [444, 301] width 161 height 27
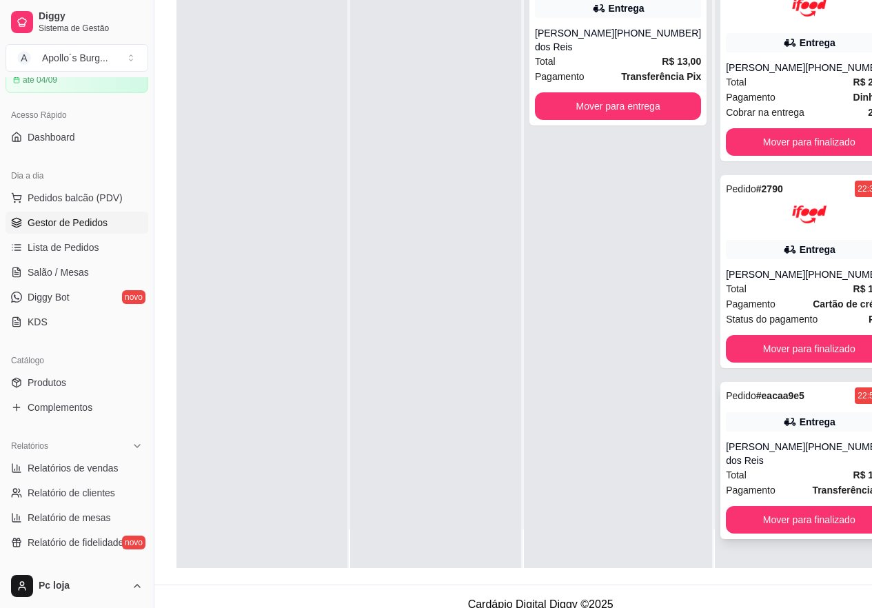
scroll to position [221, 0]
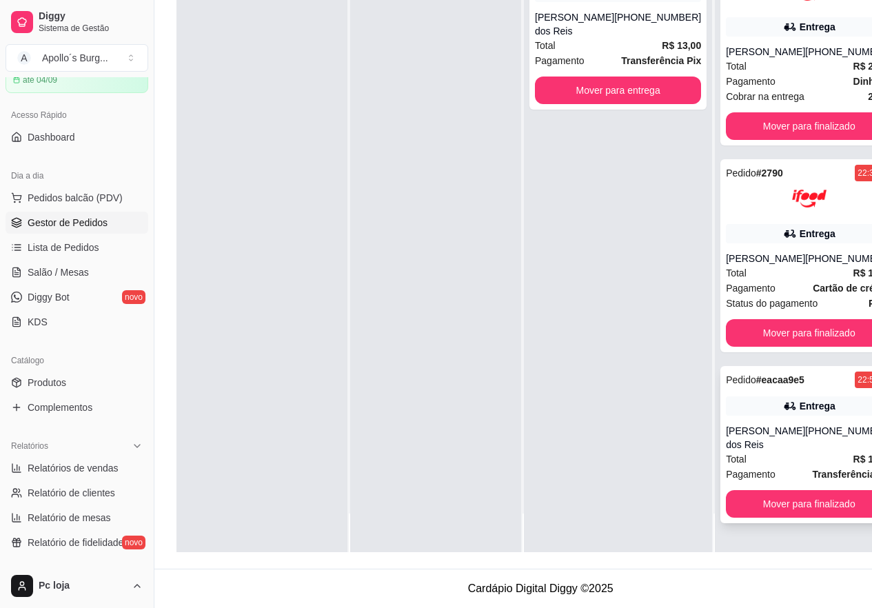
click at [784, 521] on div "Pedido # eacaa9e5 22:59 Entrega [PERSON_NAME] dos Reis [PHONE_NUMBER] Total R$ …" at bounding box center [809, 444] width 177 height 157
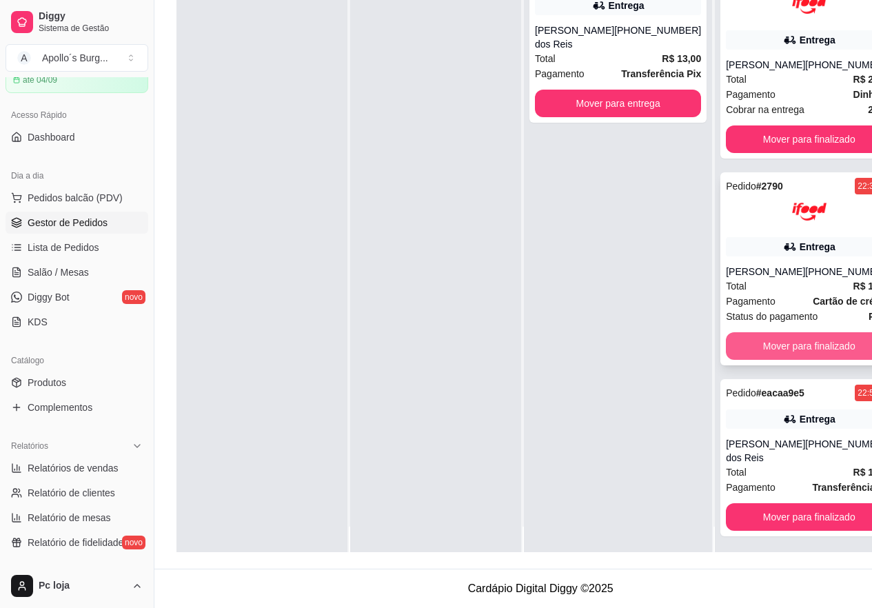
scroll to position [0, 0]
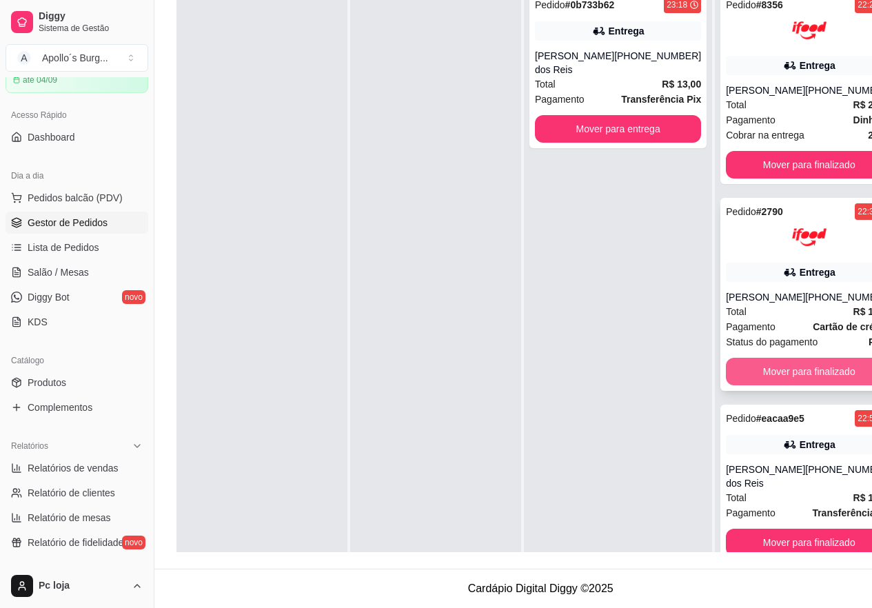
click at [776, 370] on button "Mover para finalizado" at bounding box center [809, 372] width 166 height 28
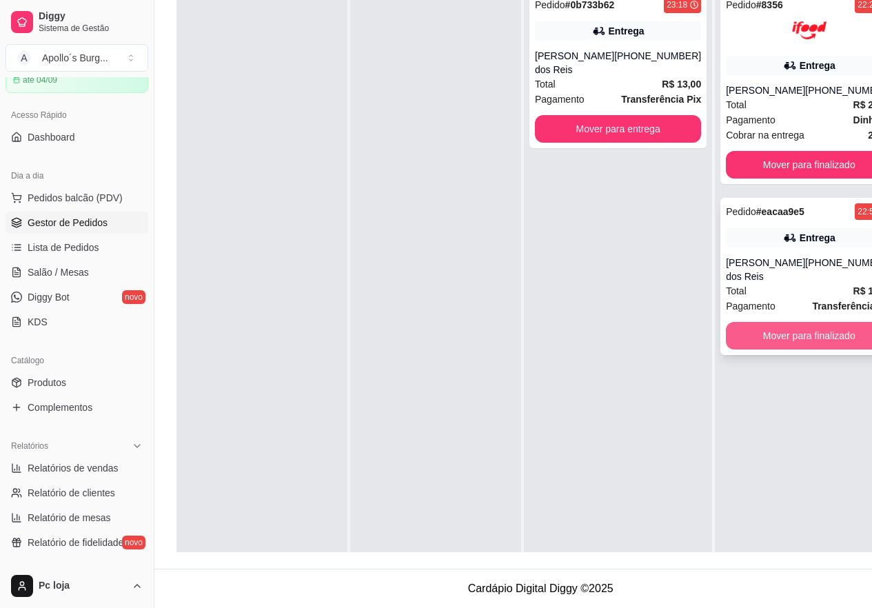
click at [790, 350] on button "Mover para finalizado" at bounding box center [809, 336] width 166 height 28
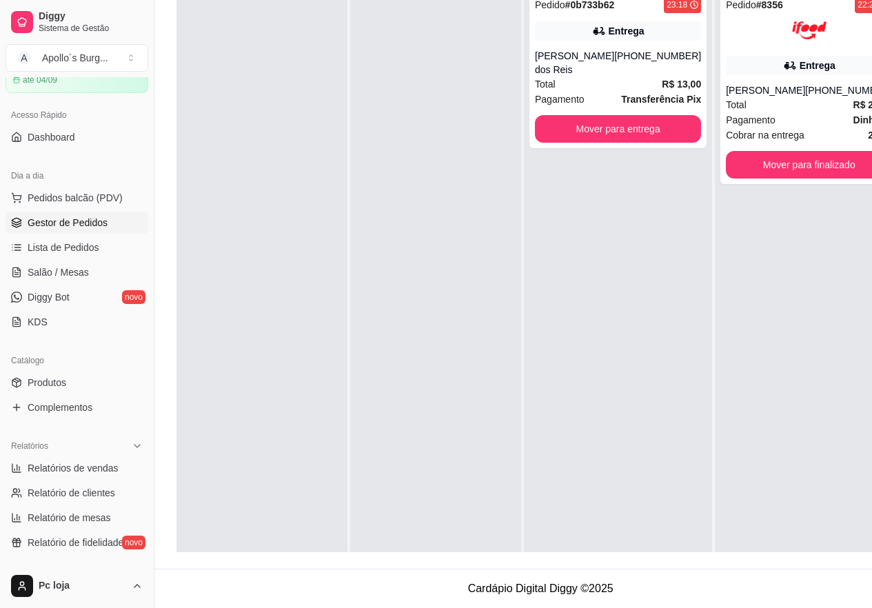
click at [563, 395] on div "Pedido # 0b733b62 23:18 Entrega [PERSON_NAME] dos Reis [PHONE_NUMBER] Total R$ …" at bounding box center [618, 287] width 188 height 608
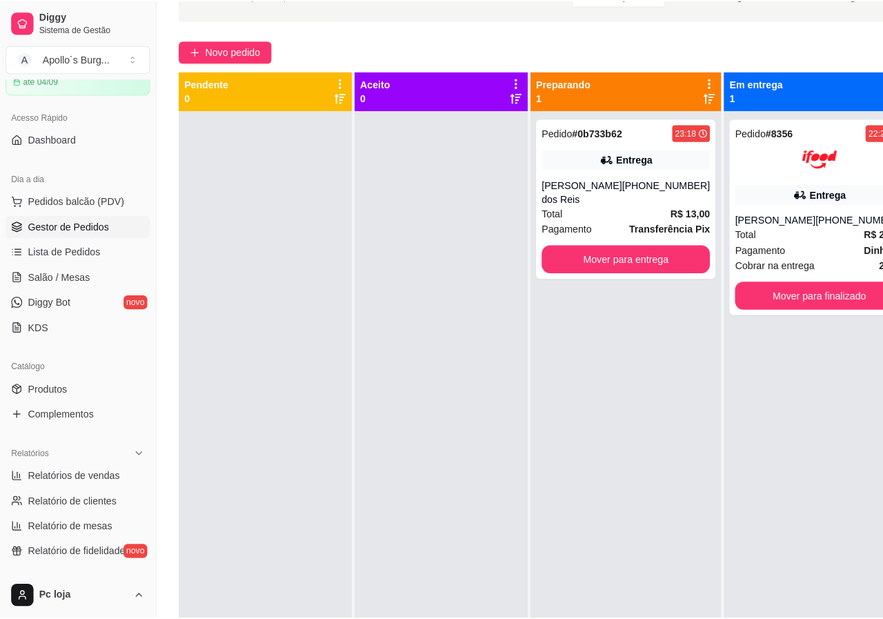
scroll to position [83, 0]
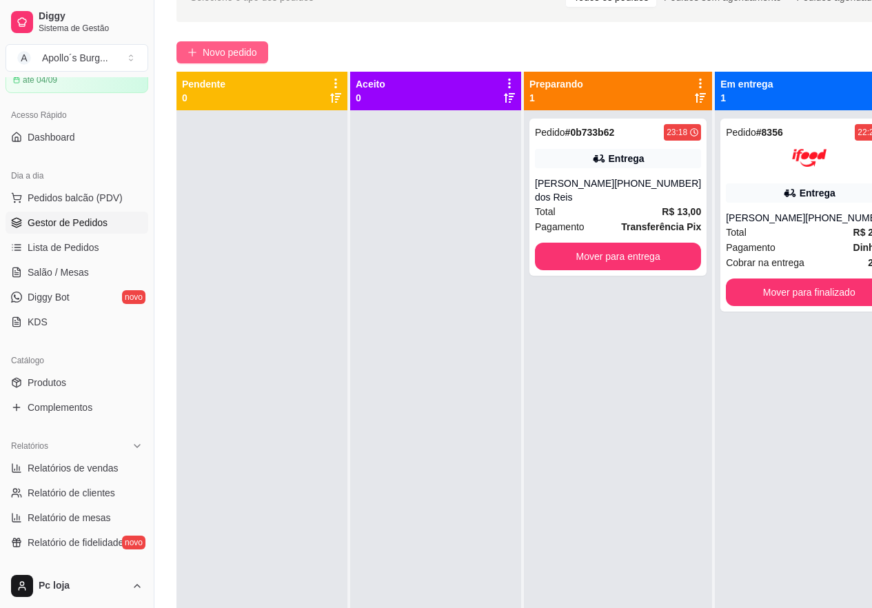
click at [206, 49] on span "Novo pedido" at bounding box center [230, 52] width 54 height 15
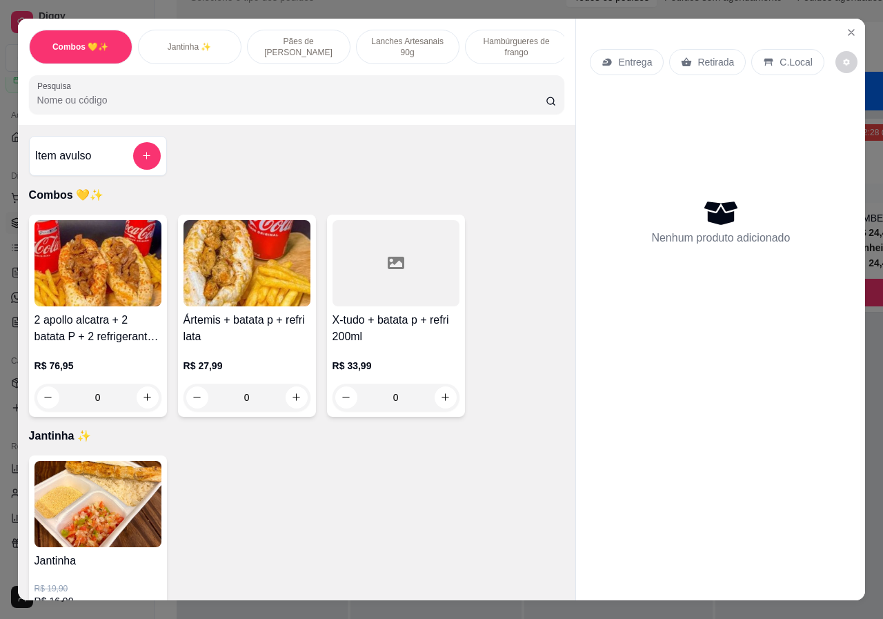
click at [68, 32] on div "Combos 💛✨" at bounding box center [80, 47] width 103 height 34
click at [425, 42] on p "Lanches Artesanais 90g" at bounding box center [408, 47] width 80 height 22
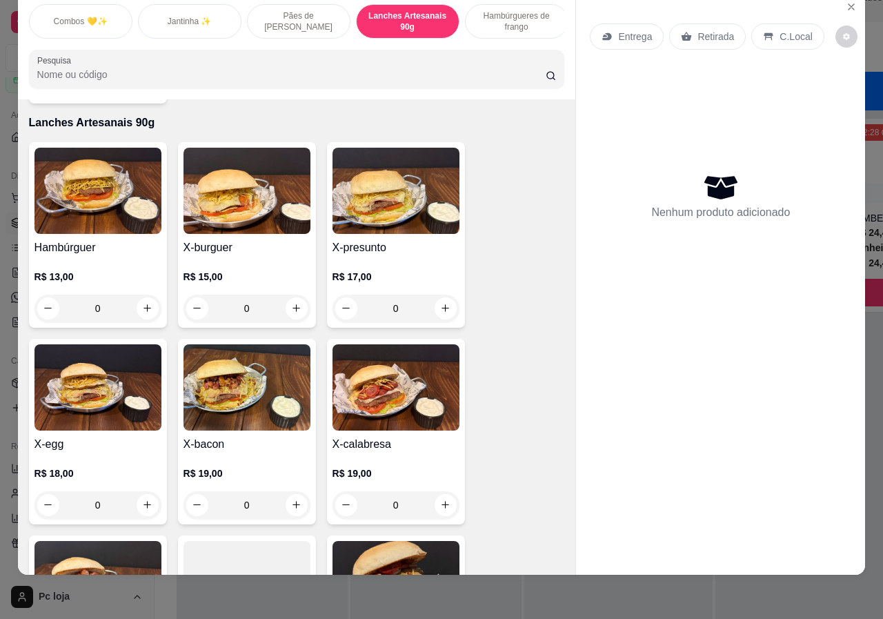
scroll to position [1034, 0]
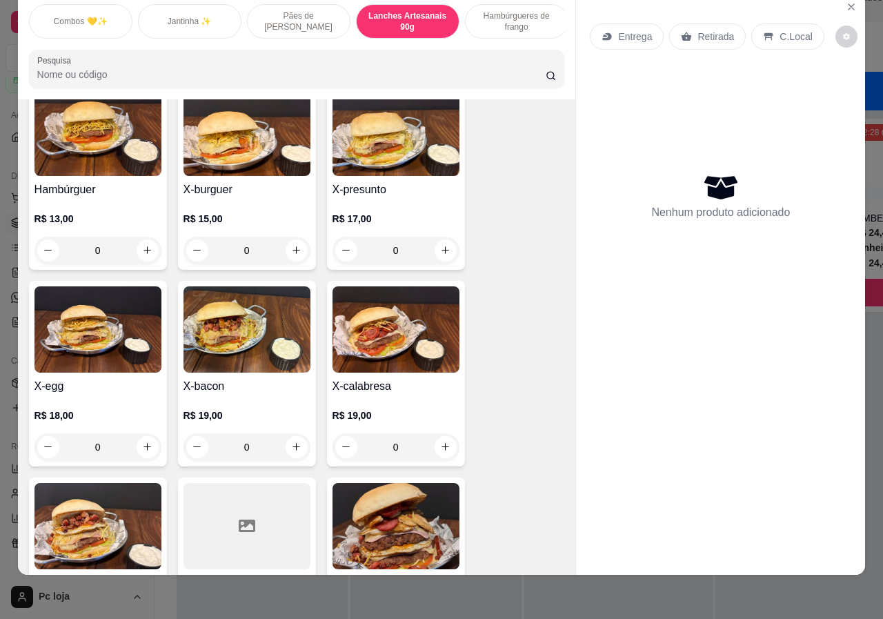
click at [296, 237] on div "0" at bounding box center [246, 251] width 127 height 28
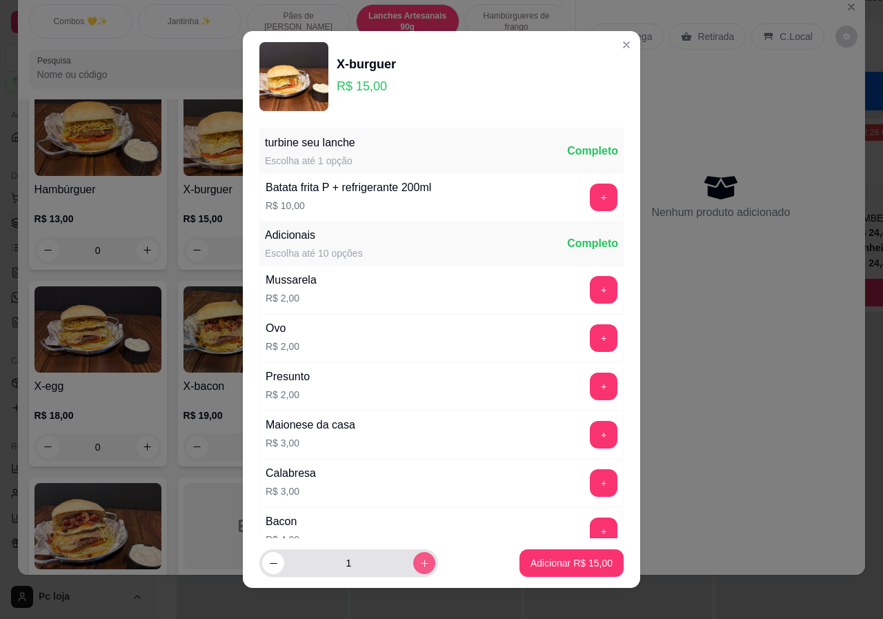
click at [414, 562] on button "increase-product-quantity" at bounding box center [424, 563] width 22 height 22
click at [414, 562] on button "increase-product-quantity" at bounding box center [423, 562] width 21 height 21
type input "4"
click at [568, 565] on p "Adicionar R$ 60,00" at bounding box center [572, 562] width 80 height 13
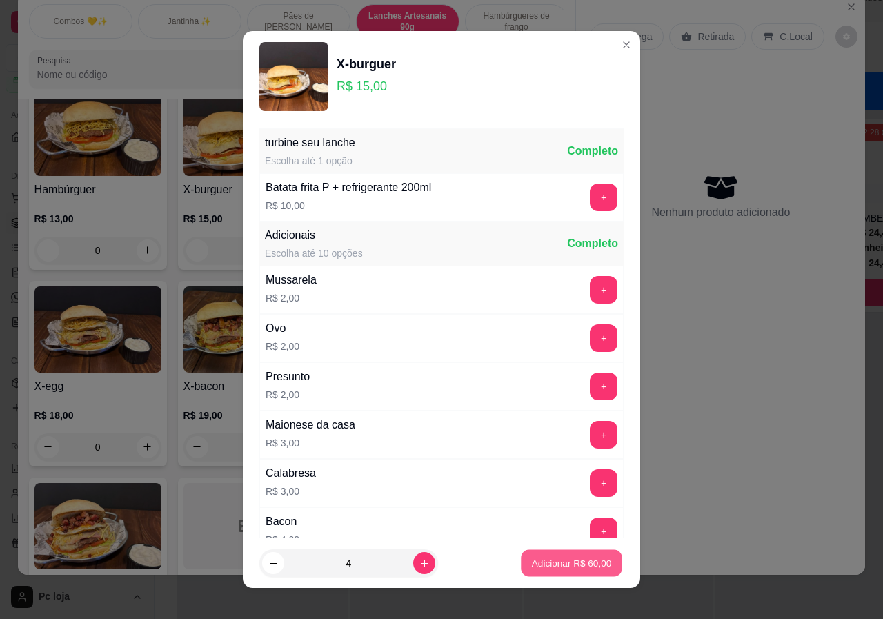
type input "4"
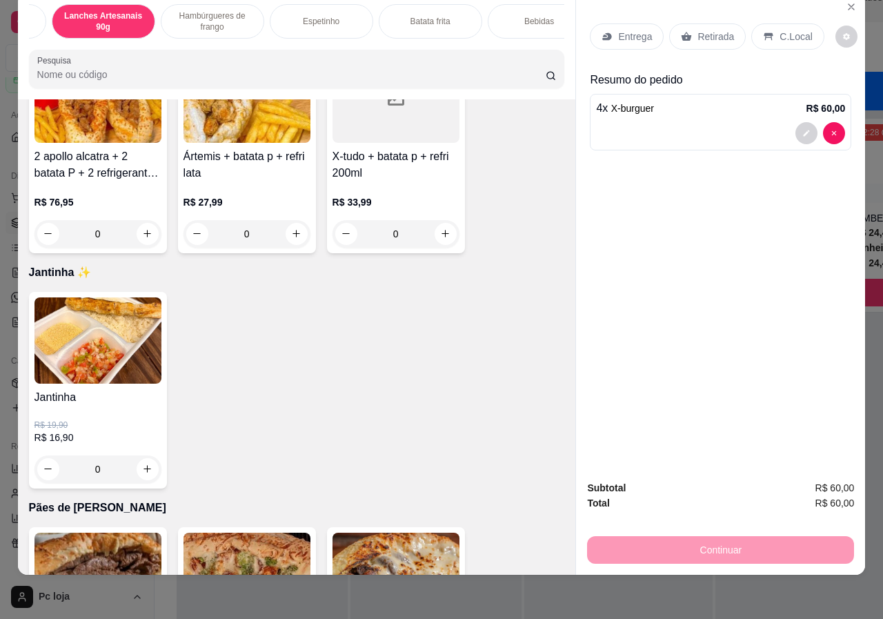
scroll to position [0, 330]
click at [532, 16] on div "Bebidas" at bounding box center [512, 21] width 103 height 34
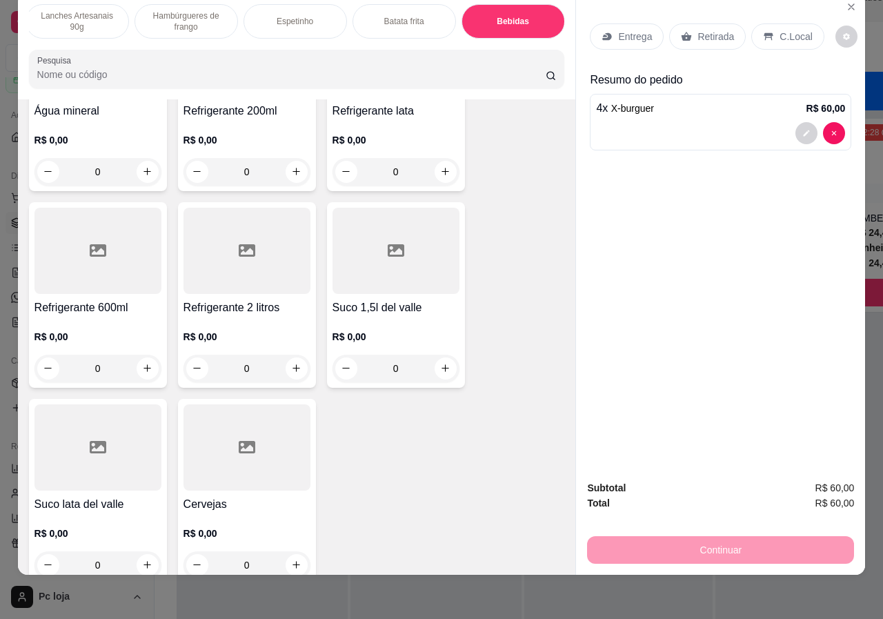
scroll to position [2827, 0]
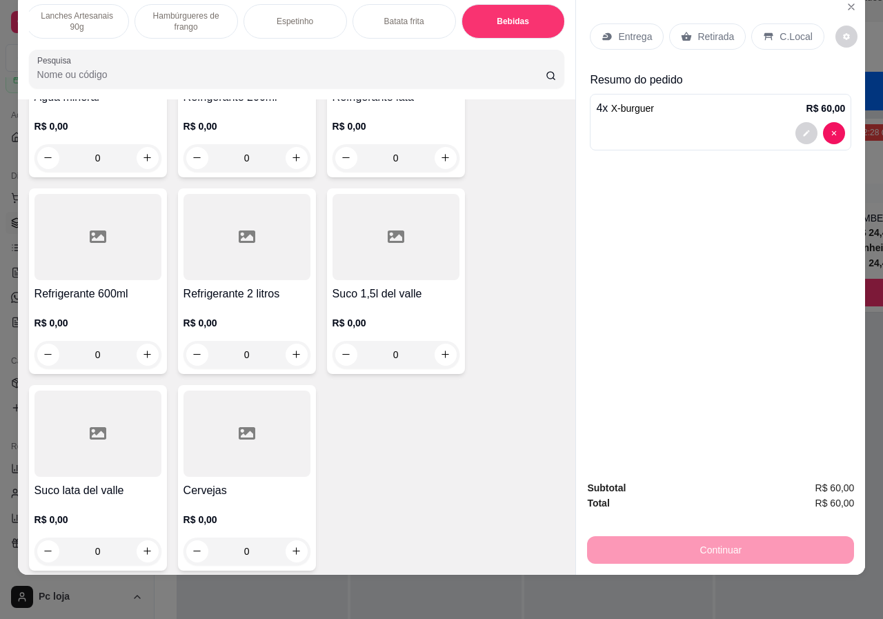
click at [86, 499] on div "R$ 0,00 0" at bounding box center [97, 532] width 127 height 66
click at [367, 302] on div "R$ 0,00 0" at bounding box center [395, 335] width 127 height 66
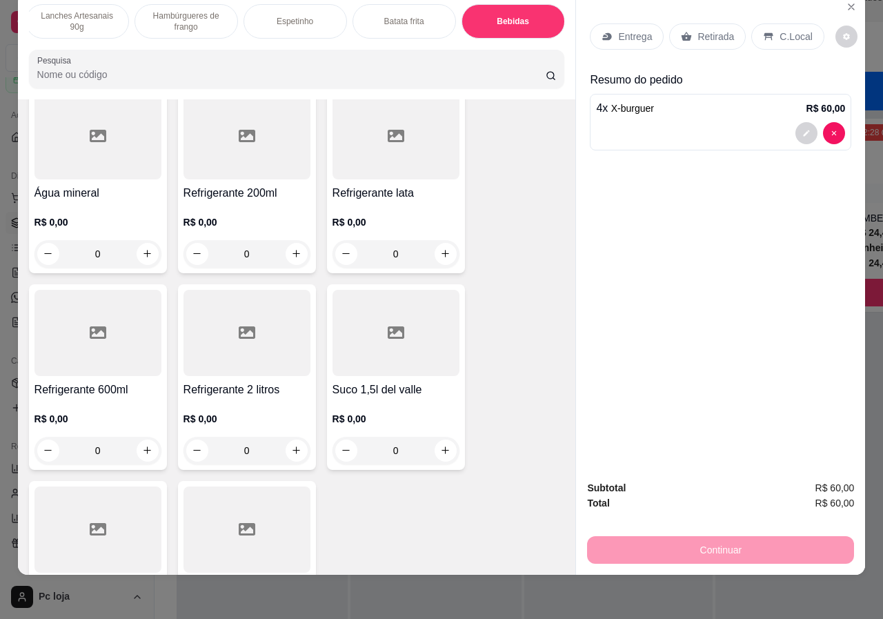
scroll to position [2689, 0]
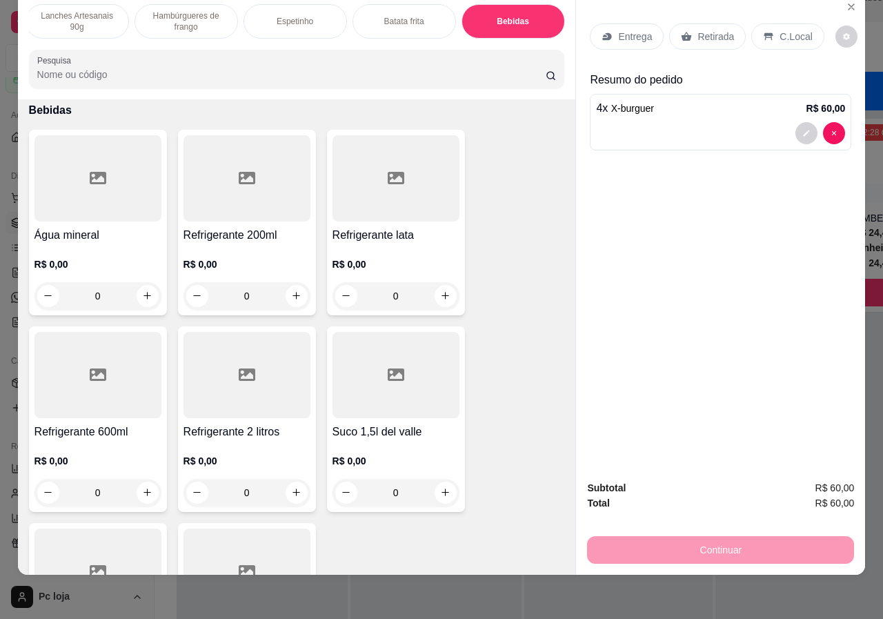
click at [123, 423] on h4 "Refrigerante 600ml" at bounding box center [97, 431] width 127 height 17
click at [261, 440] on div "R$ 0,00 0" at bounding box center [246, 473] width 127 height 66
click at [133, 454] on p "R$ 0,00" at bounding box center [97, 461] width 127 height 14
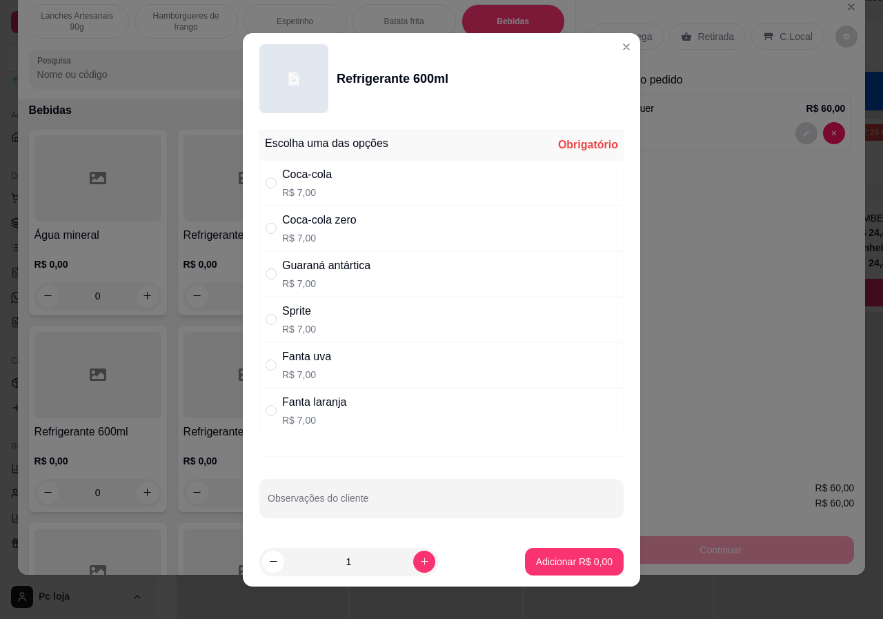
click at [385, 174] on div "Coca-cola R$ 7,00" at bounding box center [441, 183] width 364 height 46
radio input "true"
click at [536, 555] on p "Adicionar R$ 7,00" at bounding box center [574, 561] width 77 height 14
type input "1"
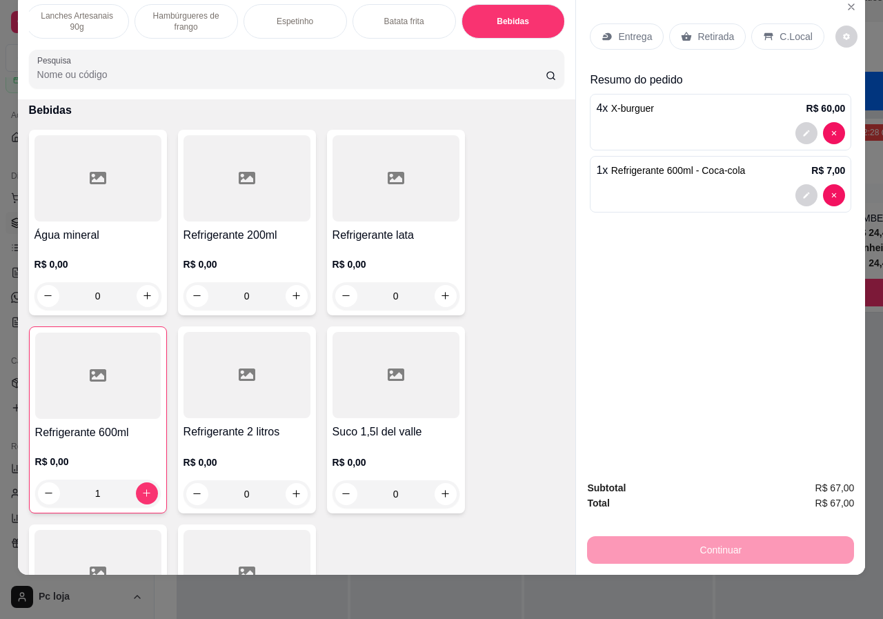
click at [797, 30] on p "C.Local" at bounding box center [795, 37] width 32 height 14
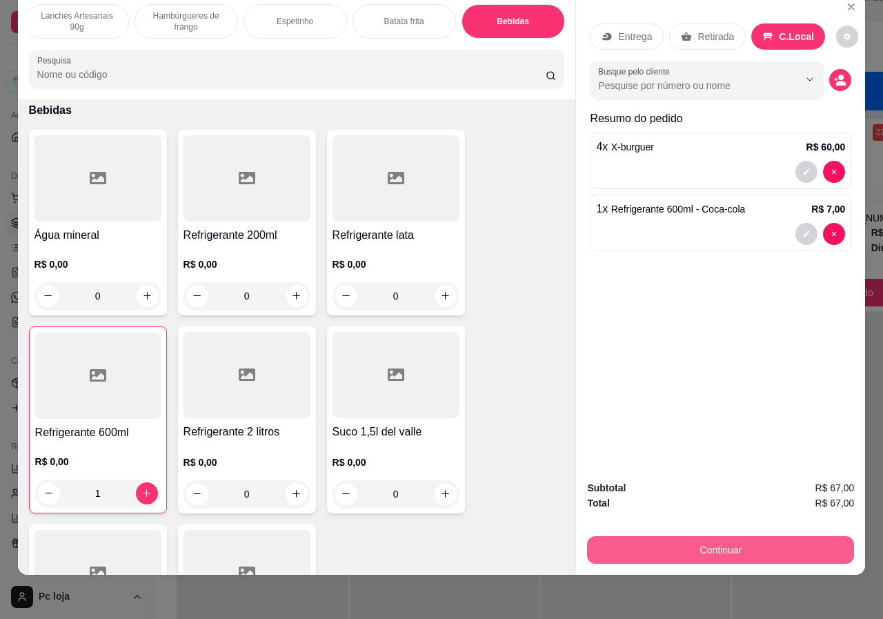
click at [752, 546] on button "Continuar" at bounding box center [720, 550] width 267 height 28
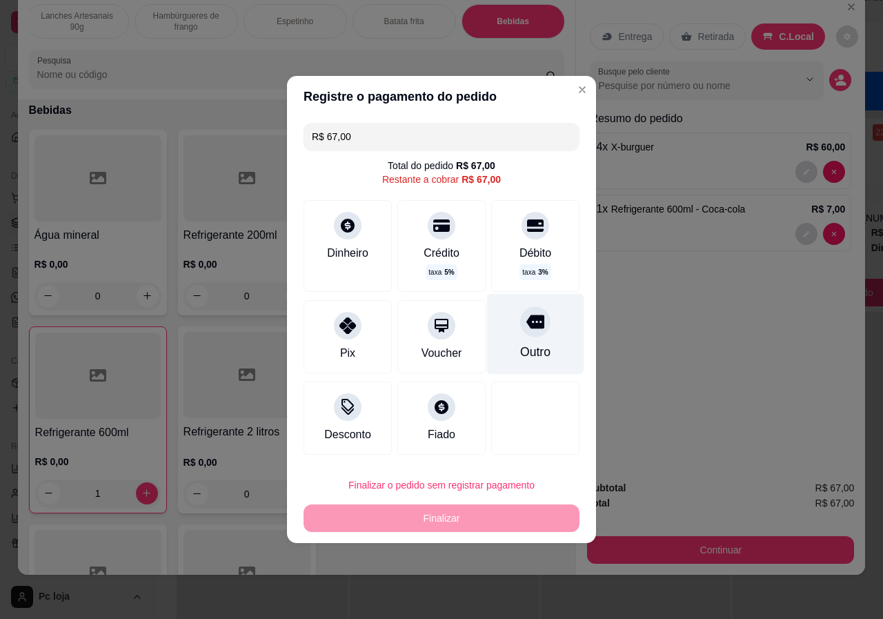
click at [537, 348] on div "Outro" at bounding box center [535, 352] width 30 height 18
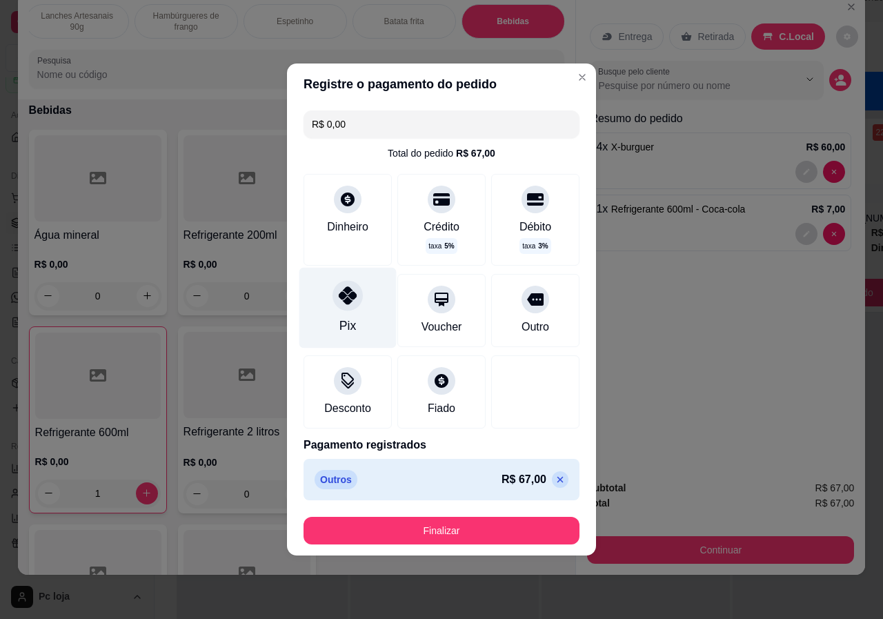
click at [358, 299] on div at bounding box center [347, 295] width 30 height 30
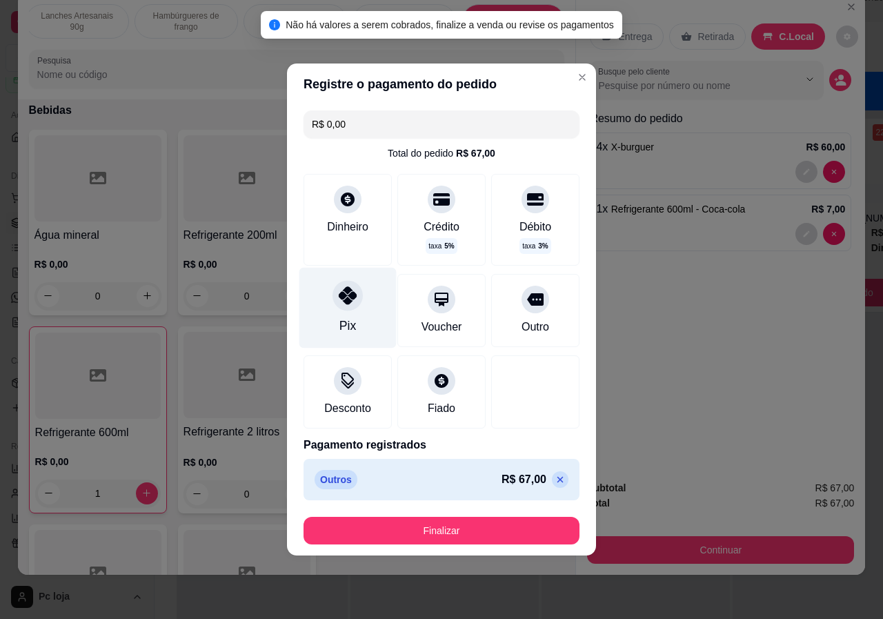
click at [358, 312] on div "Pix" at bounding box center [347, 308] width 97 height 81
click at [488, 132] on input "R$ 0,00" at bounding box center [441, 124] width 259 height 28
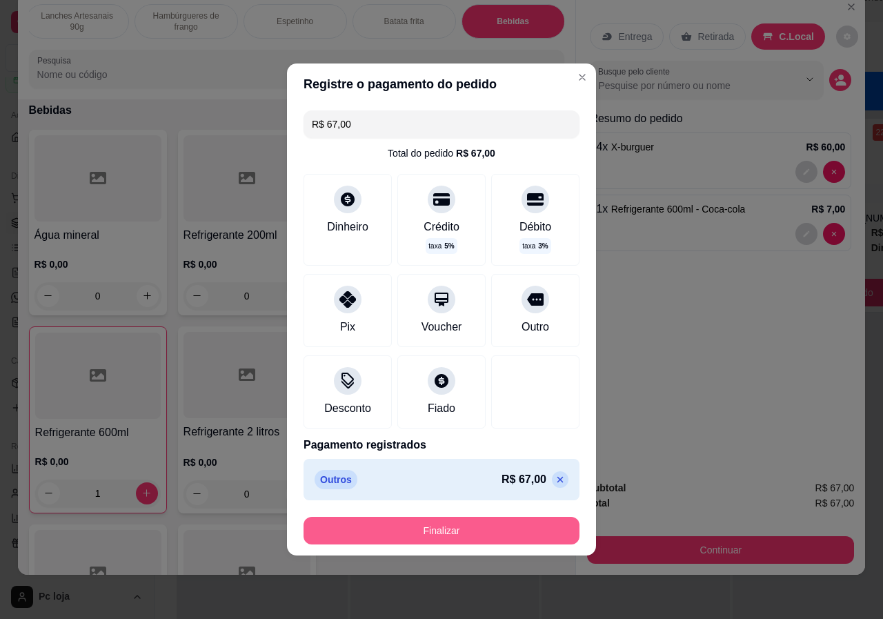
type input "R$ 67,00"
click at [434, 532] on button "Finalizar" at bounding box center [441, 530] width 276 height 28
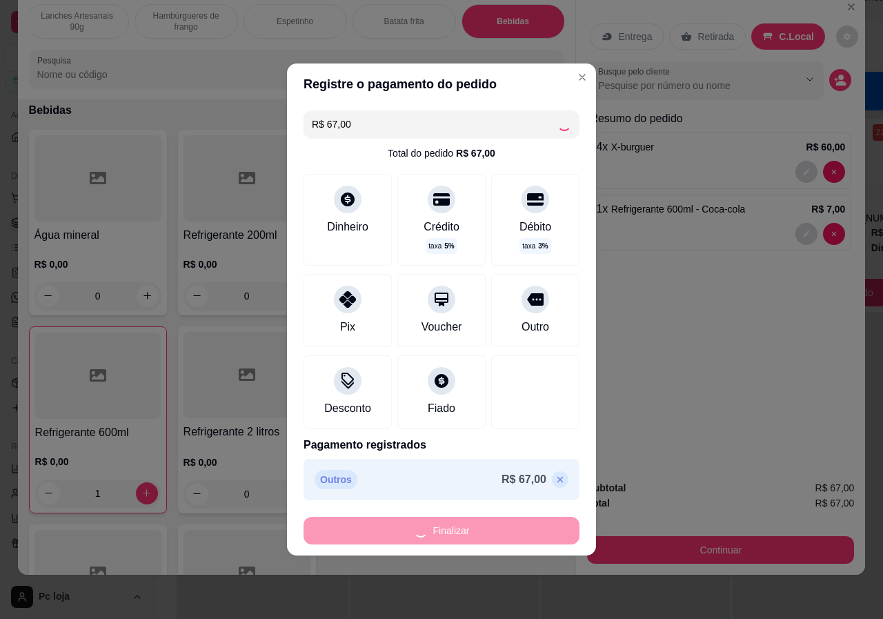
type input "0"
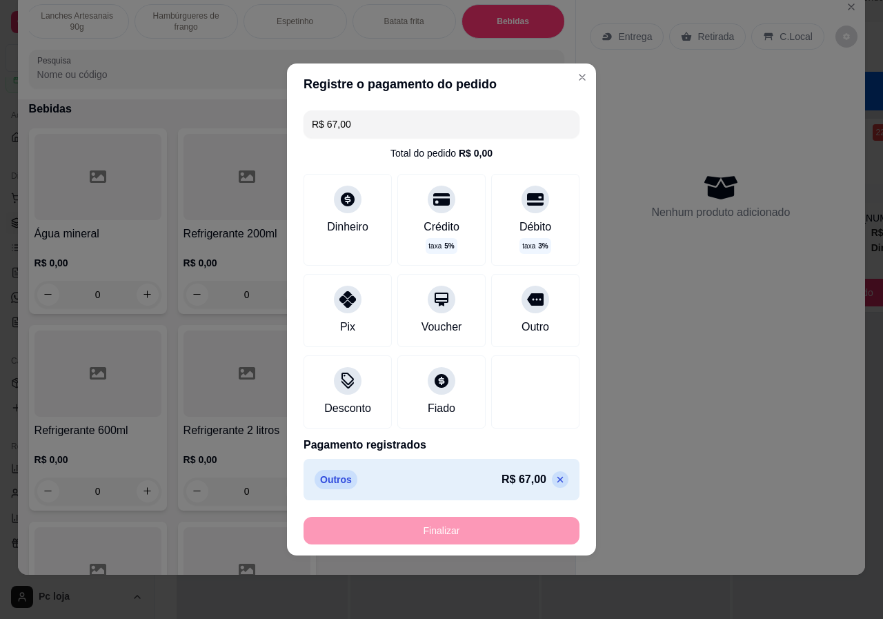
type input "-R$ 67,00"
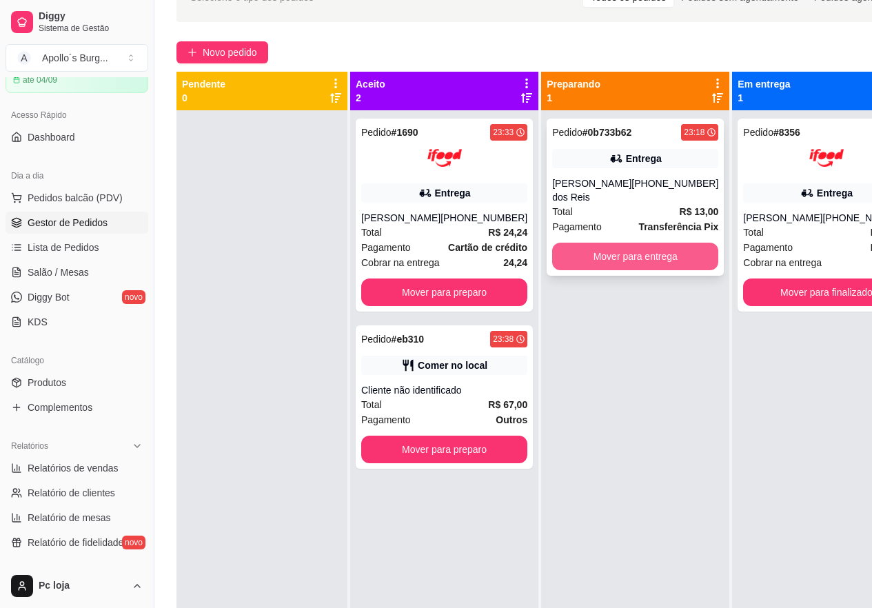
click at [650, 254] on button "Mover para entrega" at bounding box center [635, 257] width 166 height 28
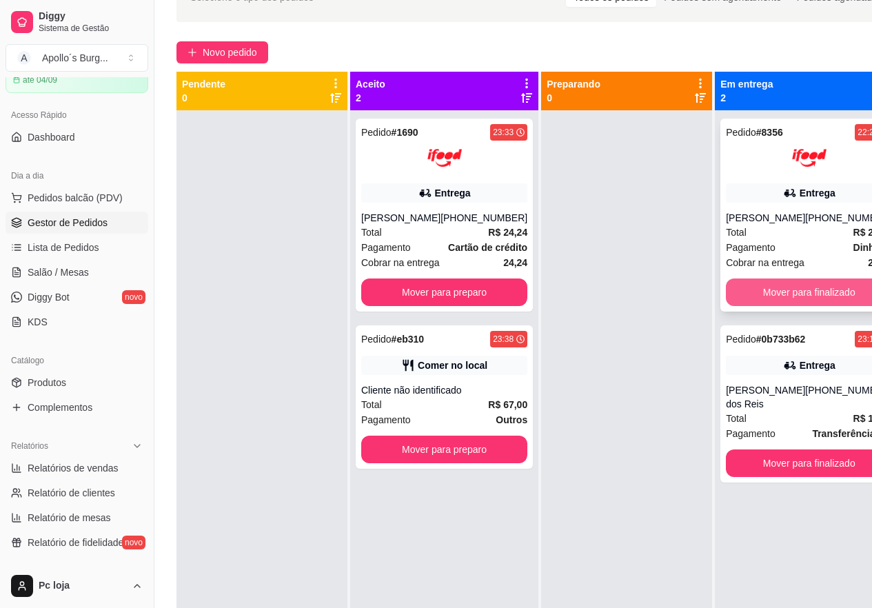
click at [814, 306] on button "Mover para finalizado" at bounding box center [809, 293] width 166 height 28
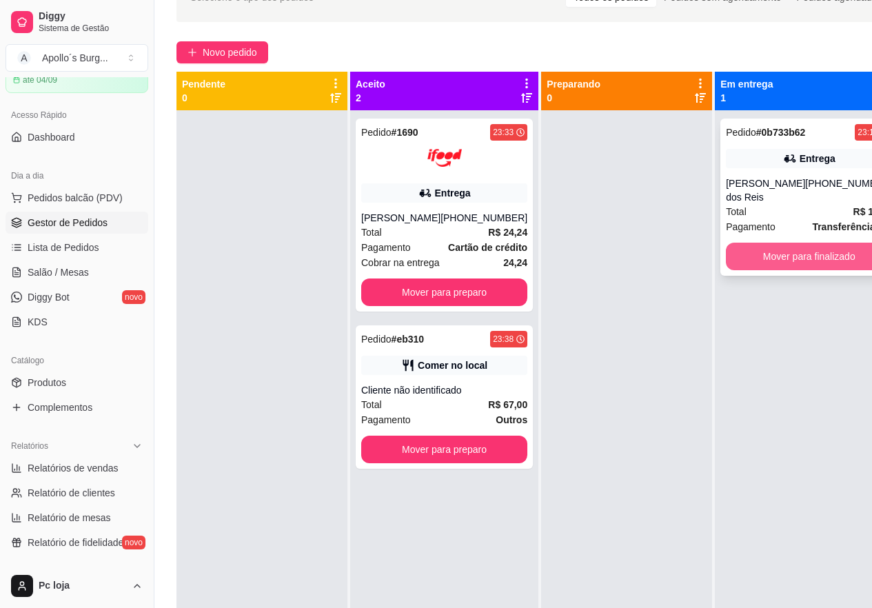
click at [801, 261] on button "Mover para finalizado" at bounding box center [809, 257] width 166 height 28
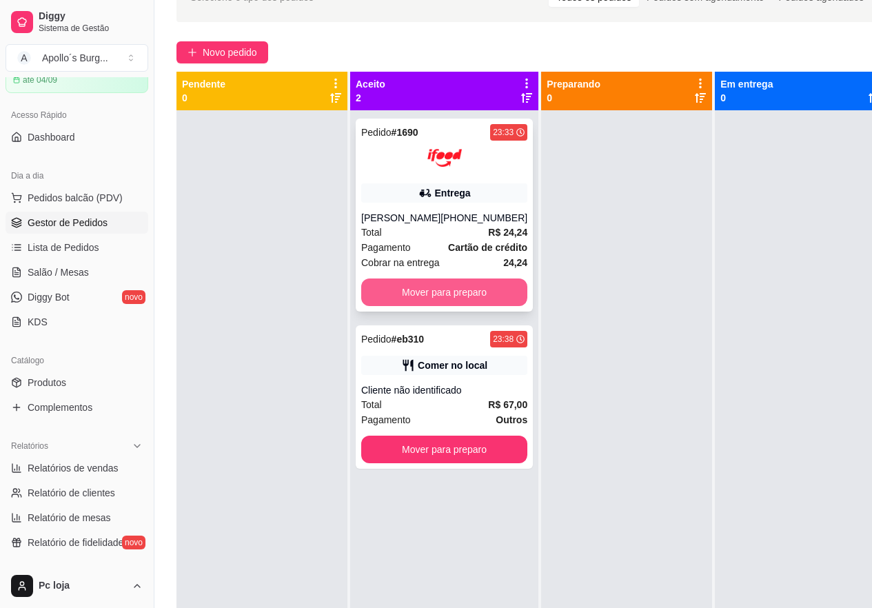
click at [450, 280] on button "Mover para preparo" at bounding box center [444, 293] width 166 height 28
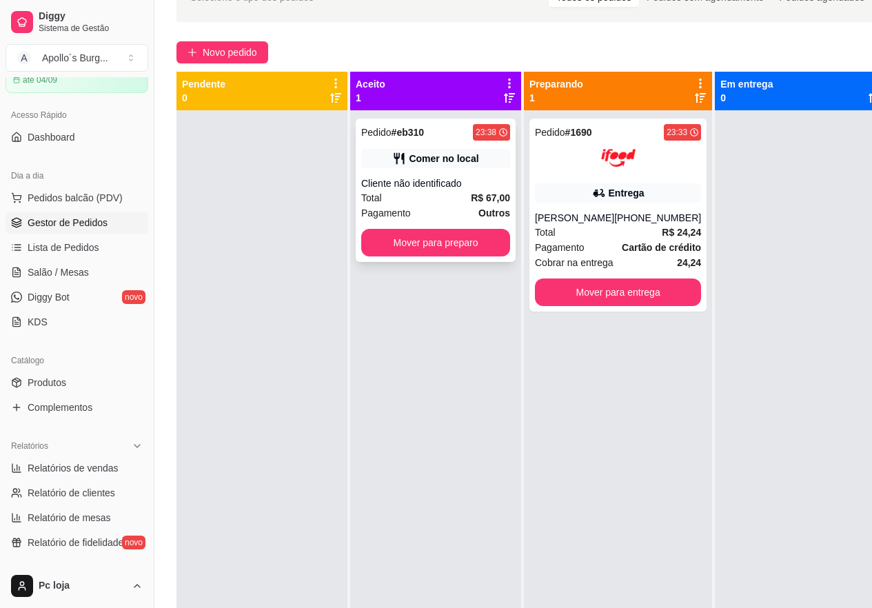
click at [452, 222] on div "Pedido # eb310 23:38 Comer no local Cliente não identificado Total R$ 67,00 Pag…" at bounding box center [436, 190] width 160 height 143
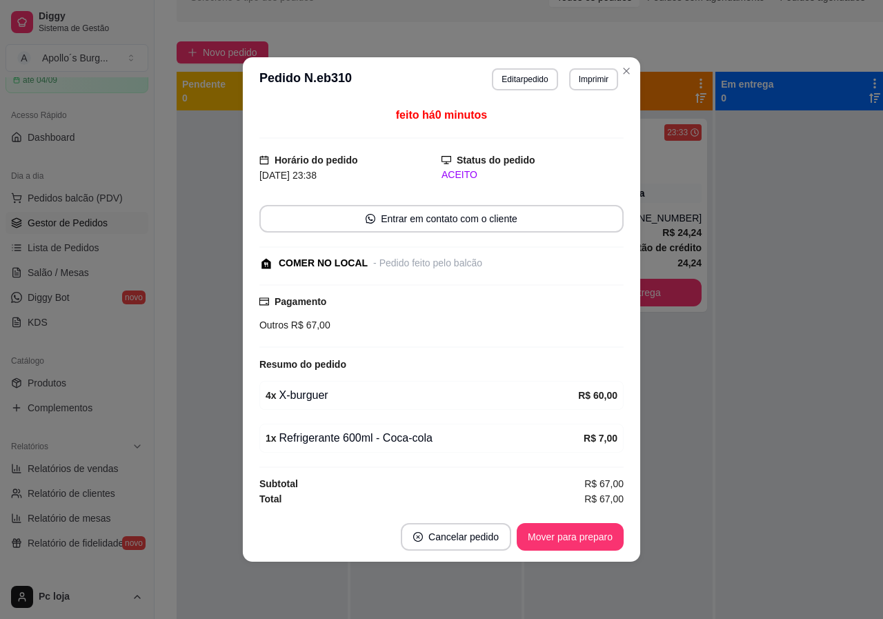
click at [460, 237] on div "feito há 0 minutos Horário do pedido [DATE] 23:38 Status do pedido ACEITO Entra…" at bounding box center [441, 306] width 364 height 399
click at [561, 540] on button "Mover para preparo" at bounding box center [569, 537] width 107 height 28
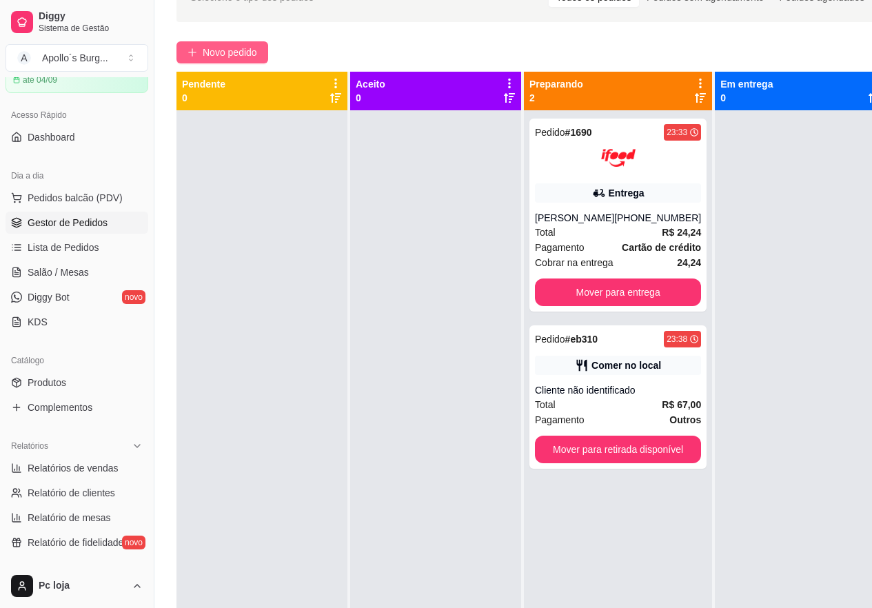
click at [224, 56] on span "Novo pedido" at bounding box center [230, 52] width 54 height 15
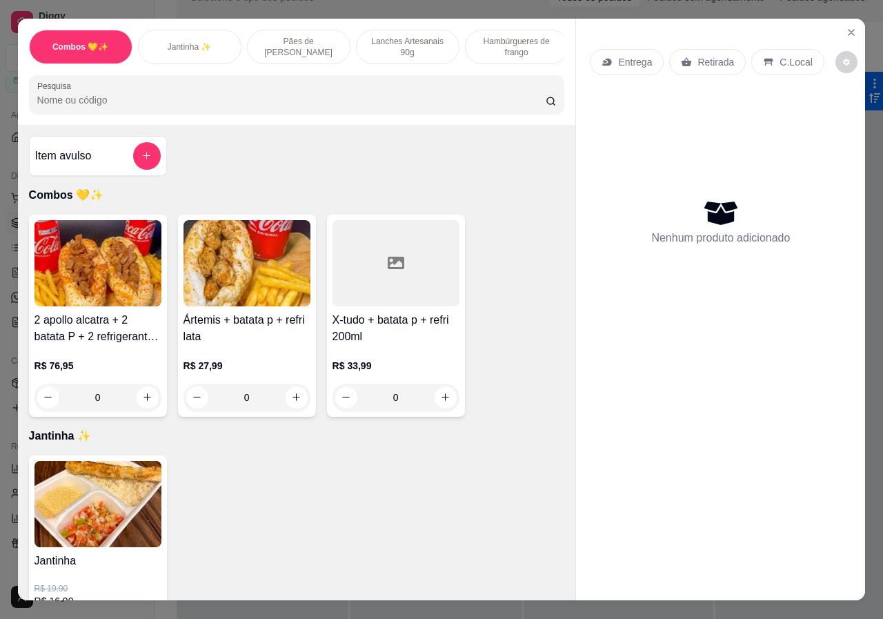
scroll to position [0, 330]
click at [521, 41] on p "Bebidas" at bounding box center [513, 46] width 30 height 11
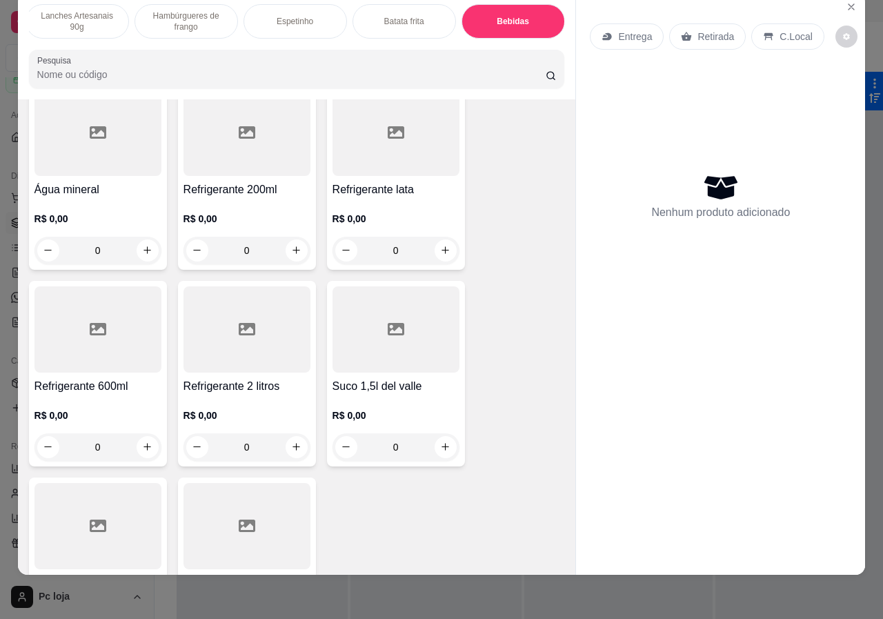
scroll to position [2757, 0]
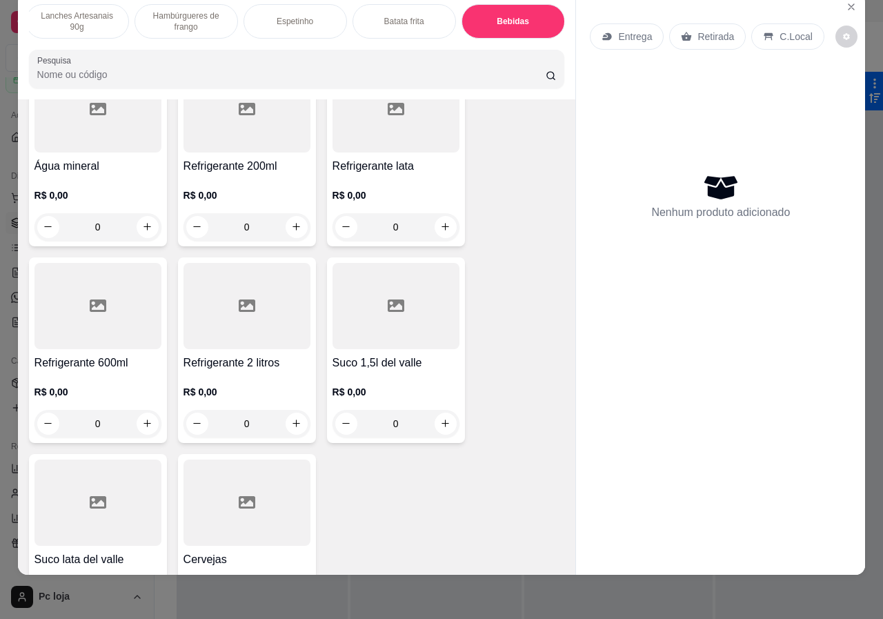
click at [144, 213] on div "0" at bounding box center [97, 227] width 127 height 28
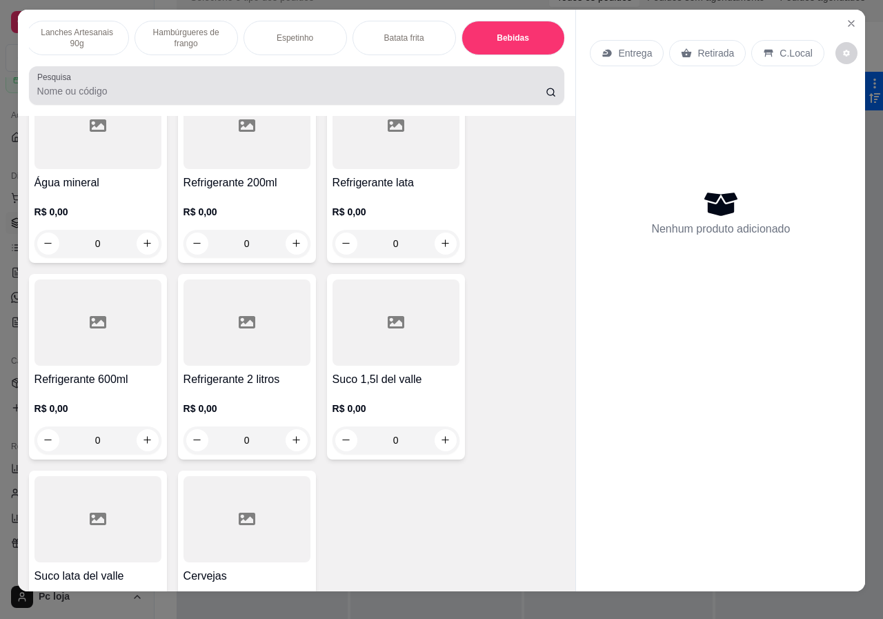
scroll to position [0, 0]
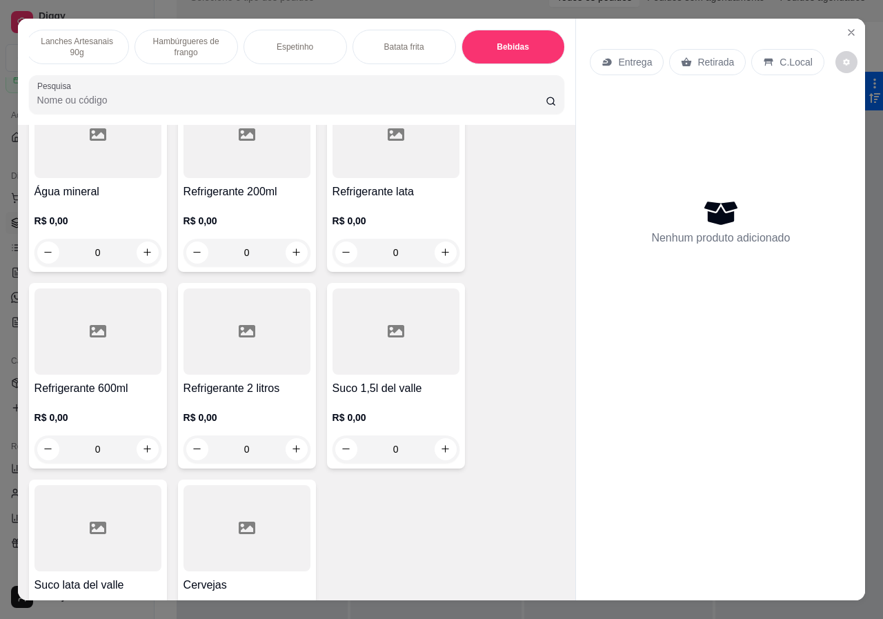
click at [141, 239] on div "0" at bounding box center [97, 253] width 127 height 28
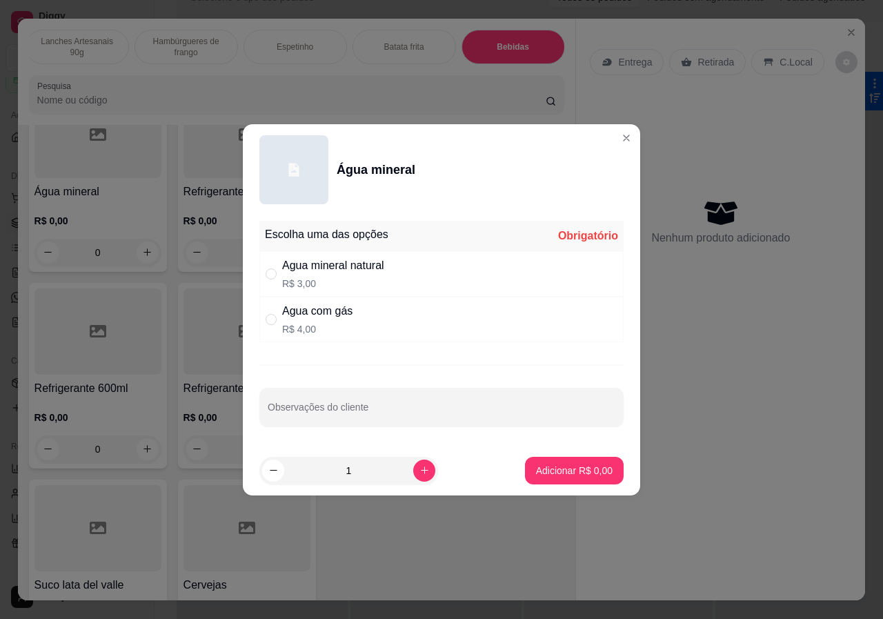
click at [292, 277] on p "R$ 3,00" at bounding box center [333, 284] width 102 height 14
radio input "true"
click at [593, 470] on p "Adicionar R$ 3,00" at bounding box center [573, 469] width 74 height 13
type input "1"
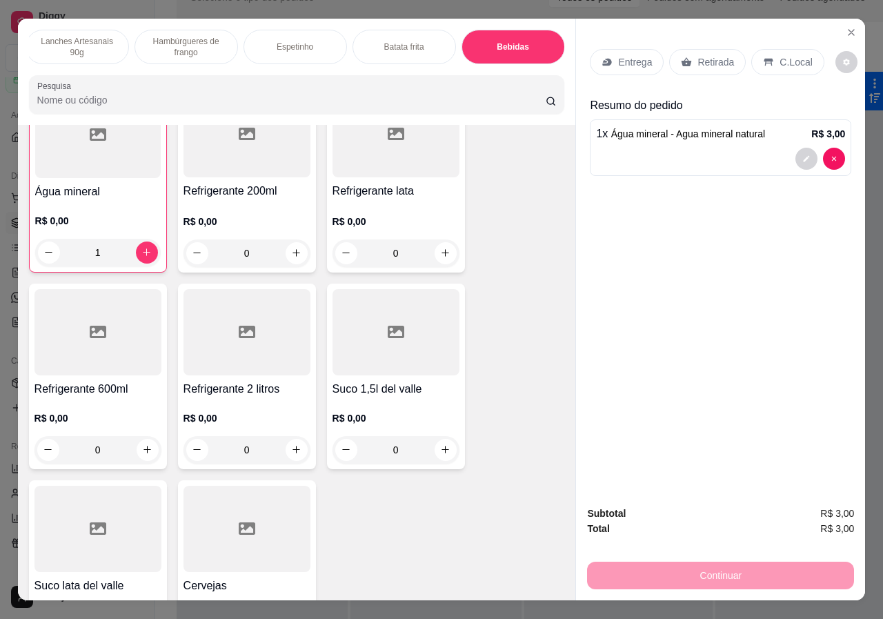
click at [292, 241] on div "0" at bounding box center [246, 253] width 127 height 28
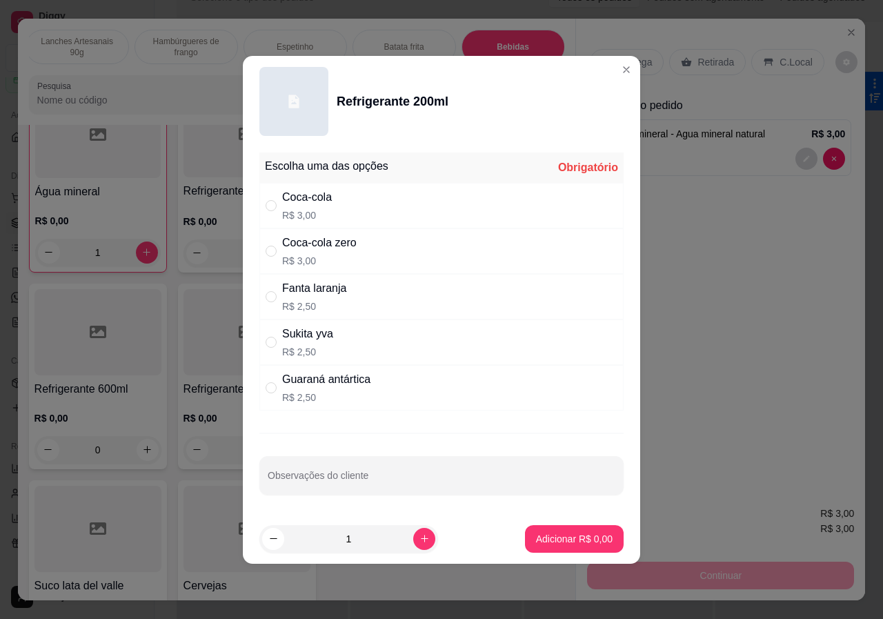
click at [296, 208] on p "R$ 3,00" at bounding box center [307, 215] width 50 height 14
radio input "true"
click at [587, 529] on button "Adicionar R$ 3,00" at bounding box center [574, 539] width 99 height 28
type input "1"
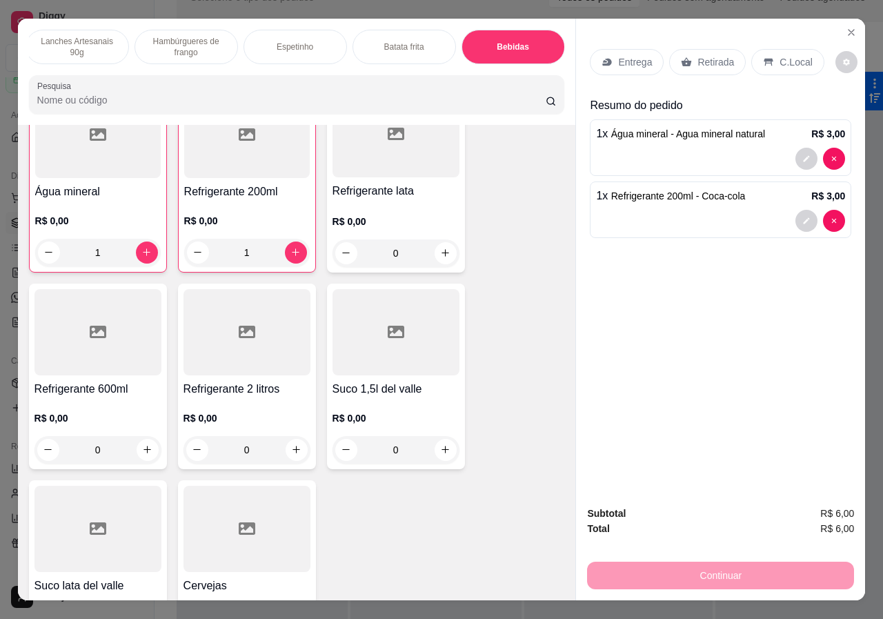
click at [712, 59] on p "Retirada" at bounding box center [715, 62] width 37 height 14
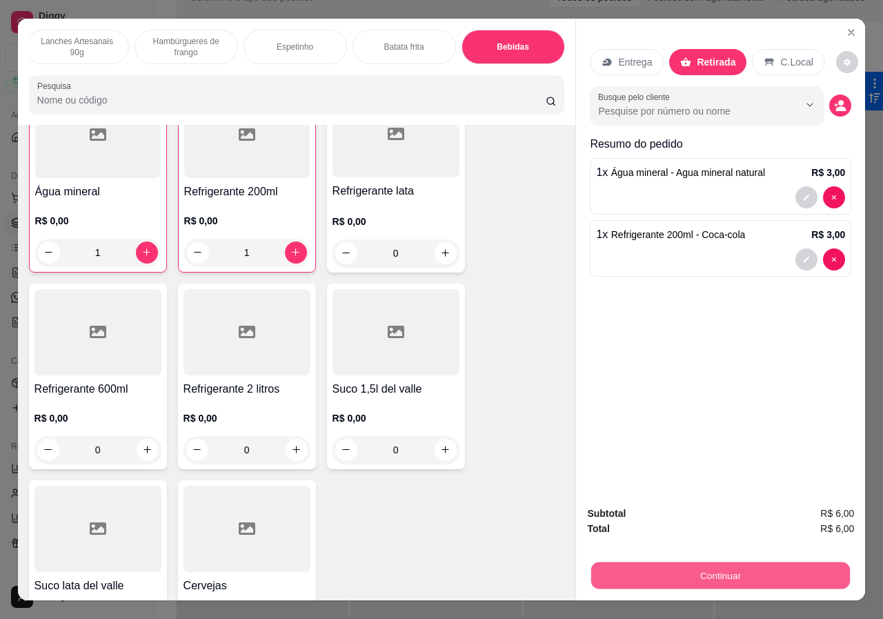
click at [723, 573] on button "Continuar" at bounding box center [720, 575] width 259 height 27
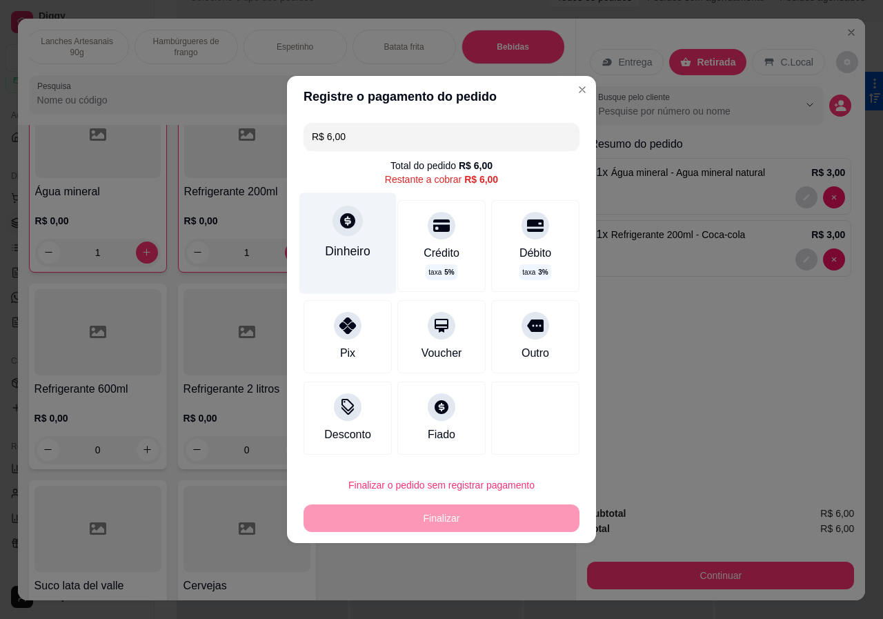
click at [341, 238] on div "Dinheiro" at bounding box center [347, 242] width 97 height 101
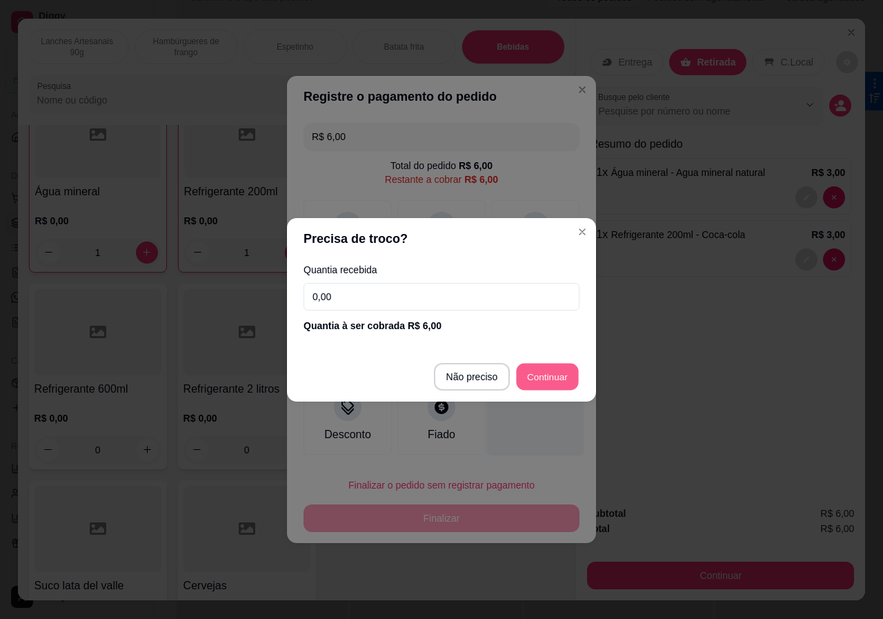
type input "R$ 0,00"
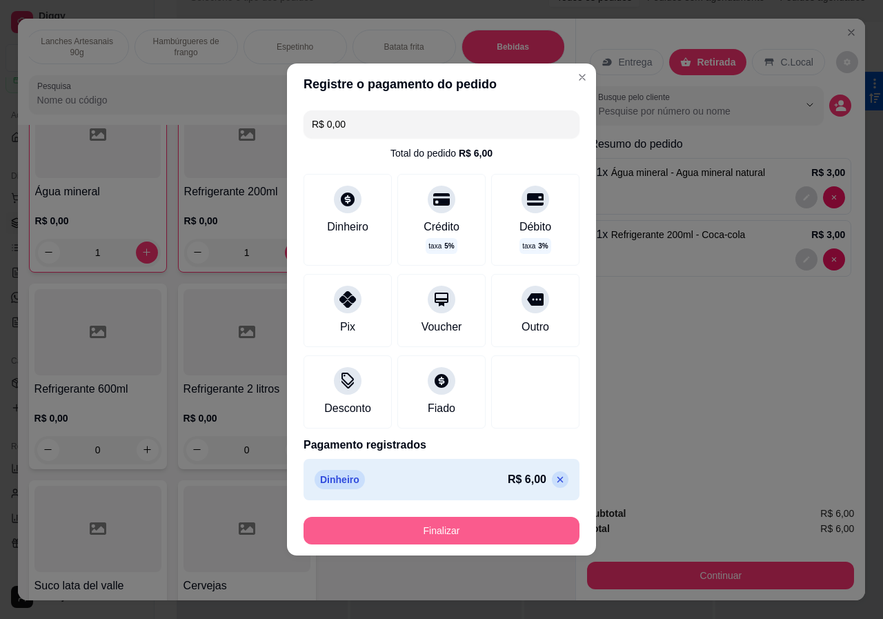
click at [510, 525] on button "Finalizar" at bounding box center [441, 530] width 276 height 28
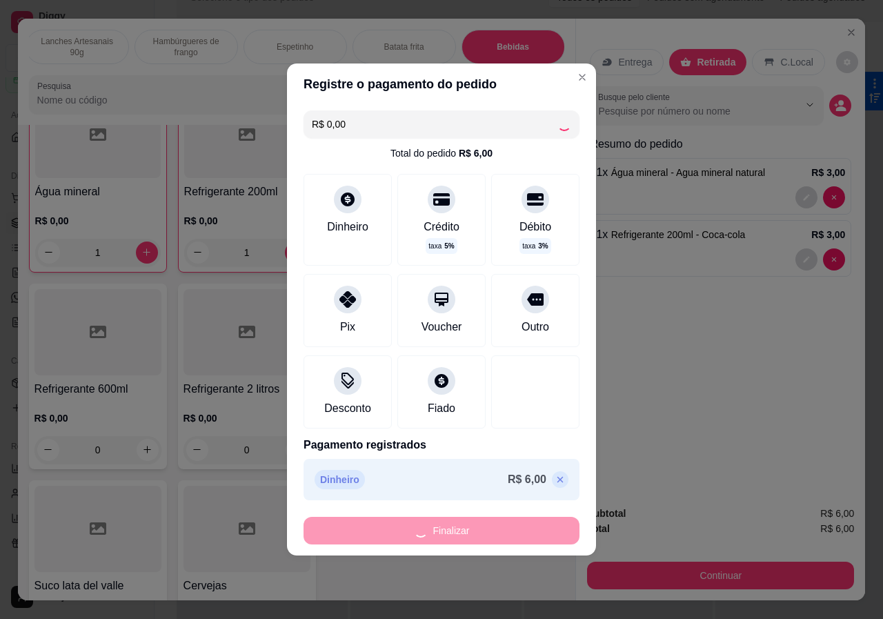
type input "0"
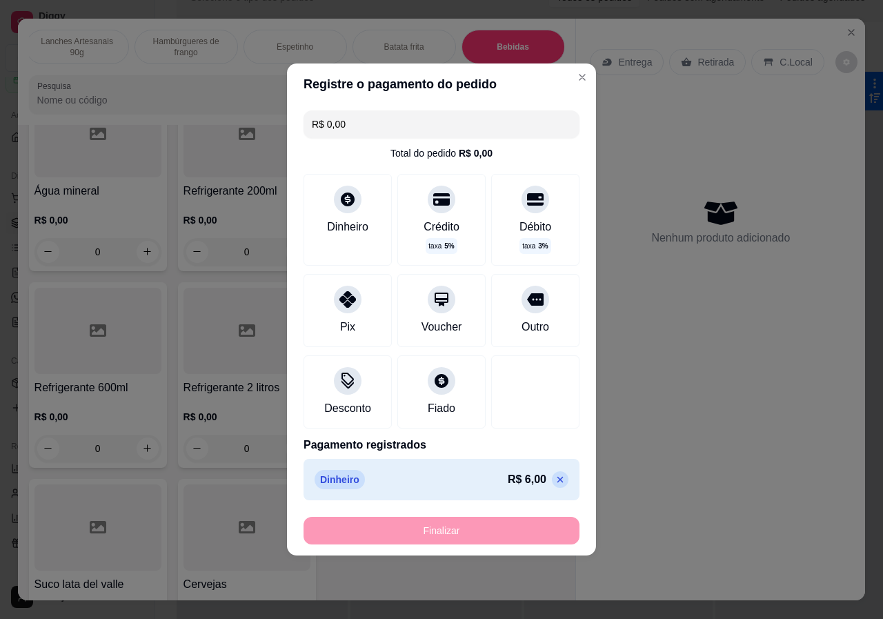
type input "-R$ 6,00"
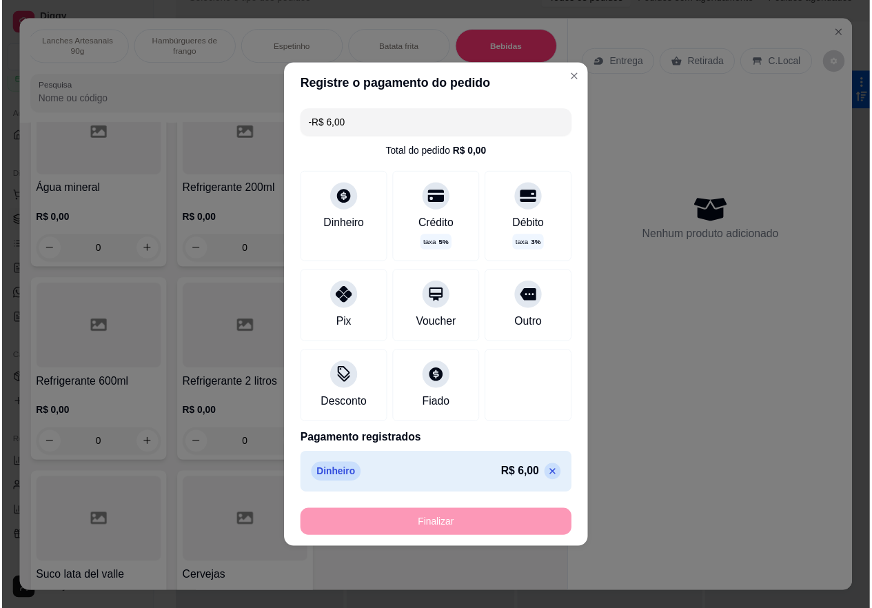
scroll to position [2757, 0]
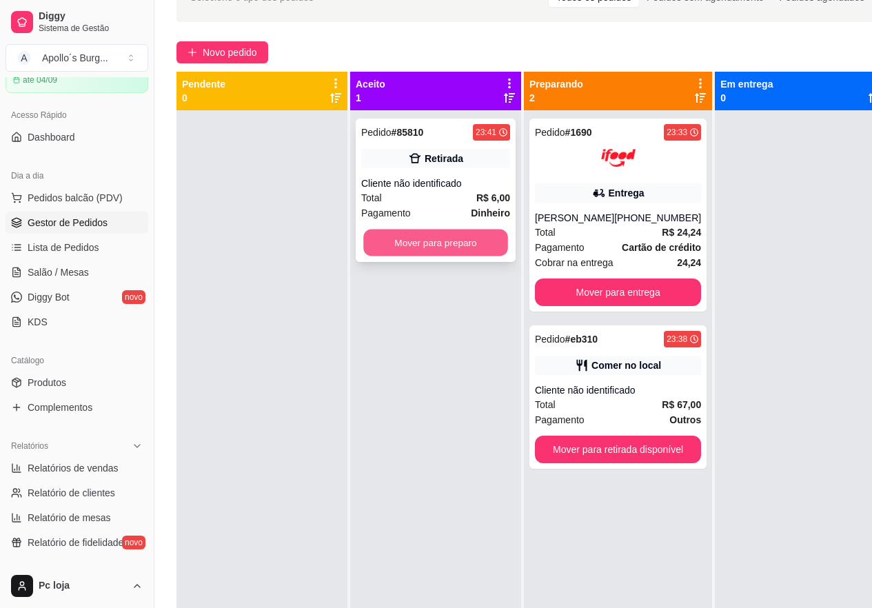
click at [425, 245] on button "Mover para preparo" at bounding box center [435, 243] width 145 height 27
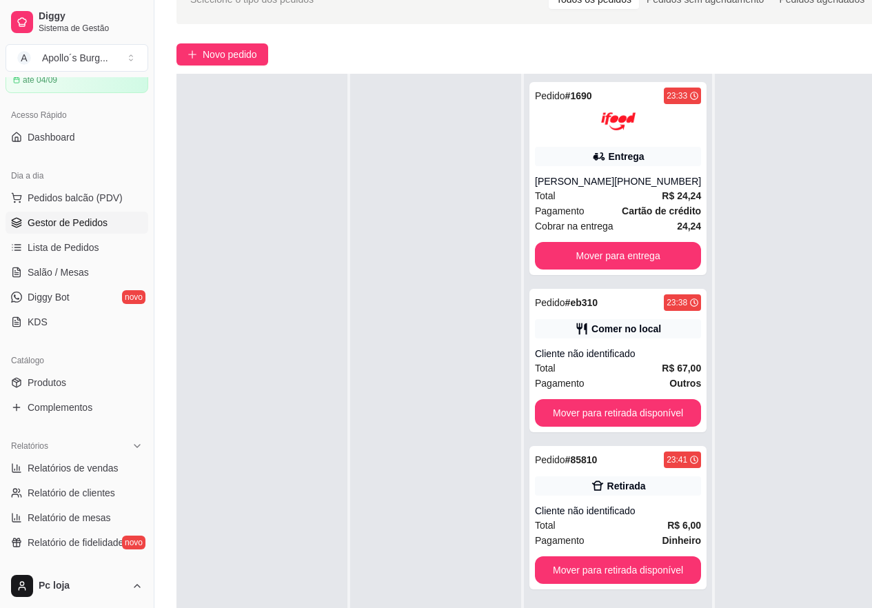
scroll to position [207, 0]
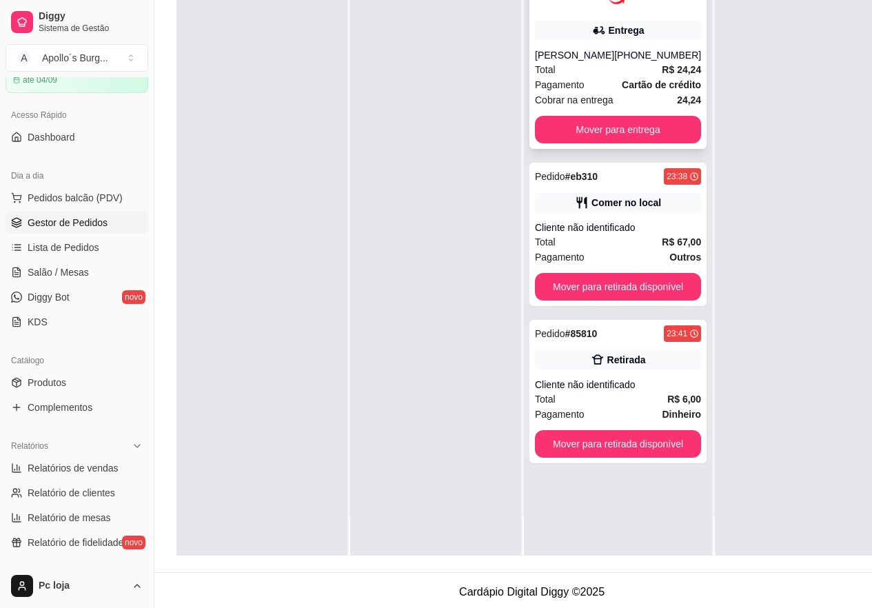
click at [647, 48] on div "Pedido # 1690 23:33 Entrega [PERSON_NAME] [PHONE_NUMBER] Total R$ 24,24 Pagamen…" at bounding box center [618, 52] width 177 height 193
click at [614, 60] on div "[PERSON_NAME]" at bounding box center [574, 55] width 79 height 14
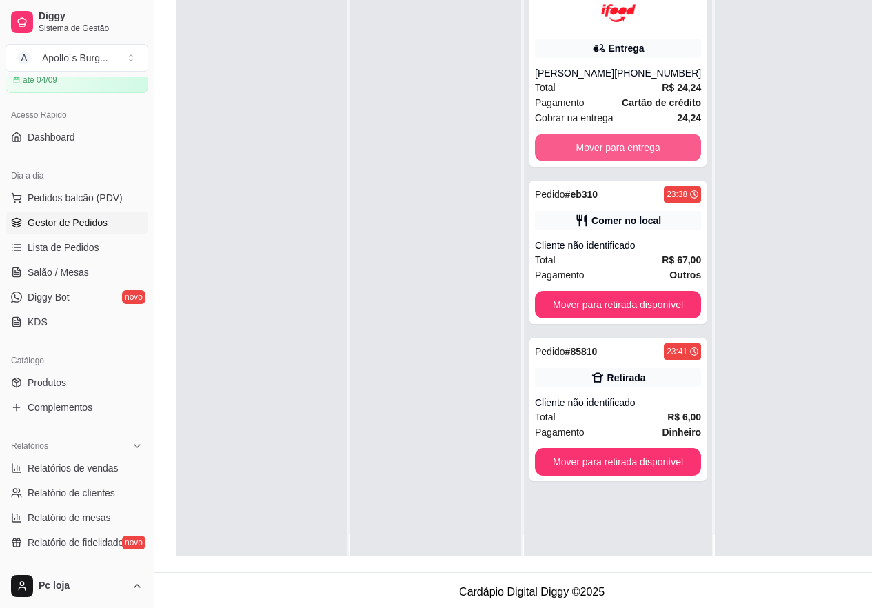
scroll to position [0, 0]
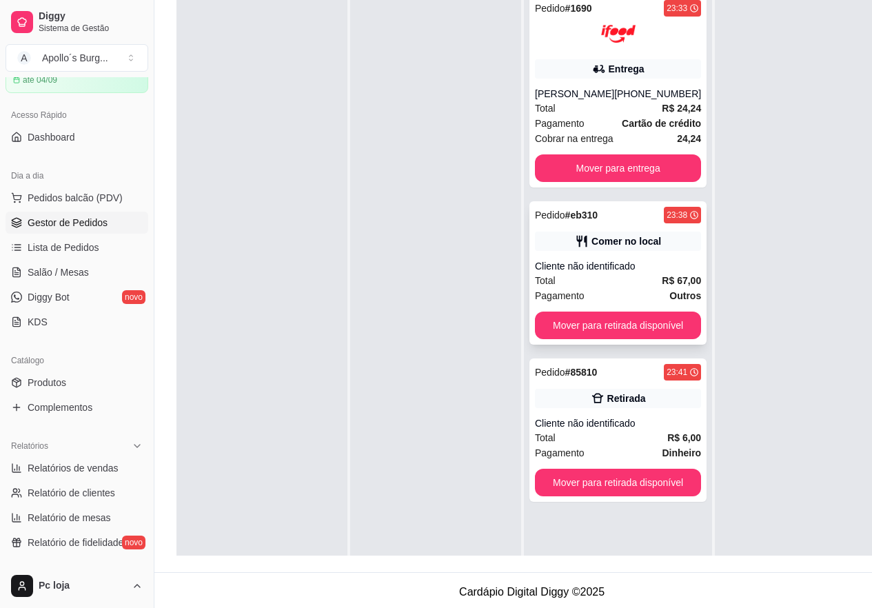
click at [647, 279] on div "Total R$ 67,00" at bounding box center [618, 280] width 166 height 15
click at [616, 409] on div "Pedido # 85810 23:41 Retirada Cliente não identificado Total R$ 6,00 Pagamento …" at bounding box center [618, 430] width 177 height 143
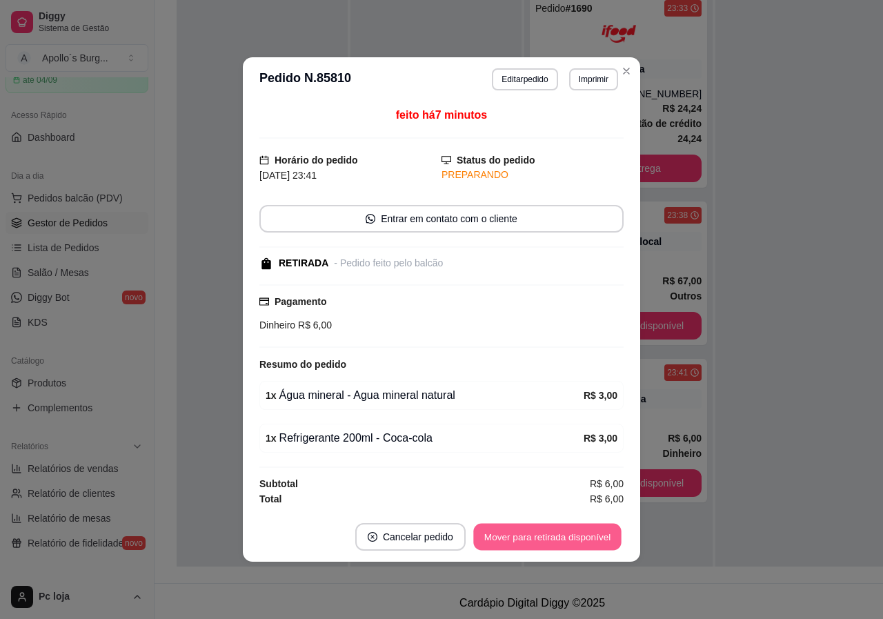
click at [590, 536] on button "Mover para retirada disponível" at bounding box center [547, 536] width 148 height 27
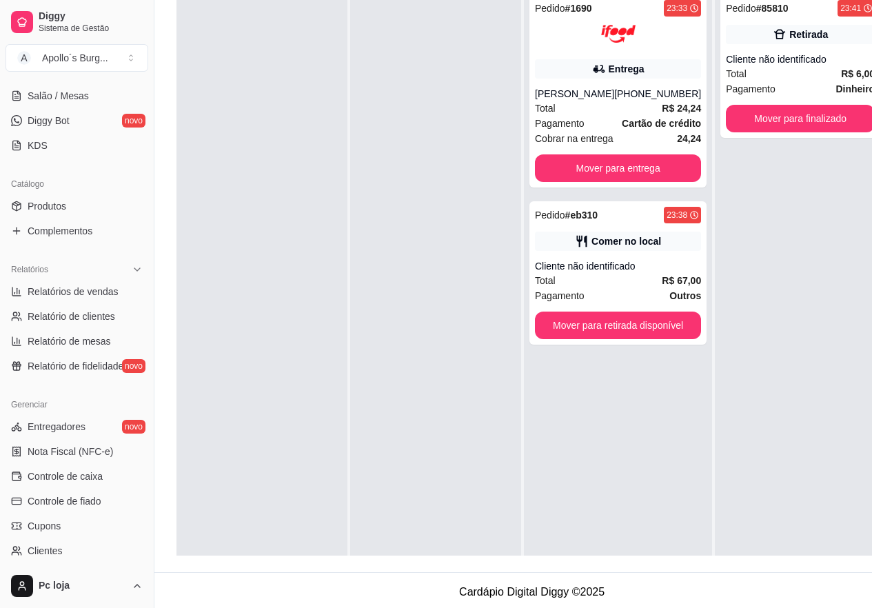
scroll to position [276, 0]
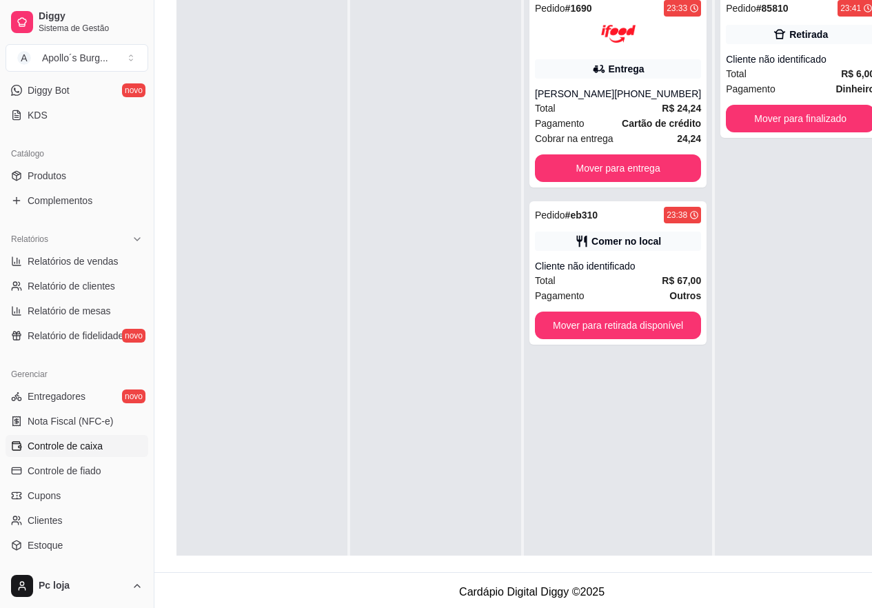
click at [71, 439] on link "Controle de caixa" at bounding box center [77, 446] width 143 height 22
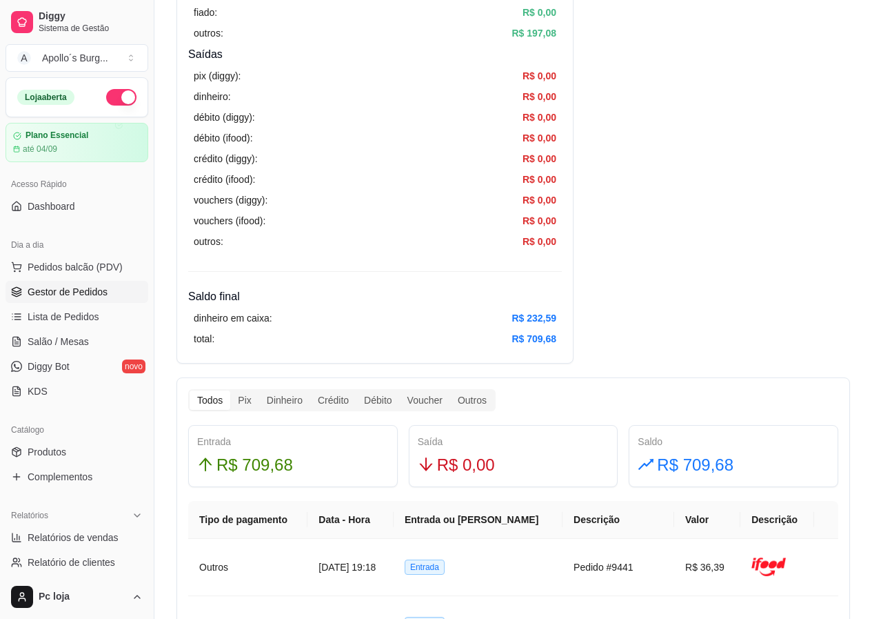
click at [81, 290] on span "Gestor de Pedidos" at bounding box center [68, 292] width 80 height 14
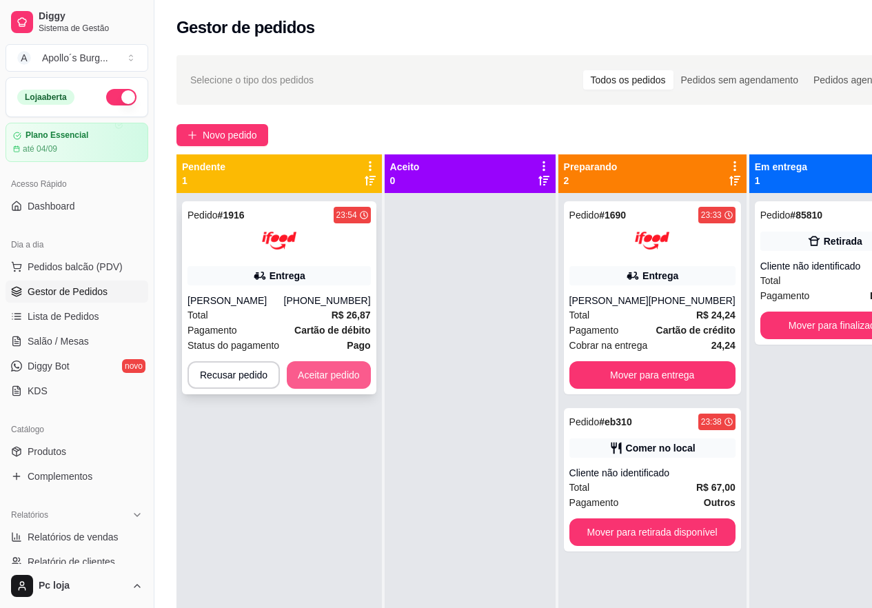
click at [352, 373] on button "Aceitar pedido" at bounding box center [329, 375] width 84 height 28
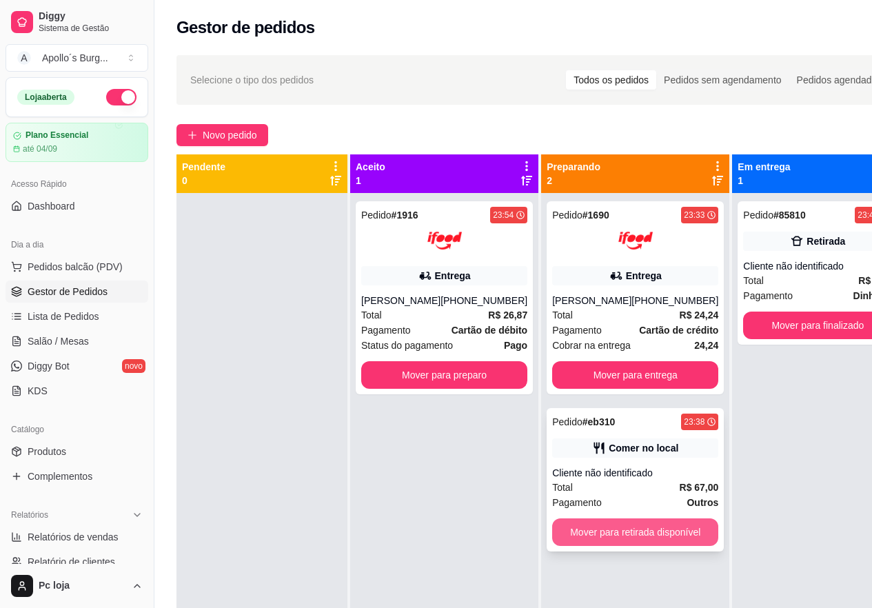
click at [571, 534] on button "Mover para retirada disponível" at bounding box center [635, 533] width 166 height 28
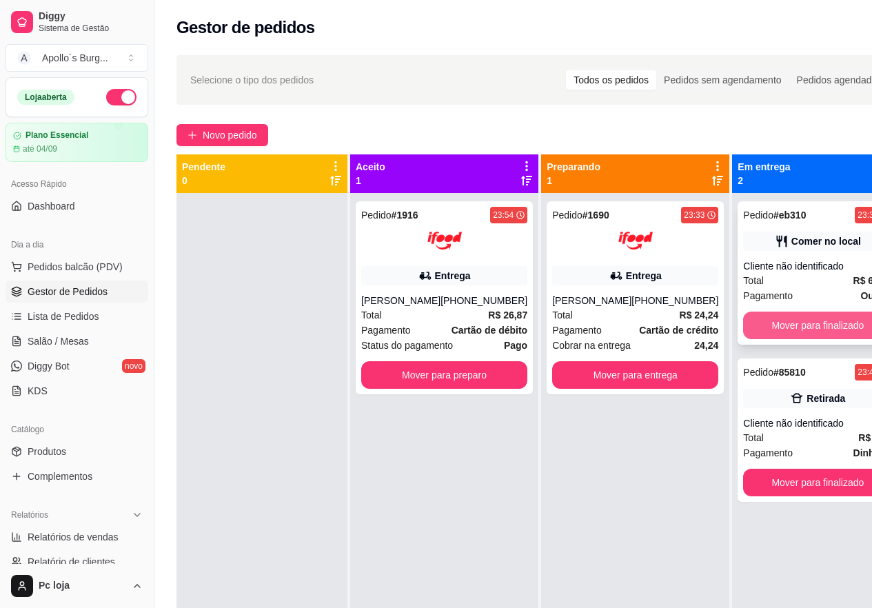
click at [794, 320] on button "Mover para finalizado" at bounding box center [817, 326] width 149 height 28
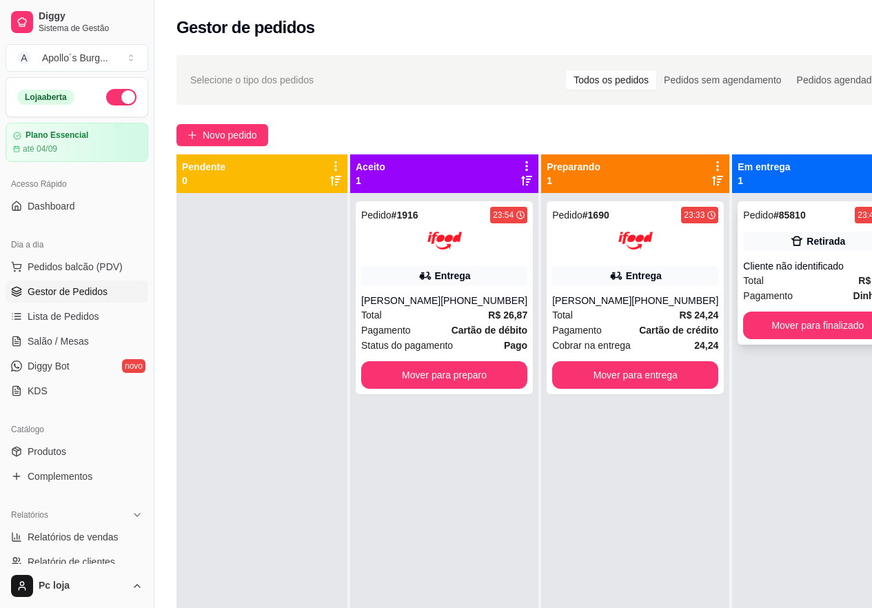
click at [793, 273] on div "Total R$ 6,00" at bounding box center [817, 280] width 149 height 15
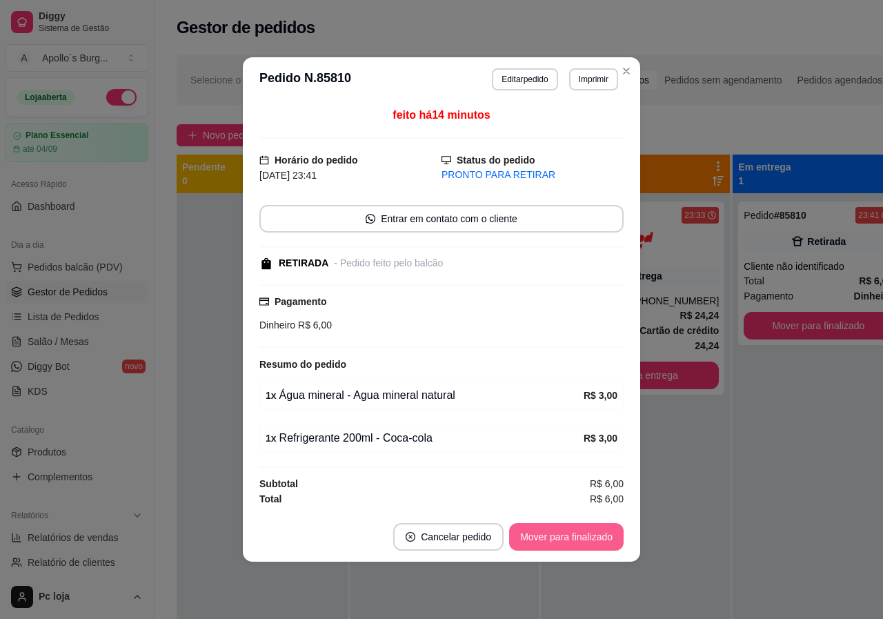
click at [542, 527] on button "Mover para finalizado" at bounding box center [566, 537] width 114 height 28
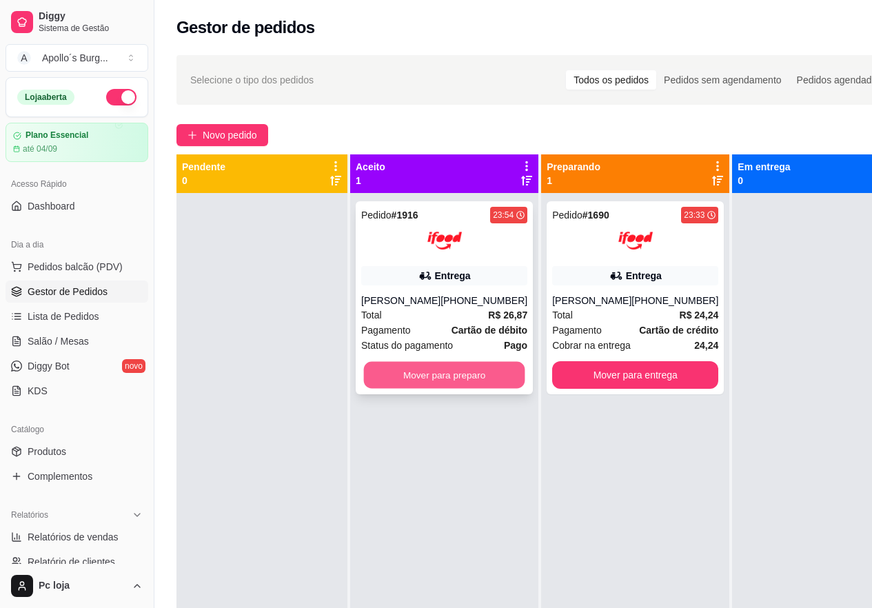
click at [454, 374] on button "Mover para preparo" at bounding box center [444, 375] width 161 height 27
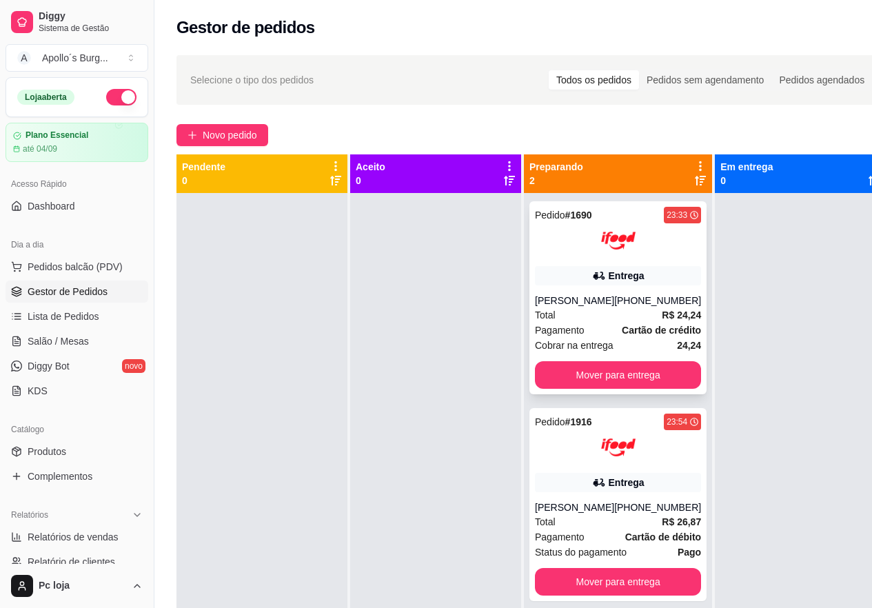
click at [641, 305] on div "[PHONE_NUMBER]" at bounding box center [657, 301] width 87 height 14
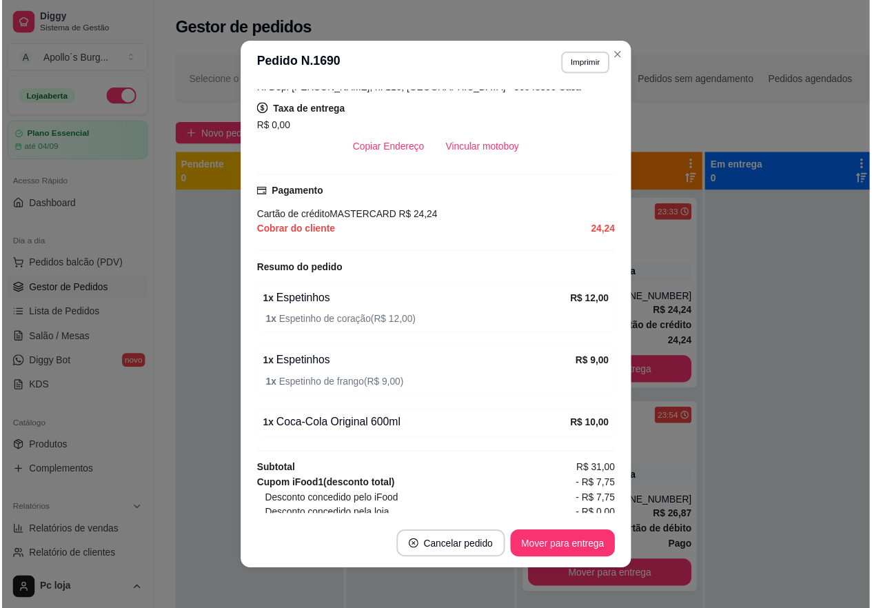
scroll to position [345, 0]
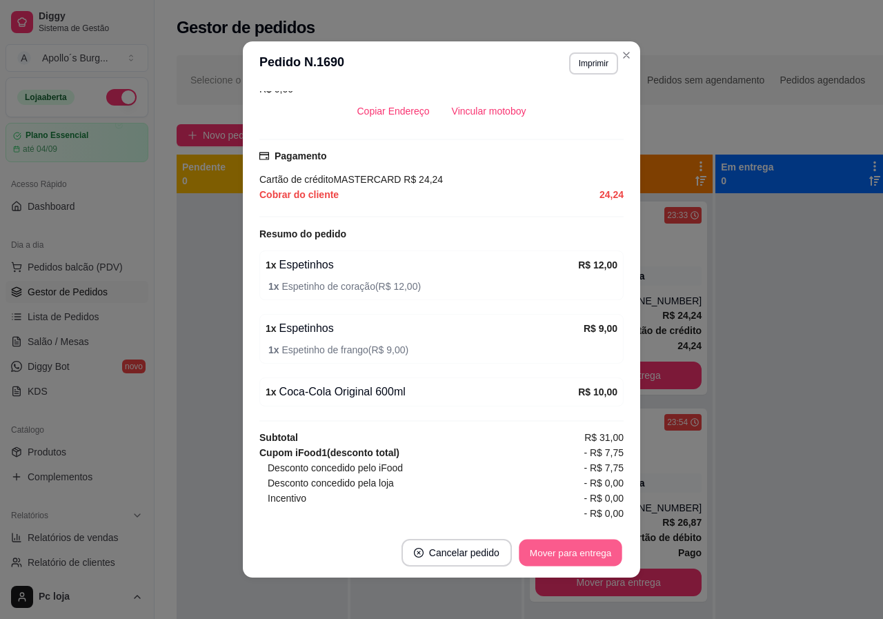
click at [558, 564] on button "Mover para entrega" at bounding box center [570, 552] width 103 height 27
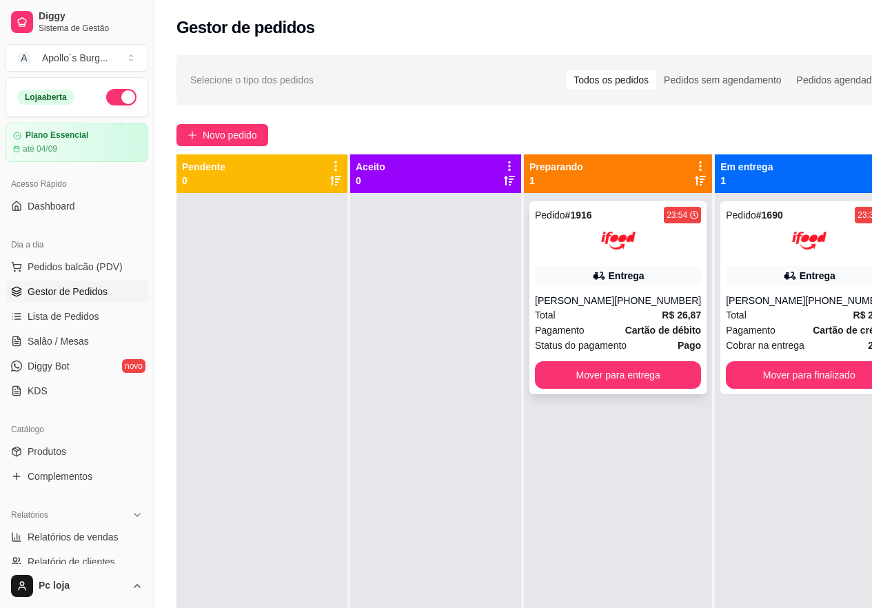
click at [623, 314] on div "Total R$ 26,87" at bounding box center [618, 315] width 166 height 15
click at [596, 320] on div "Total R$ 26,87" at bounding box center [618, 315] width 166 height 15
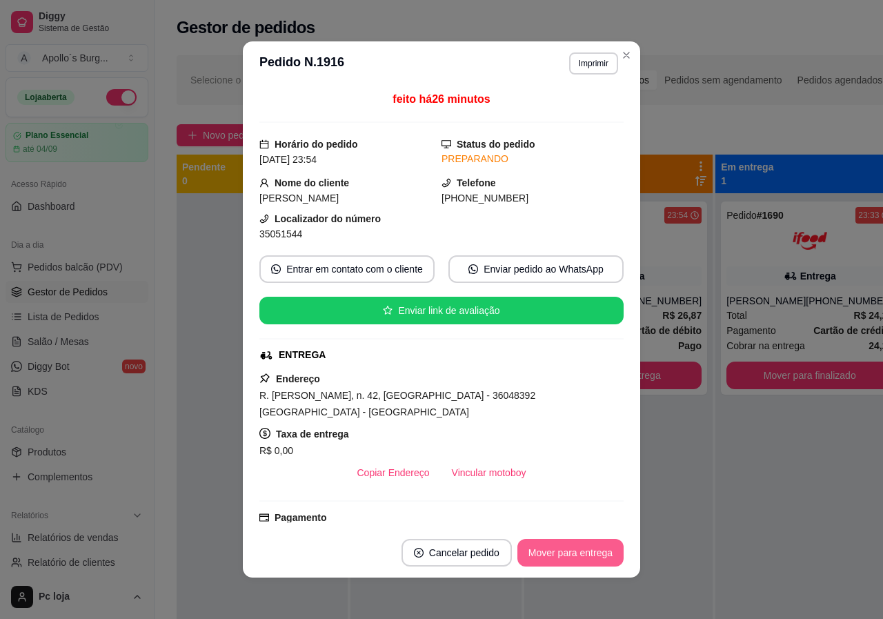
click at [563, 548] on button "Mover para entrega" at bounding box center [570, 553] width 106 height 28
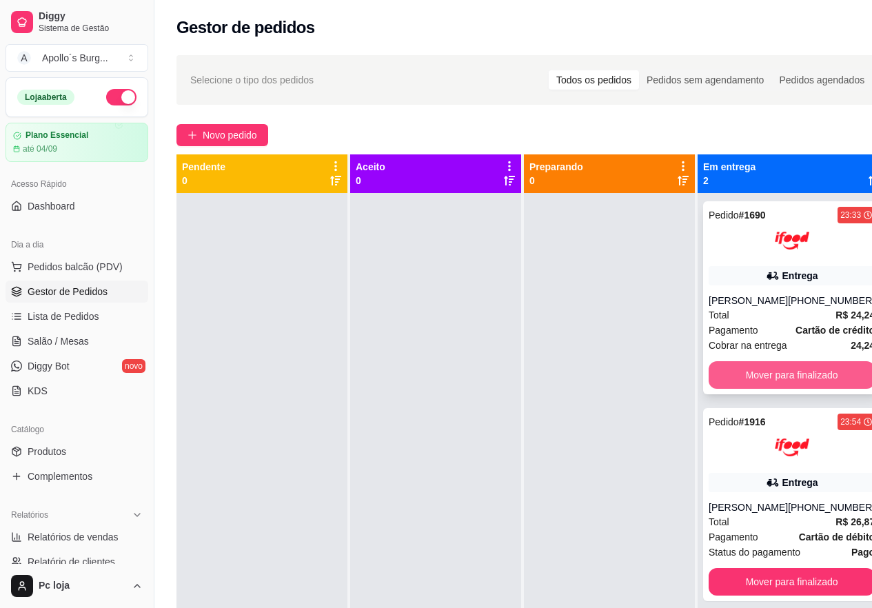
click at [829, 381] on button "Mover para finalizado" at bounding box center [792, 375] width 166 height 28
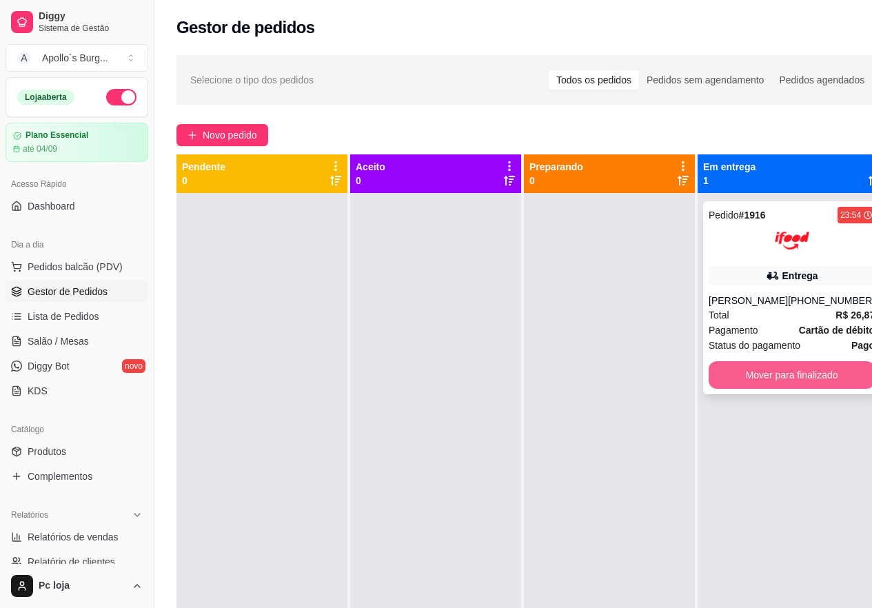
click at [816, 379] on button "Mover para finalizado" at bounding box center [792, 375] width 166 height 28
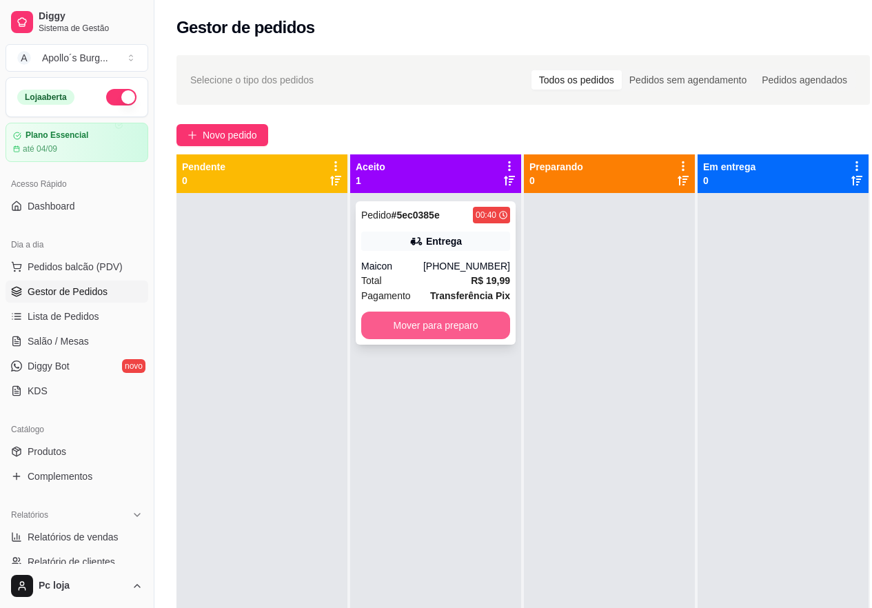
click at [445, 336] on button "Mover para preparo" at bounding box center [435, 326] width 149 height 28
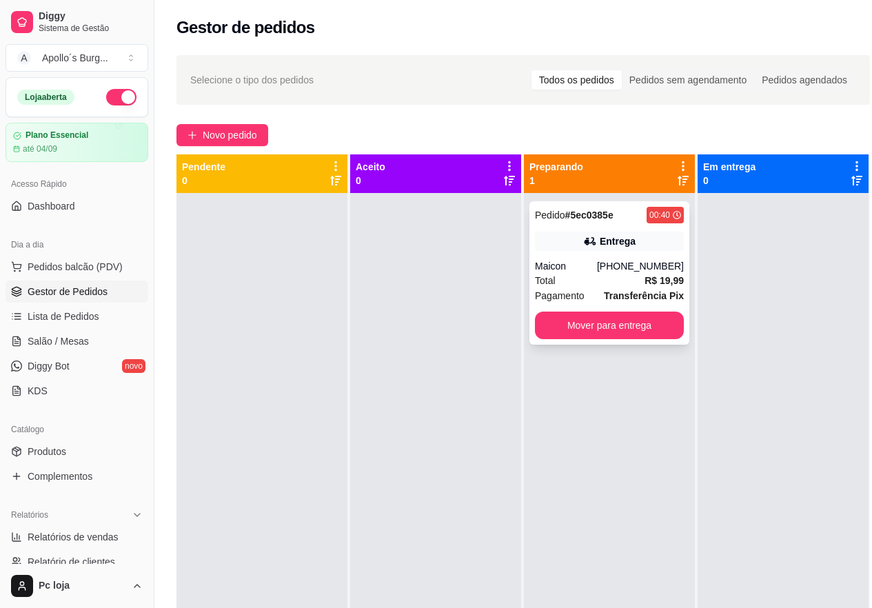
click at [639, 274] on div "Total R$ 19,99" at bounding box center [609, 280] width 149 height 15
click at [639, 272] on div "[PHONE_NUMBER]" at bounding box center [640, 266] width 87 height 14
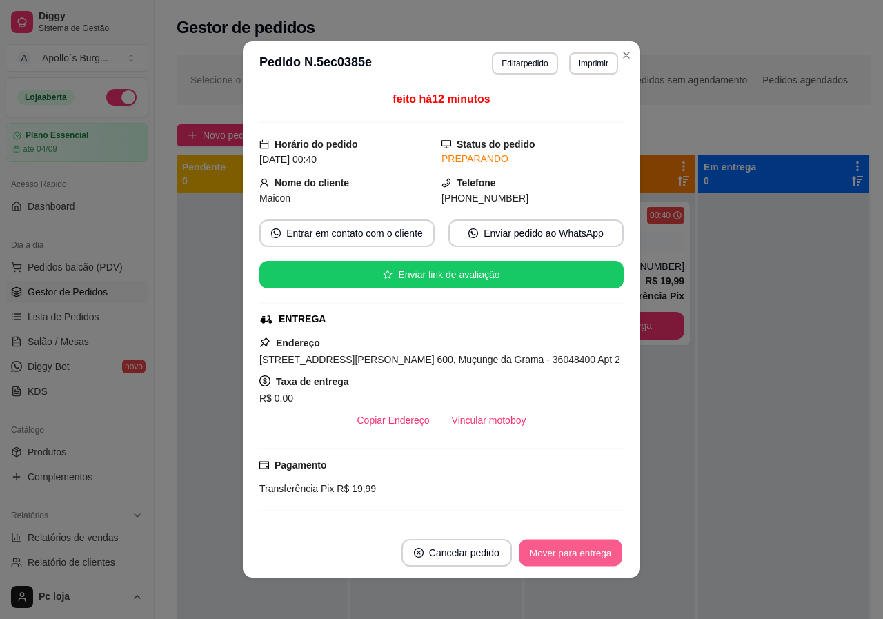
click at [554, 558] on button "Mover para entrega" at bounding box center [570, 552] width 103 height 27
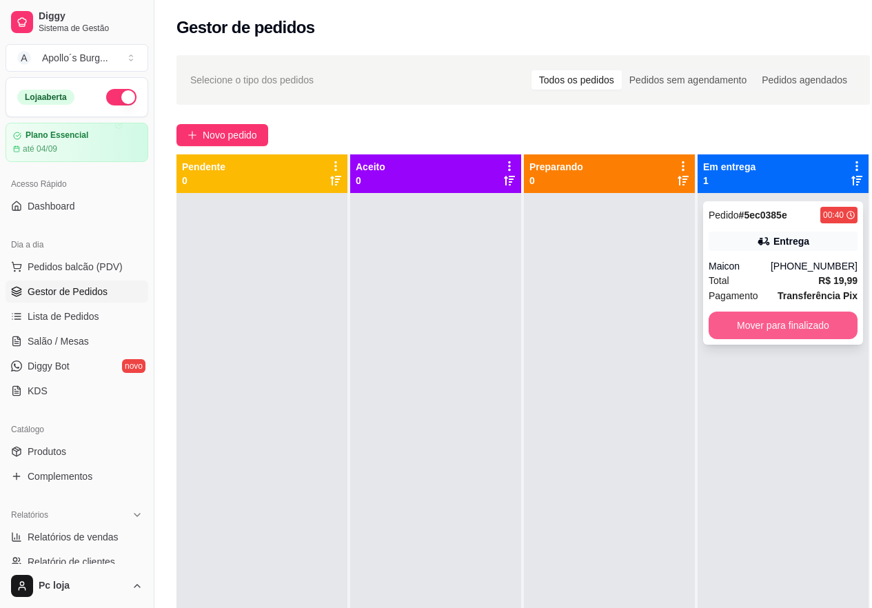
click at [834, 325] on button "Mover para finalizado" at bounding box center [783, 326] width 149 height 28
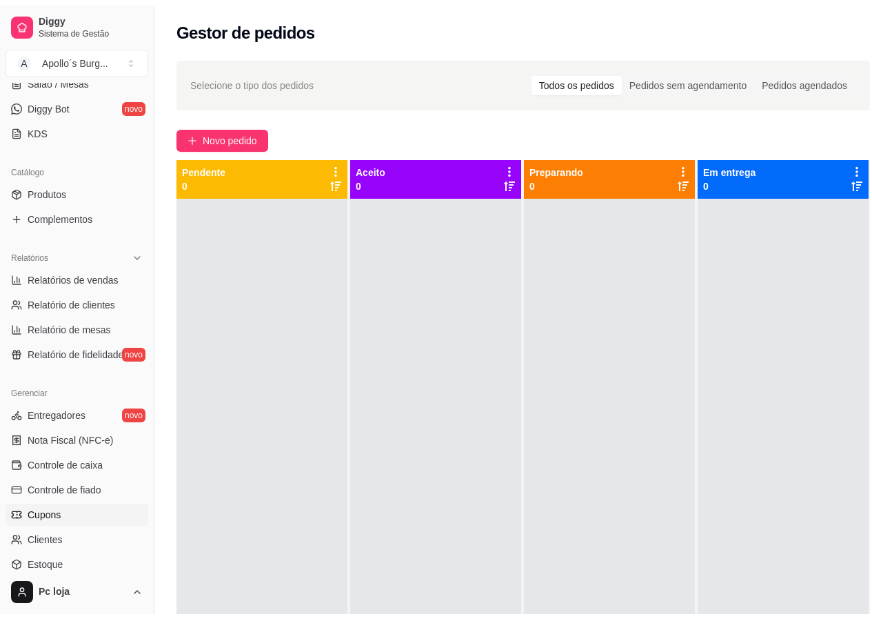
scroll to position [276, 0]
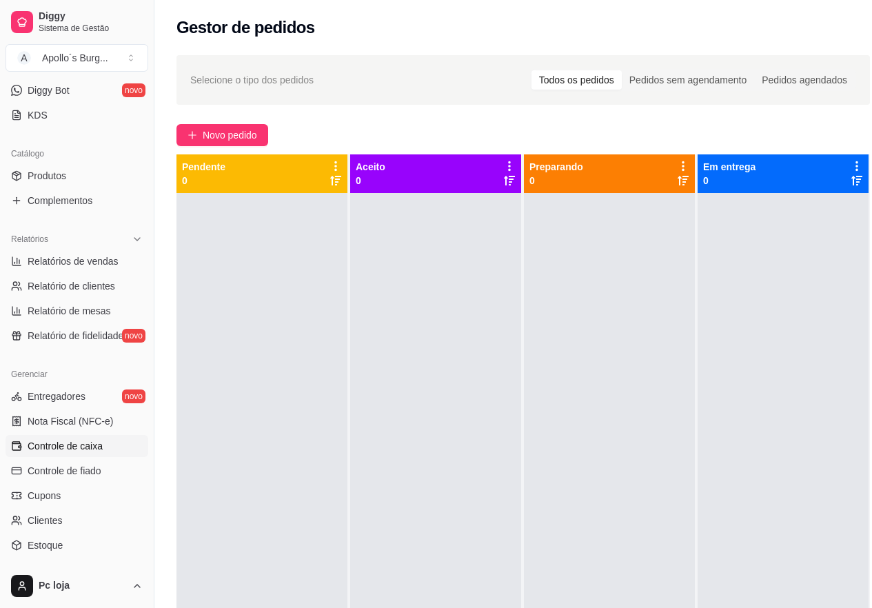
click at [67, 448] on span "Controle de caixa" at bounding box center [65, 446] width 75 height 14
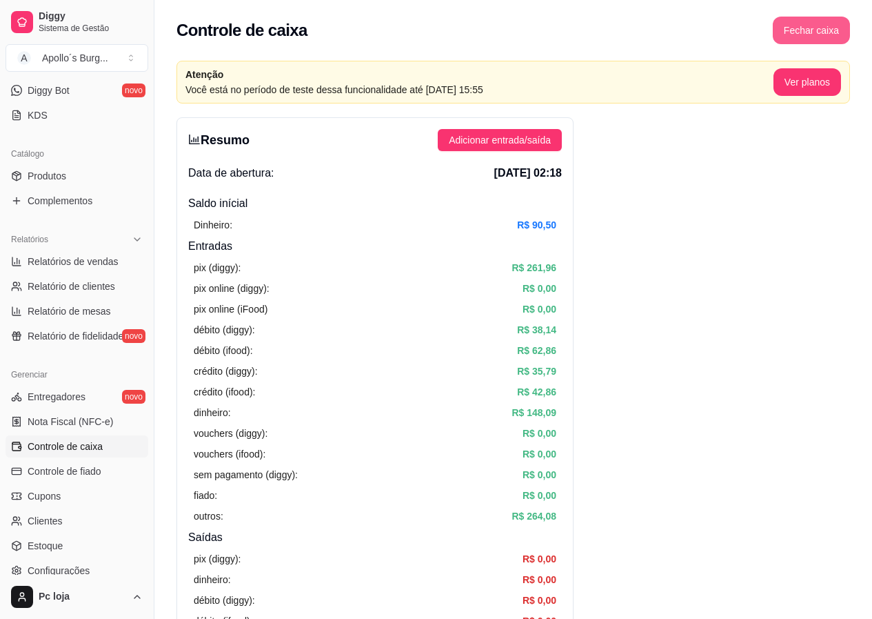
click at [814, 25] on button "Fechar caixa" at bounding box center [811, 31] width 77 height 28
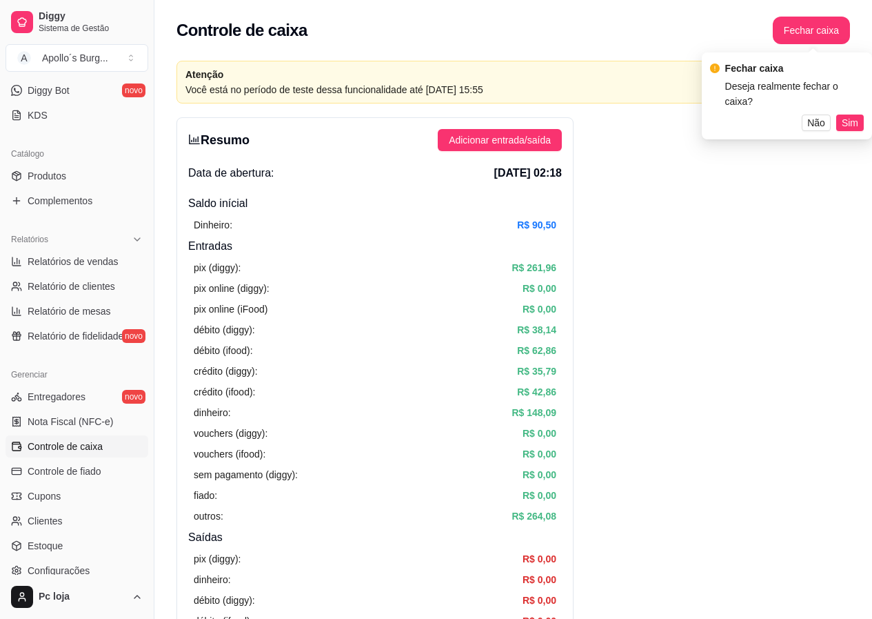
click at [843, 115] on span "Sim" at bounding box center [850, 122] width 17 height 15
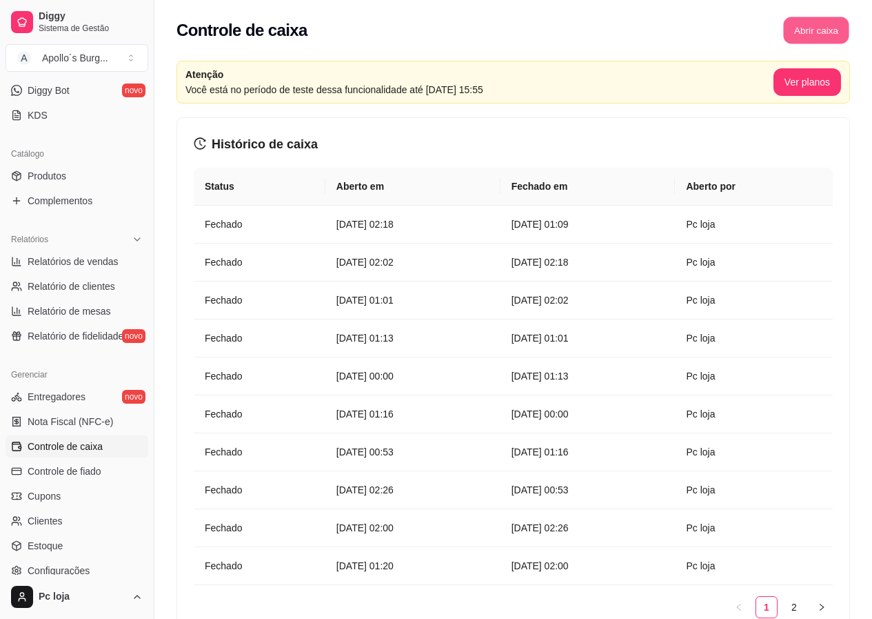
click at [813, 32] on button "Abrir caixa" at bounding box center [816, 30] width 66 height 27
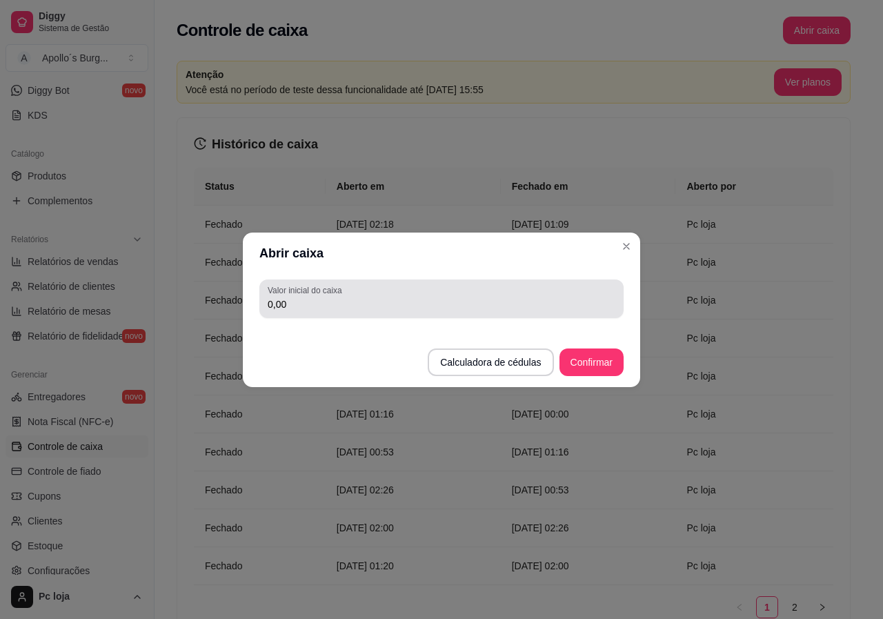
click at [572, 301] on input "0,00" at bounding box center [442, 304] width 348 height 14
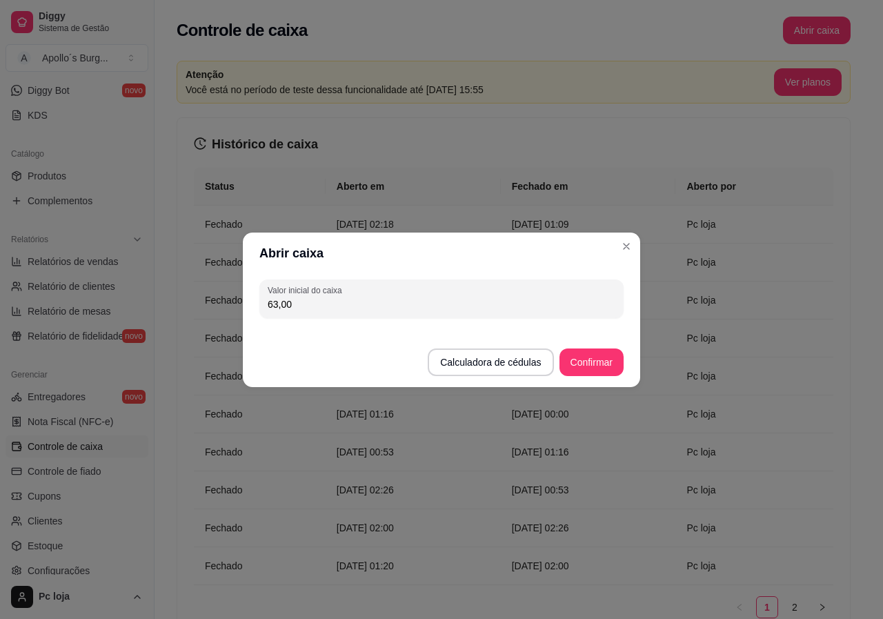
type input "63,00"
click at [579, 350] on button "Confirmar" at bounding box center [591, 361] width 63 height 27
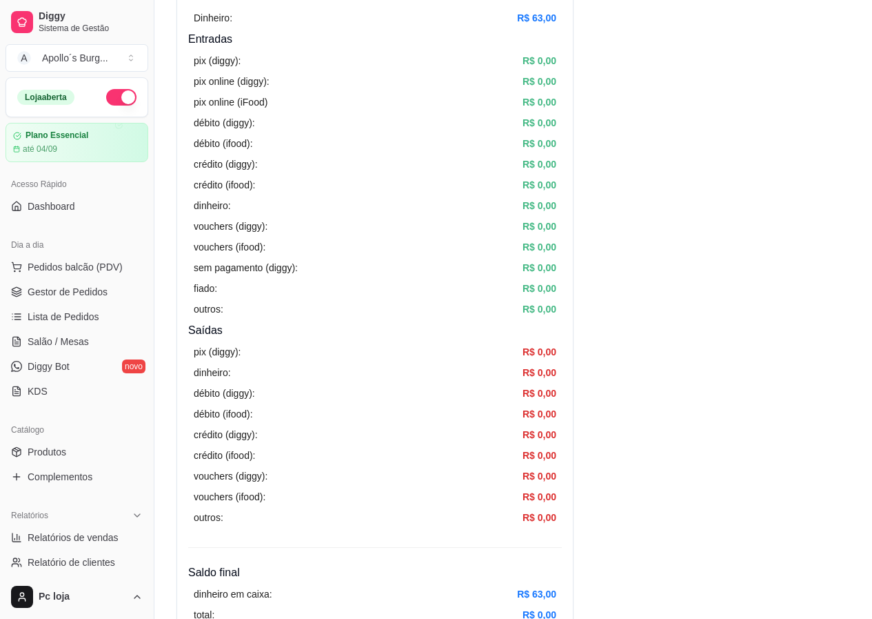
click at [70, 279] on ul "Pedidos balcão (PDV) Gestor de Pedidos Lista de Pedidos Salão / Mesas Diggy Bot…" at bounding box center [77, 329] width 143 height 146
click at [75, 298] on span "Gestor de Pedidos" at bounding box center [68, 292] width 80 height 14
